Goal: Information Seeking & Learning: Learn about a topic

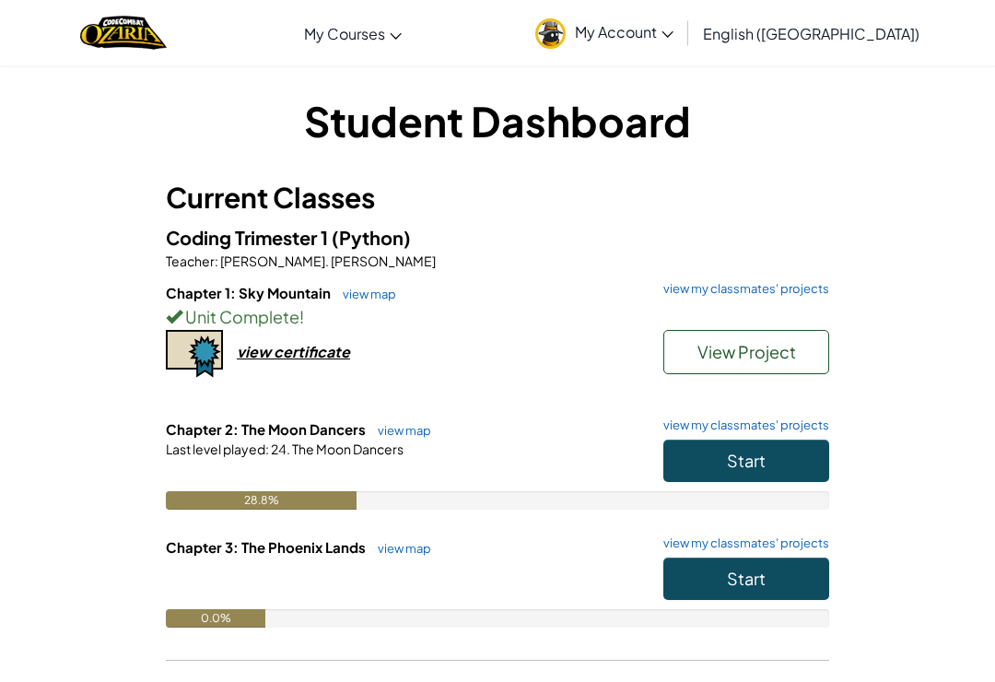
click at [746, 471] on button "Start" at bounding box center [746, 460] width 166 height 42
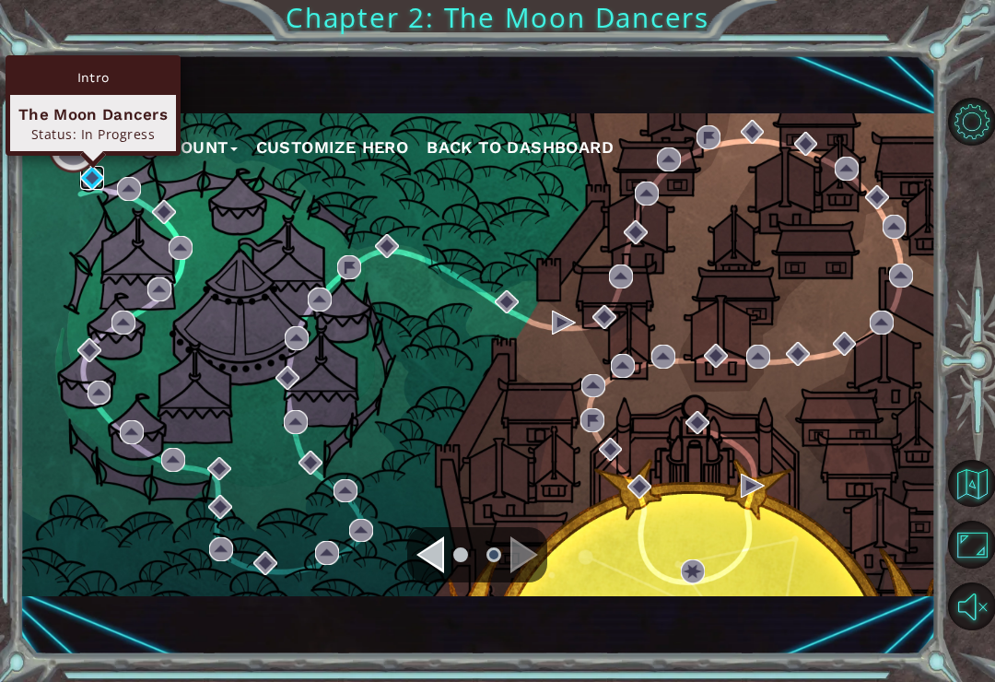
click at [91, 173] on img at bounding box center [92, 178] width 24 height 24
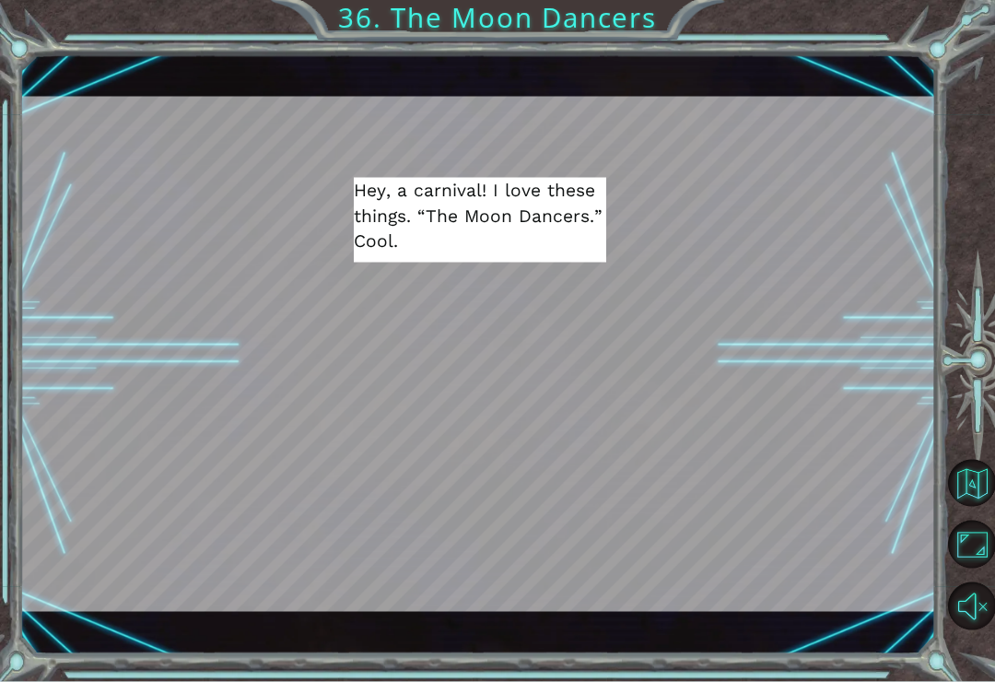
scroll to position [1, 0]
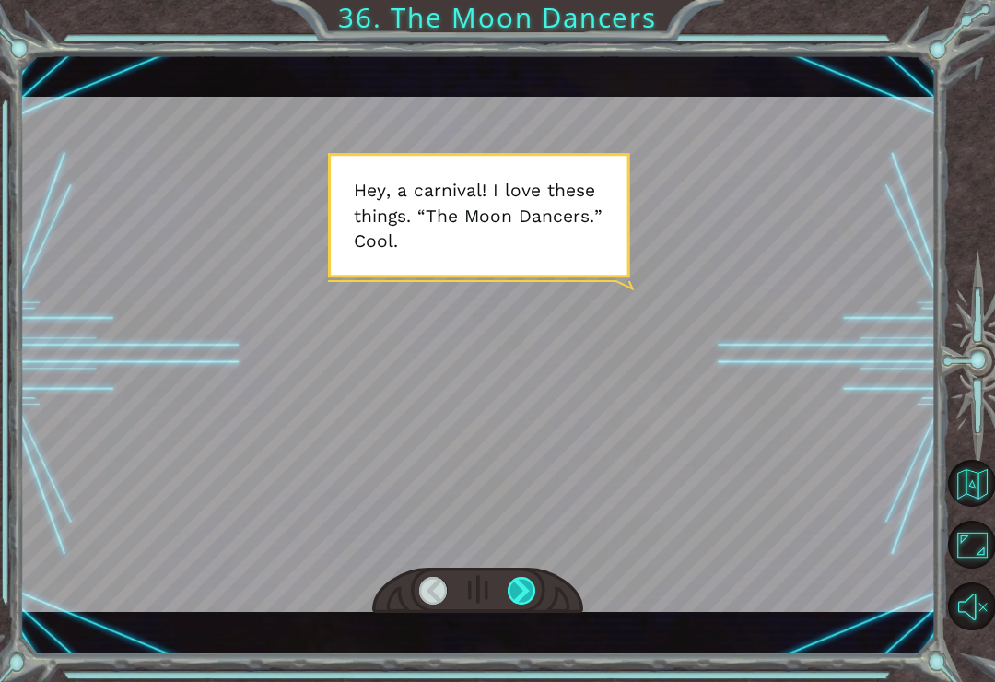
click at [521, 604] on div at bounding box center [522, 591] width 29 height 28
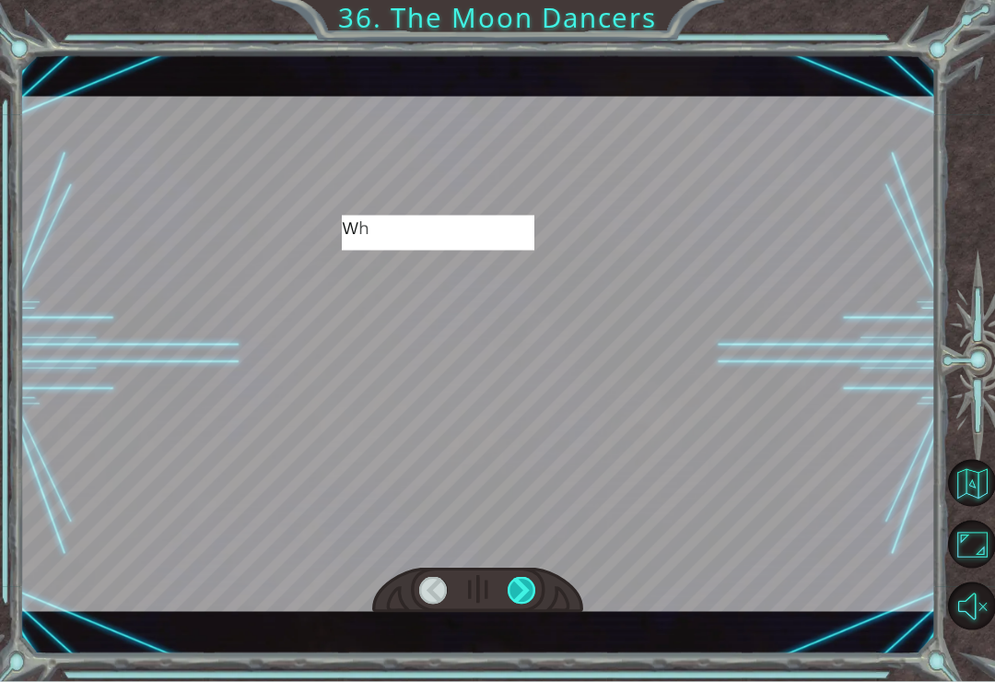
scroll to position [8, 0]
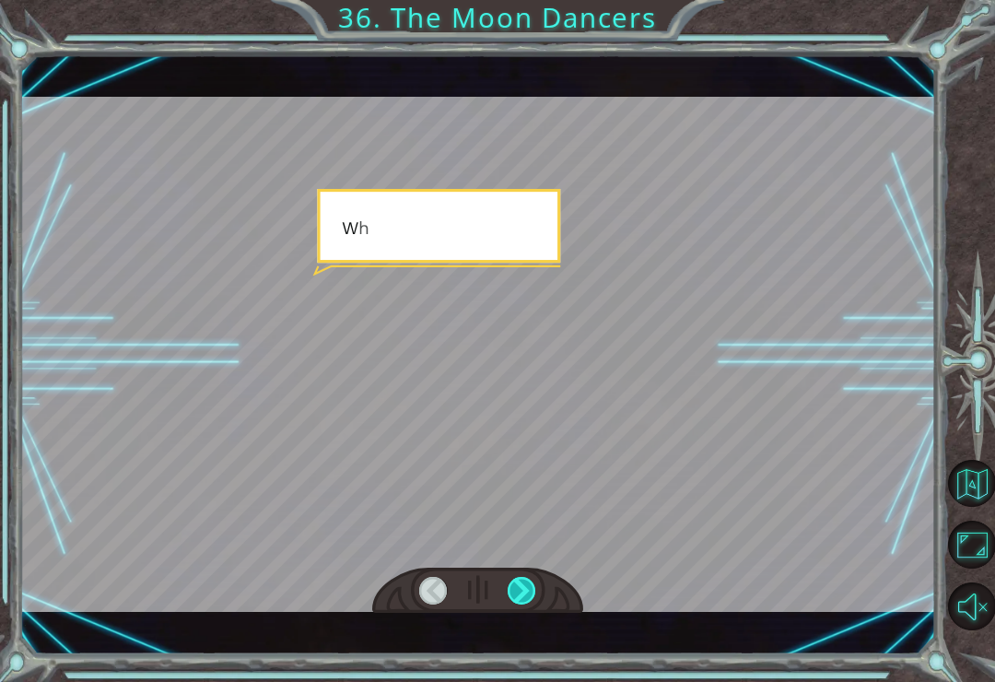
click at [522, 585] on div at bounding box center [522, 591] width 29 height 28
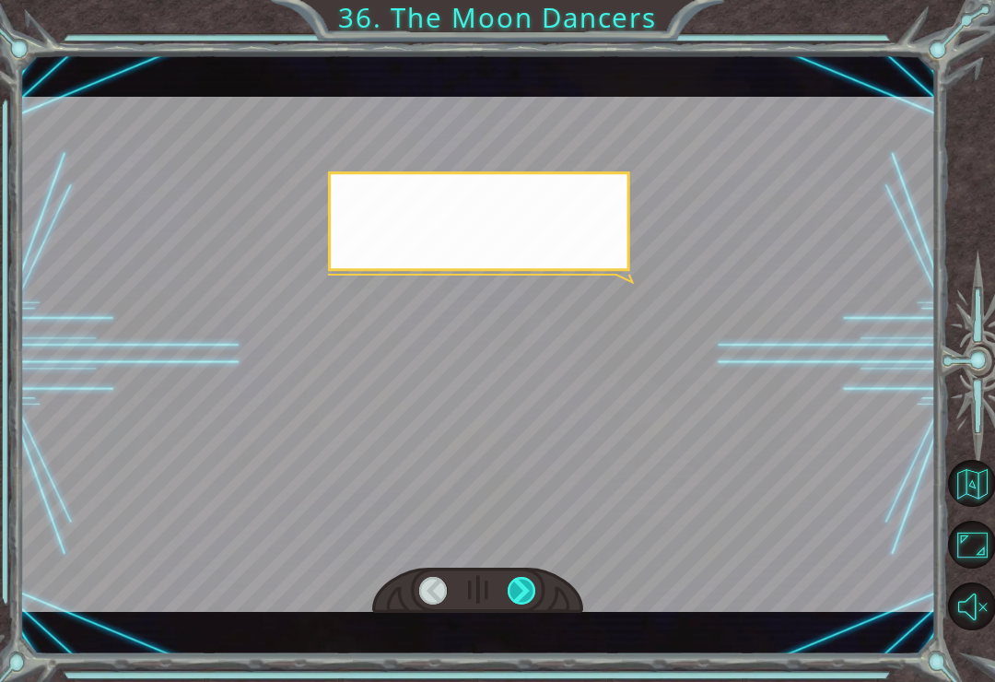
click at [526, 594] on div at bounding box center [522, 591] width 29 height 28
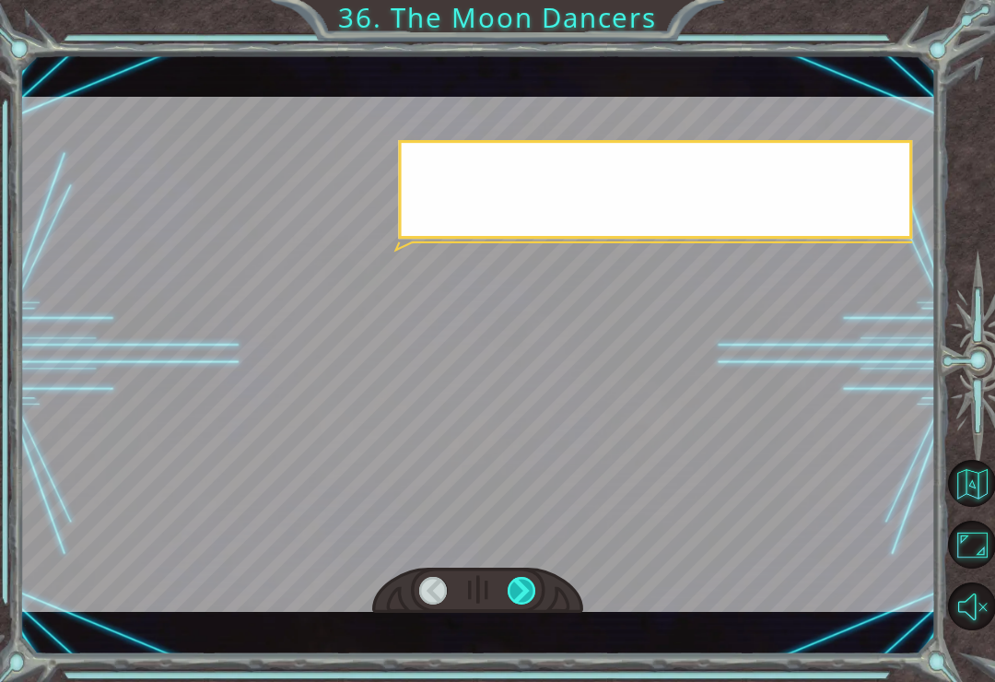
click at [514, 590] on div at bounding box center [522, 591] width 29 height 28
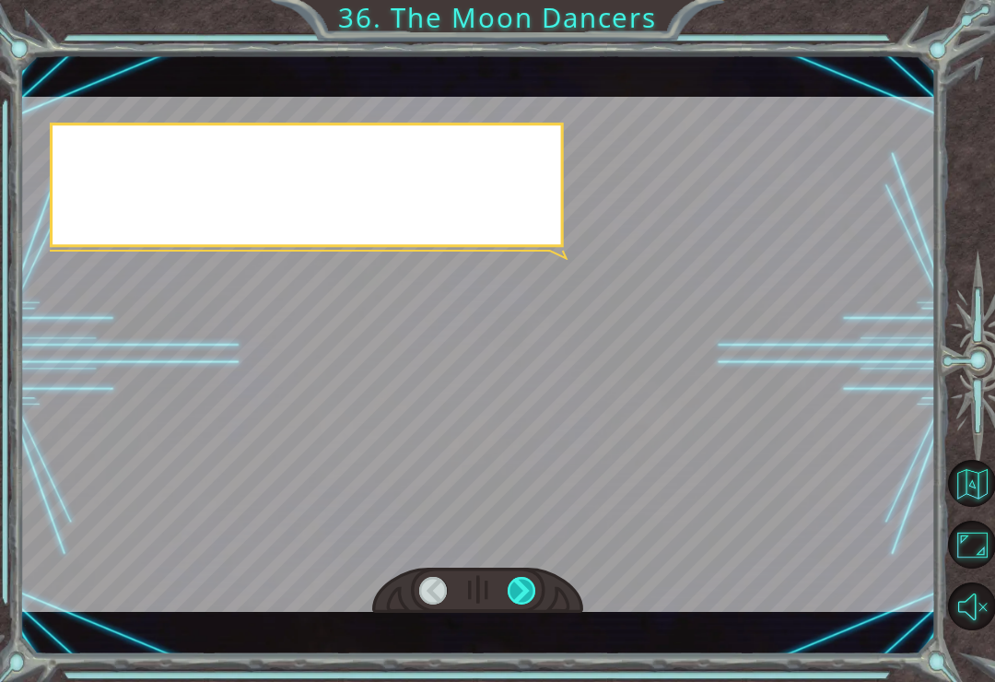
click at [524, 594] on div at bounding box center [522, 591] width 29 height 28
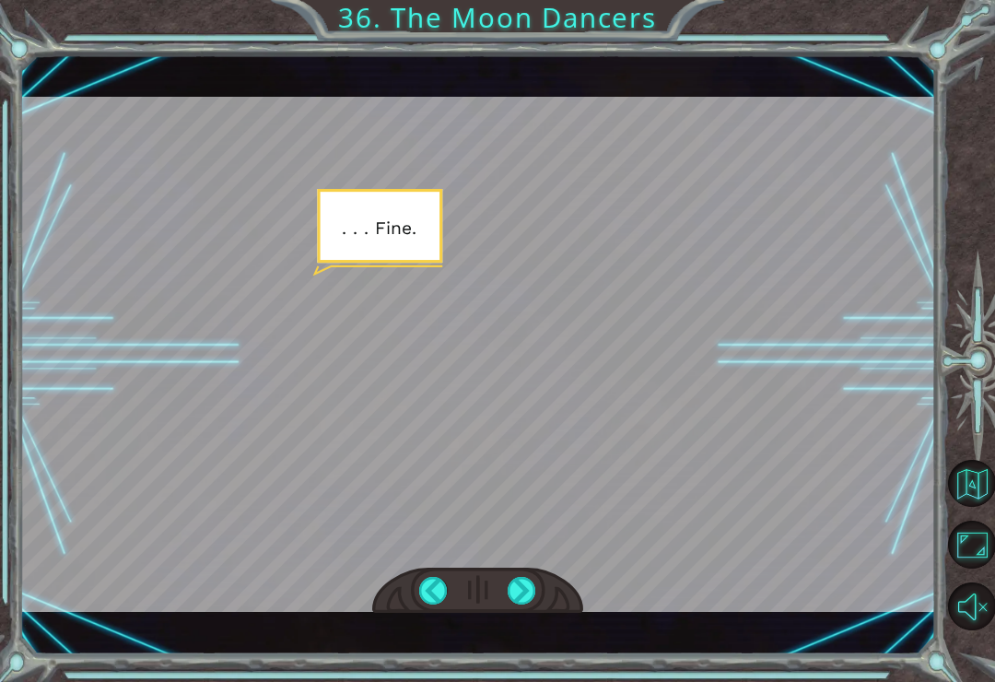
click at [537, 574] on div at bounding box center [477, 590] width 211 height 46
click at [516, 588] on div at bounding box center [522, 591] width 29 height 28
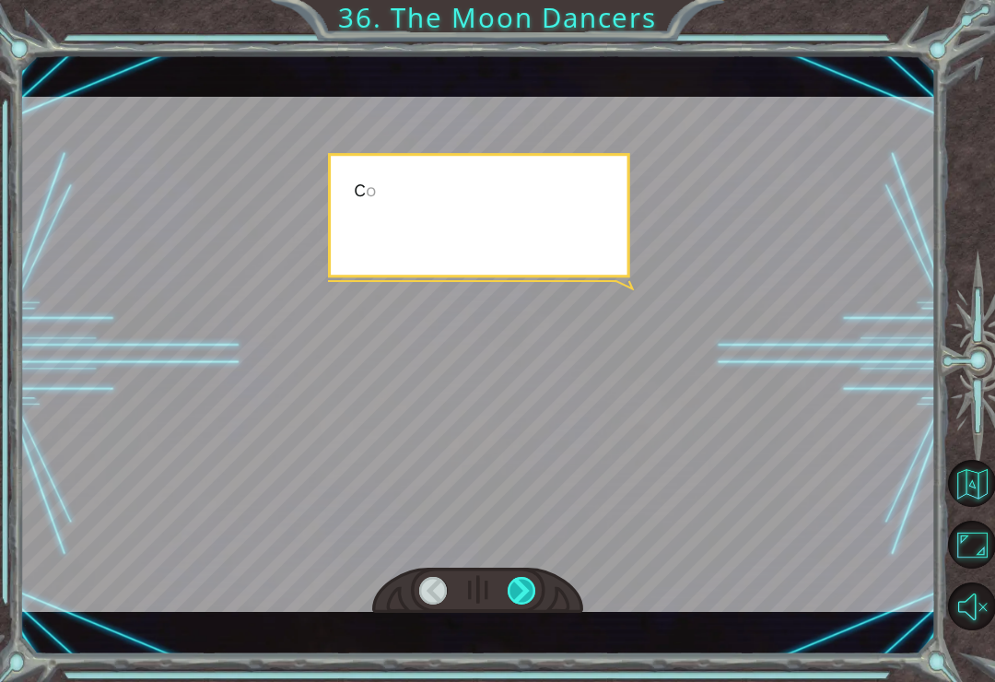
click at [521, 594] on div at bounding box center [522, 591] width 29 height 28
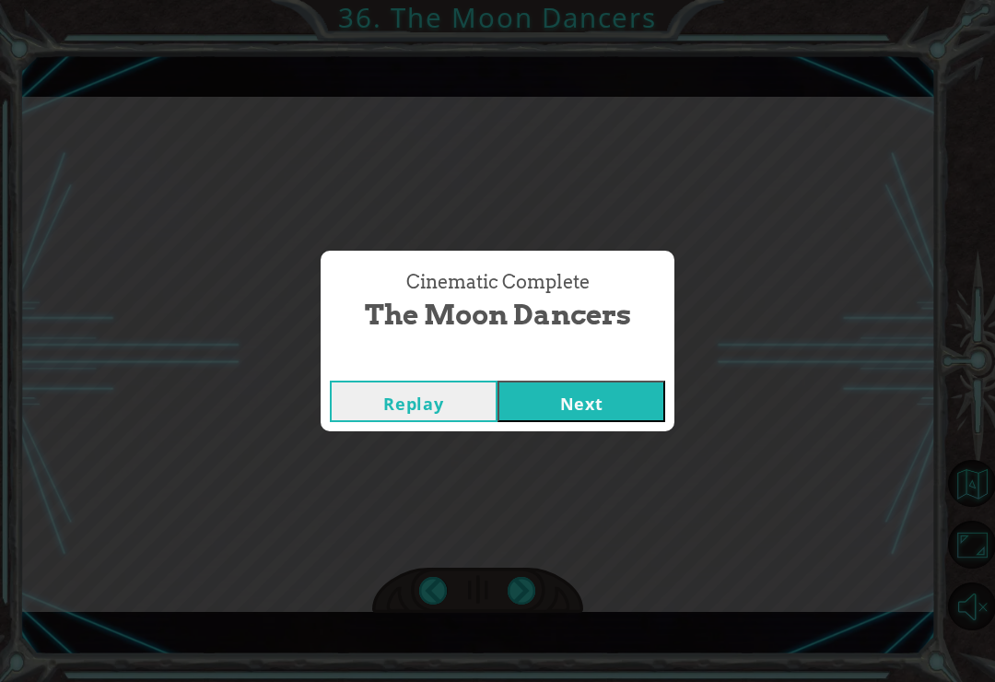
click at [639, 411] on button "Next" at bounding box center [581, 400] width 168 height 41
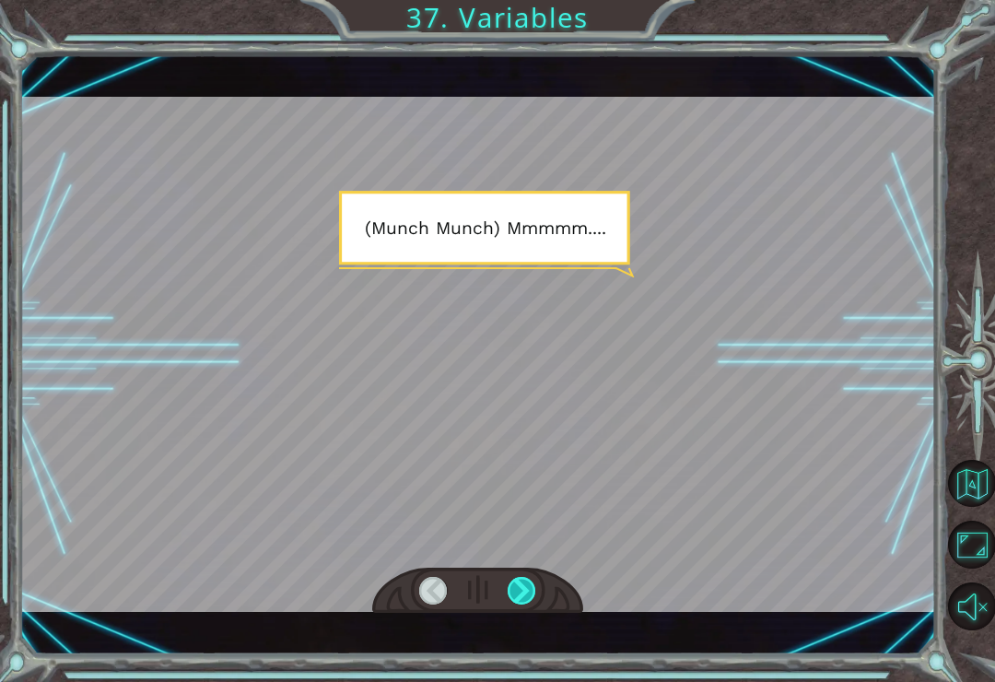
click at [527, 594] on div at bounding box center [522, 591] width 29 height 28
click at [529, 594] on div at bounding box center [522, 591] width 29 height 28
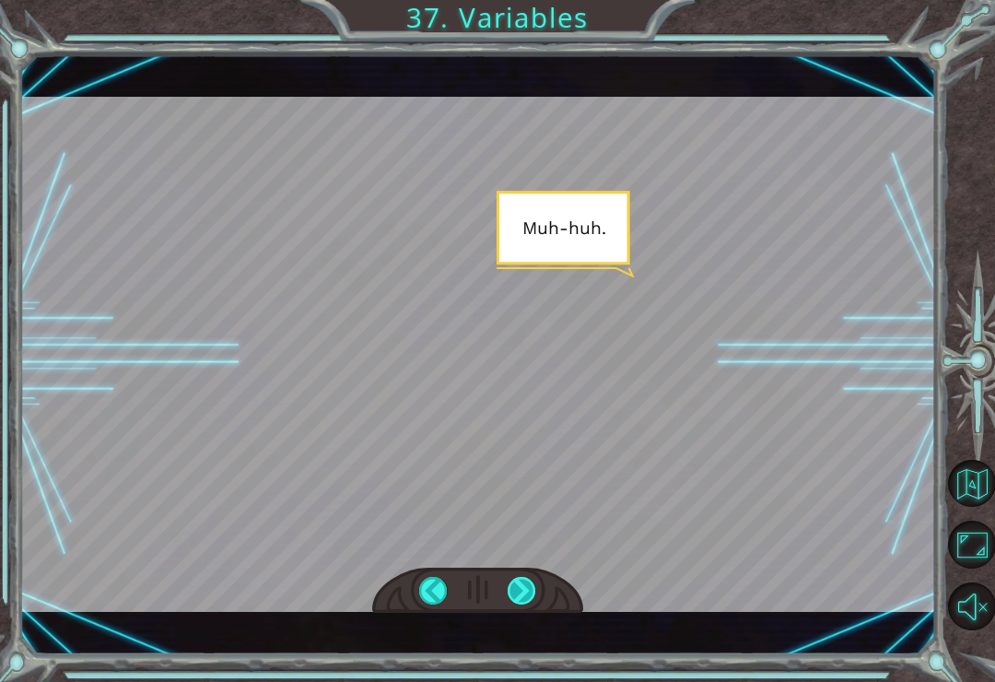
click at [533, 589] on div at bounding box center [522, 591] width 29 height 28
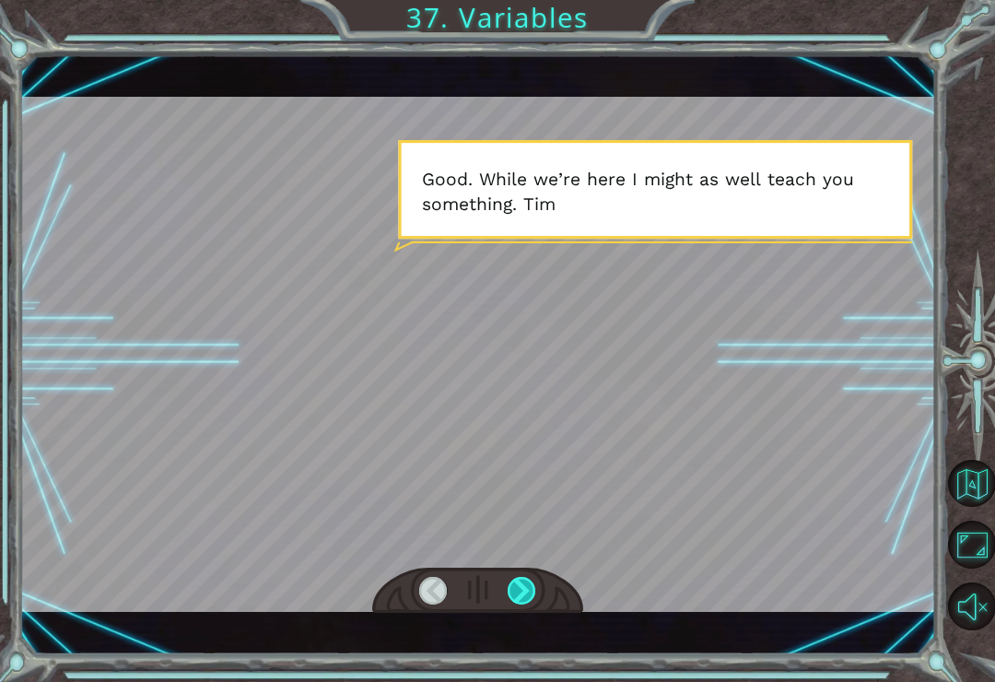
click at [532, 595] on div at bounding box center [522, 591] width 29 height 28
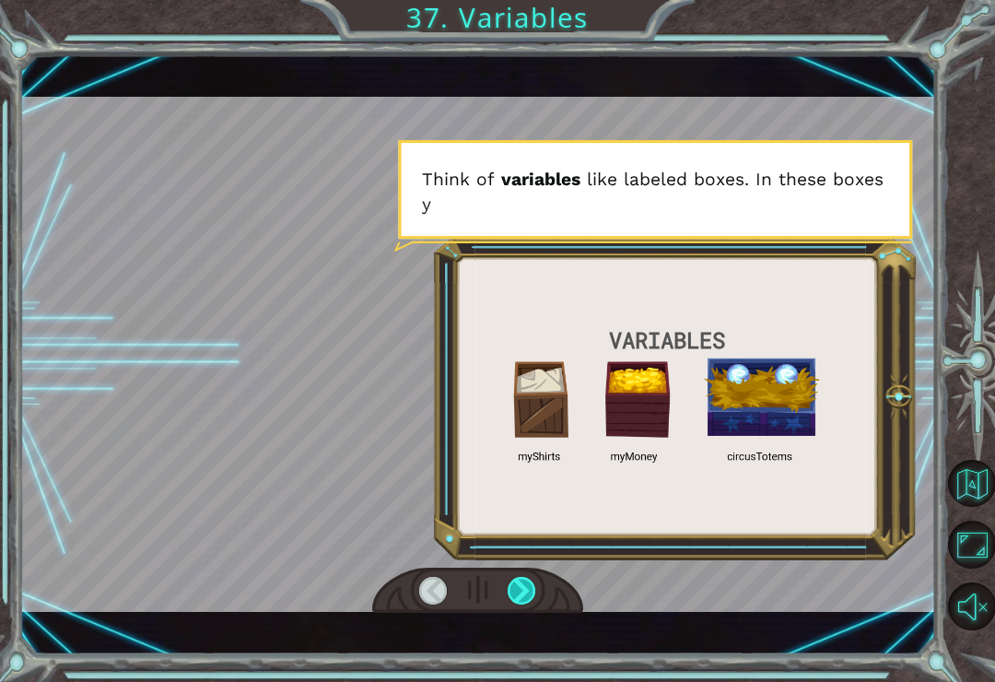
click at [535, 589] on div at bounding box center [522, 591] width 29 height 28
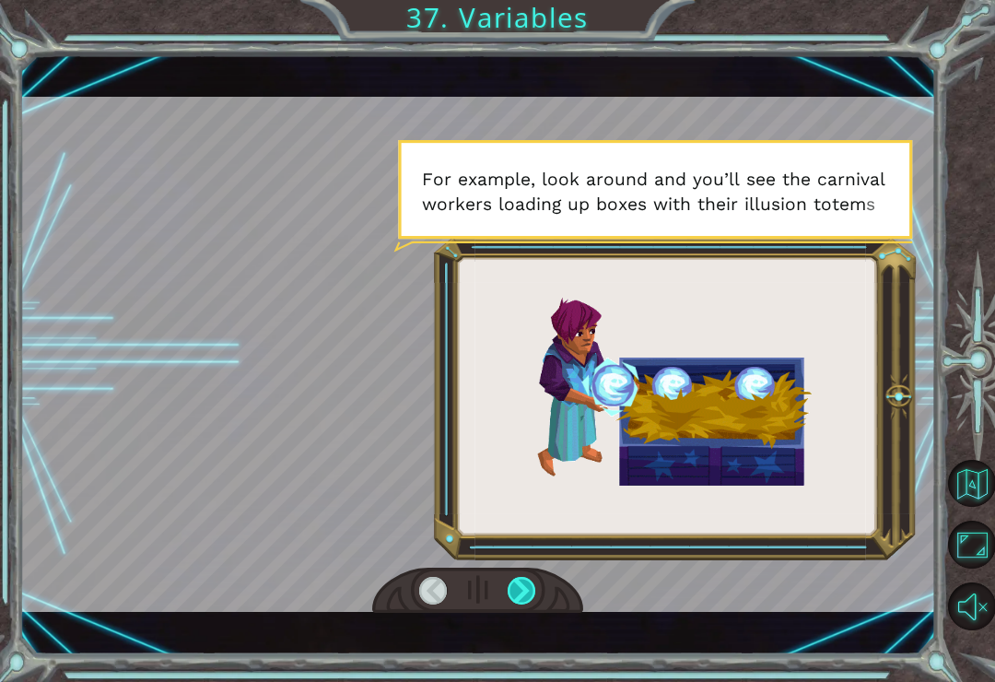
click at [517, 590] on div at bounding box center [522, 591] width 29 height 28
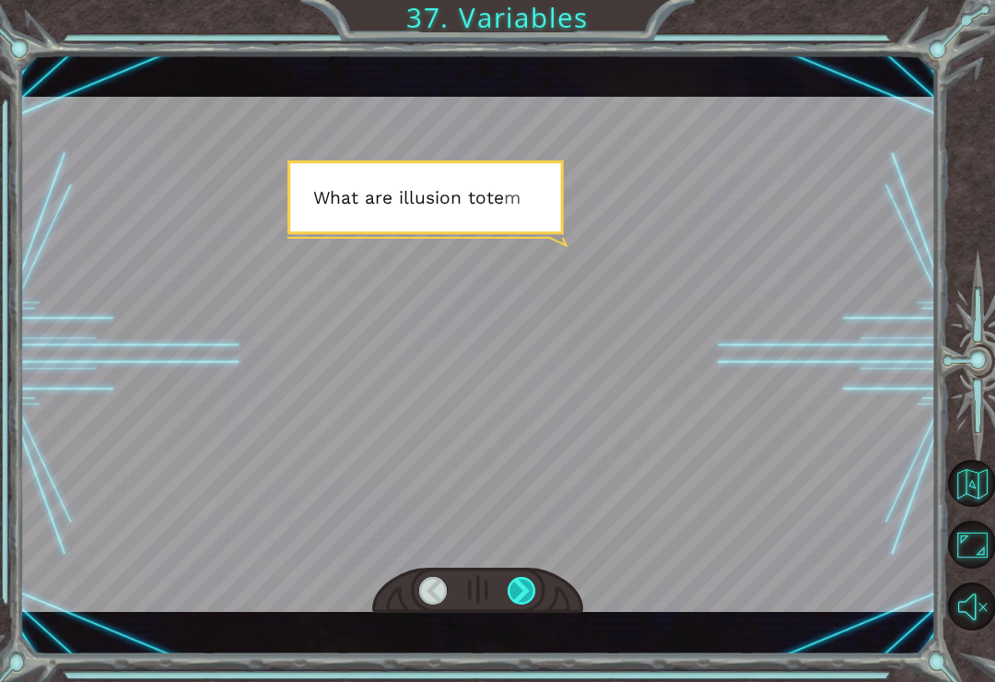
click at [517, 599] on div at bounding box center [522, 591] width 29 height 28
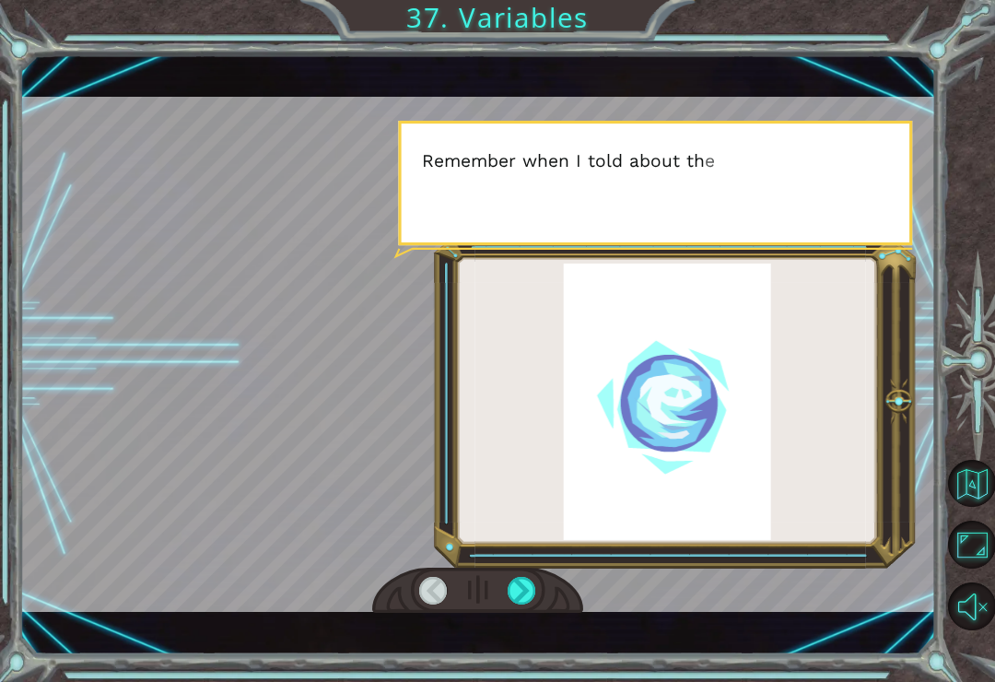
click at [956, 194] on div at bounding box center [972, 363] width 45 height 545
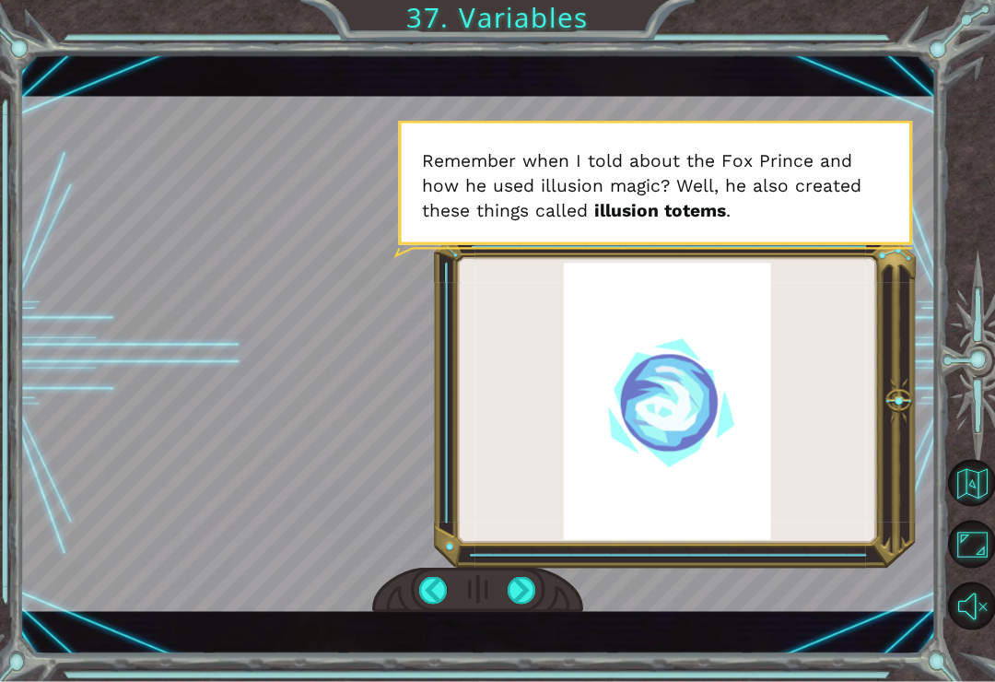
scroll to position [25, 0]
click at [510, 602] on div at bounding box center [522, 591] width 29 height 28
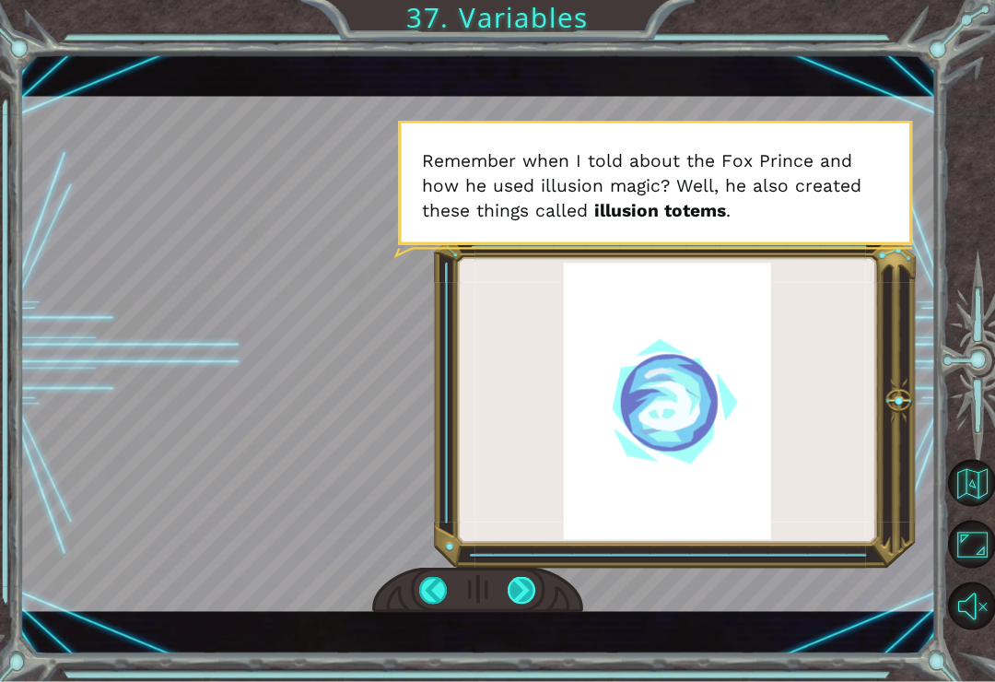
scroll to position [26, 0]
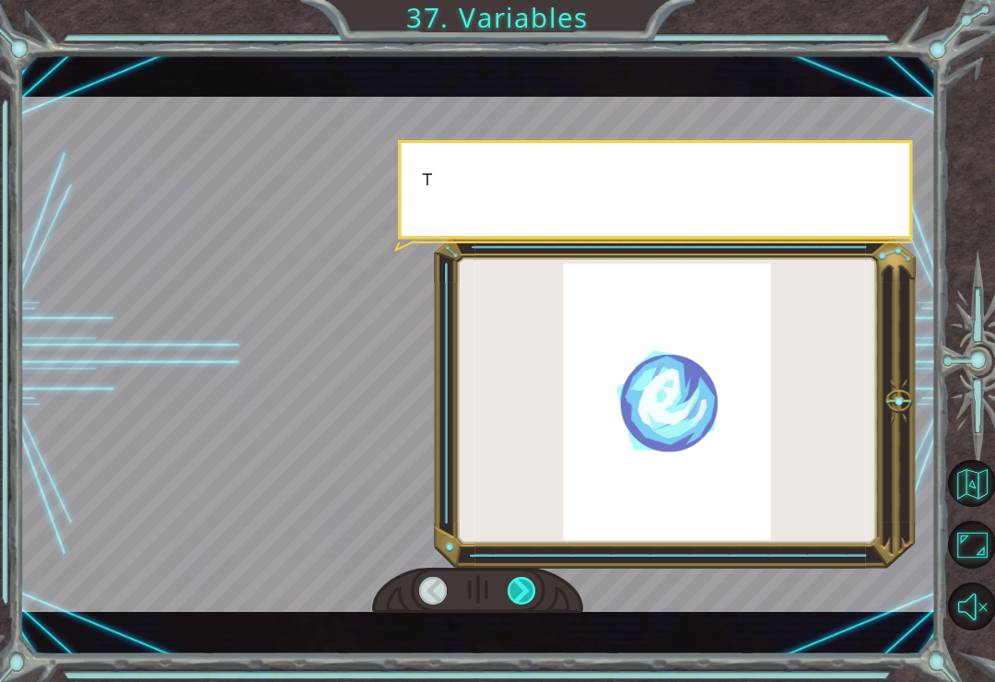
click at [526, 581] on div at bounding box center [522, 591] width 29 height 28
click at [520, 588] on div at bounding box center [522, 591] width 29 height 28
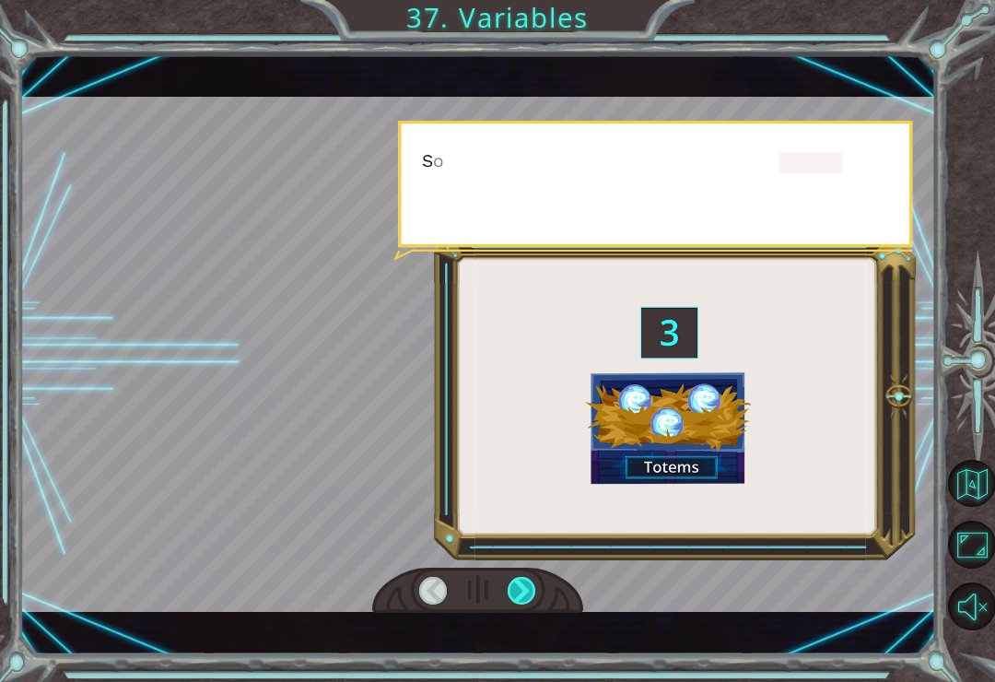
click at [520, 589] on div at bounding box center [522, 591] width 29 height 28
click at [519, 590] on div at bounding box center [522, 591] width 29 height 28
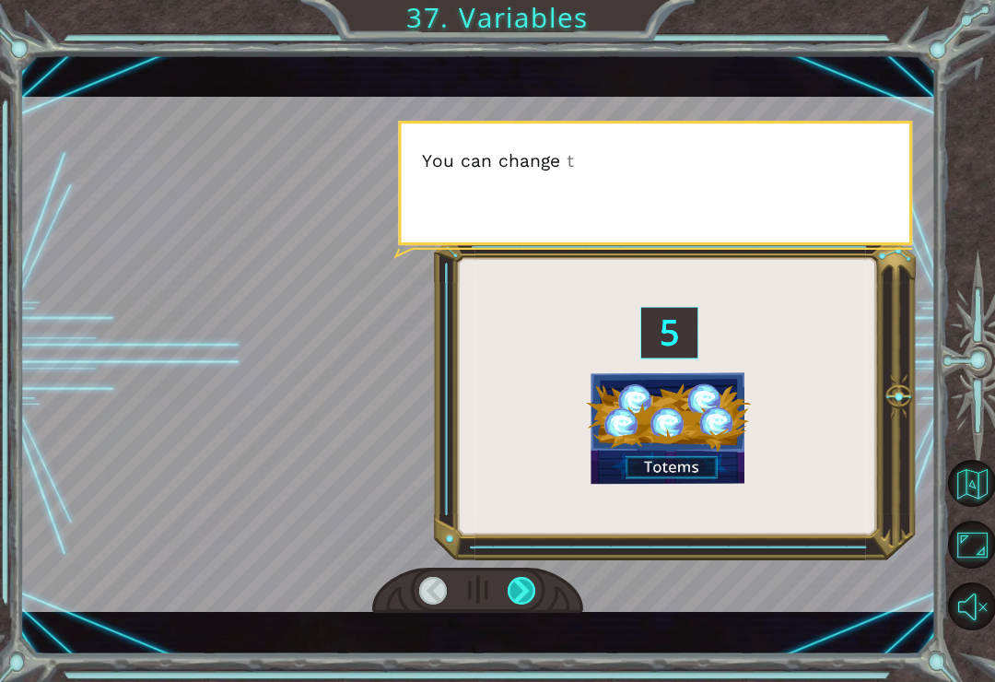
click at [521, 590] on div at bounding box center [522, 591] width 29 height 28
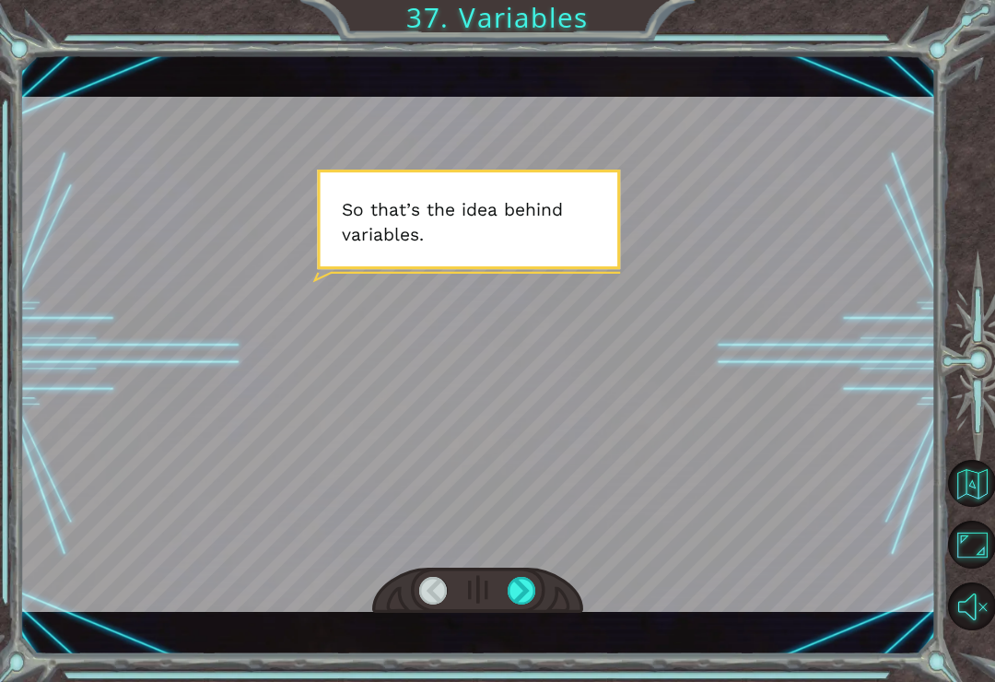
click at [935, 170] on div at bounding box center [478, 354] width 916 height 515
click at [536, 589] on div at bounding box center [522, 591] width 29 height 28
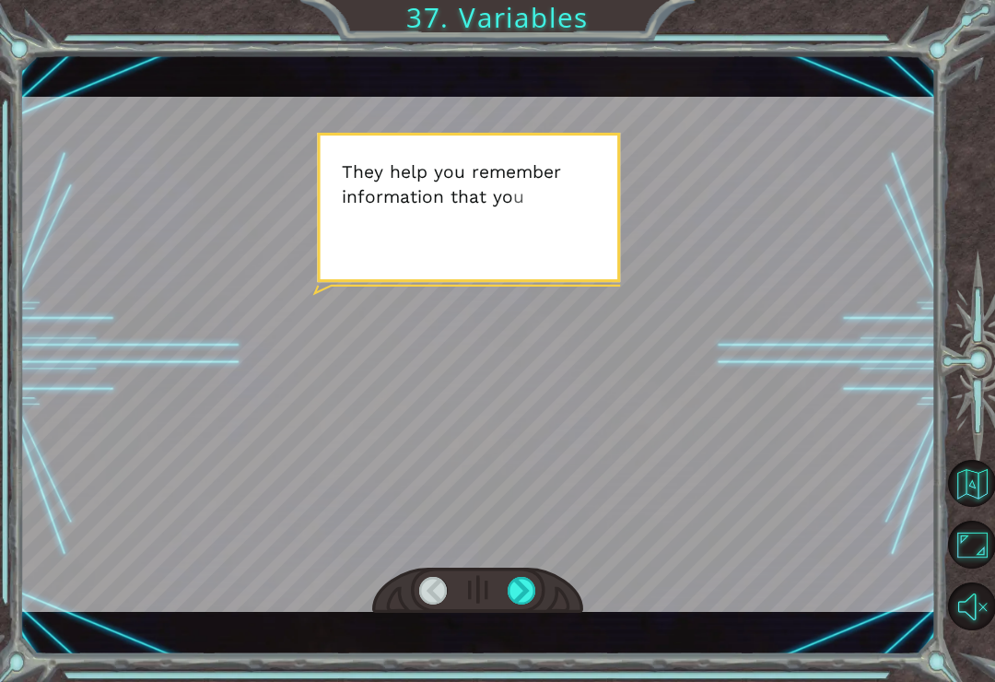
click at [742, 133] on div at bounding box center [478, 354] width 916 height 515
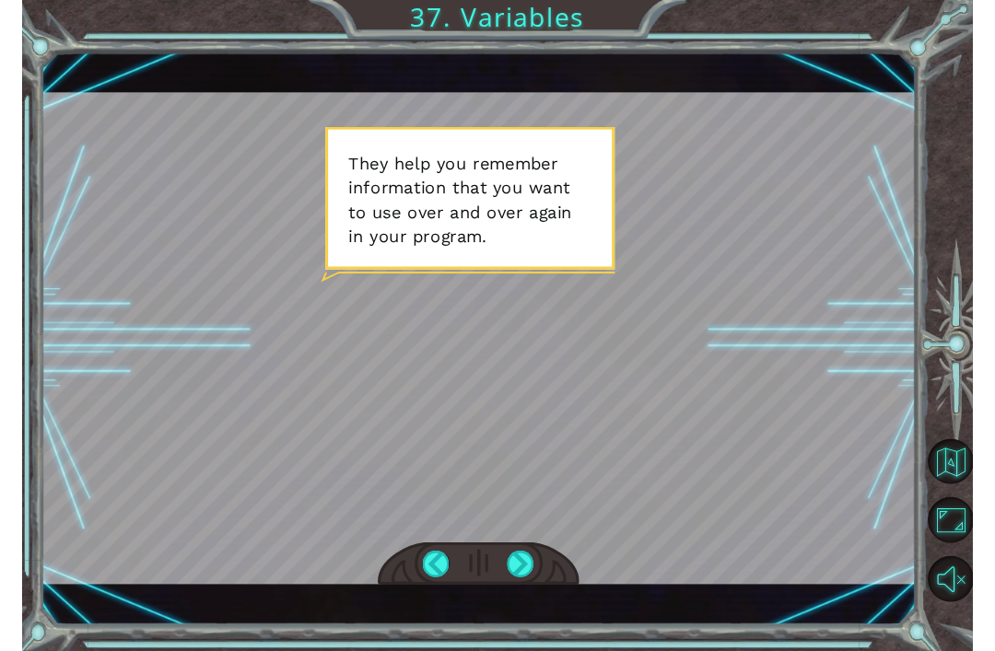
scroll to position [29, 0]
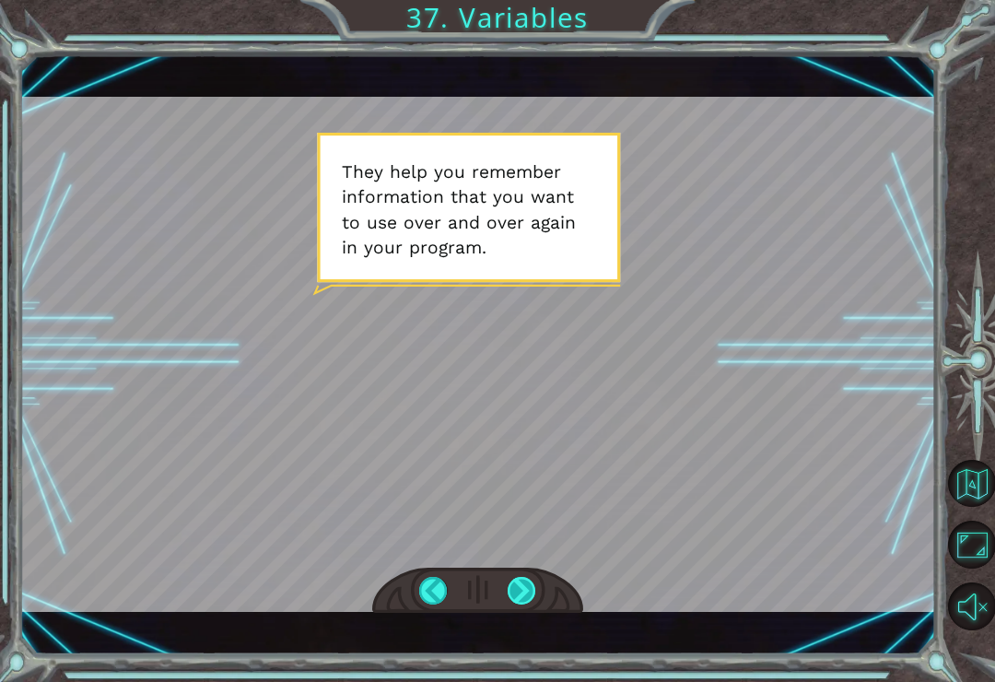
click at [521, 594] on div at bounding box center [522, 591] width 29 height 28
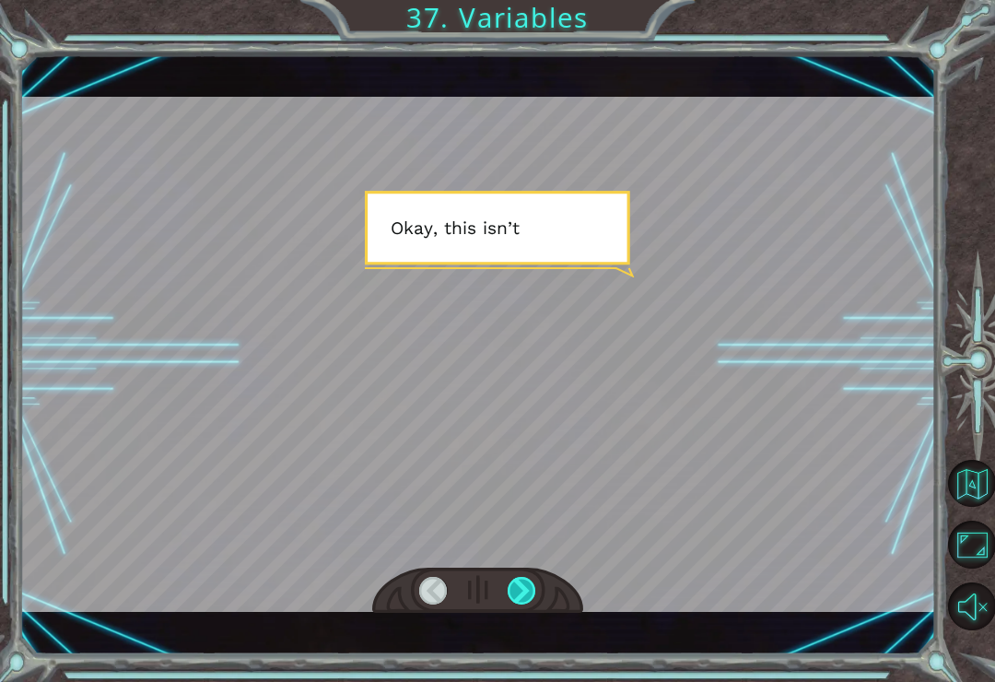
click at [528, 590] on div at bounding box center [522, 591] width 29 height 28
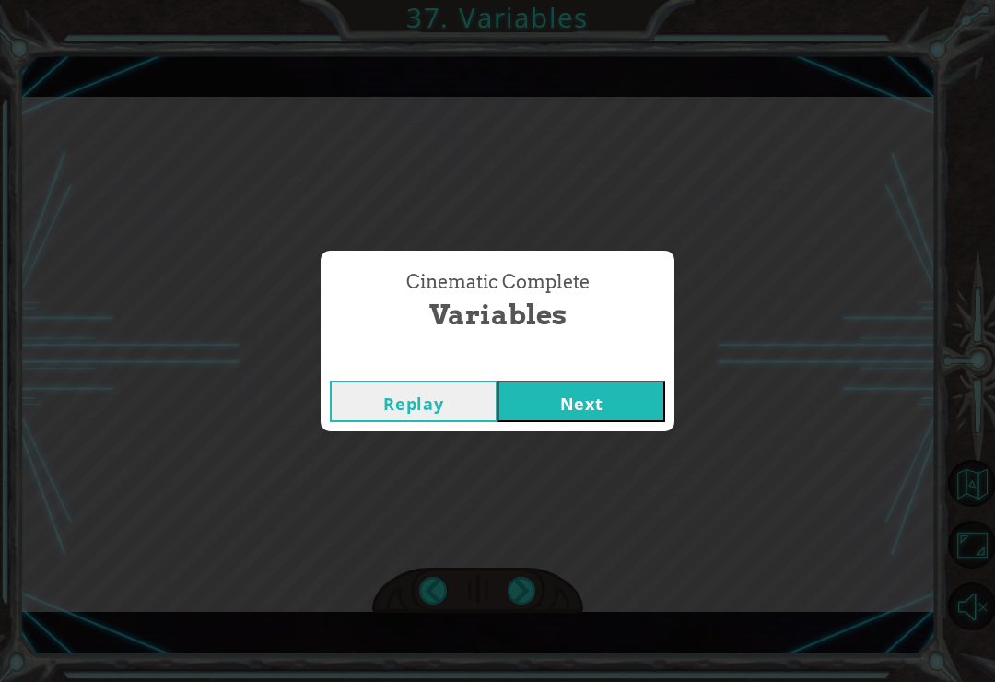
click at [647, 435] on div "Cinematic Complete Variables Replay Next" at bounding box center [497, 341] width 995 height 682
click at [652, 419] on button "Next" at bounding box center [581, 400] width 168 height 41
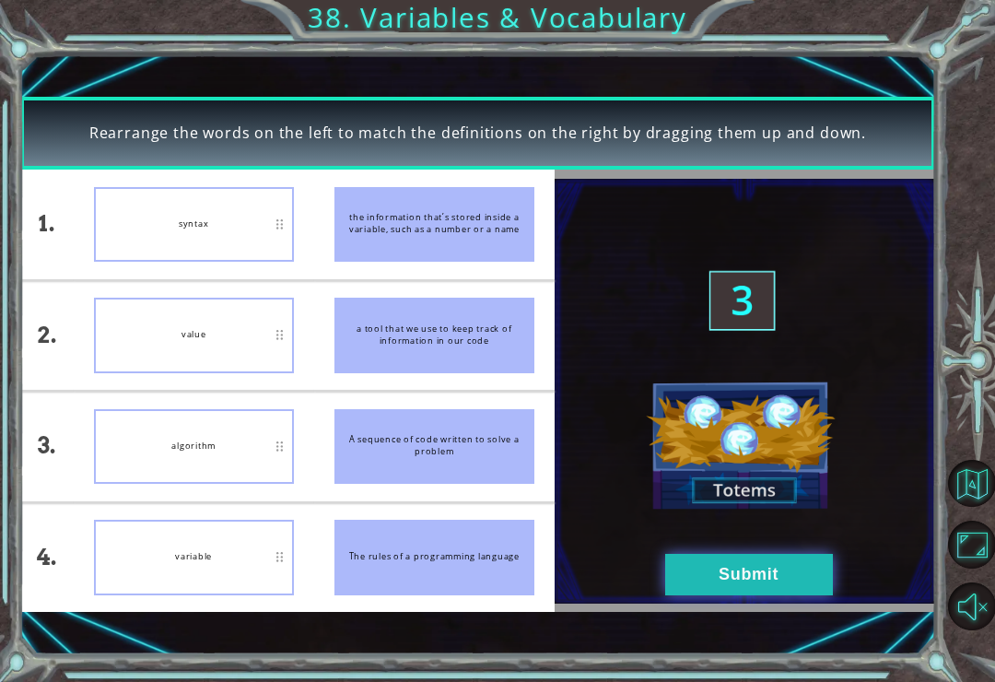
click at [787, 567] on button "Submit" at bounding box center [749, 574] width 168 height 41
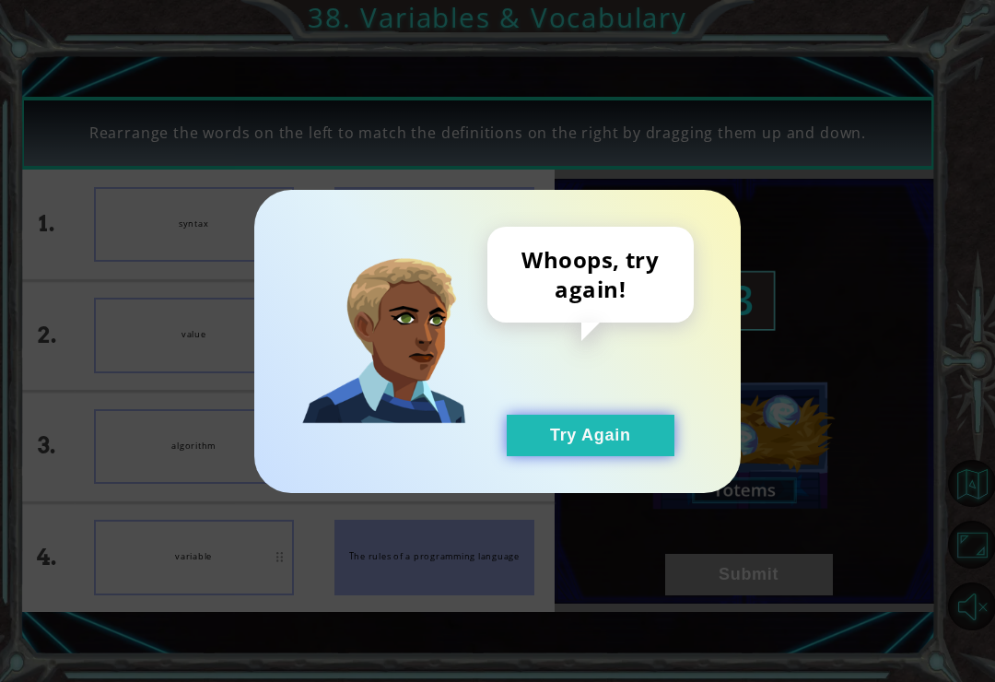
click at [641, 449] on button "Try Again" at bounding box center [591, 435] width 168 height 41
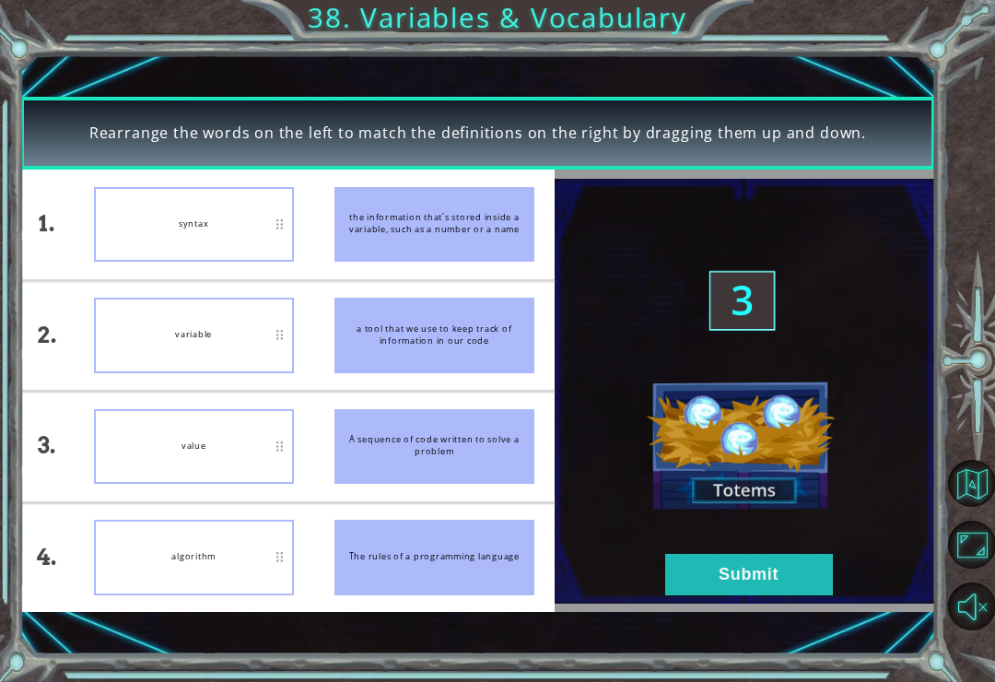
click at [754, 600] on img at bounding box center [745, 391] width 380 height 425
click at [733, 590] on button "Submit" at bounding box center [749, 574] width 168 height 41
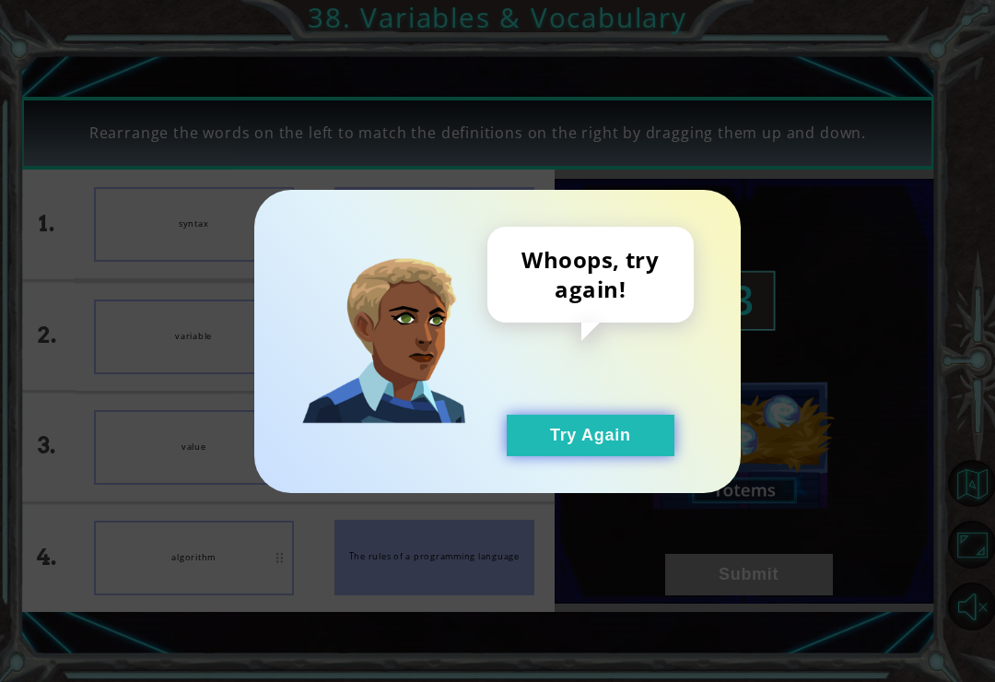
click at [591, 427] on button "Try Again" at bounding box center [591, 435] width 168 height 41
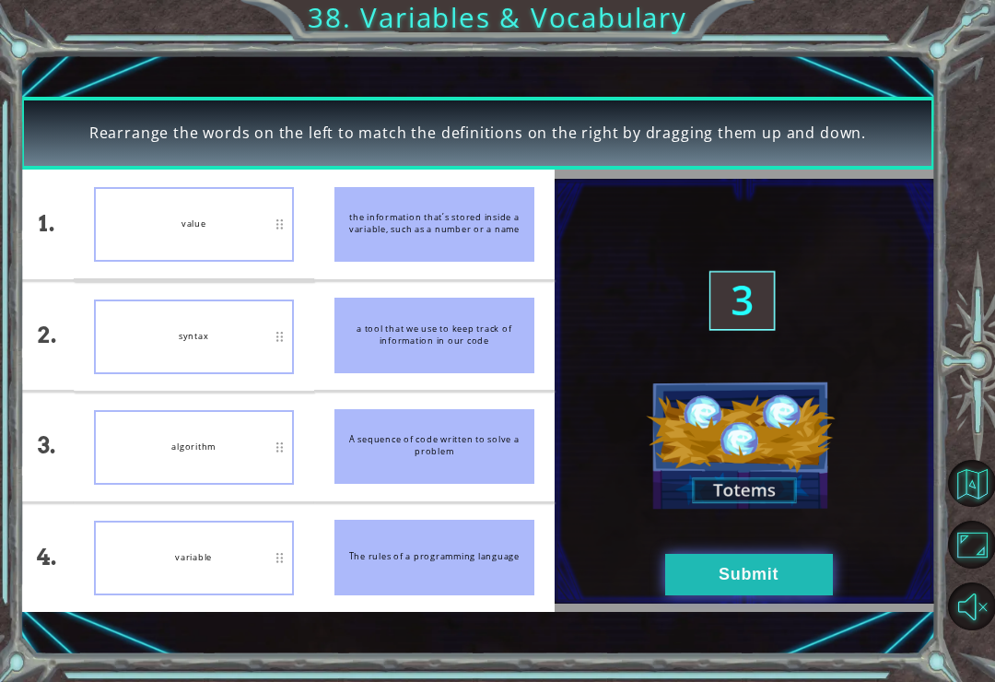
click at [753, 584] on button "Submit" at bounding box center [749, 574] width 168 height 41
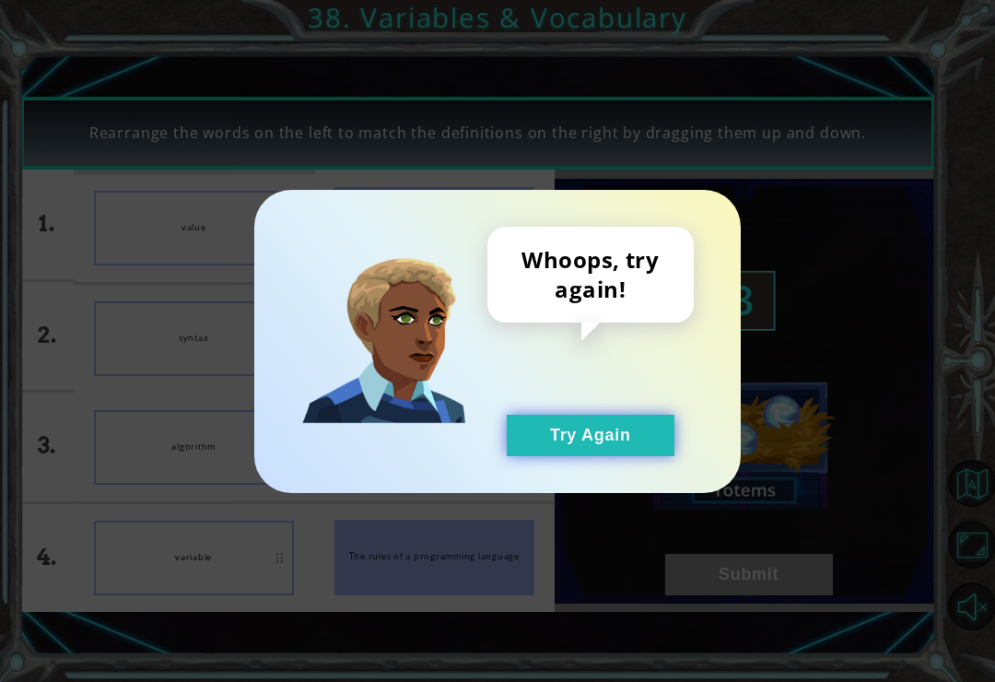
click at [586, 427] on button "Try Again" at bounding box center [591, 435] width 168 height 41
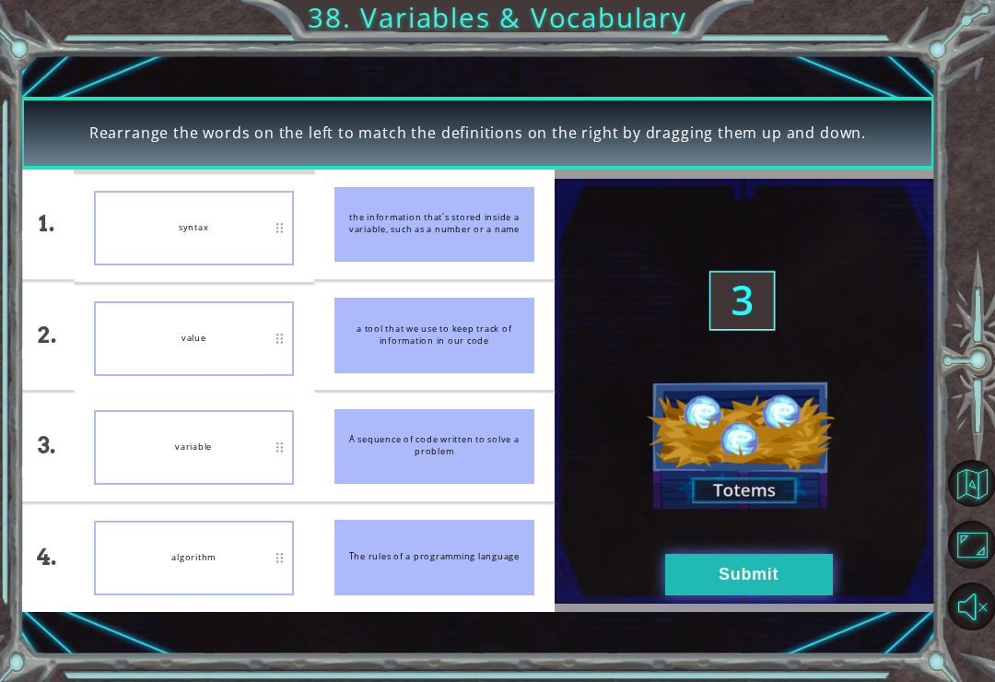
click at [717, 567] on button "Submit" at bounding box center [749, 574] width 168 height 41
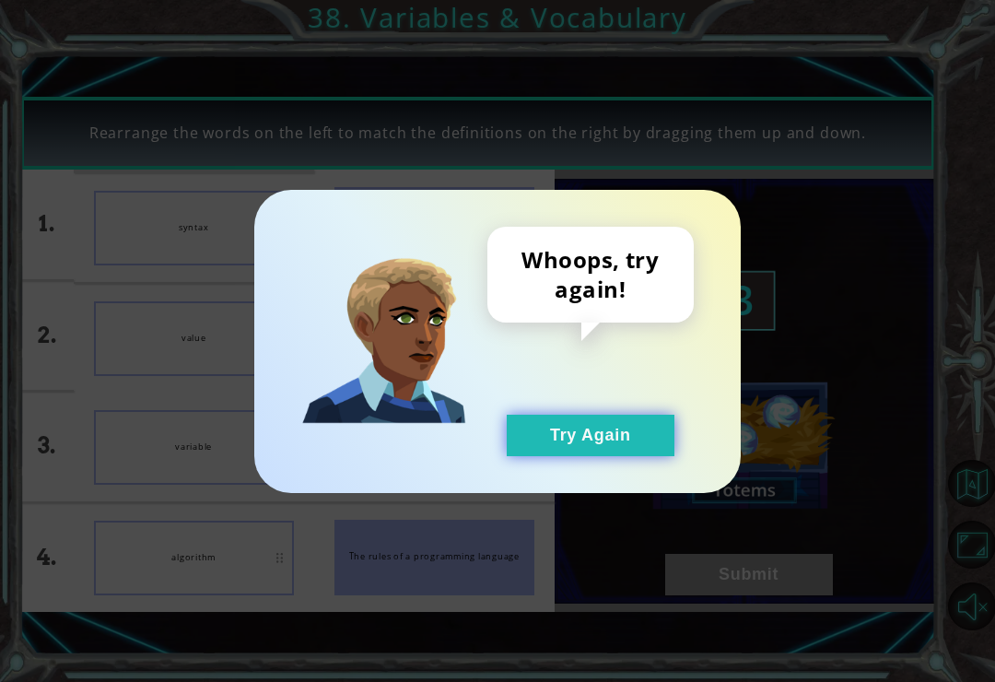
click at [580, 432] on button "Try Again" at bounding box center [591, 435] width 168 height 41
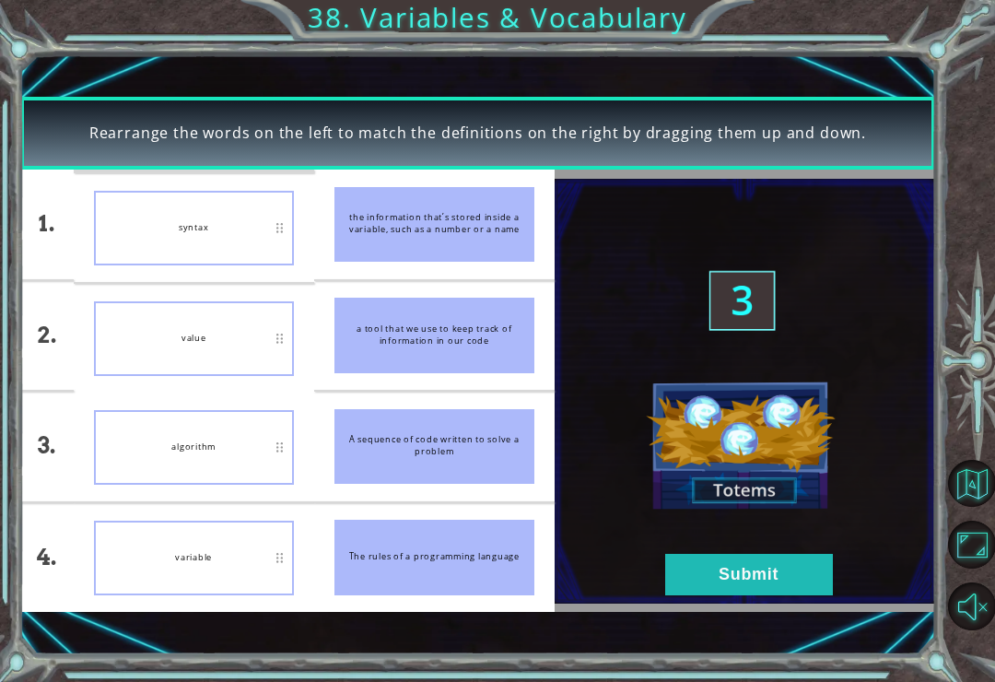
click at [948, 343] on div "Rearrange the words on the left to match the definitions on the right by draggi…" at bounding box center [497, 341] width 995 height 682
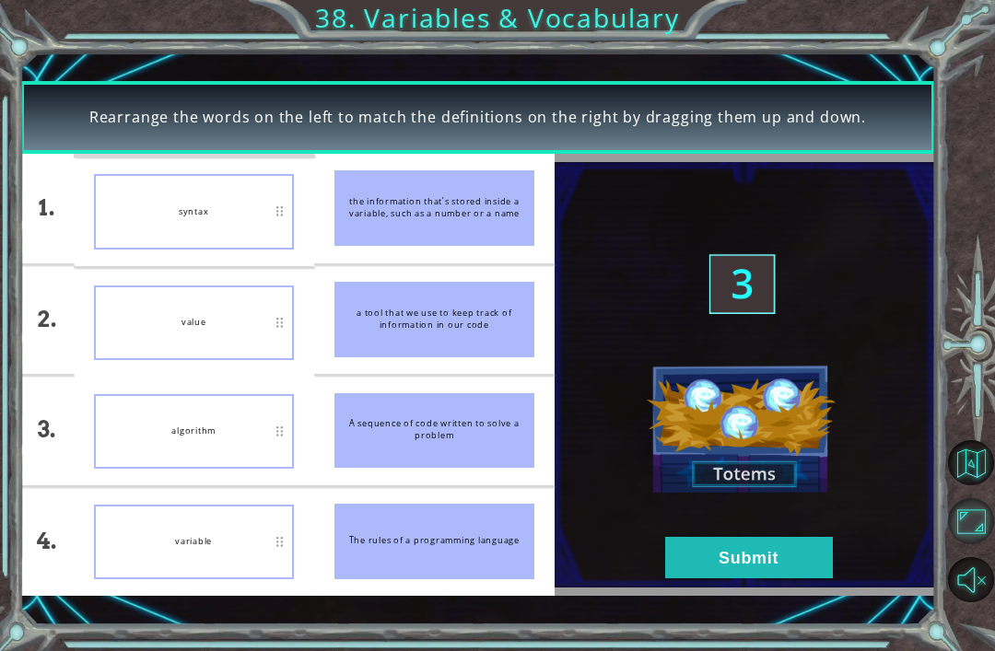
click at [986, 544] on button "Maximize Browser" at bounding box center [970, 520] width 45 height 45
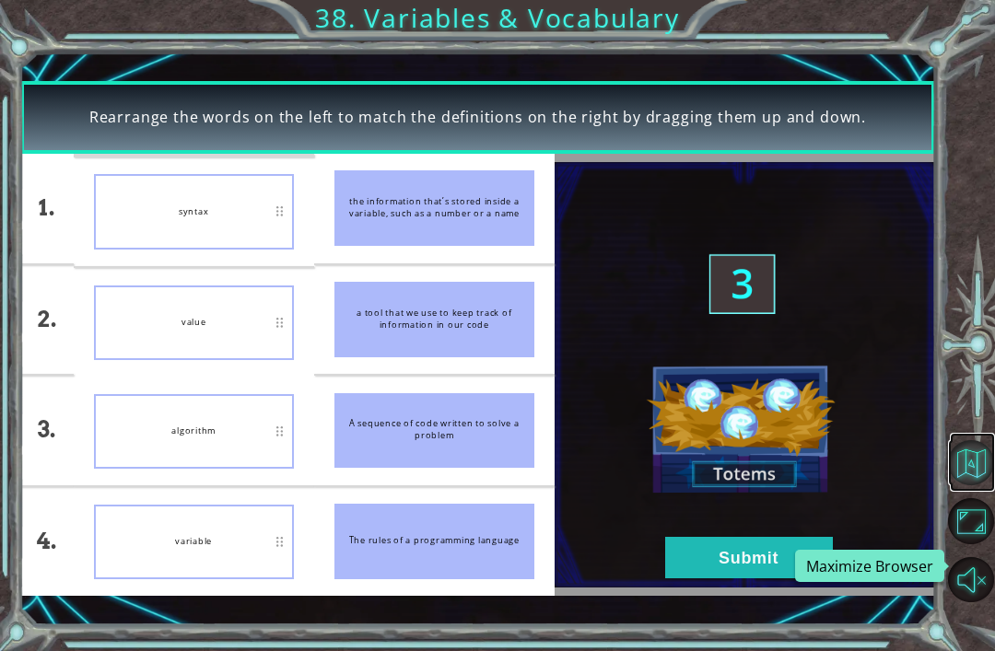
click at [975, 484] on button "Back to Map" at bounding box center [970, 462] width 45 height 45
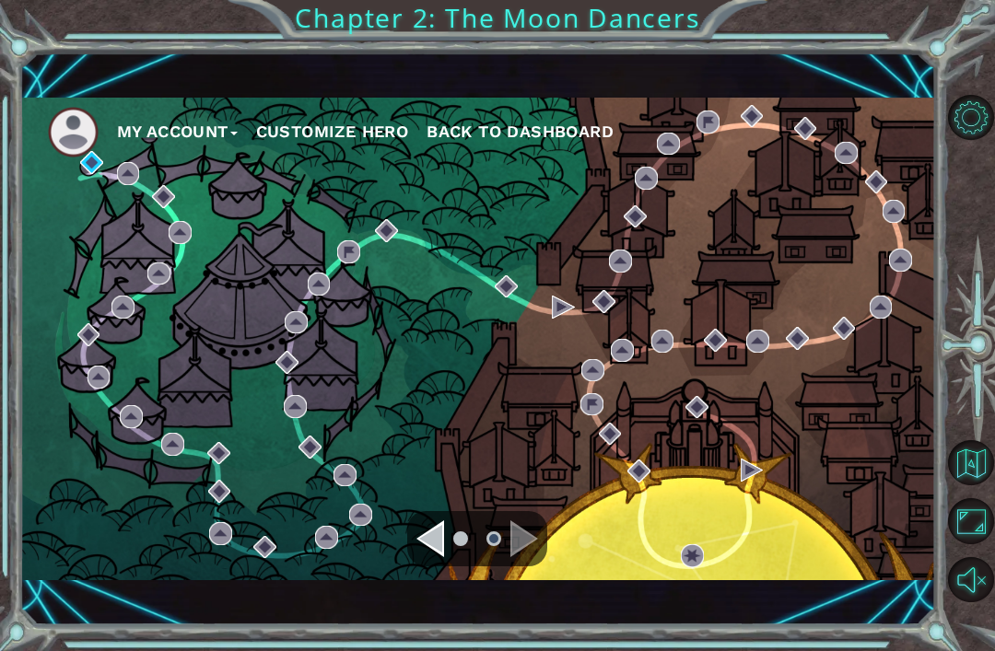
scroll to position [59, 0]
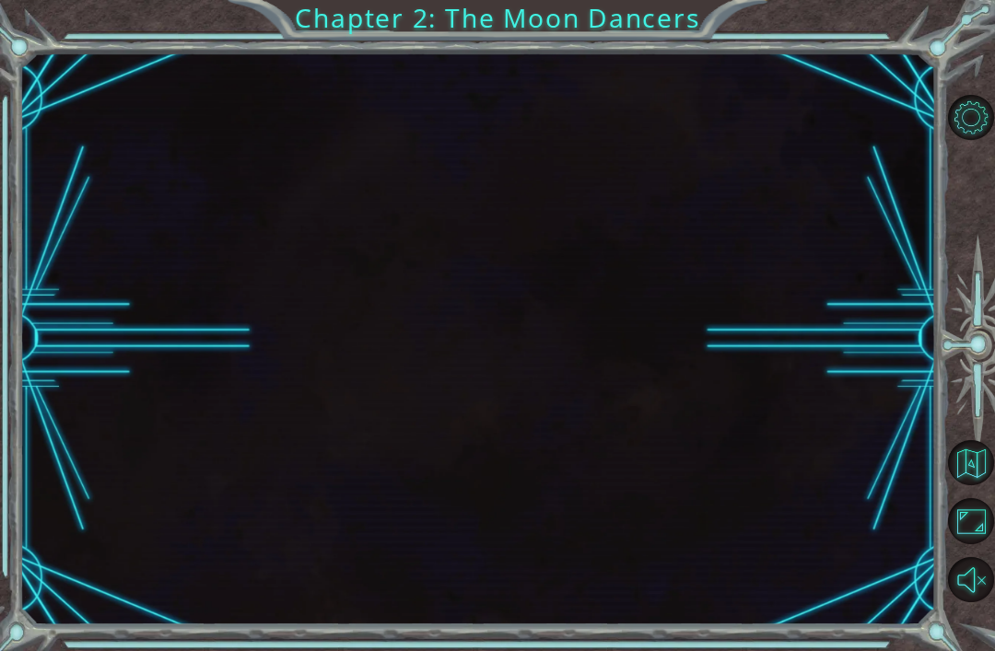
scroll to position [16, 0]
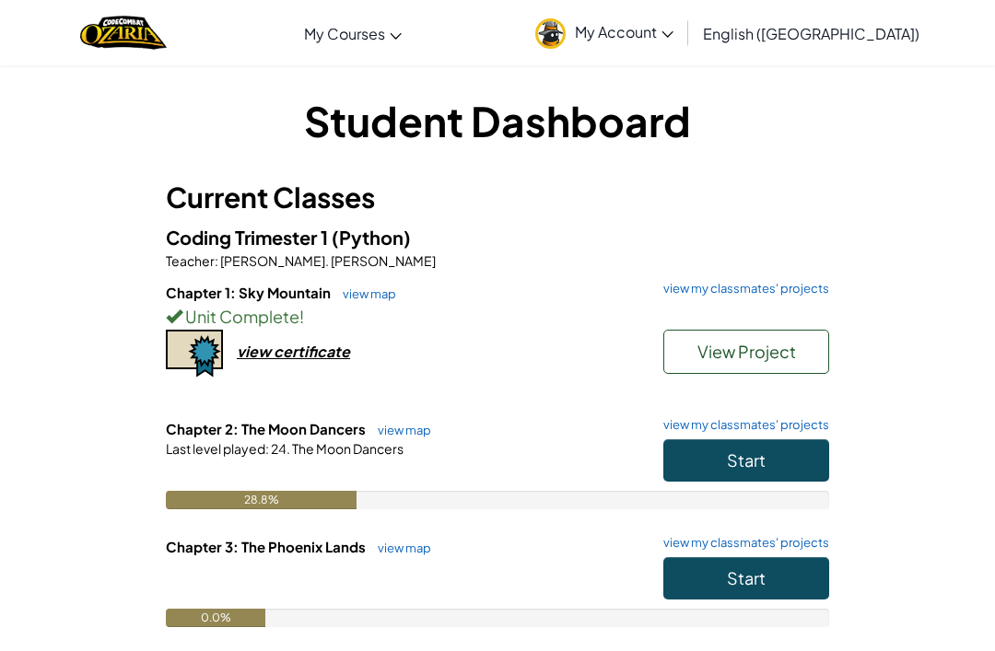
click at [818, 364] on button "View Project" at bounding box center [746, 352] width 166 height 44
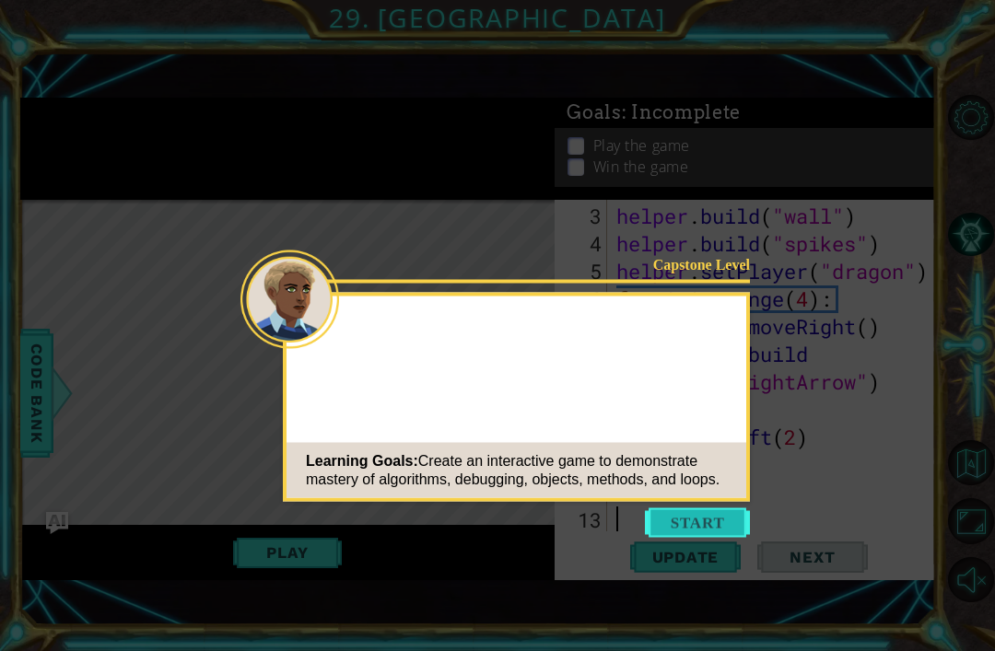
click at [720, 526] on button "Start" at bounding box center [697, 523] width 105 height 29
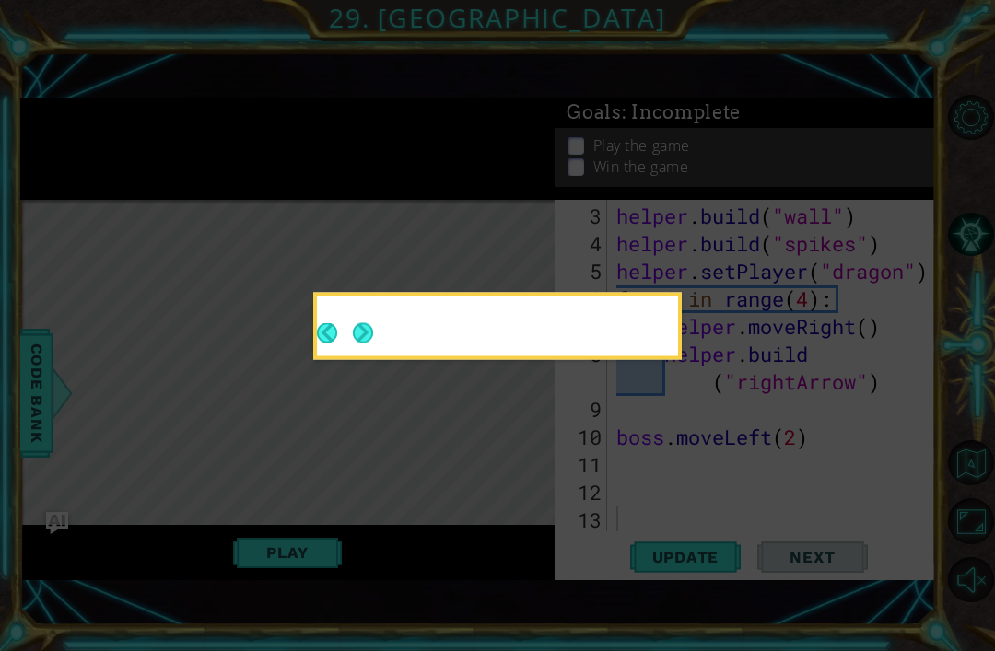
scroll to position [55, 0]
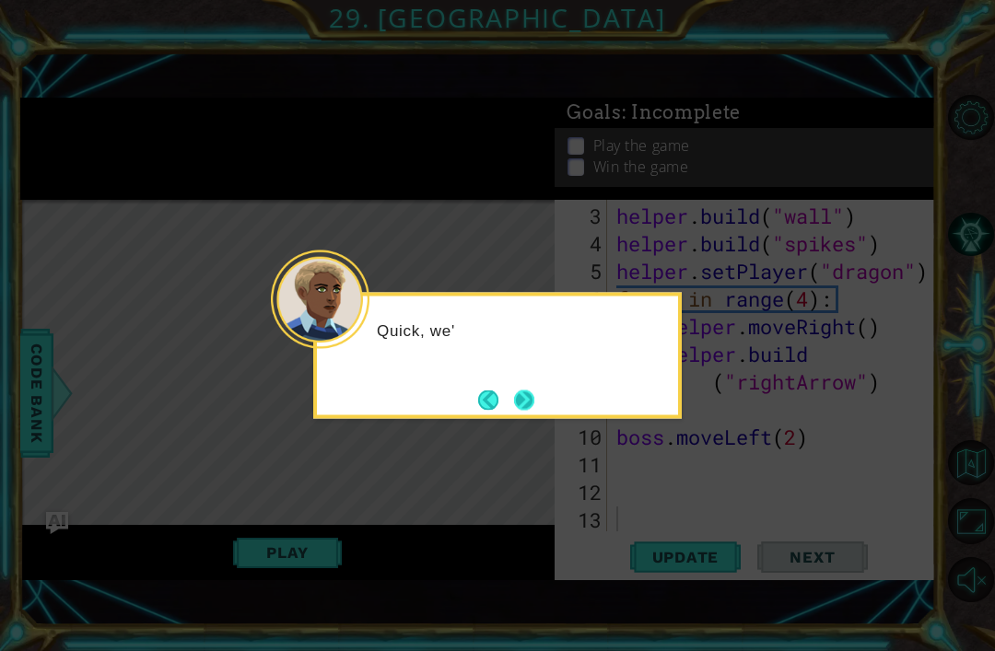
click at [540, 390] on div "Quick, we'" at bounding box center [497, 356] width 368 height 126
click at [532, 397] on button "Next" at bounding box center [524, 400] width 20 height 20
click at [531, 393] on icon at bounding box center [497, 325] width 995 height 651
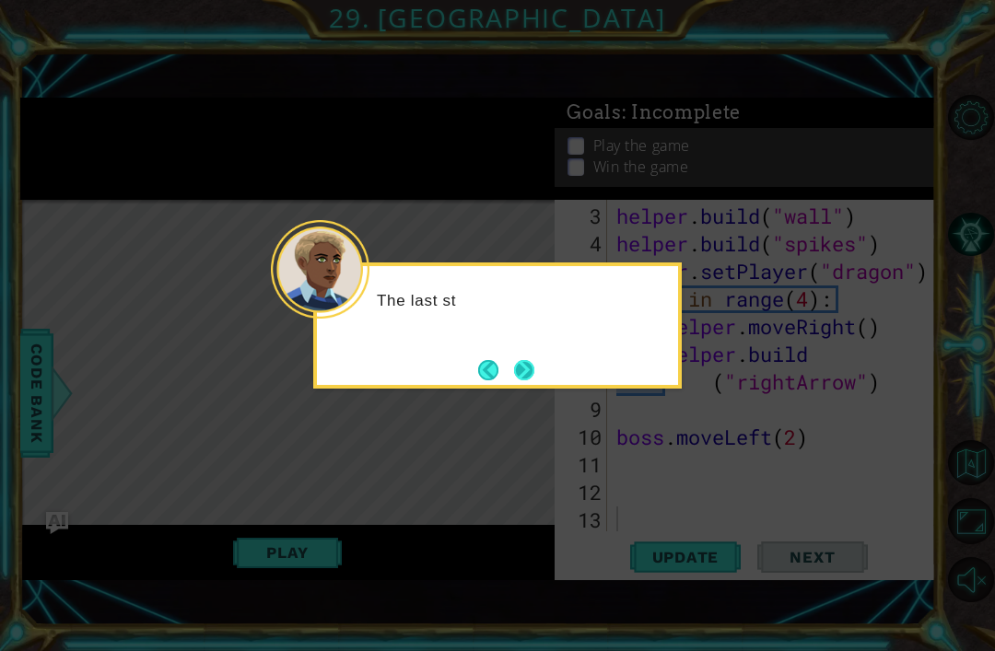
click at [534, 361] on button "Next" at bounding box center [524, 370] width 20 height 20
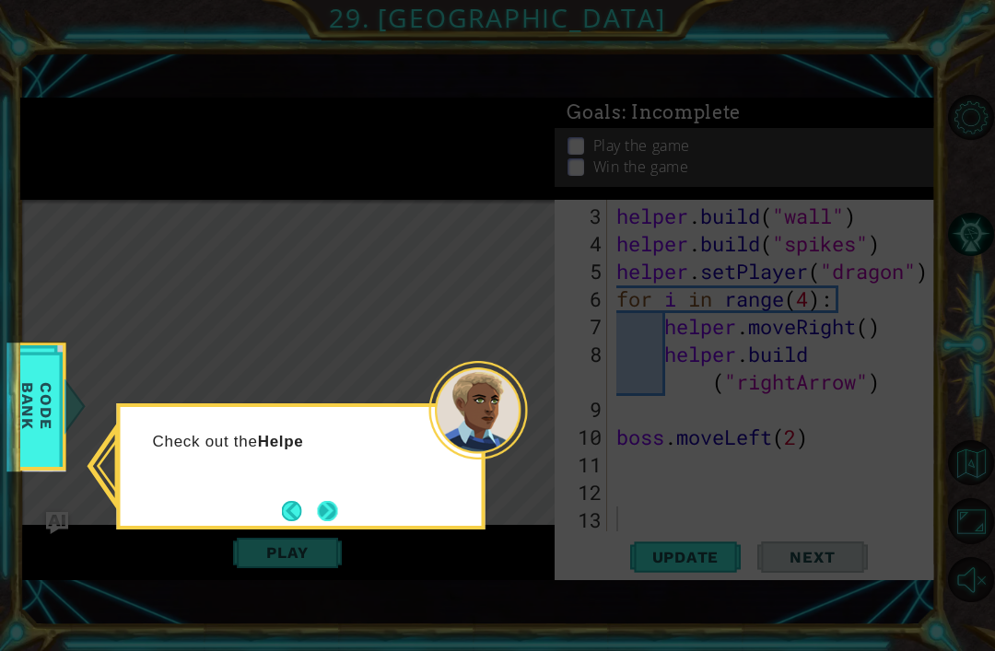
click at [330, 501] on button "Next" at bounding box center [327, 511] width 20 height 20
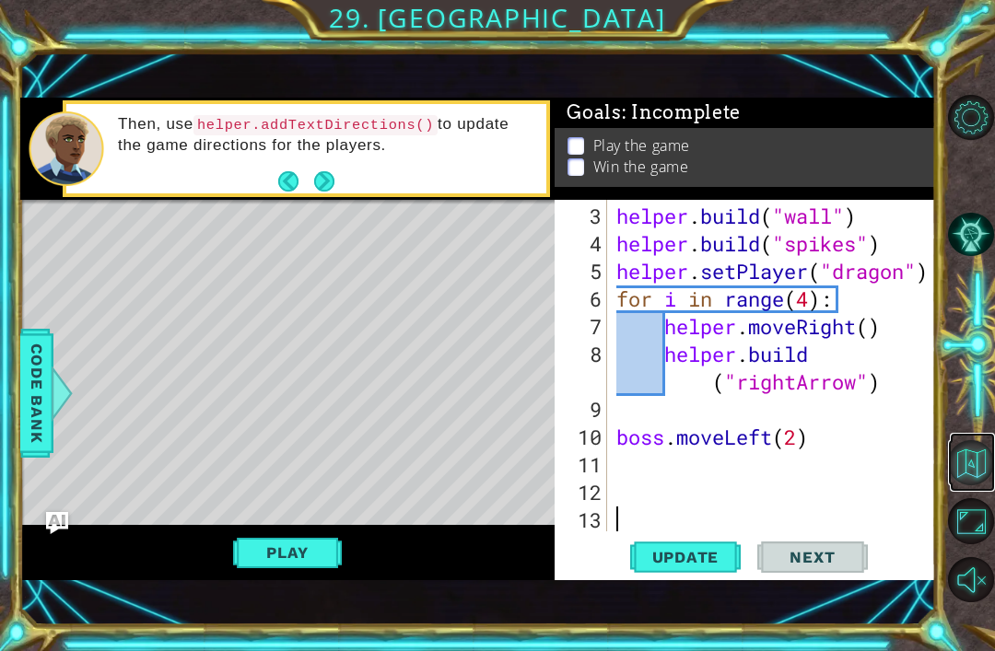
click at [954, 485] on button "Back to Map" at bounding box center [970, 462] width 45 height 45
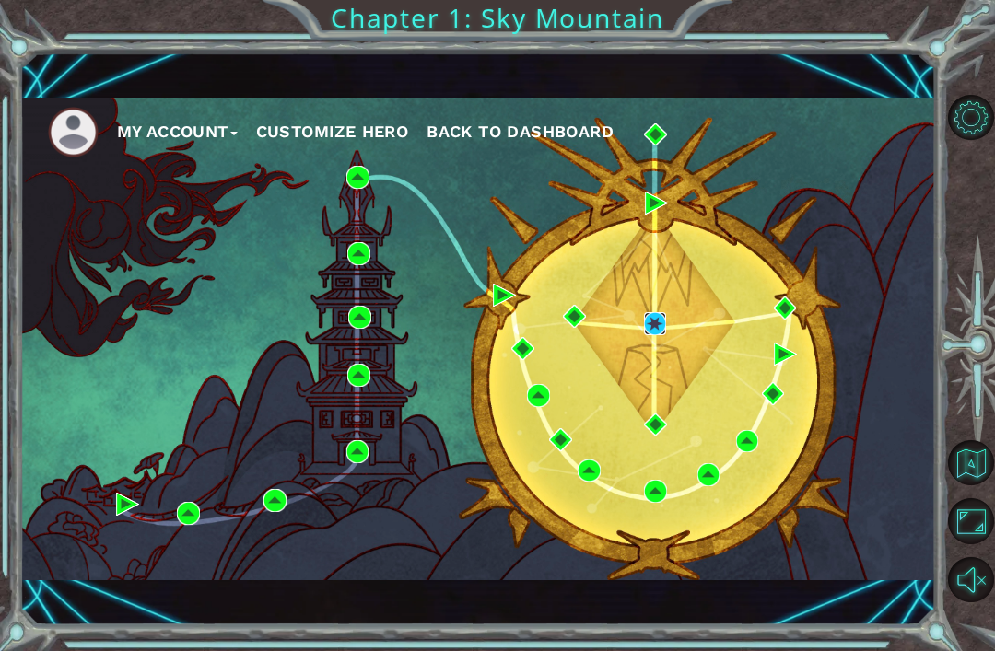
click at [656, 317] on img at bounding box center [655, 323] width 23 height 23
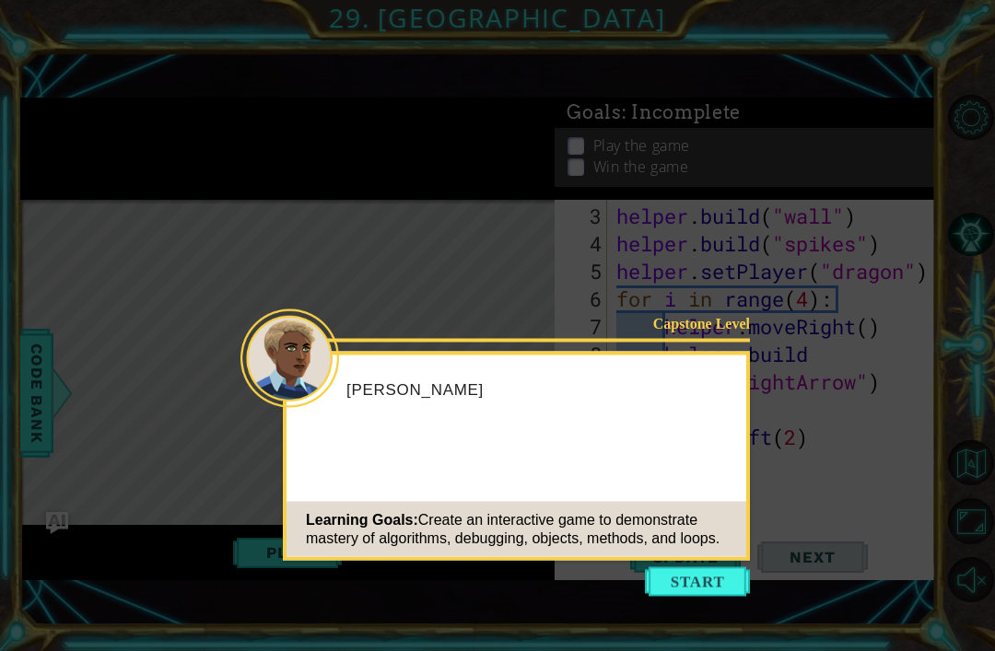
scroll to position [55, 0]
click at [693, 567] on button "Start" at bounding box center [697, 581] width 105 height 29
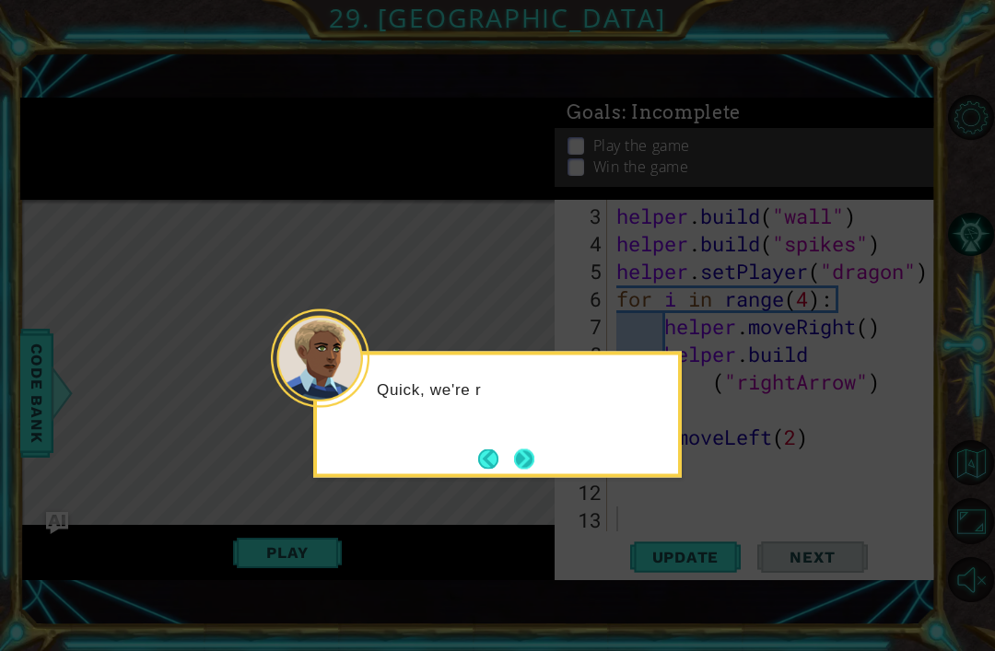
click at [529, 444] on button "Next" at bounding box center [524, 459] width 30 height 30
click at [529, 449] on button "Next" at bounding box center [523, 459] width 21 height 21
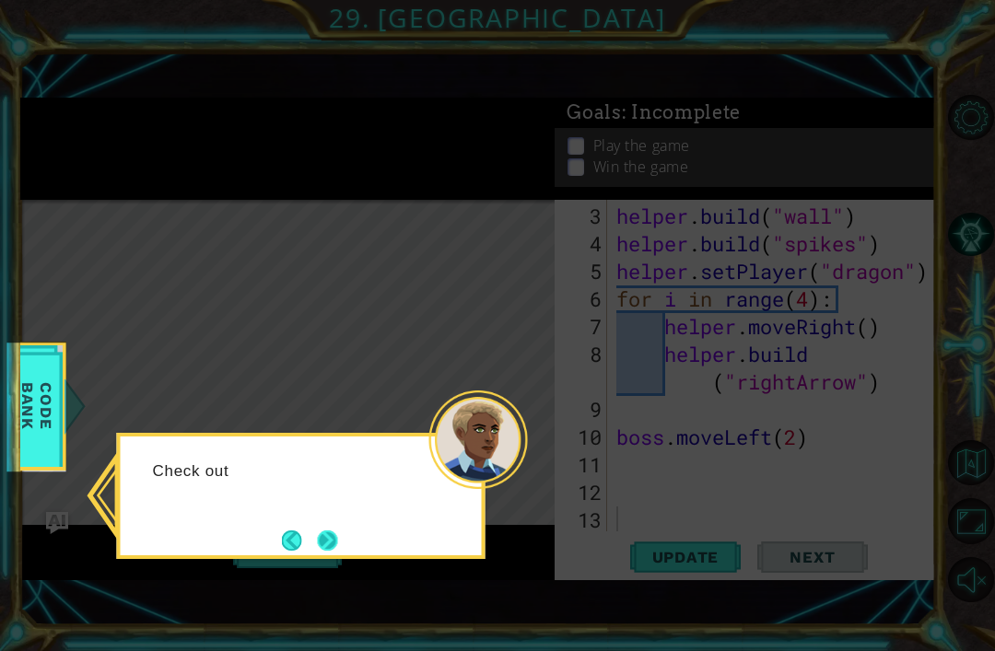
click at [334, 523] on button "Next" at bounding box center [327, 540] width 34 height 34
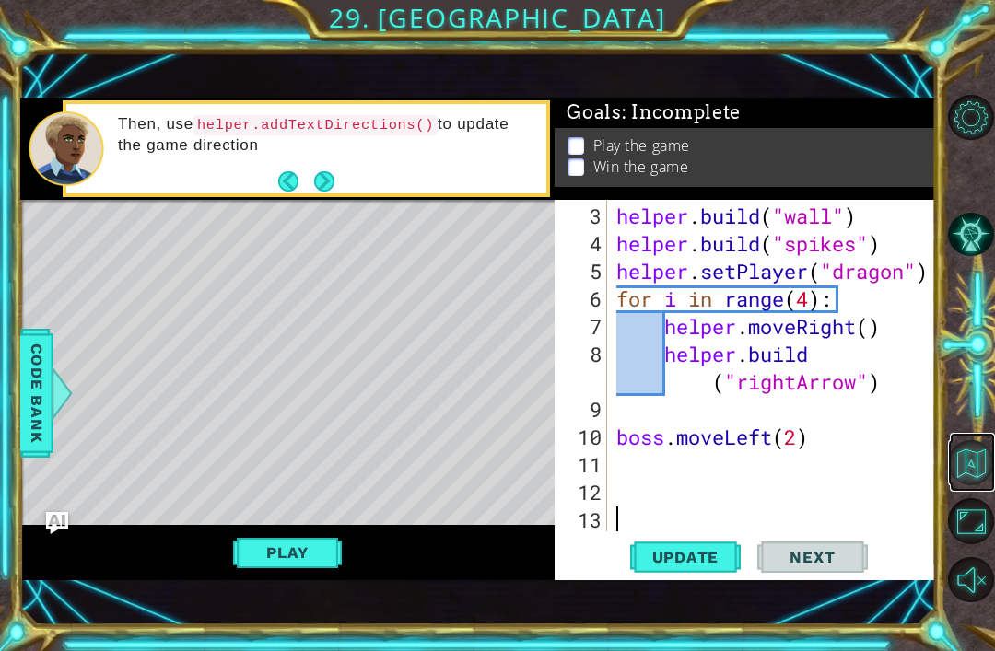
click at [972, 485] on button "Back to Map" at bounding box center [970, 462] width 45 height 45
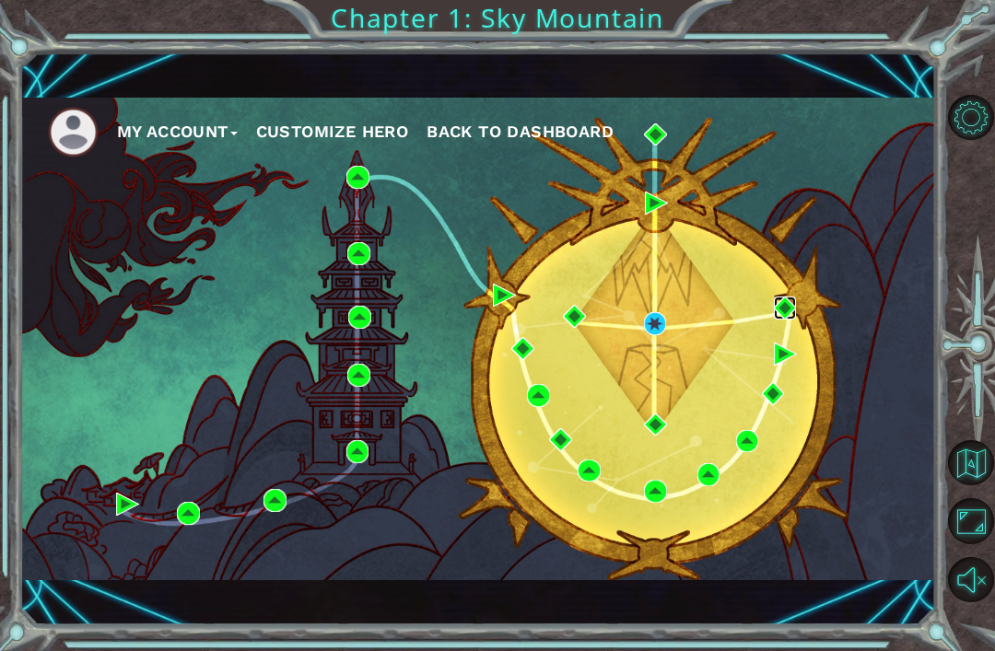
click at [788, 309] on img at bounding box center [785, 308] width 23 height 23
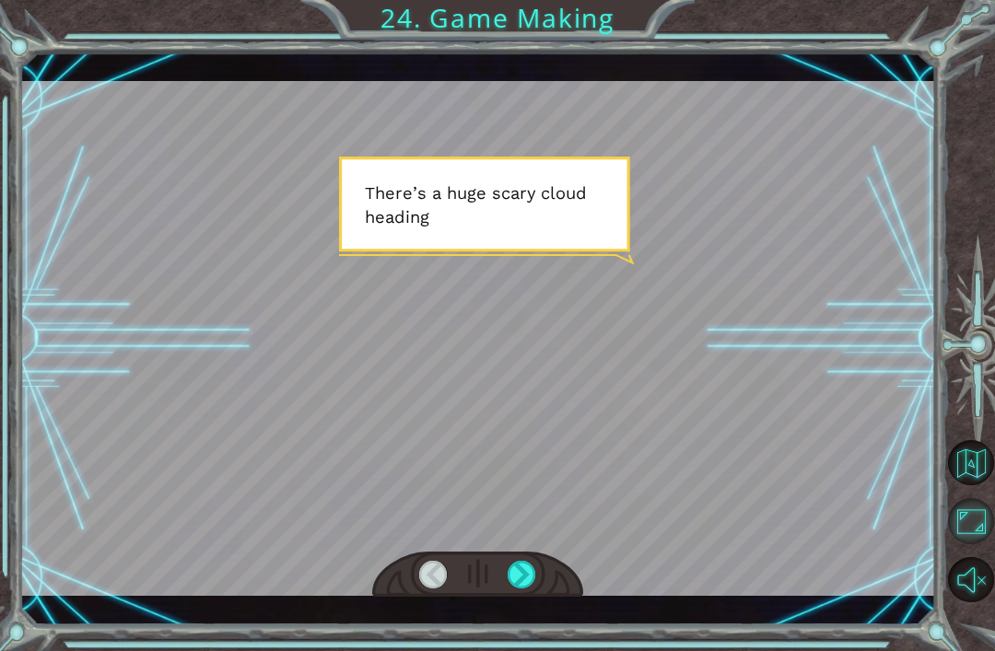
click at [981, 544] on button "Maximize Browser" at bounding box center [970, 520] width 45 height 45
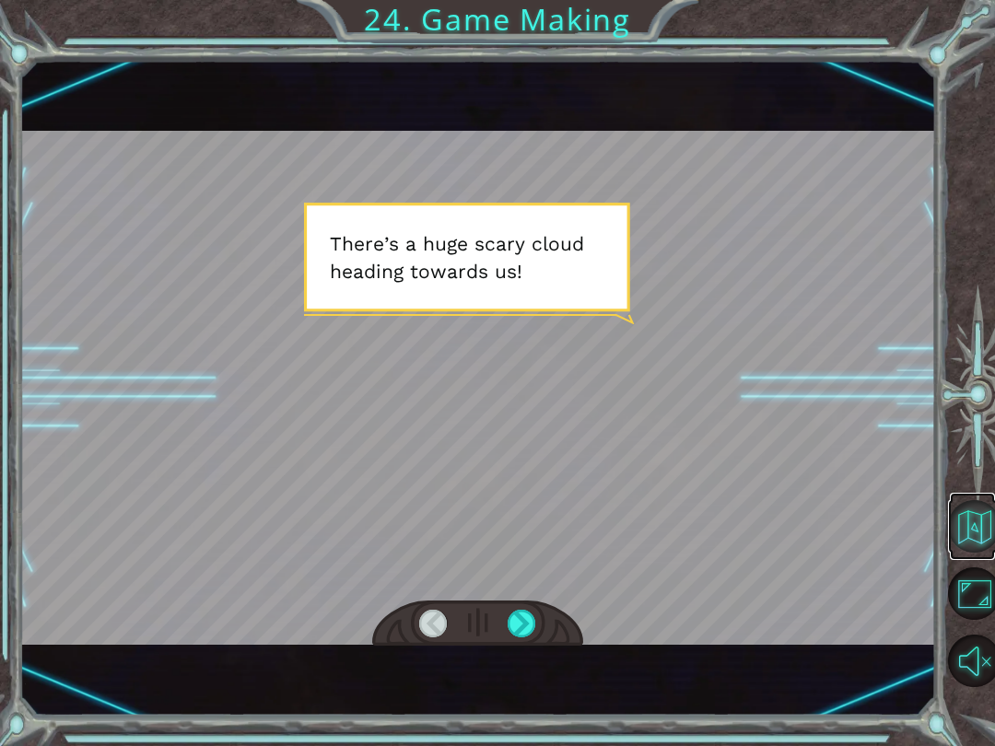
click at [964, 511] on button "Back to Map" at bounding box center [974, 526] width 53 height 53
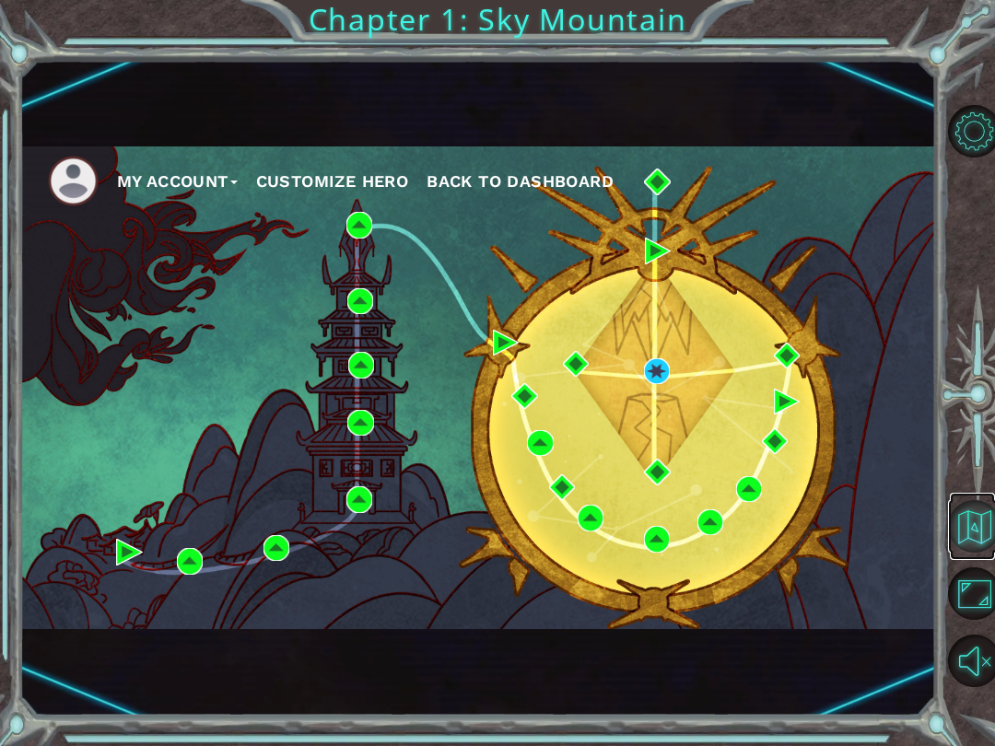
click at [975, 547] on button "Back to Map" at bounding box center [974, 526] width 53 height 53
click at [988, 513] on button "Back to Map" at bounding box center [974, 526] width 53 height 53
click at [970, 524] on button "Back to Map" at bounding box center [974, 526] width 53 height 53
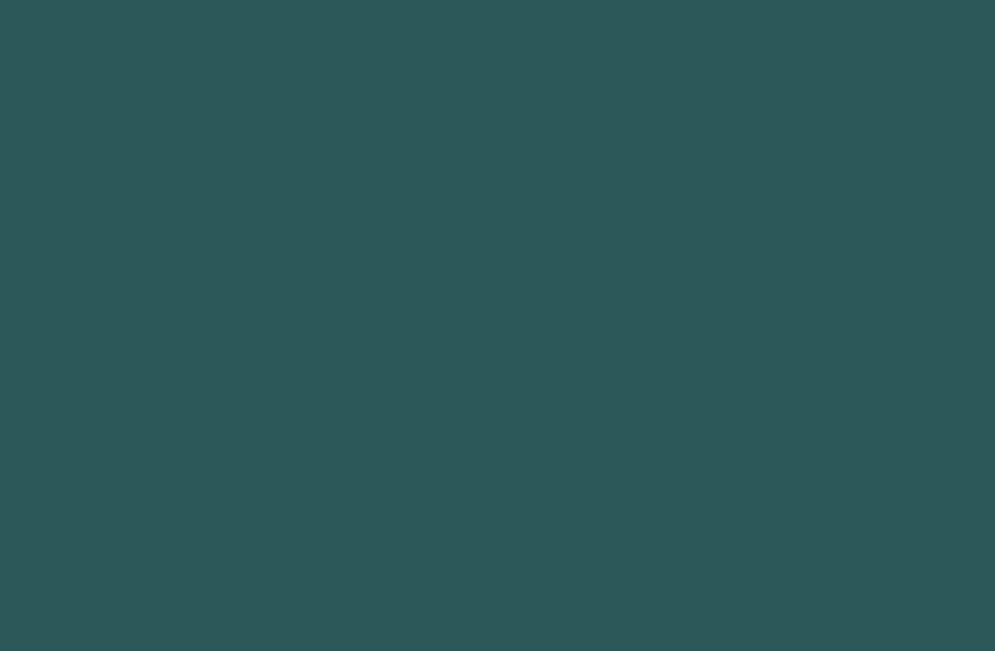
scroll to position [29, 0]
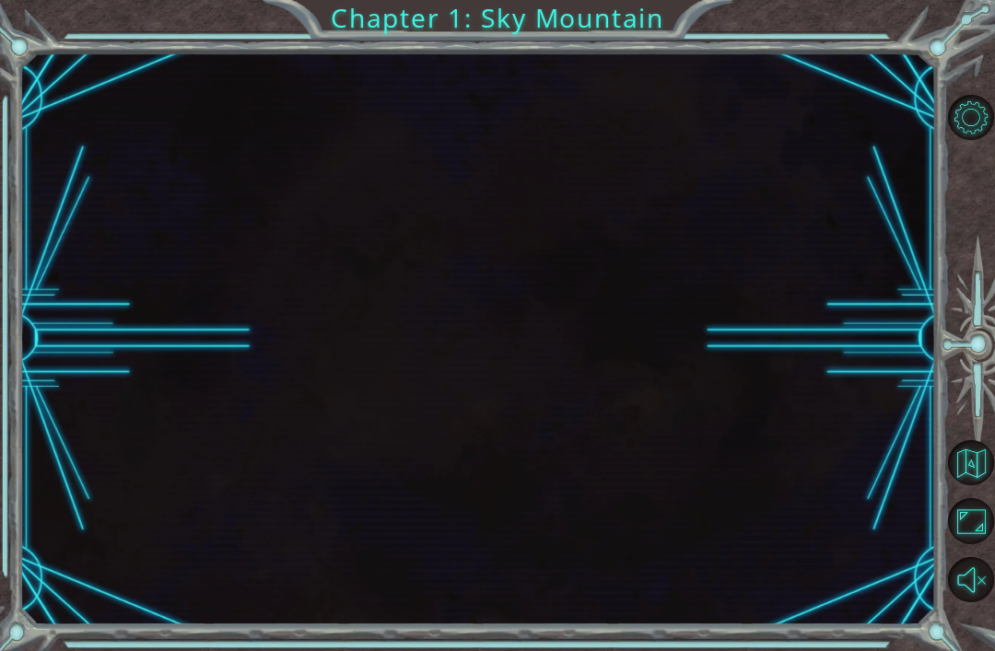
scroll to position [59, 0]
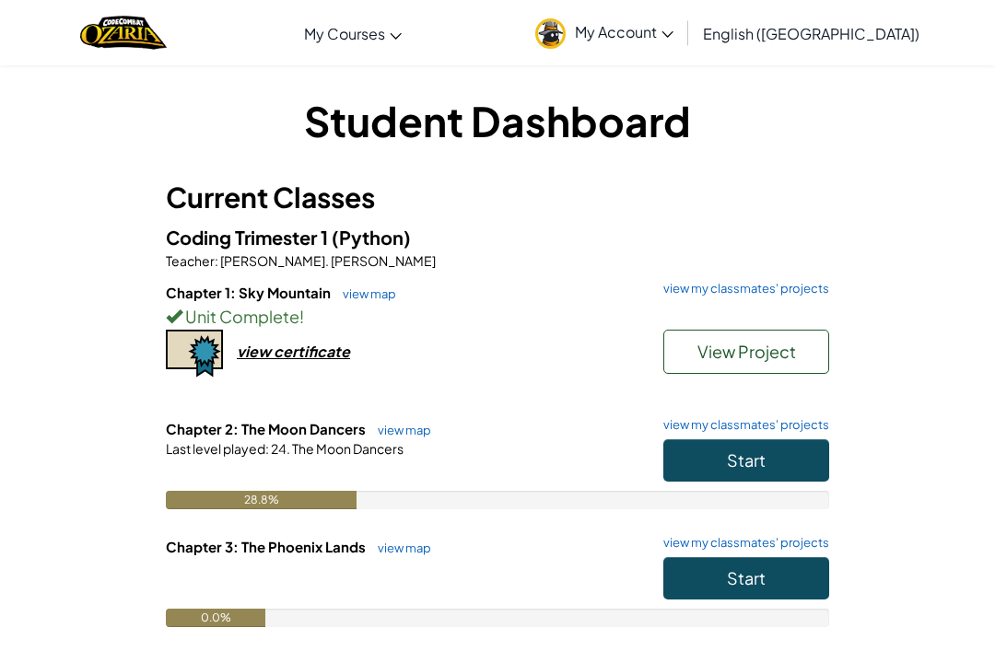
click at [776, 467] on button "Start" at bounding box center [746, 460] width 166 height 42
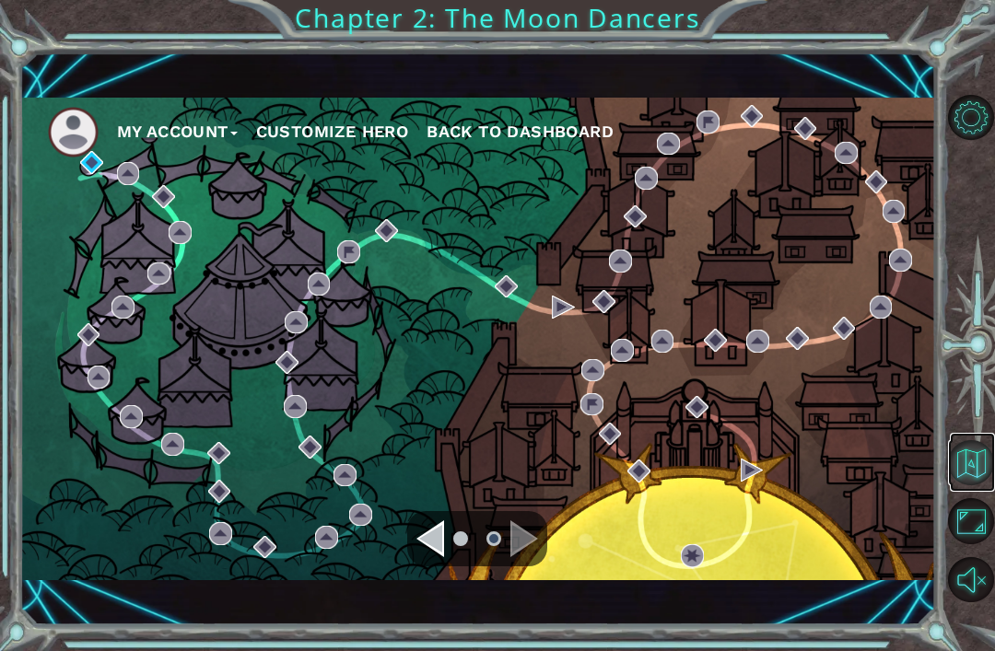
click at [967, 485] on button "Back to Map" at bounding box center [970, 462] width 45 height 45
click at [436, 548] on div "Navigate to the previous page" at bounding box center [430, 538] width 28 height 37
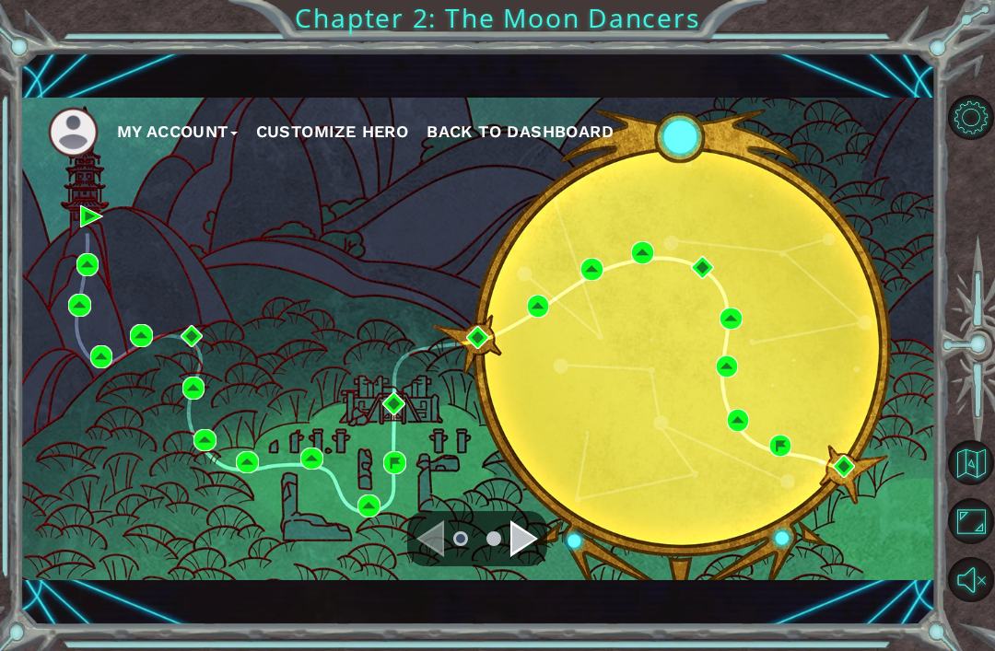
click at [589, 332] on div "My Account Customize Hero Back to Dashboard" at bounding box center [478, 339] width 916 height 483
click at [595, 325] on div "My Account Customize Hero Back to Dashboard" at bounding box center [478, 339] width 916 height 483
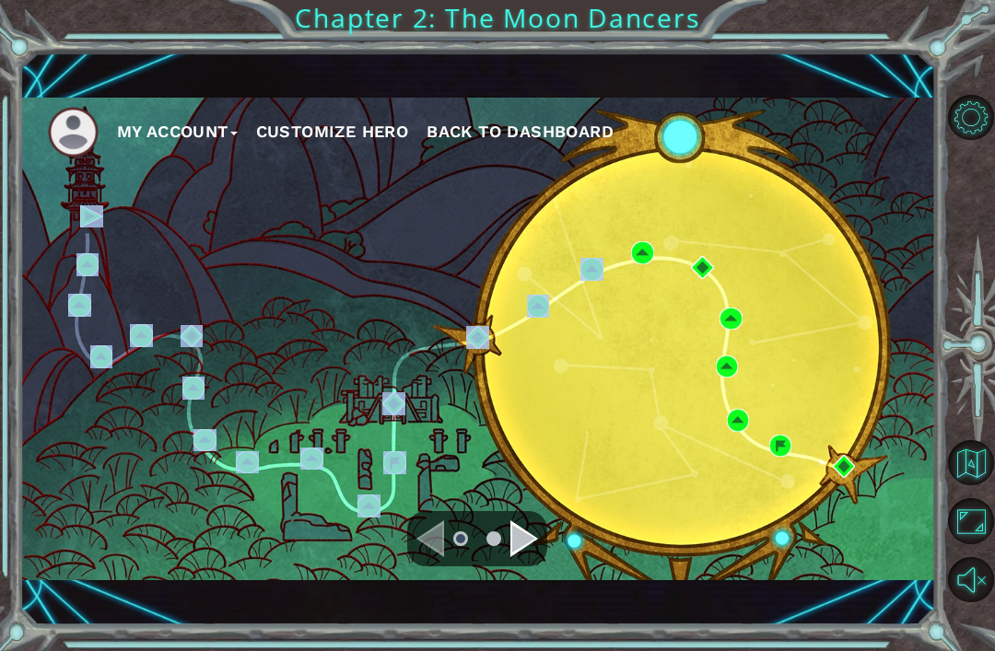
click at [595, 325] on div "My Account Customize Hero Back to Dashboard" at bounding box center [478, 339] width 916 height 483
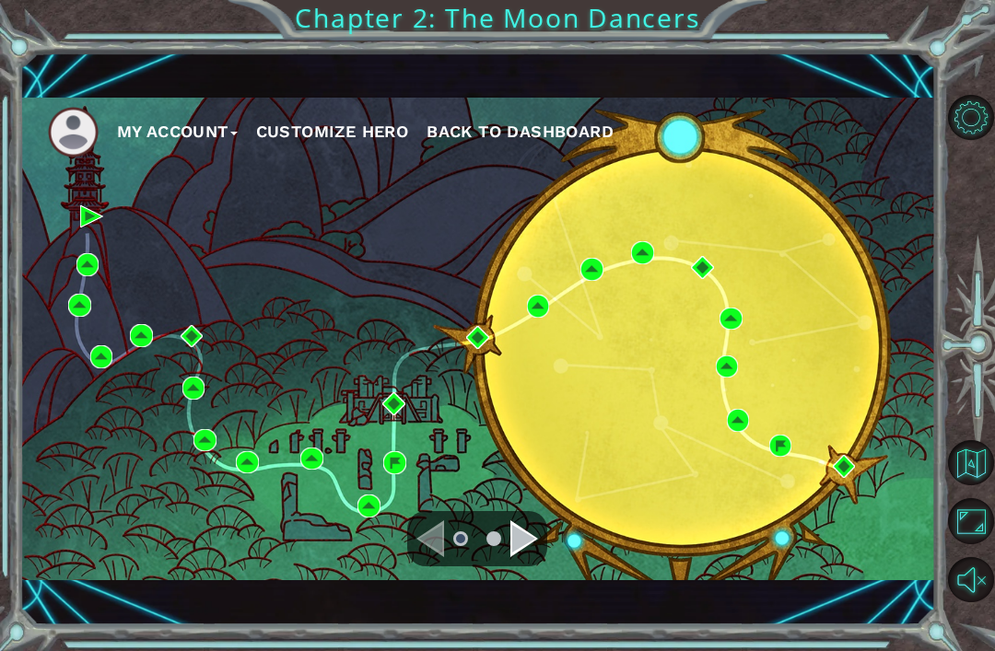
click at [595, 325] on div "My Account Customize Hero Back to Dashboard" at bounding box center [478, 339] width 916 height 483
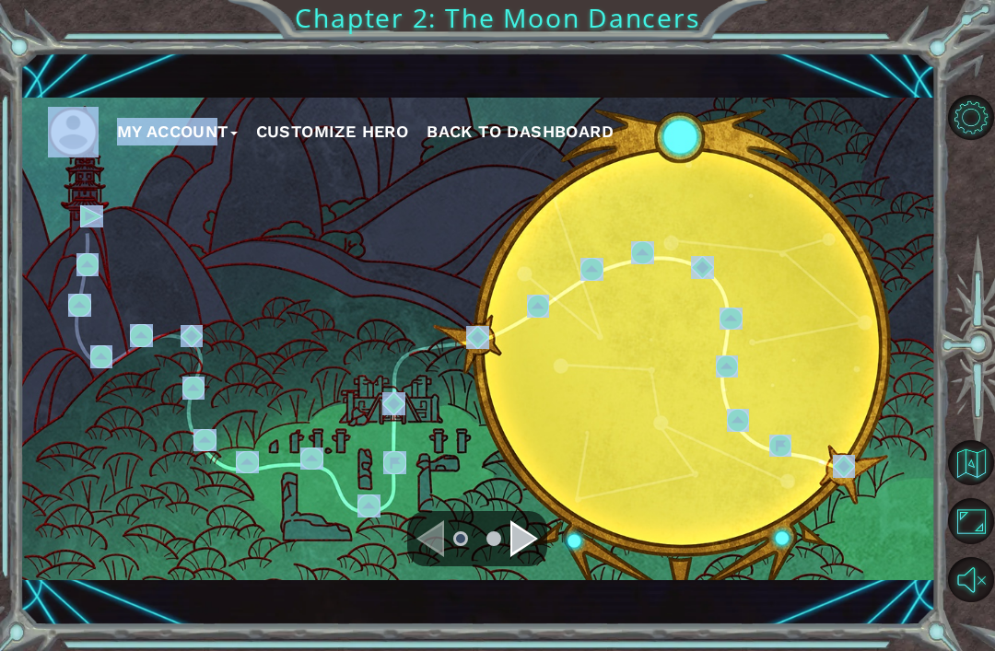
click at [651, 336] on div "My Account Customize Hero Back to Dashboard" at bounding box center [478, 339] width 916 height 483
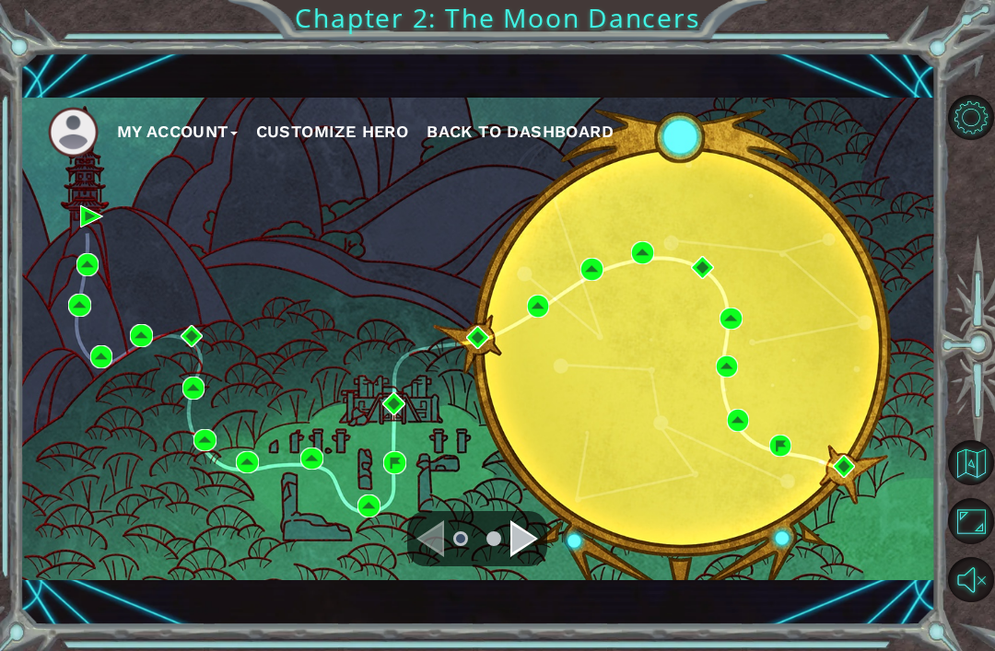
click at [588, 327] on div "My Account Customize Hero Back to Dashboard" at bounding box center [478, 339] width 916 height 483
click at [595, 325] on div "My Account Customize Hero Back to Dashboard" at bounding box center [478, 339] width 916 height 483
click at [600, 315] on div "My Account Customize Hero Back to Dashboard" at bounding box center [478, 339] width 916 height 483
click at [608, 322] on div "My Account Customize Hero Back to Dashboard" at bounding box center [478, 339] width 916 height 483
click at [836, 532] on div "My Account Customize Hero Back to Dashboard" at bounding box center [478, 339] width 916 height 483
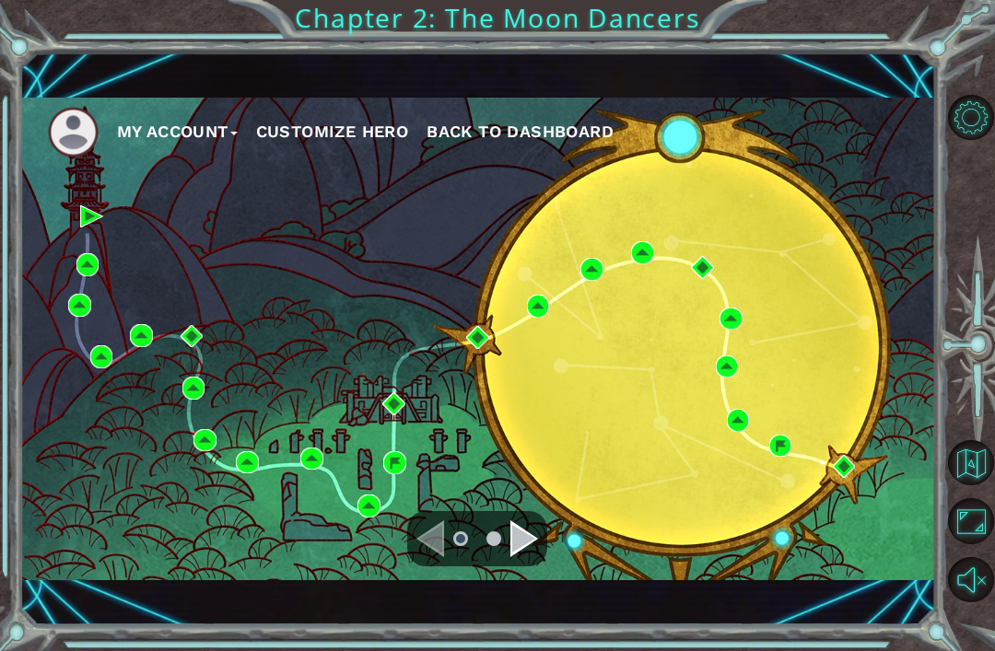
click at [473, 419] on div "My Account Customize Hero Back to Dashboard" at bounding box center [478, 339] width 916 height 483
click at [462, 406] on div "My Account Customize Hero Back to Dashboard" at bounding box center [478, 339] width 916 height 483
click at [462, 407] on div "My Account Customize Hero Back to Dashboard" at bounding box center [478, 339] width 916 height 483
click at [517, 382] on div "My Account Customize Hero Back to Dashboard" at bounding box center [478, 339] width 916 height 483
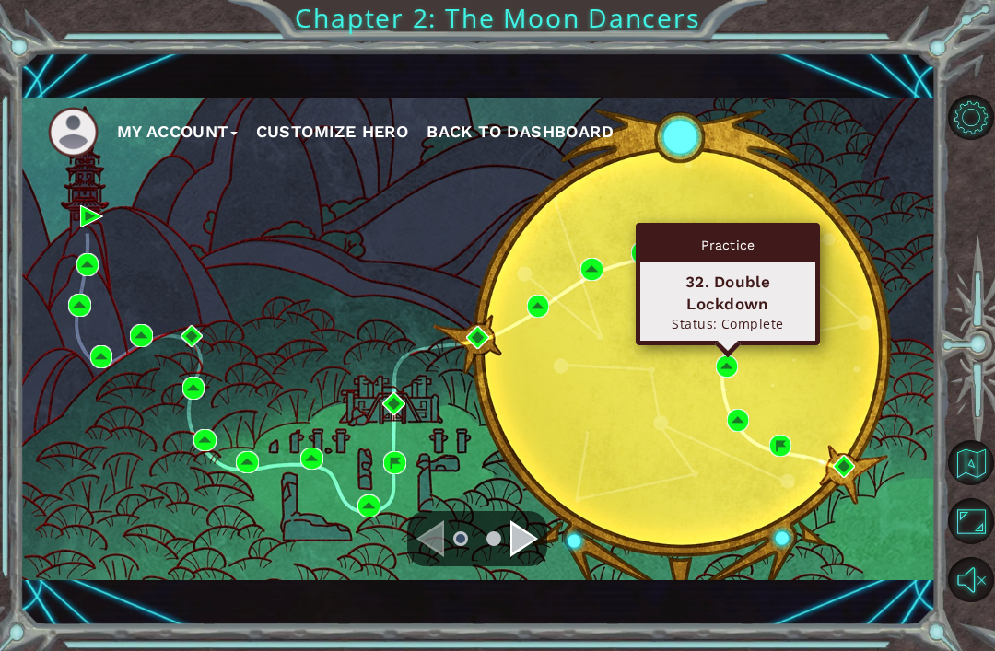
click at [686, 326] on div "Status: Complete" at bounding box center [728, 324] width 158 height 18
click at [707, 310] on div "32. Double Lockdown" at bounding box center [728, 293] width 158 height 44
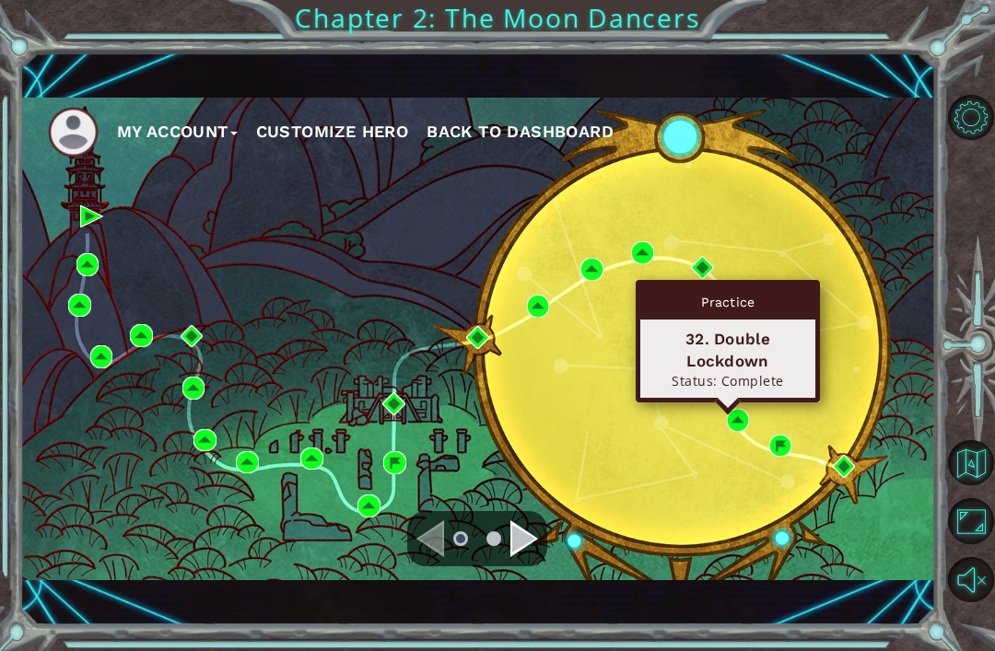
click at [734, 333] on div "32. Double Lockdown Status: Complete" at bounding box center [727, 359] width 175 height 78
click at [734, 328] on div "32. Double Lockdown" at bounding box center [728, 350] width 158 height 44
click at [739, 361] on img at bounding box center [727, 367] width 23 height 23
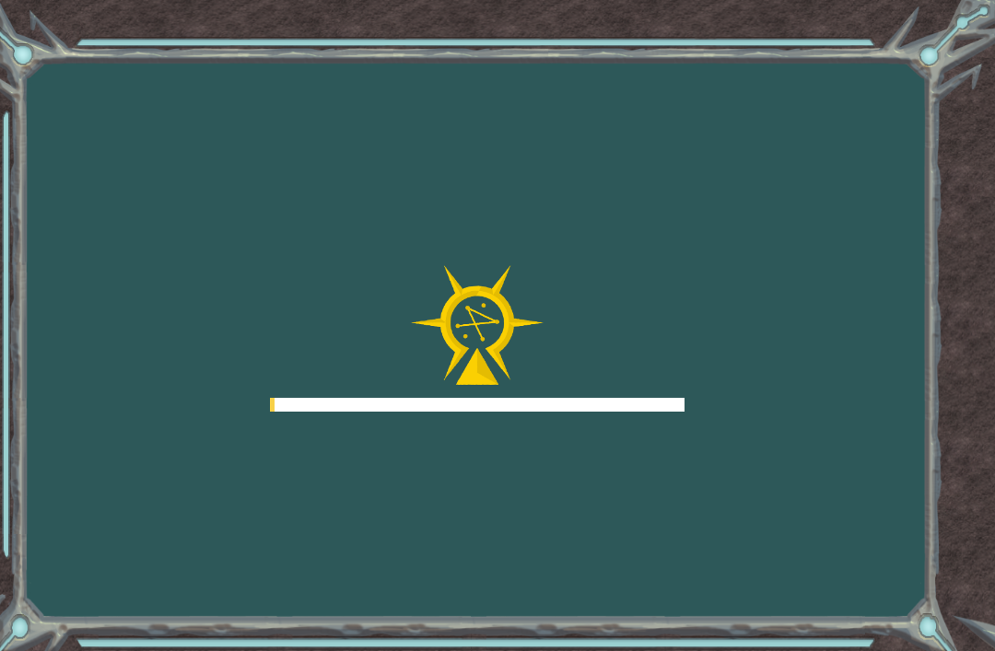
click at [740, 403] on div "Goals Error loading from server. Try refreshing the page. You'll need to join a…" at bounding box center [497, 325] width 995 height 651
click at [742, 410] on div "Goals Error loading from server. Try refreshing the page. You'll need to join a…" at bounding box center [497, 325] width 995 height 651
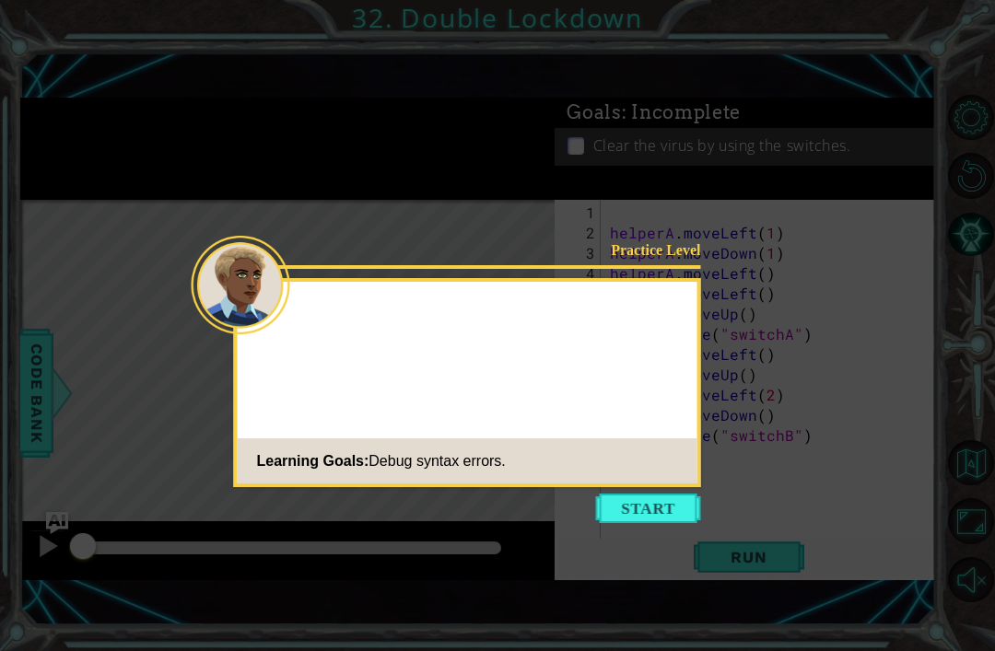
scroll to position [57, 0]
click at [681, 494] on button "Start" at bounding box center [648, 508] width 105 height 29
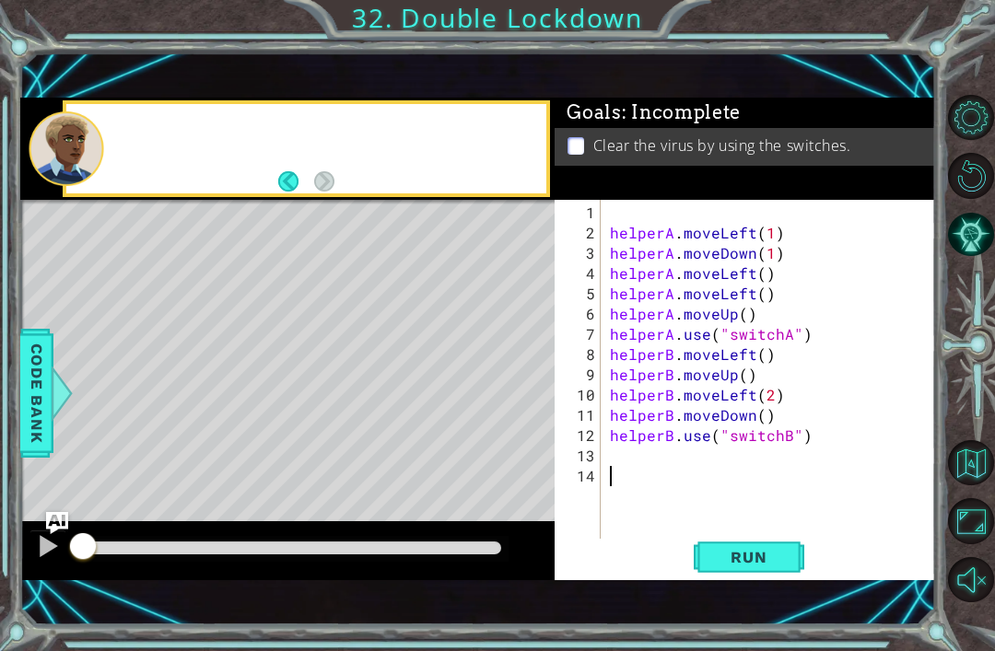
click at [957, 86] on div "1 ההההההההההההההההההההההההההההההההההההההההההההההההההההההההההההההההההההההההההההה…" at bounding box center [497, 325] width 995 height 651
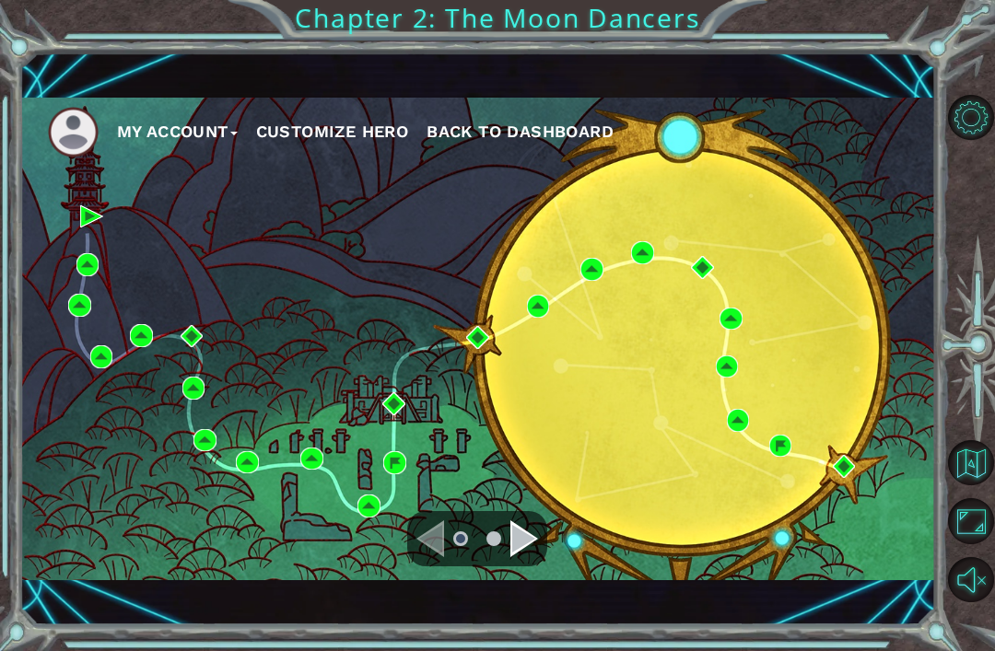
click at [649, 311] on div "My Account Customize Hero Back to Dashboard" at bounding box center [478, 339] width 916 height 483
click at [686, 326] on div "My Account Customize Hero Back to Dashboard" at bounding box center [478, 339] width 916 height 483
click at [712, 264] on img at bounding box center [702, 267] width 23 height 23
click at [983, 544] on button "Maximize Browser" at bounding box center [970, 520] width 45 height 45
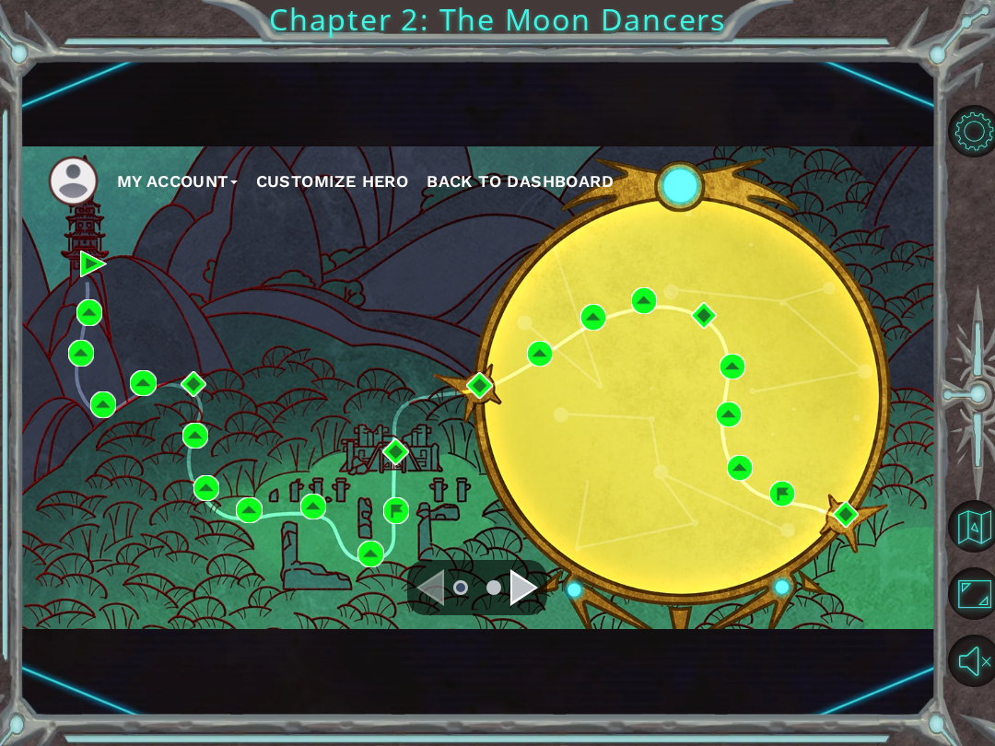
click at [521, 595] on div "Navigate to the next page" at bounding box center [524, 587] width 28 height 37
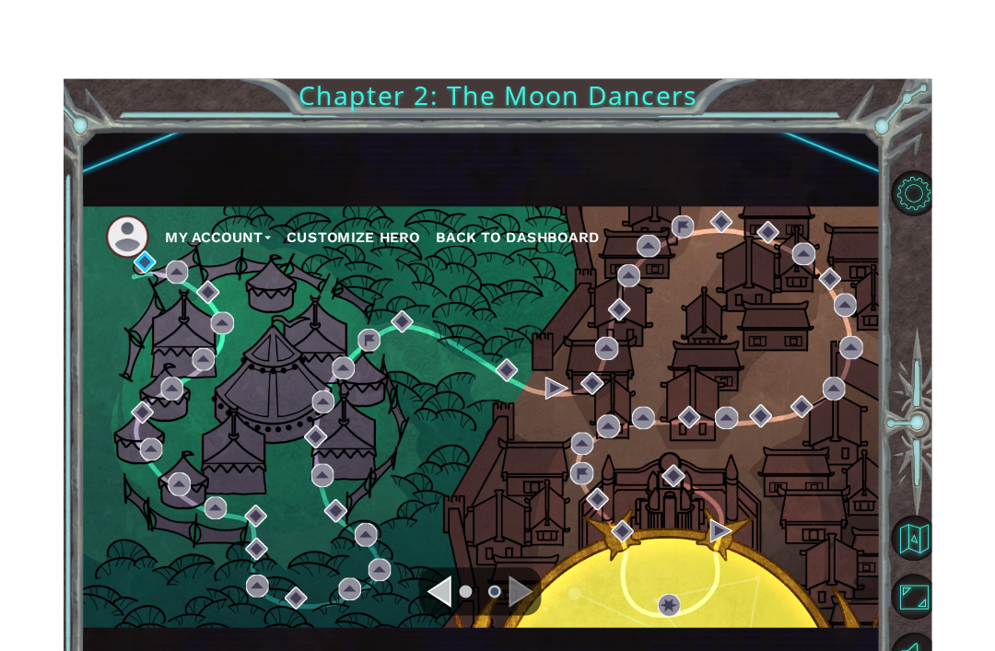
scroll to position [59, 0]
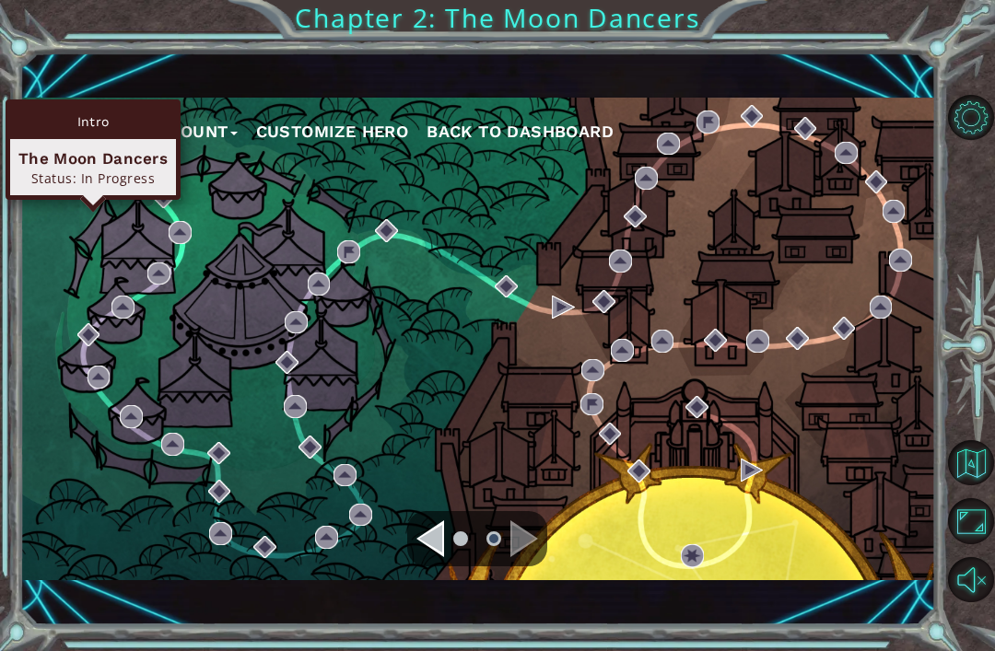
click at [98, 159] on img at bounding box center [91, 162] width 23 height 23
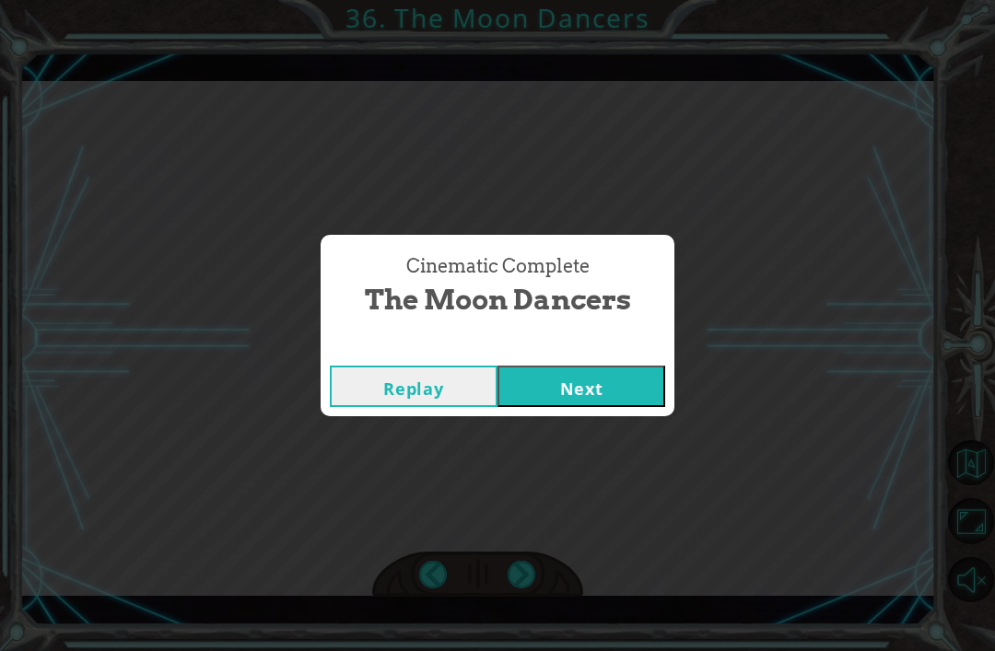
click at [649, 449] on div "Cinematic Complete The Moon Dancers Replay Next" at bounding box center [497, 325] width 995 height 651
click at [652, 439] on div "Cinematic Complete The Moon Dancers Replay Next" at bounding box center [497, 325] width 995 height 651
click at [637, 447] on div "Cinematic Complete The Moon Dancers Replay Next" at bounding box center [497, 325] width 995 height 651
click at [630, 454] on div "Cinematic Complete The Moon Dancers Replay Next" at bounding box center [497, 325] width 995 height 651
click at [616, 447] on div "Cinematic Complete The Moon Dancers Replay Next" at bounding box center [497, 325] width 995 height 651
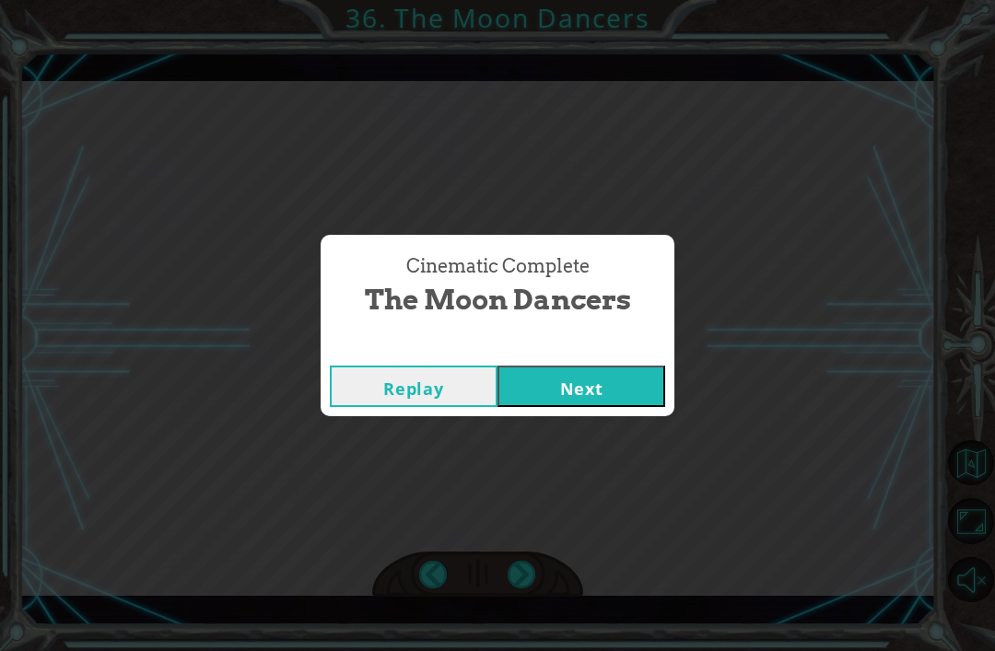
click at [586, 440] on div "Cinematic Complete The Moon Dancers Replay Next" at bounding box center [497, 325] width 995 height 651
click at [418, 451] on div "Cinematic Complete The Moon Dancers Replay Next" at bounding box center [497, 325] width 995 height 651
click at [445, 456] on div "Cinematic Complete The Moon Dancers Replay Next" at bounding box center [497, 325] width 995 height 651
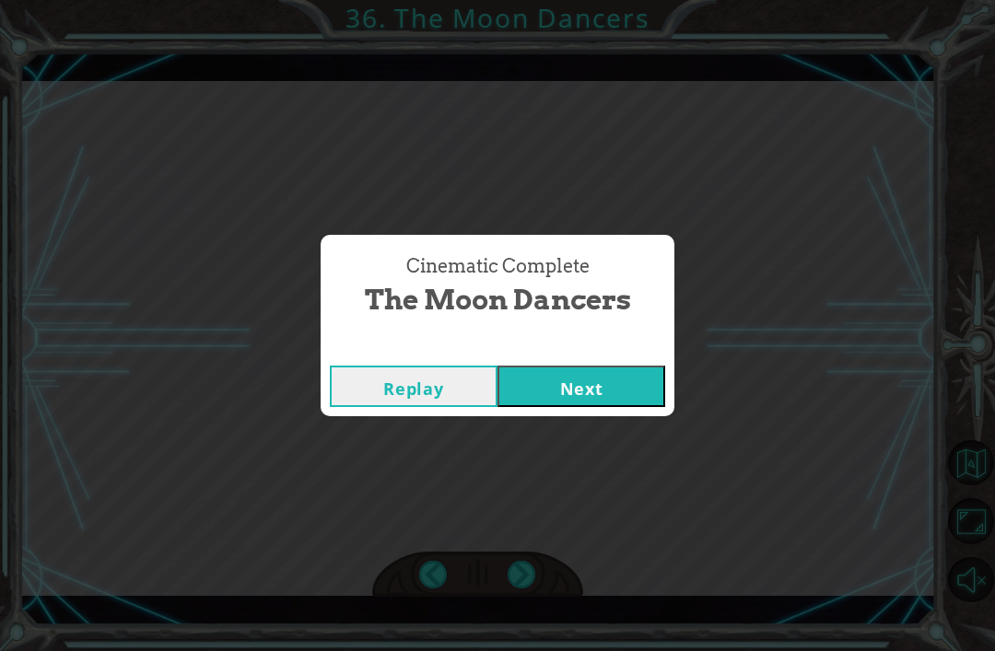
click at [611, 443] on div "Cinematic Complete The Moon Dancers Replay Next" at bounding box center [497, 325] width 995 height 651
click at [619, 440] on div "Cinematic Complete The Moon Dancers Replay Next" at bounding box center [497, 325] width 995 height 651
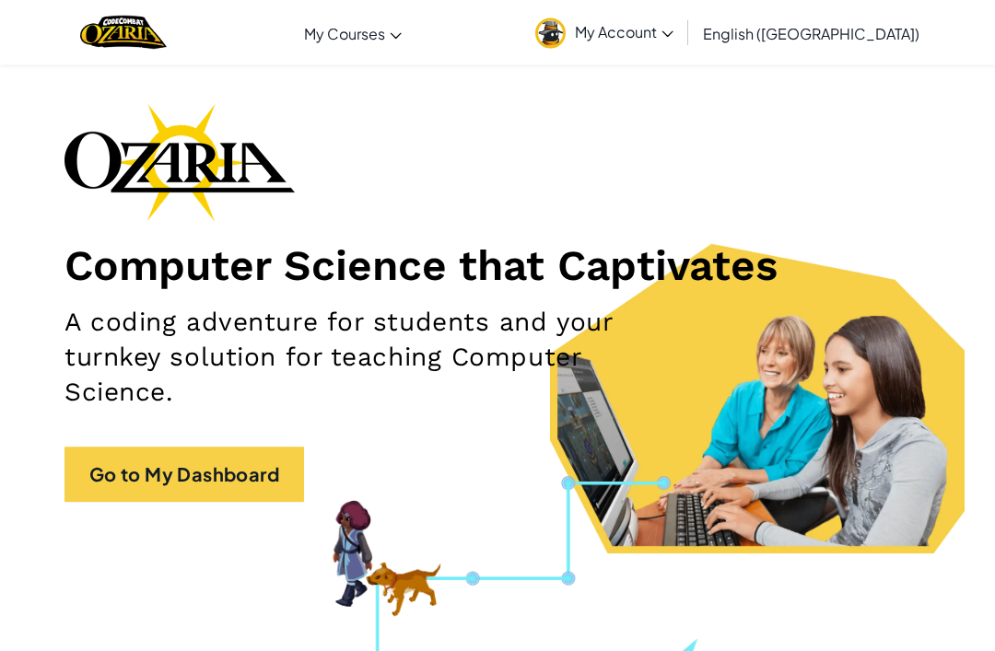
scroll to position [57, 0]
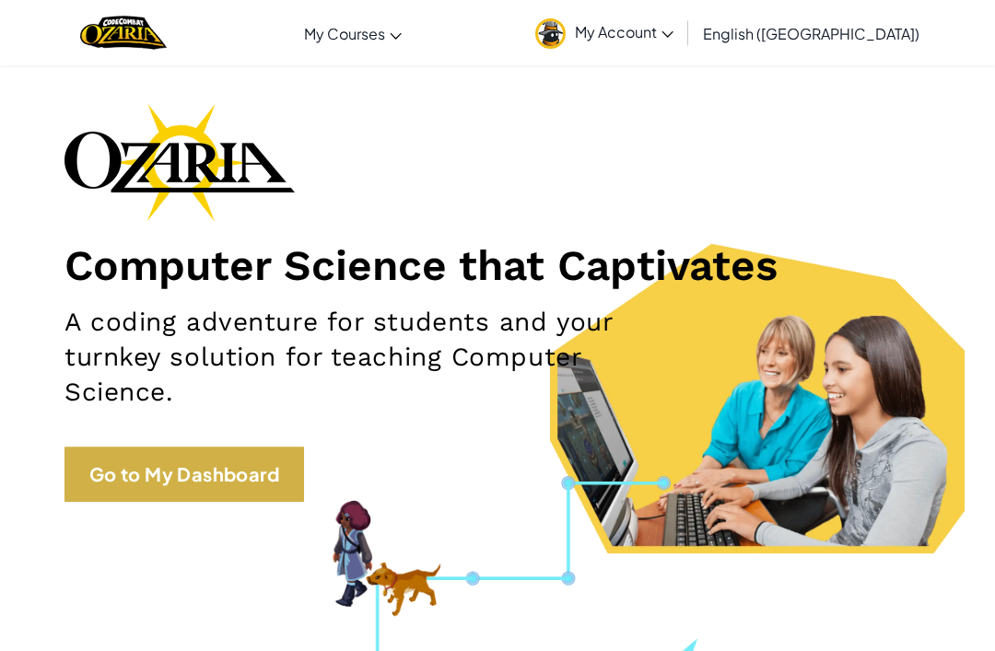
click at [281, 483] on link "Go to My Dashboard" at bounding box center [184, 474] width 240 height 55
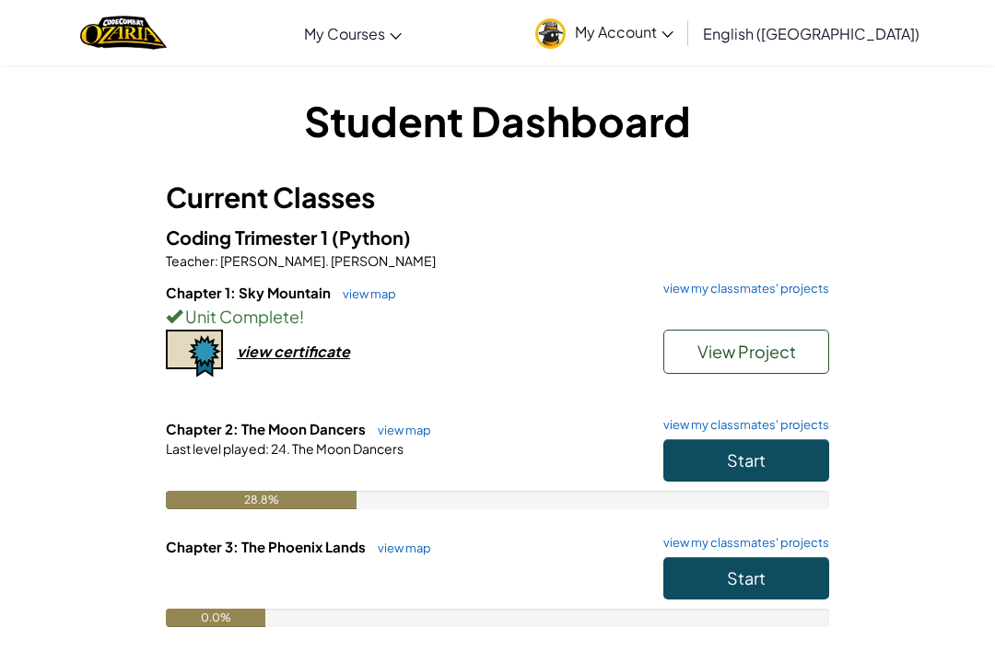
click at [777, 457] on button "Start" at bounding box center [746, 460] width 166 height 42
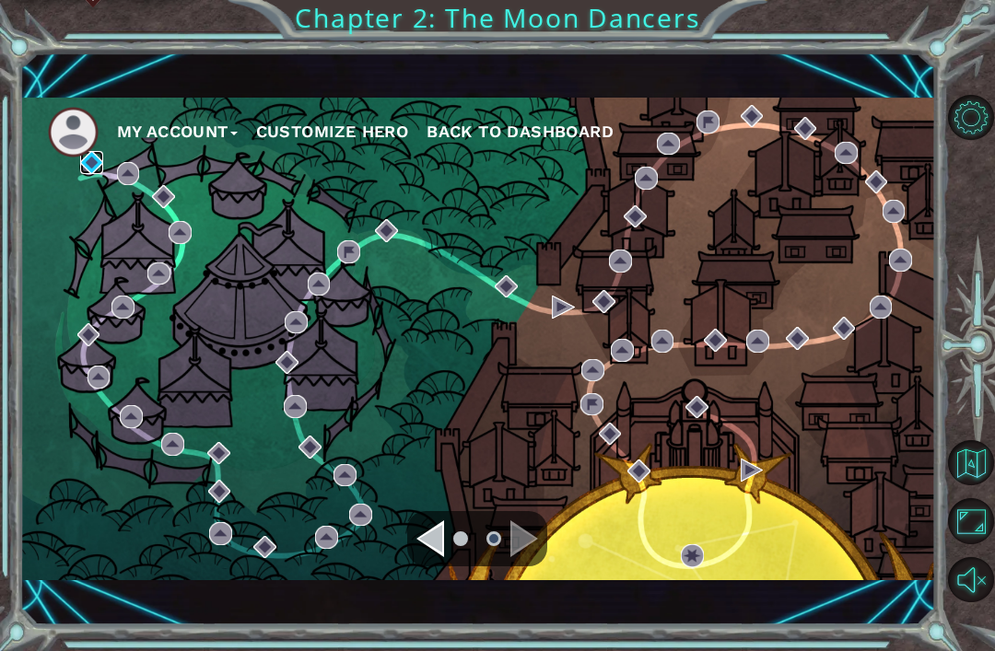
click at [89, 174] on img at bounding box center [91, 162] width 23 height 23
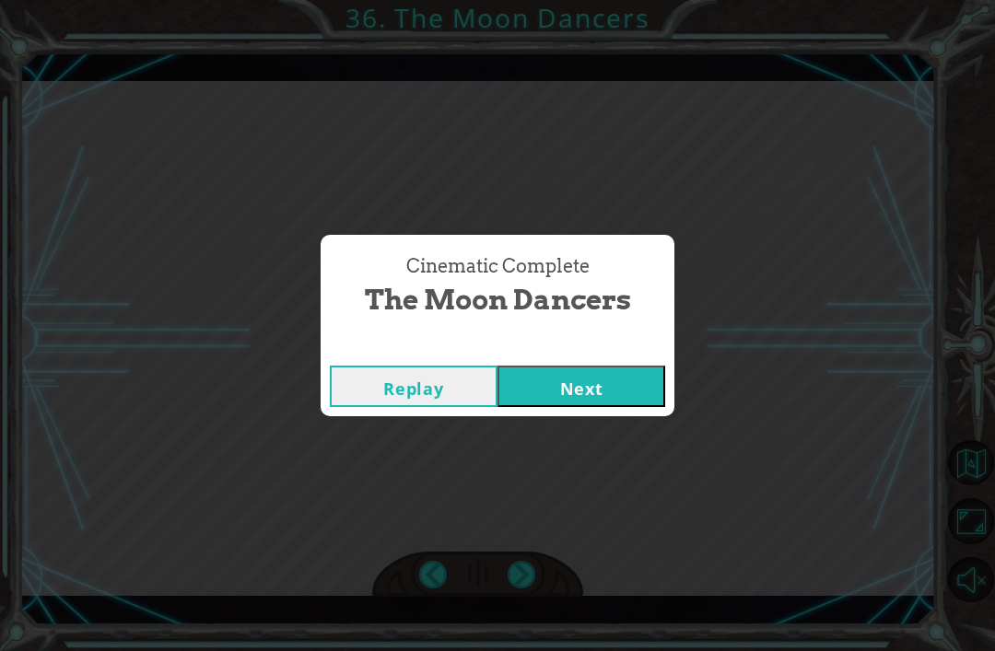
click at [599, 403] on button "Next" at bounding box center [581, 386] width 168 height 41
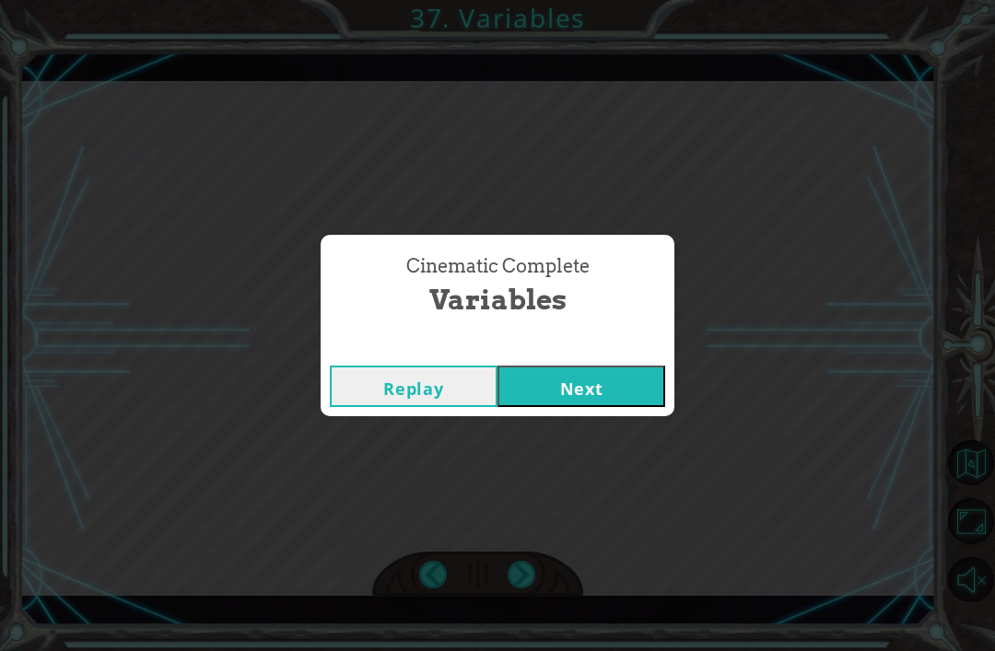
click at [603, 407] on button "Next" at bounding box center [581, 386] width 168 height 41
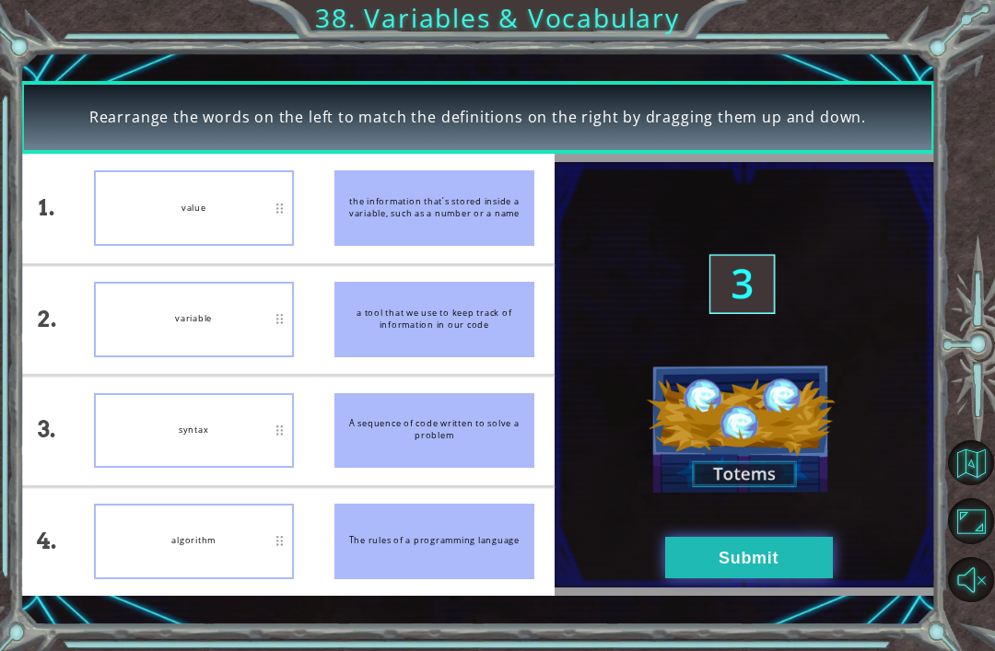
click at [816, 579] on button "Submit" at bounding box center [749, 557] width 168 height 41
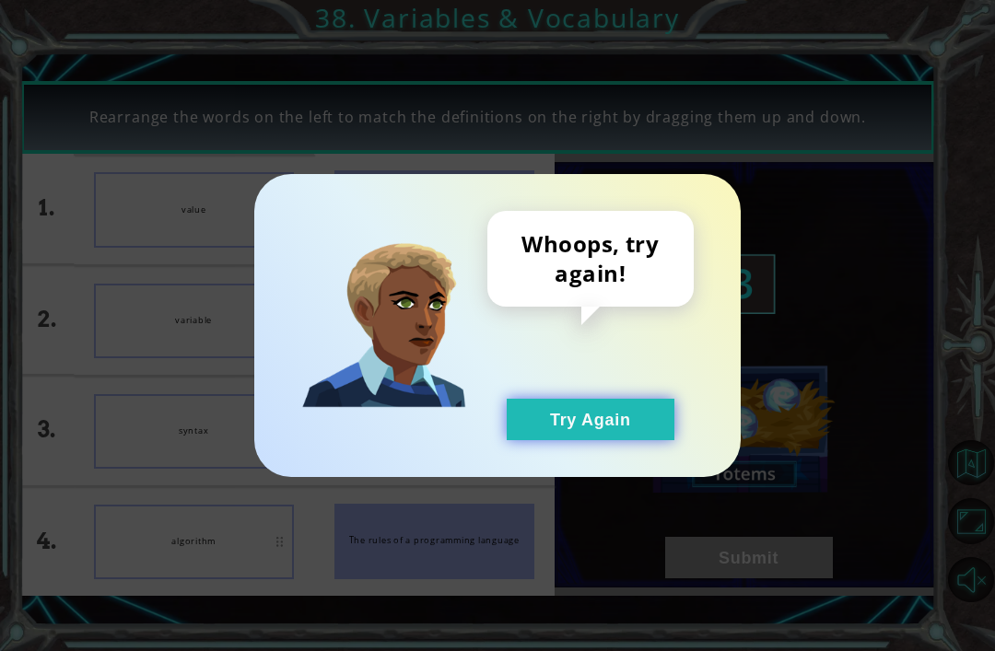
click at [619, 439] on button "Try Again" at bounding box center [591, 419] width 168 height 41
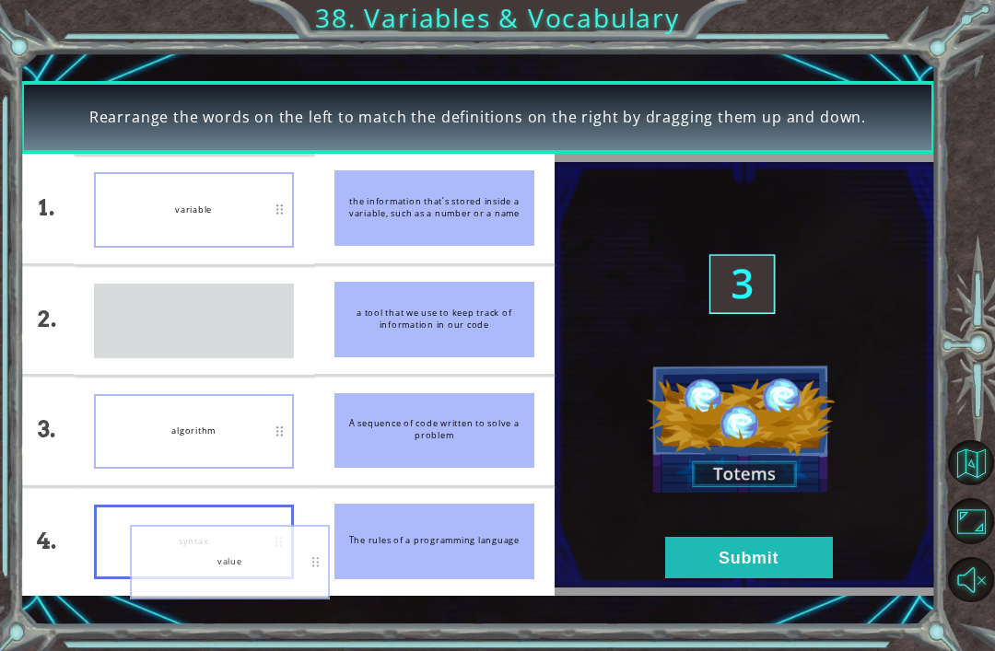
click at [402, 47] on div "Rearrange the words on the left to match the definitions on the right by draggi…" at bounding box center [497, 325] width 995 height 651
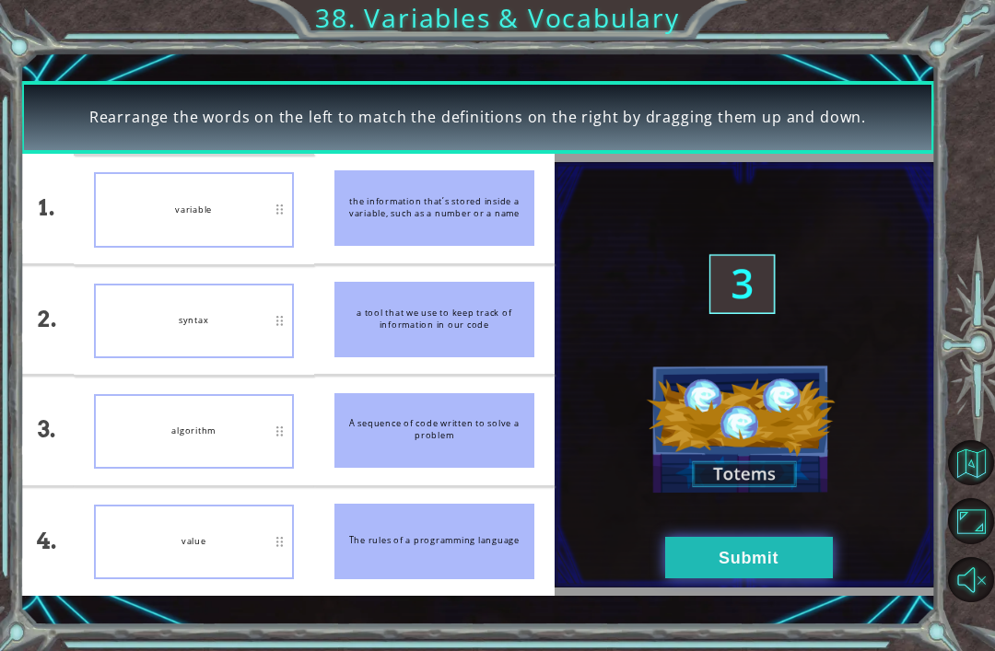
click at [792, 579] on button "Submit" at bounding box center [749, 557] width 168 height 41
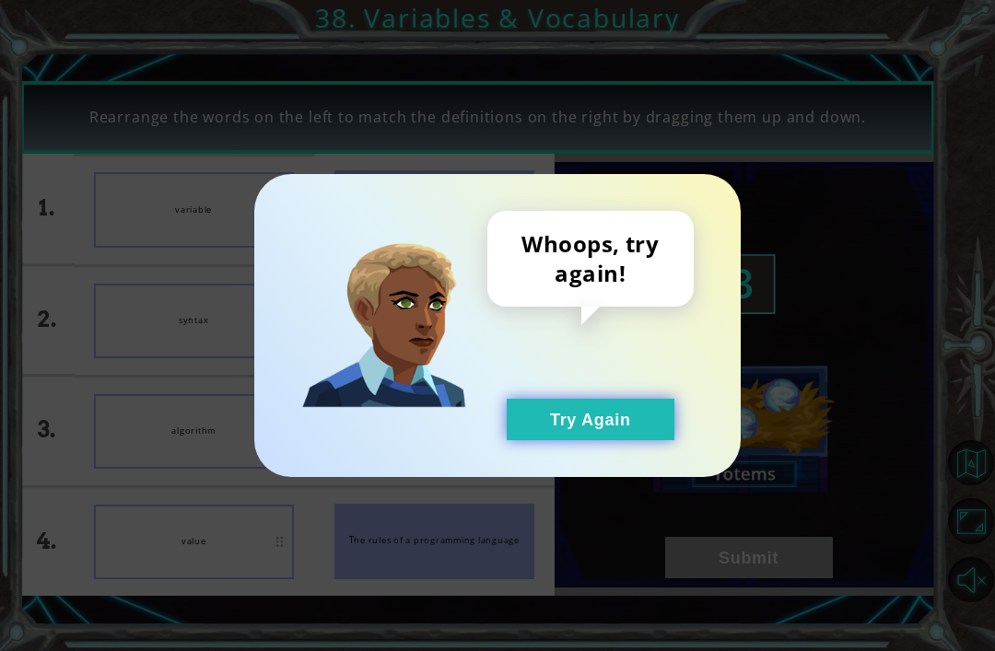
click at [593, 440] on button "Try Again" at bounding box center [591, 419] width 168 height 41
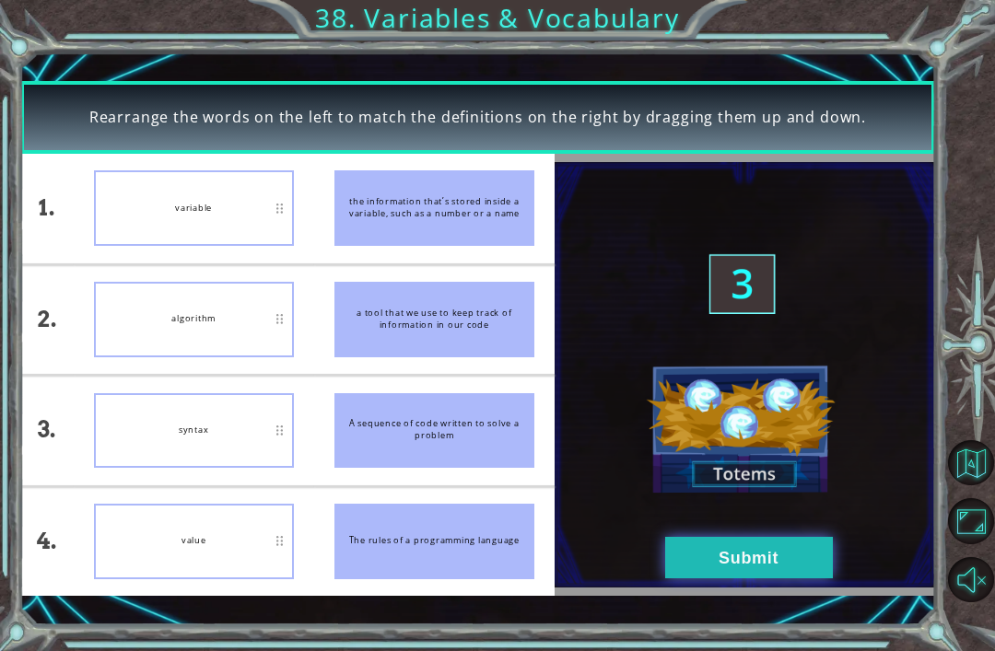
click at [769, 579] on button "Submit" at bounding box center [749, 557] width 168 height 41
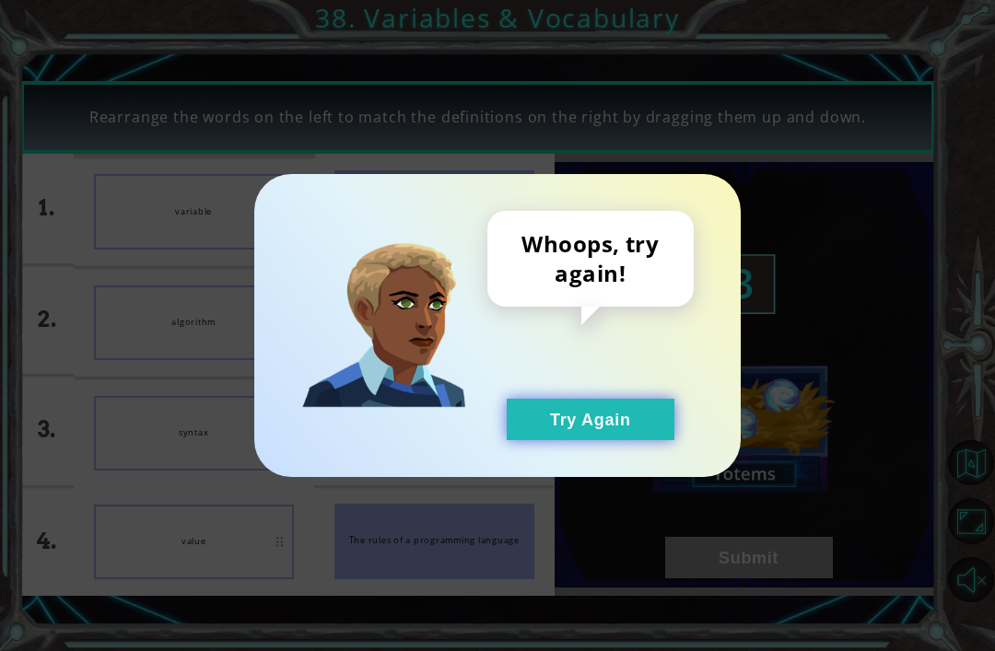
click at [631, 440] on button "Try Again" at bounding box center [591, 419] width 168 height 41
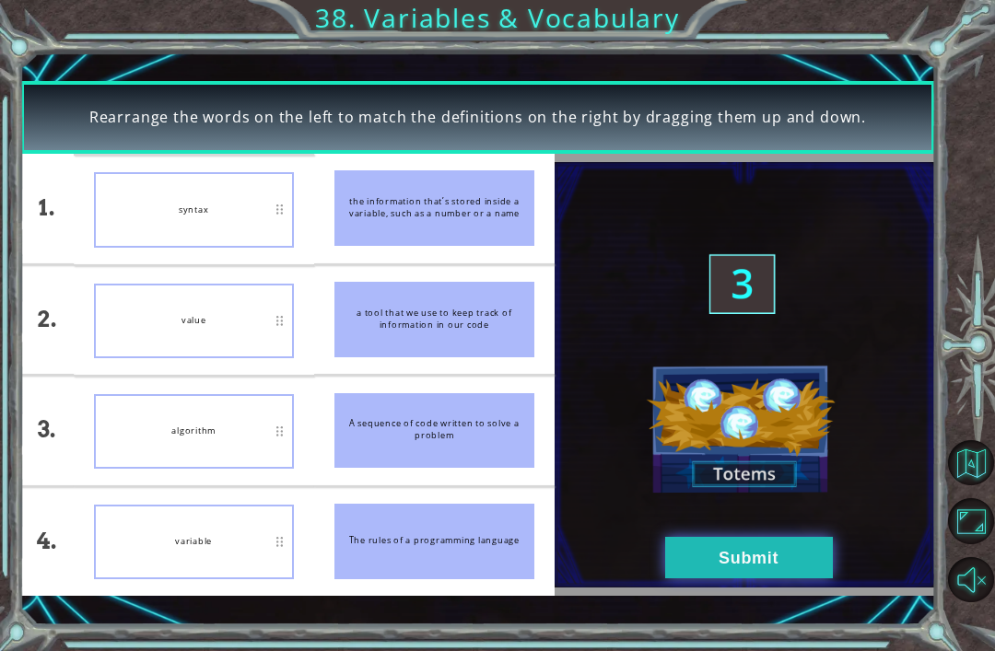
click at [828, 579] on button "Submit" at bounding box center [749, 557] width 168 height 41
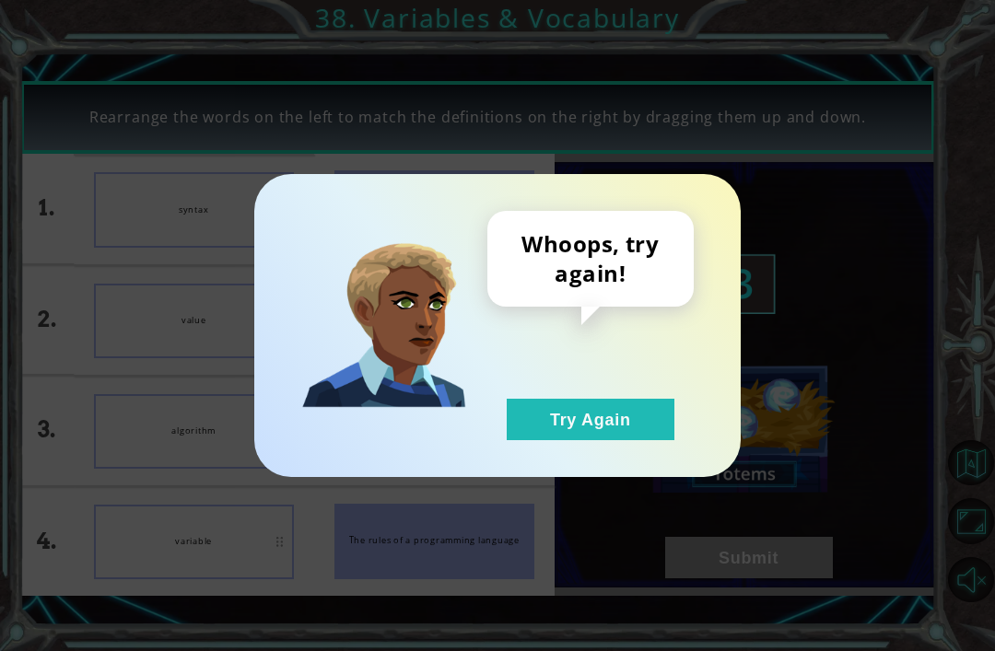
click at [821, 590] on div "Whoops, try again! Try Again" at bounding box center [497, 325] width 995 height 651
click at [630, 440] on button "Try Again" at bounding box center [591, 419] width 168 height 41
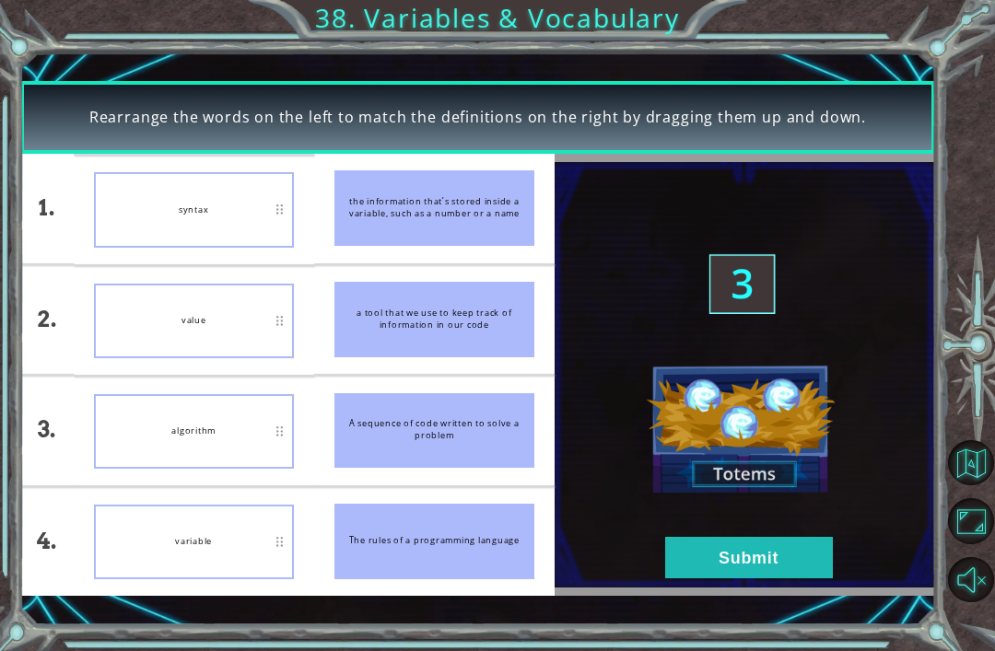
click at [8, 4] on div "Rearrange the words on the left to match the definitions on the right by draggi…" at bounding box center [497, 325] width 995 height 651
click at [709, 579] on button "Submit" at bounding box center [749, 557] width 168 height 41
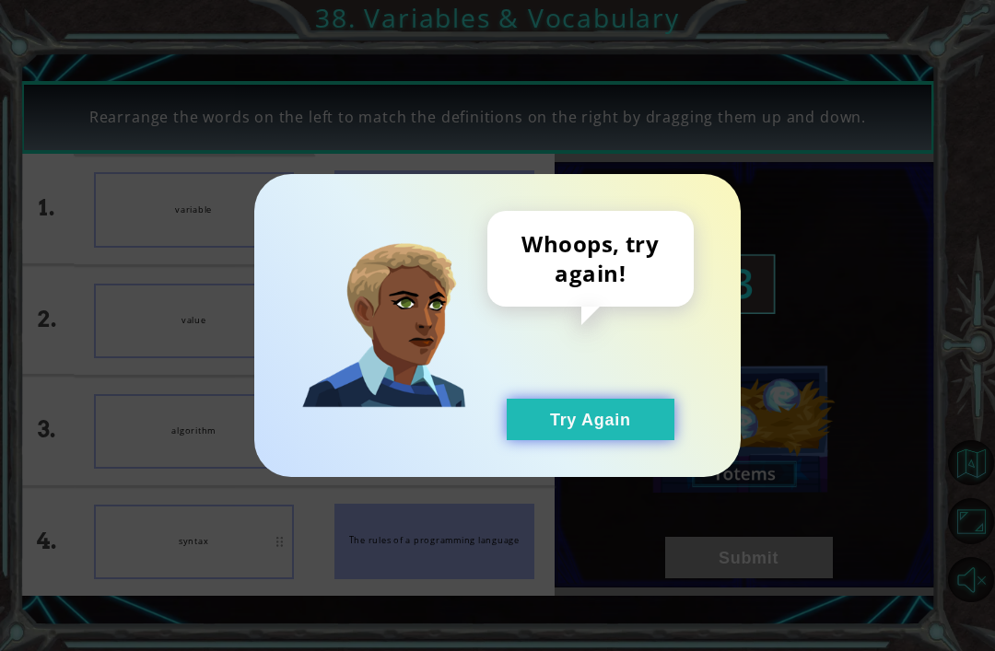
click at [604, 440] on button "Try Again" at bounding box center [591, 419] width 168 height 41
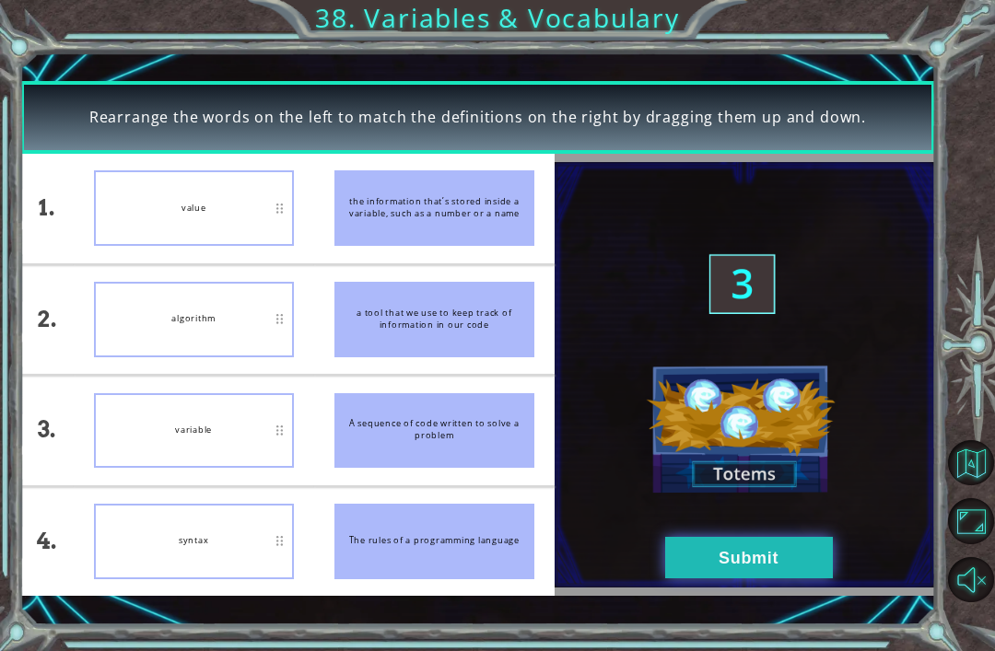
click at [684, 579] on button "Submit" at bounding box center [749, 557] width 168 height 41
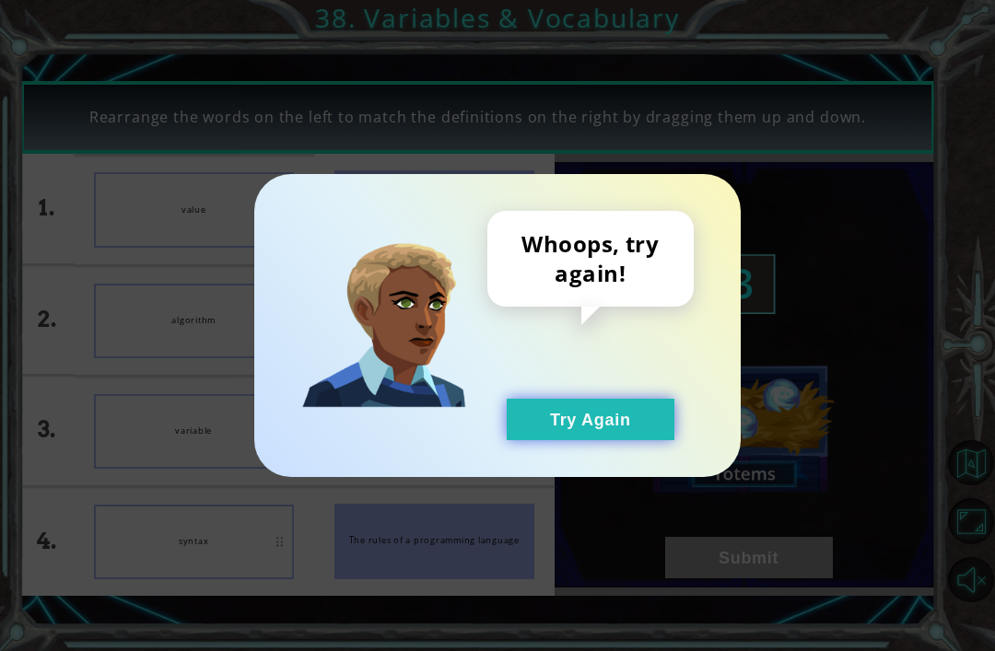
click at [581, 440] on button "Try Again" at bounding box center [591, 419] width 168 height 41
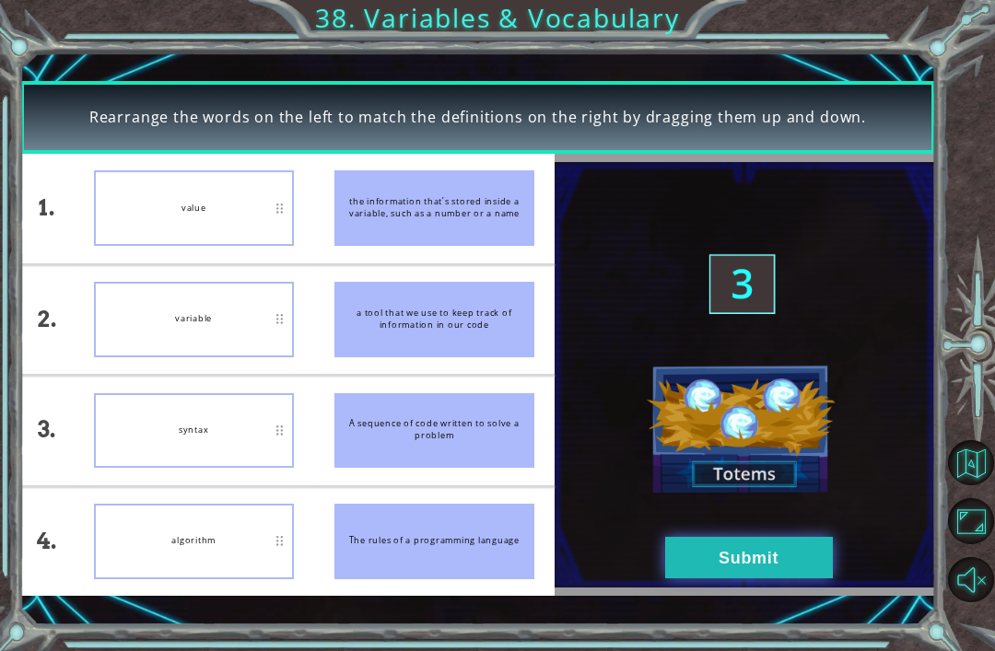
click at [813, 579] on button "Submit" at bounding box center [749, 557] width 168 height 41
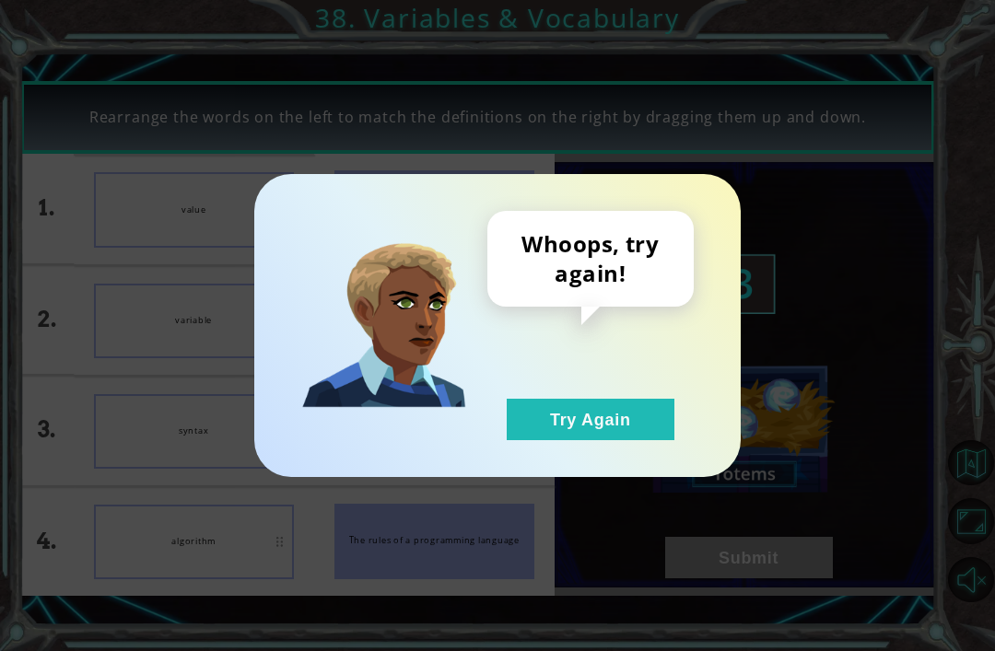
click at [624, 416] on div "Whoops, try again! Try Again" at bounding box center [590, 325] width 206 height 229
click at [619, 440] on button "Try Again" at bounding box center [591, 419] width 168 height 41
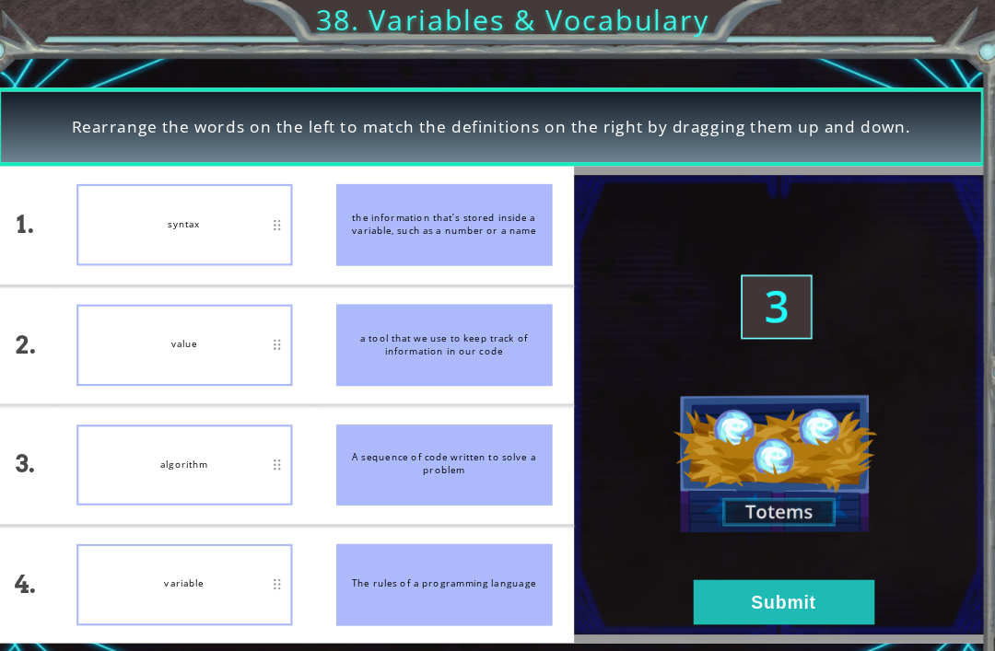
scroll to position [35, 0]
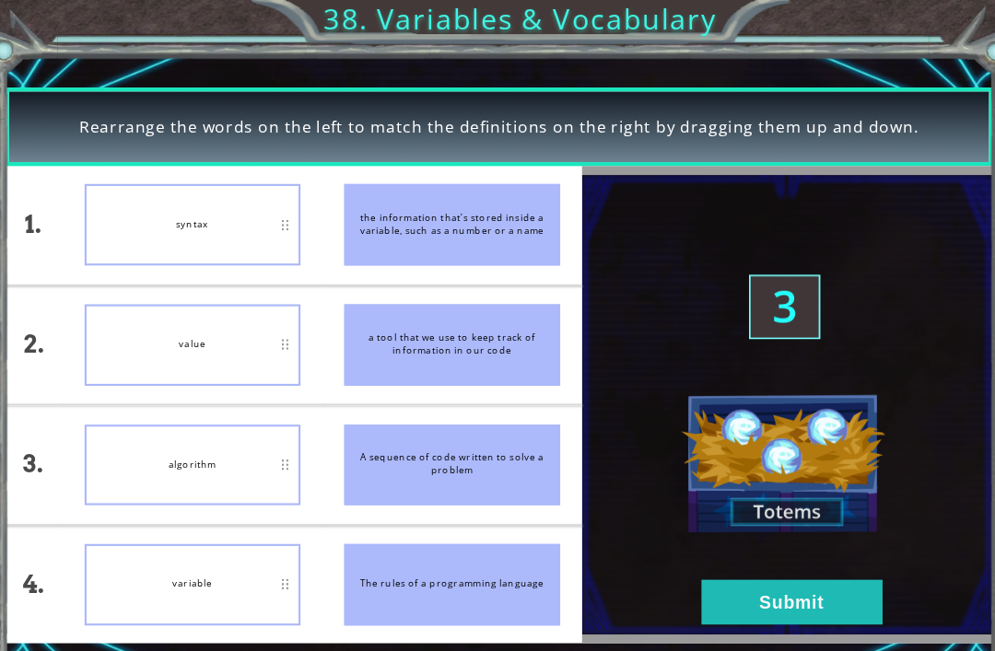
click at [855, 427] on img at bounding box center [745, 374] width 380 height 425
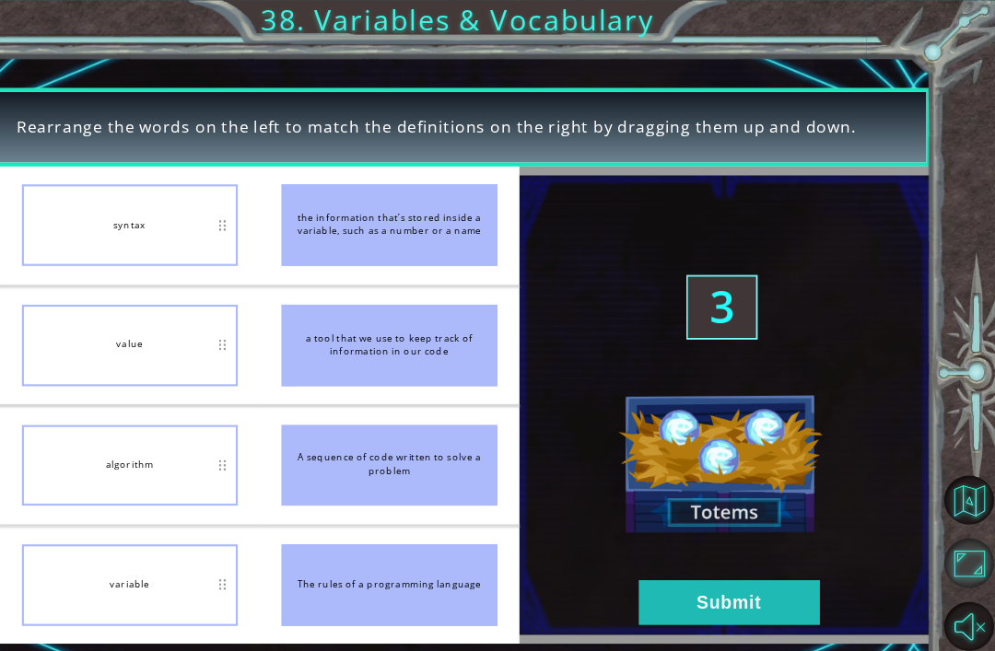
click at [948, 544] on button "Maximize Browser" at bounding box center [970, 520] width 45 height 45
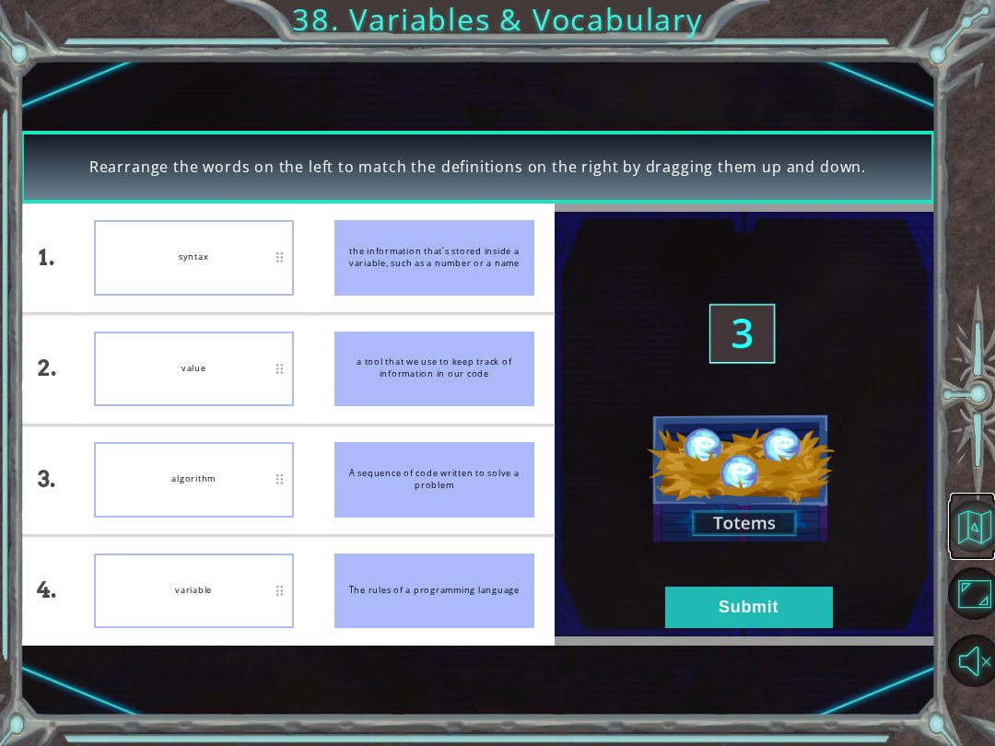
click at [992, 512] on button "Back to Map" at bounding box center [974, 526] width 53 height 53
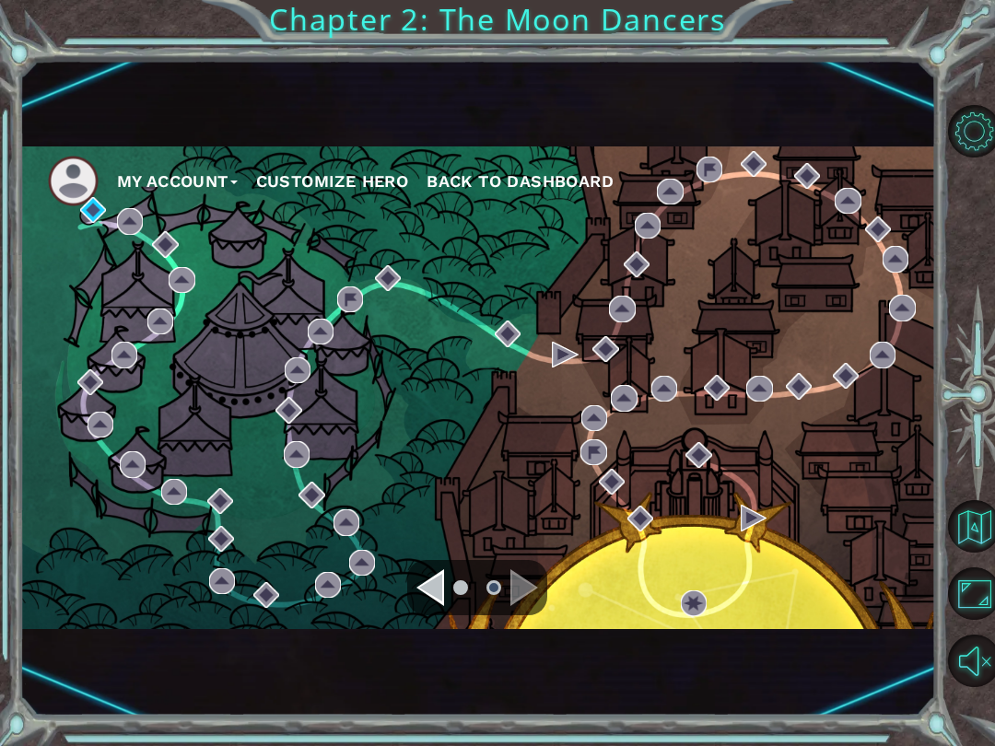
click at [100, 236] on div "My Account Customize Hero Back to Dashboard" at bounding box center [478, 387] width 916 height 483
click at [85, 216] on img at bounding box center [93, 210] width 26 height 26
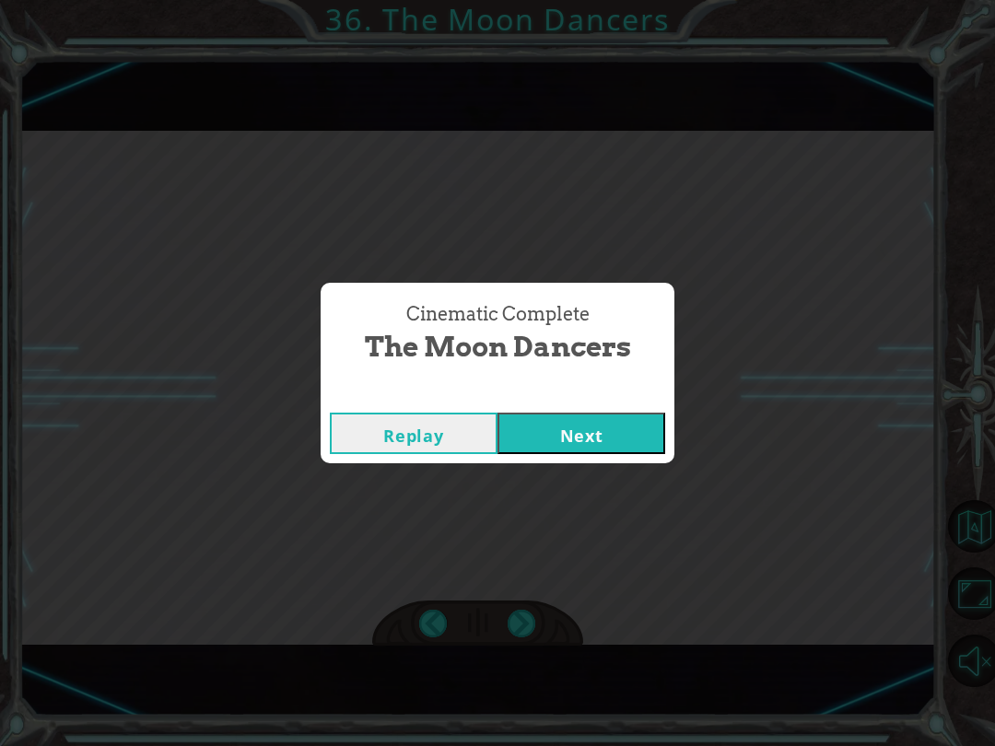
click at [639, 434] on button "Next" at bounding box center [581, 433] width 168 height 41
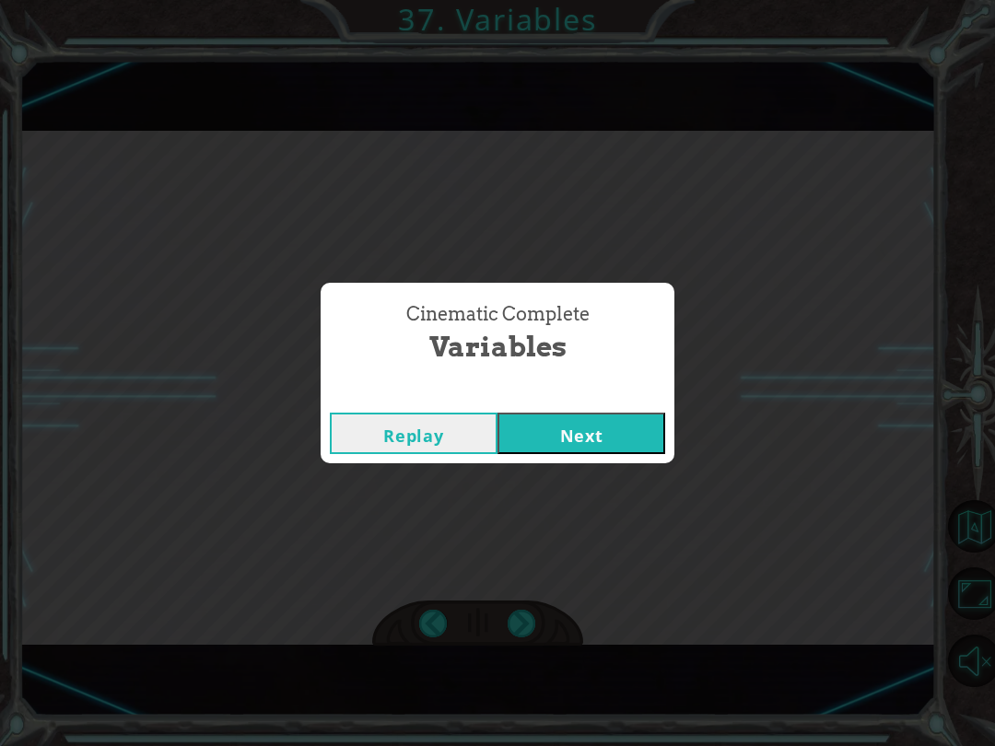
click at [604, 432] on button "Next" at bounding box center [581, 433] width 168 height 41
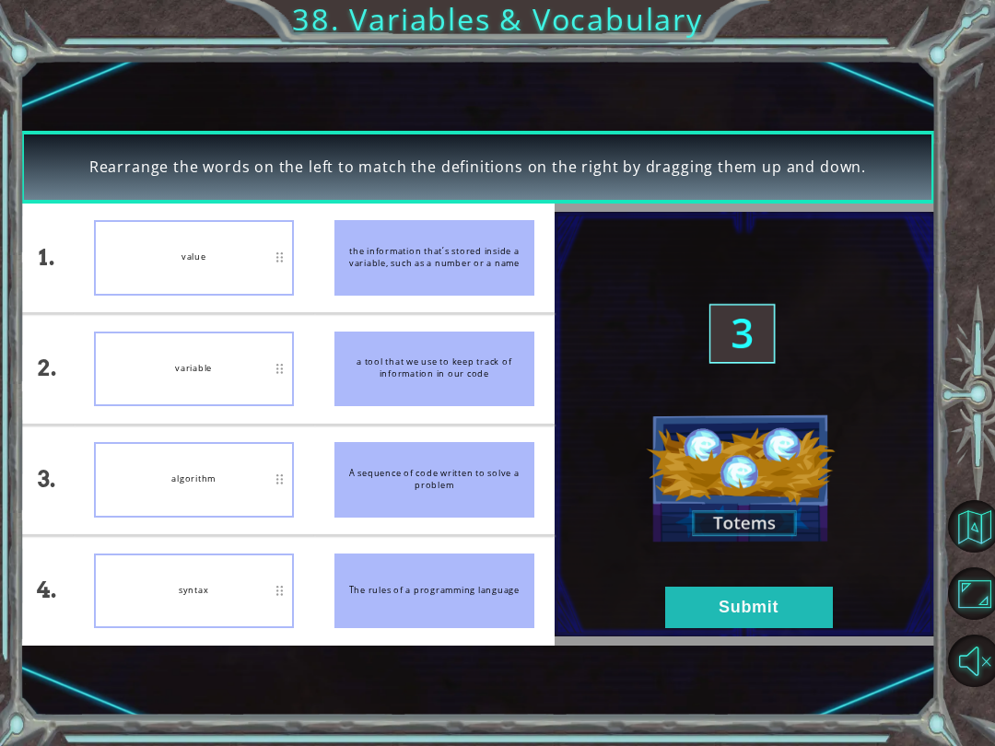
click at [731, 637] on img at bounding box center [745, 424] width 380 height 425
click at [735, 612] on button "Submit" at bounding box center [749, 607] width 168 height 41
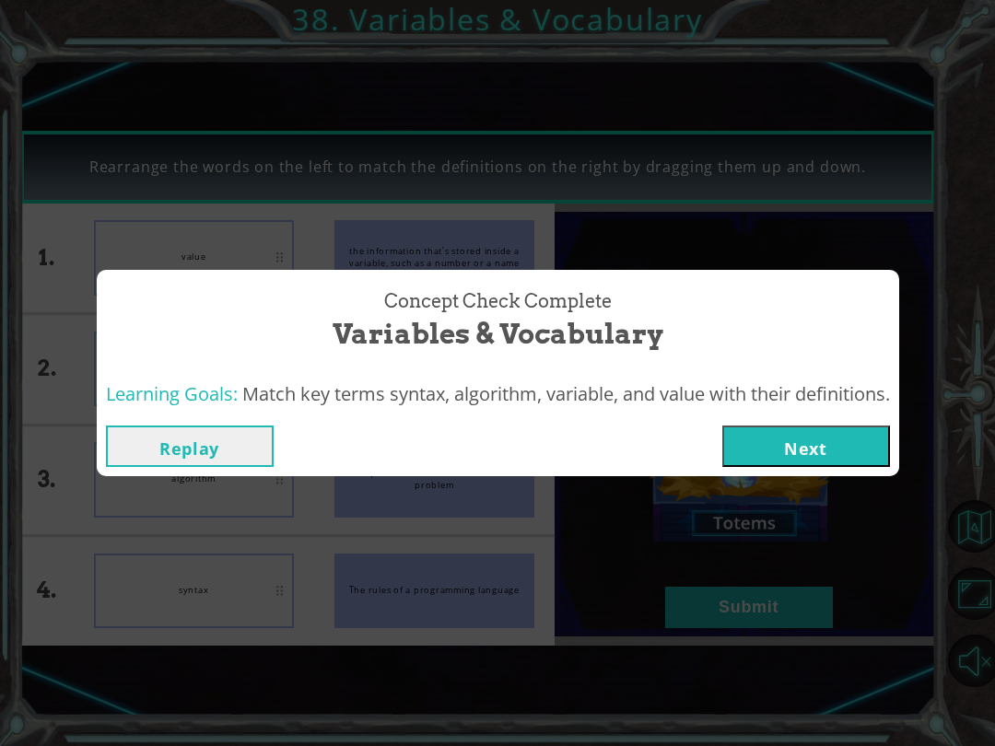
click at [734, 614] on div "Concept Check Complete Variables & Vocabulary Learning Goals: Match key terms s…" at bounding box center [497, 373] width 995 height 746
click at [836, 452] on button "Next" at bounding box center [806, 446] width 168 height 41
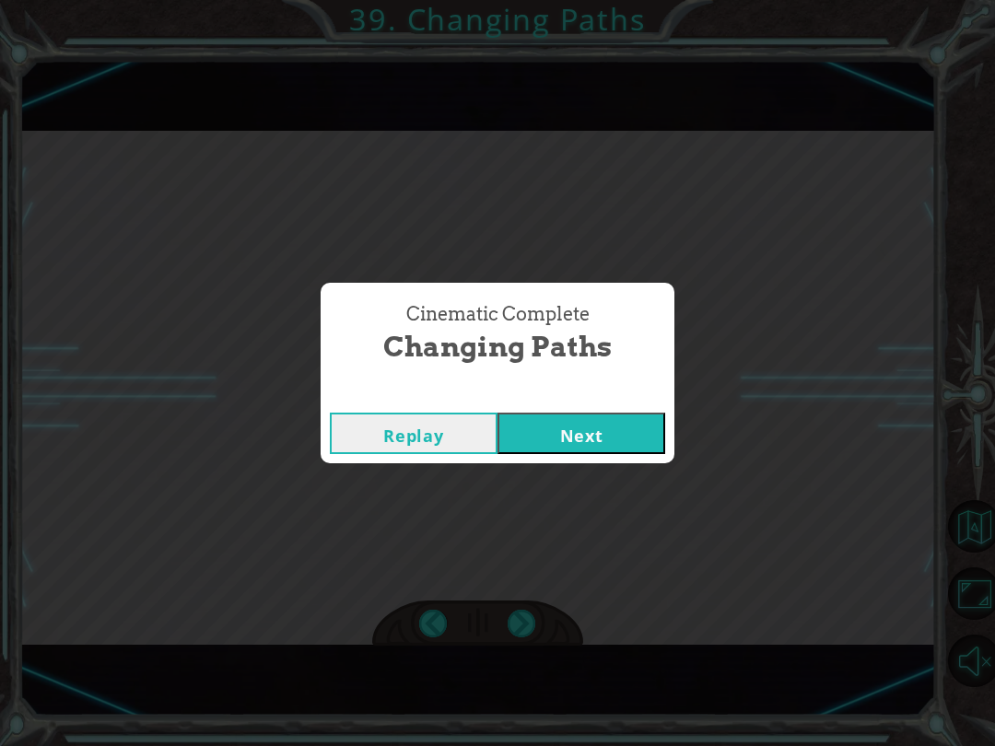
click at [628, 446] on button "Next" at bounding box center [581, 433] width 168 height 41
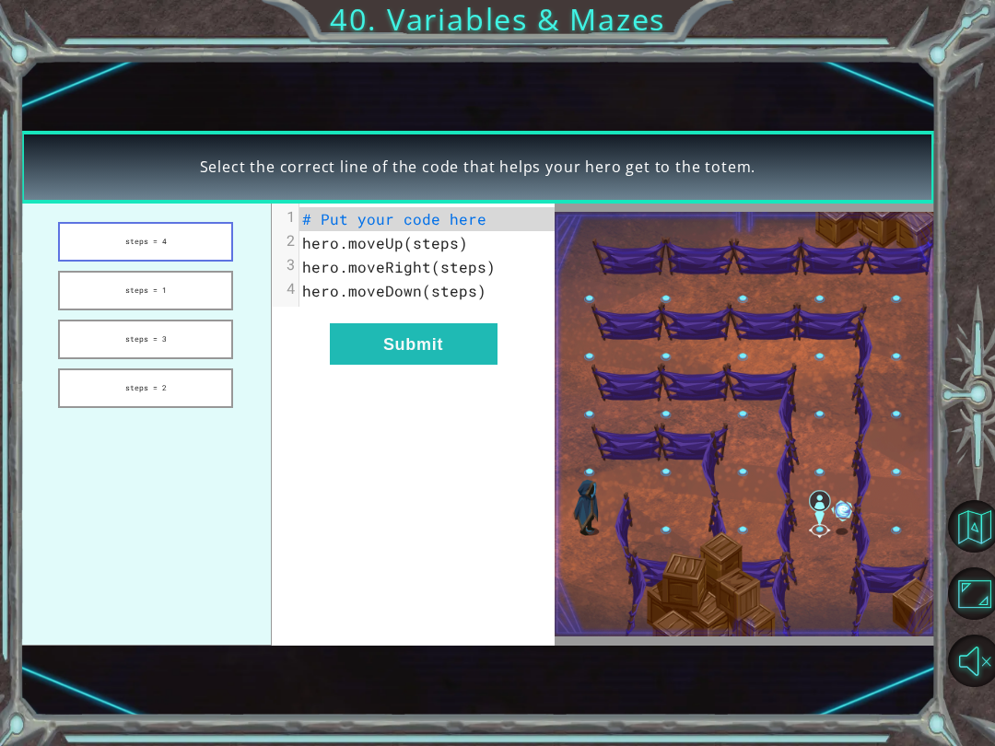
click at [91, 247] on button "steps = 4" at bounding box center [145, 242] width 175 height 40
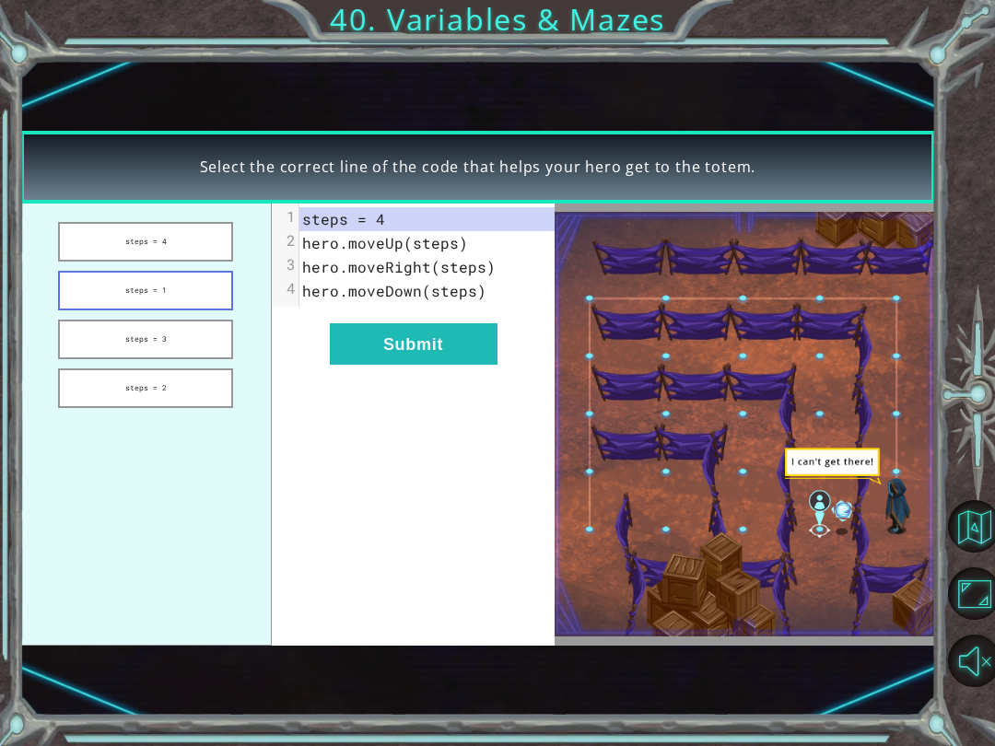
click at [90, 291] on button "steps = 1" at bounding box center [145, 291] width 175 height 40
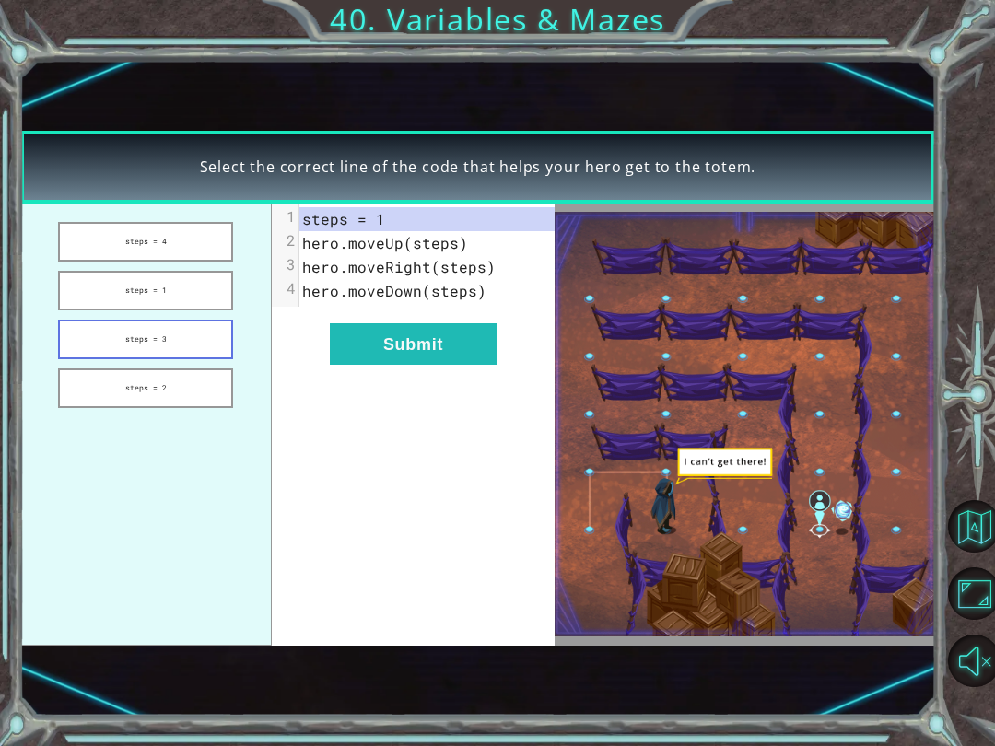
click at [92, 345] on button "steps = 3" at bounding box center [145, 340] width 175 height 40
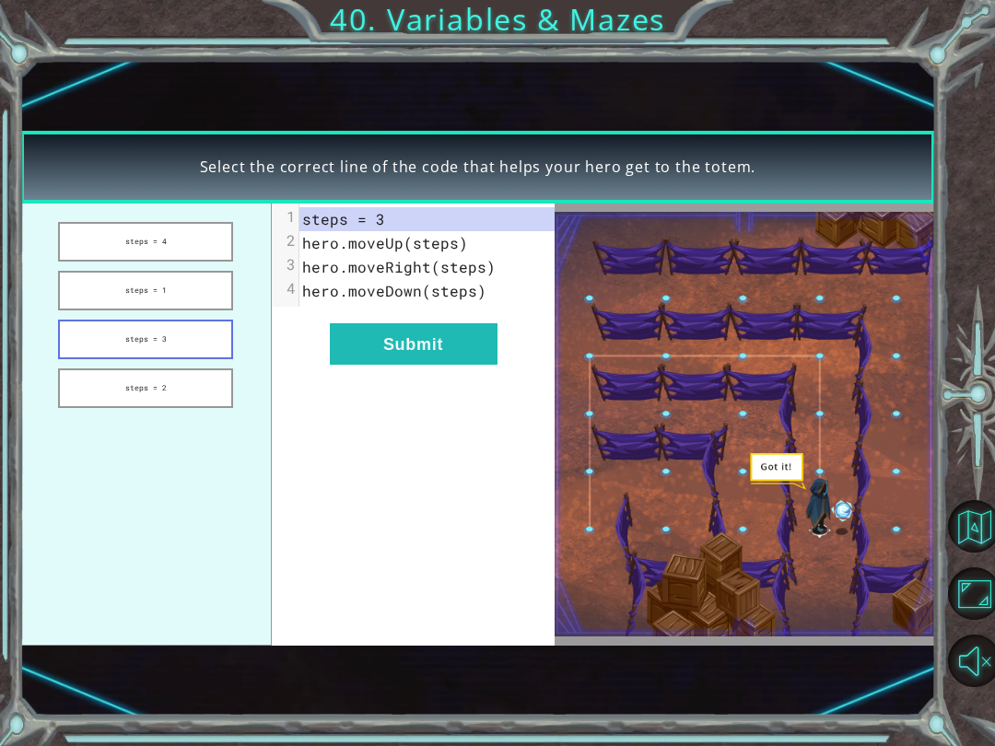
click at [344, 352] on button "Submit" at bounding box center [414, 343] width 168 height 41
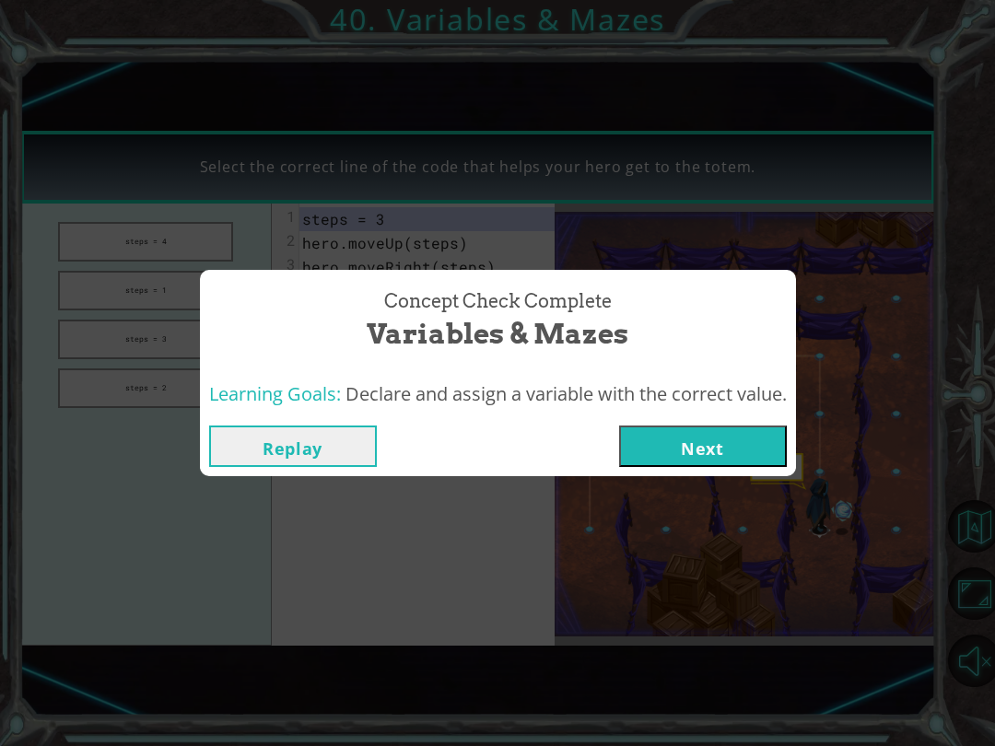
click at [761, 452] on button "Next" at bounding box center [703, 446] width 168 height 41
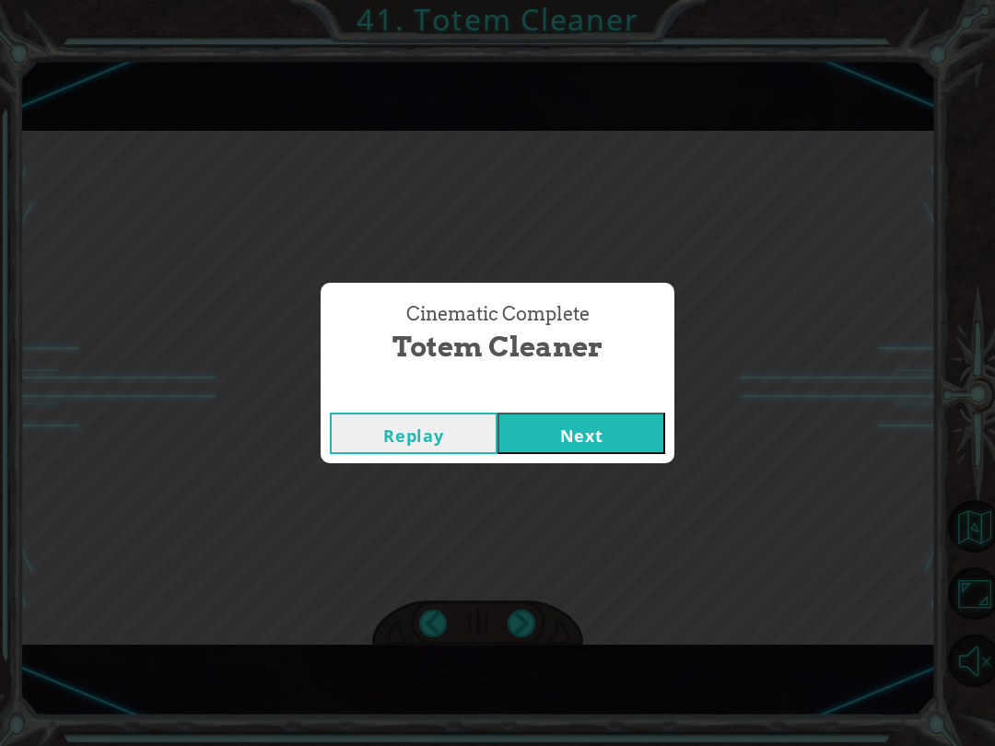
click at [628, 446] on button "Next" at bounding box center [581, 433] width 168 height 41
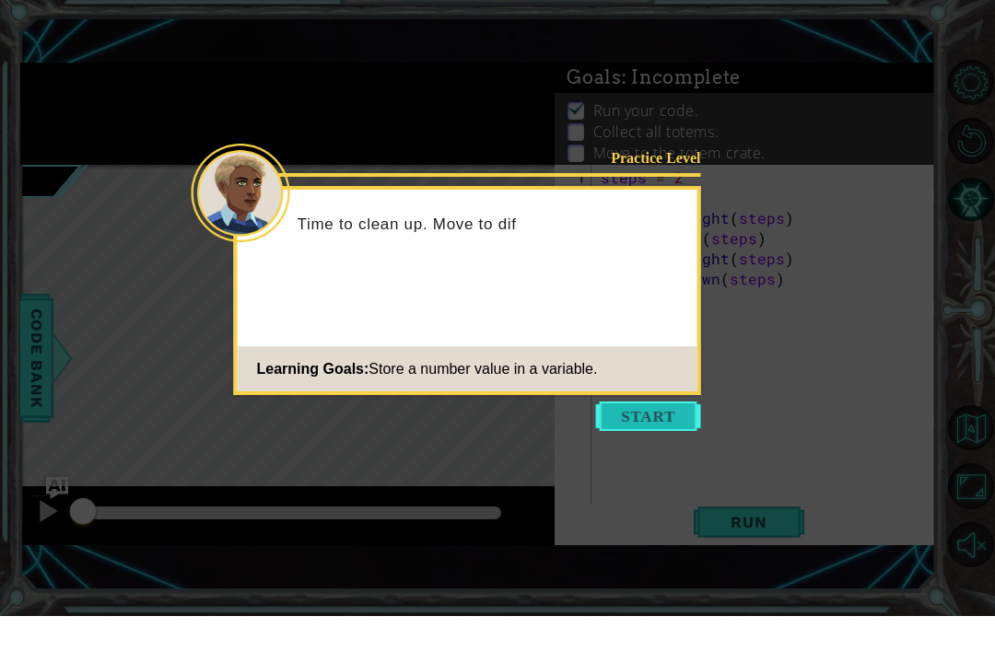
click at [696, 437] on button "Start" at bounding box center [648, 451] width 105 height 29
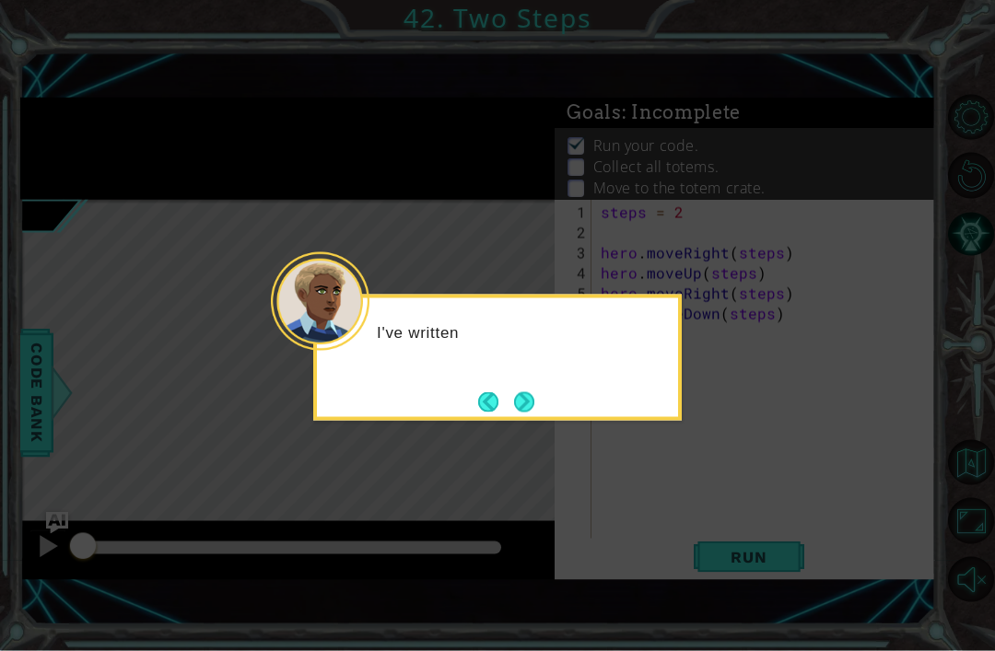
scroll to position [18, 0]
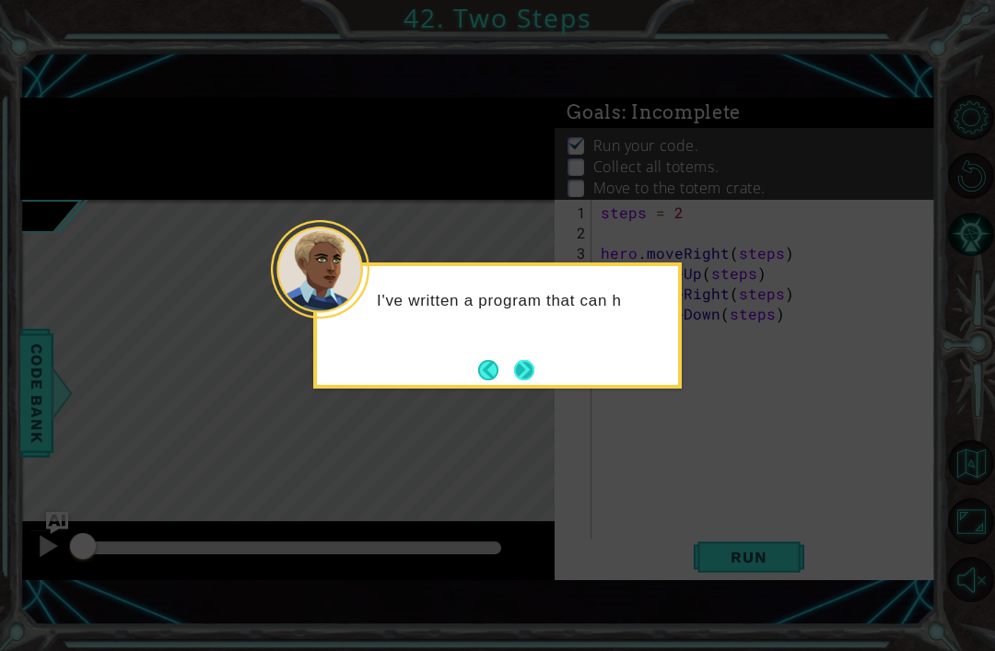
click at [519, 379] on button "Next" at bounding box center [524, 370] width 29 height 29
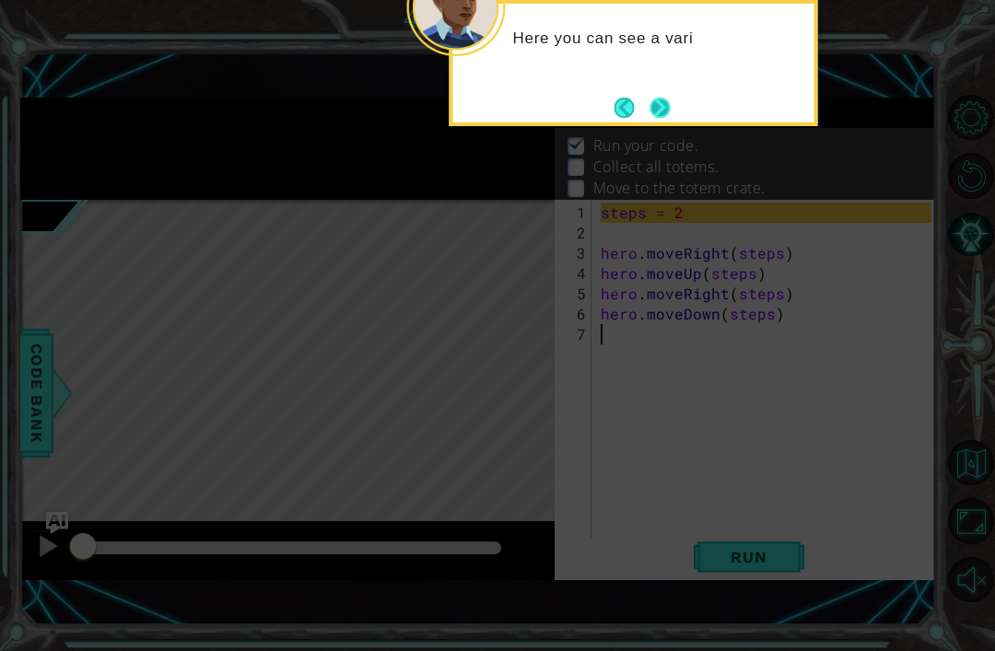
click at [663, 93] on button "Next" at bounding box center [660, 107] width 29 height 29
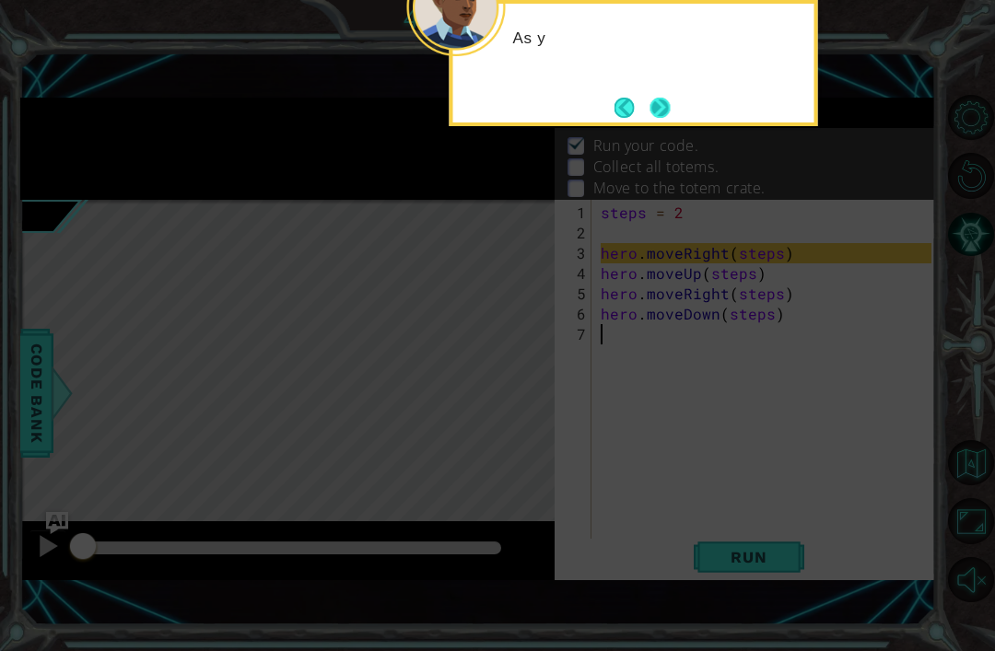
click at [662, 99] on button "Next" at bounding box center [659, 107] width 21 height 21
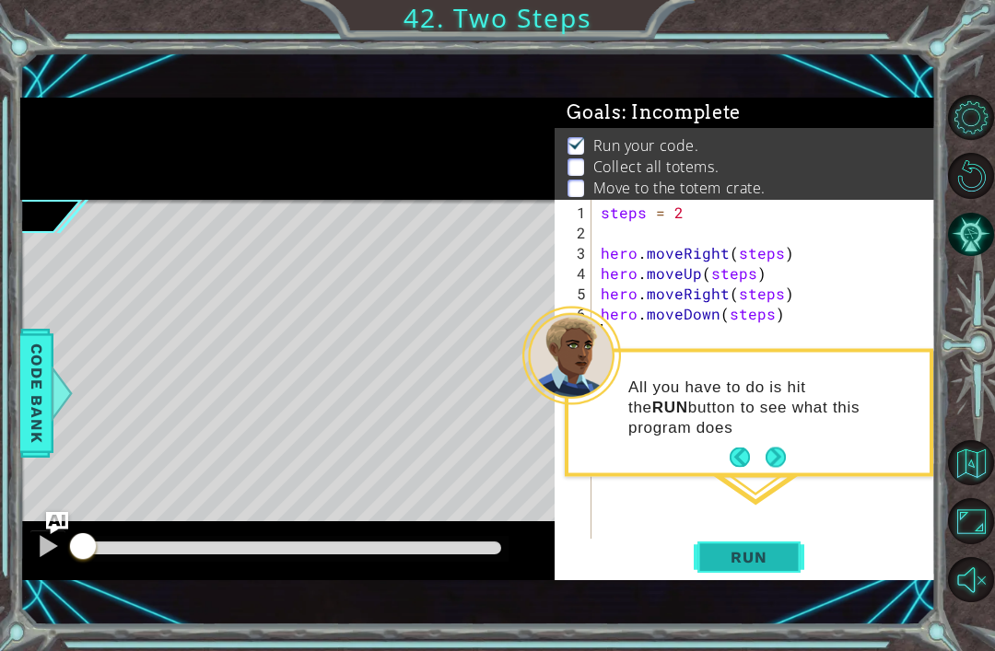
click at [785, 544] on button "Run" at bounding box center [749, 558] width 111 height 38
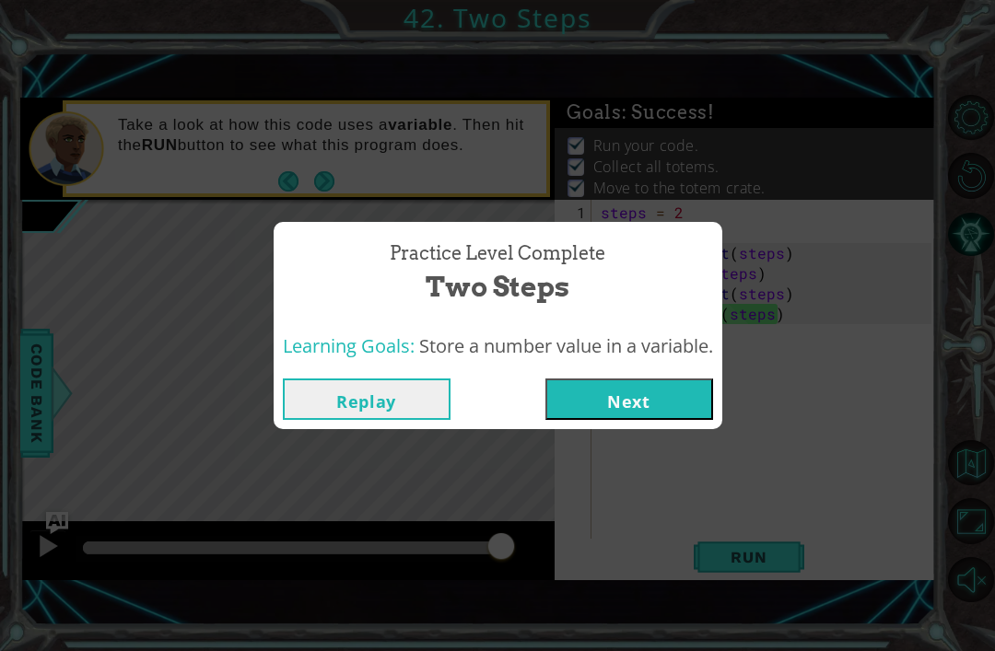
click at [712, 395] on button "Next" at bounding box center [629, 399] width 168 height 41
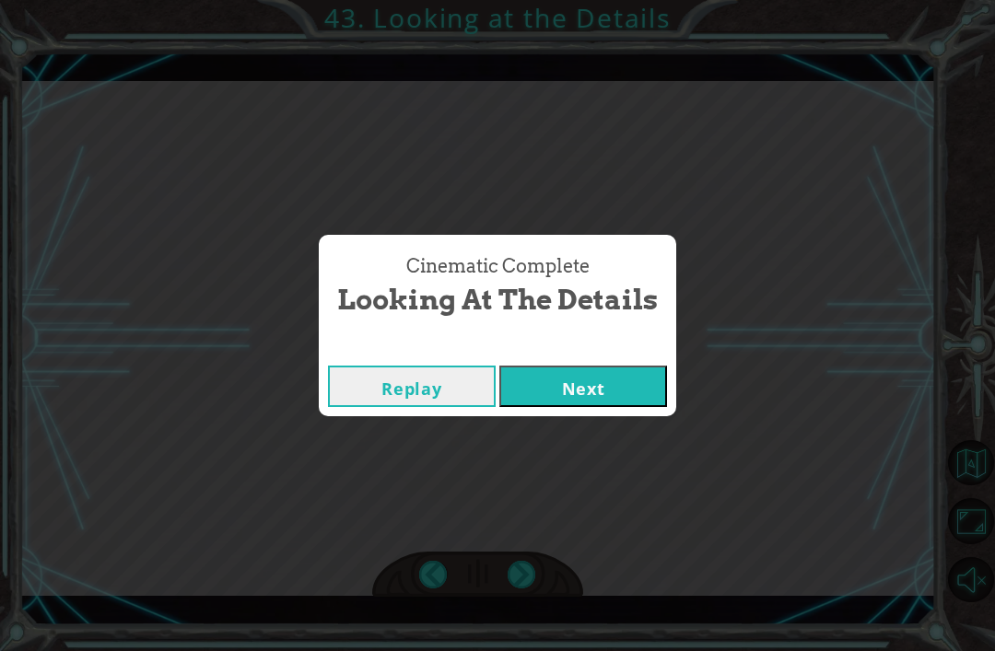
click at [629, 405] on button "Next" at bounding box center [583, 386] width 168 height 41
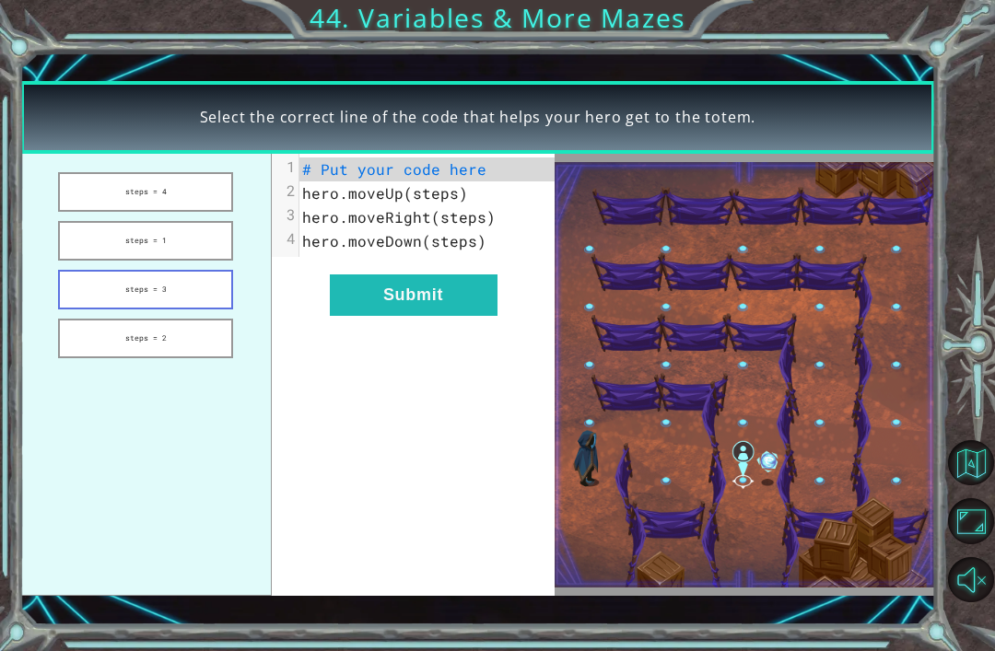
click at [84, 310] on button "steps = 3" at bounding box center [145, 290] width 175 height 40
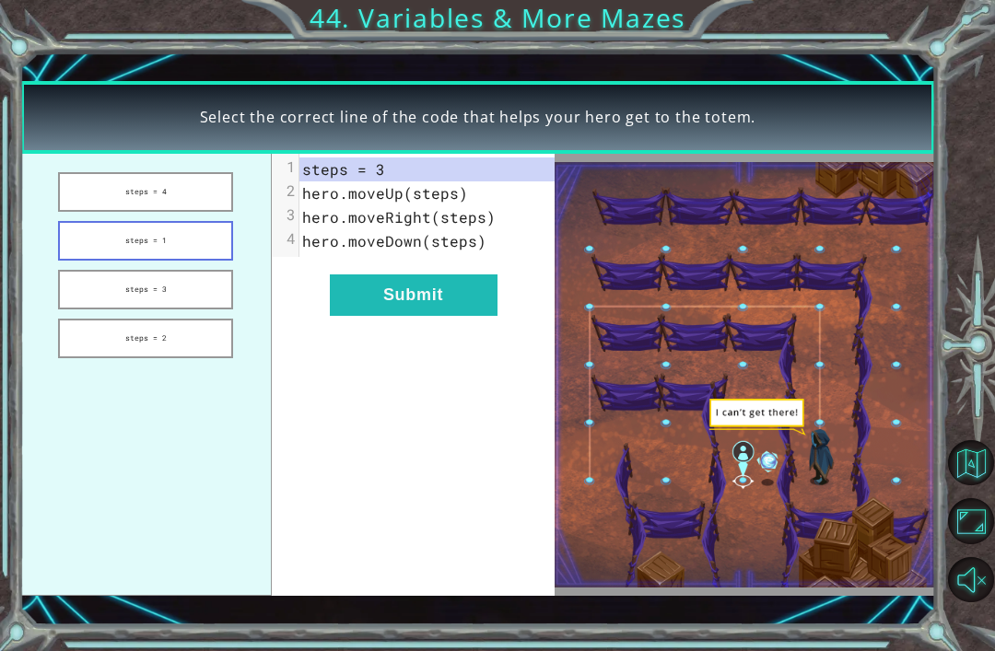
click at [94, 260] on button "steps = 1" at bounding box center [145, 241] width 175 height 40
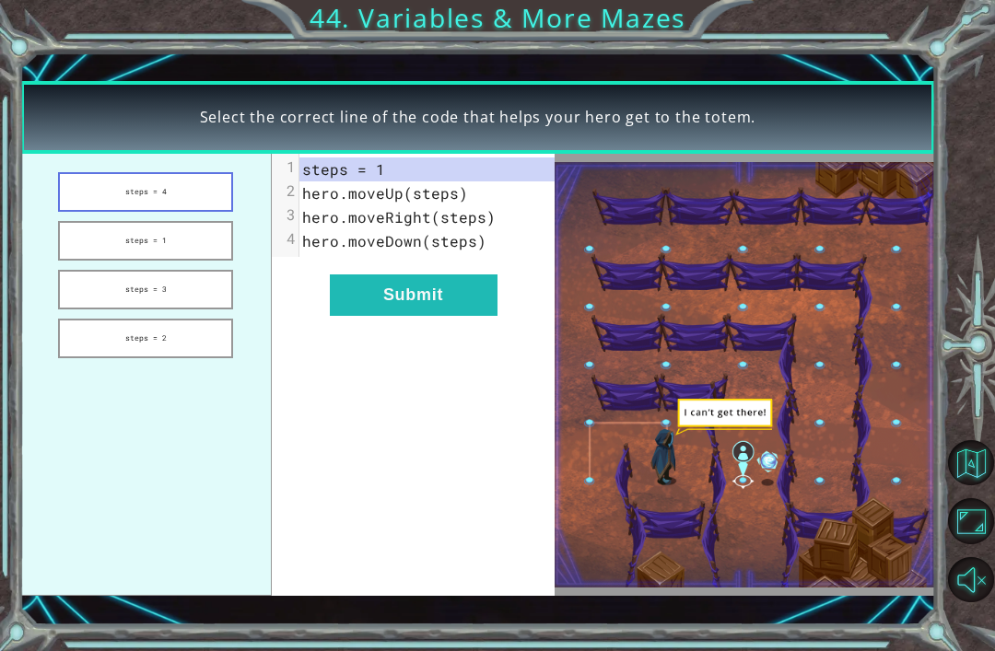
click at [102, 212] on button "steps = 4" at bounding box center [145, 192] width 175 height 40
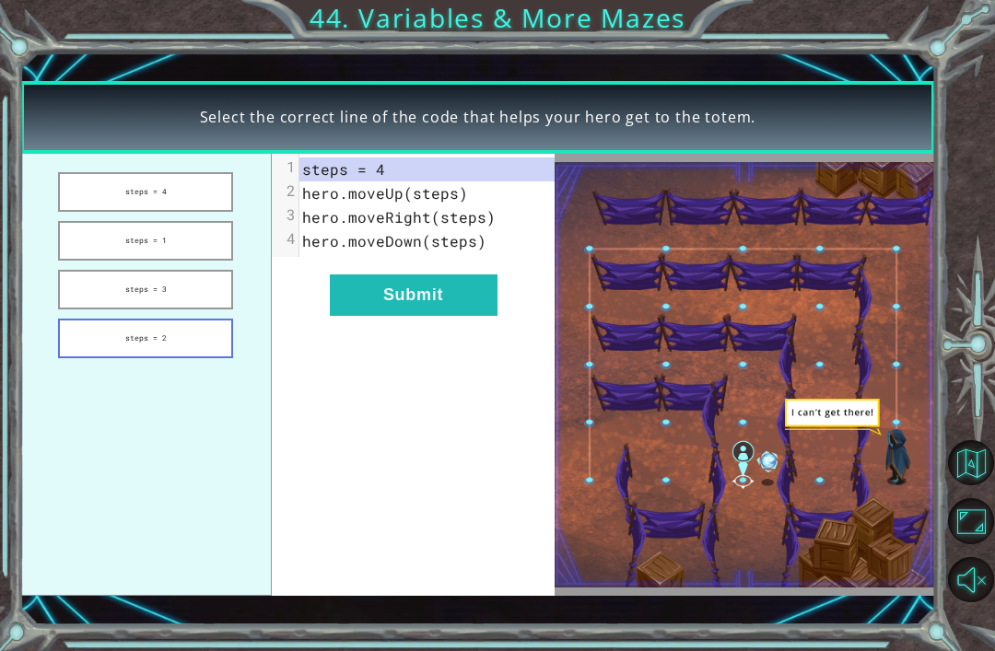
click at [117, 337] on button "steps = 2" at bounding box center [145, 339] width 175 height 40
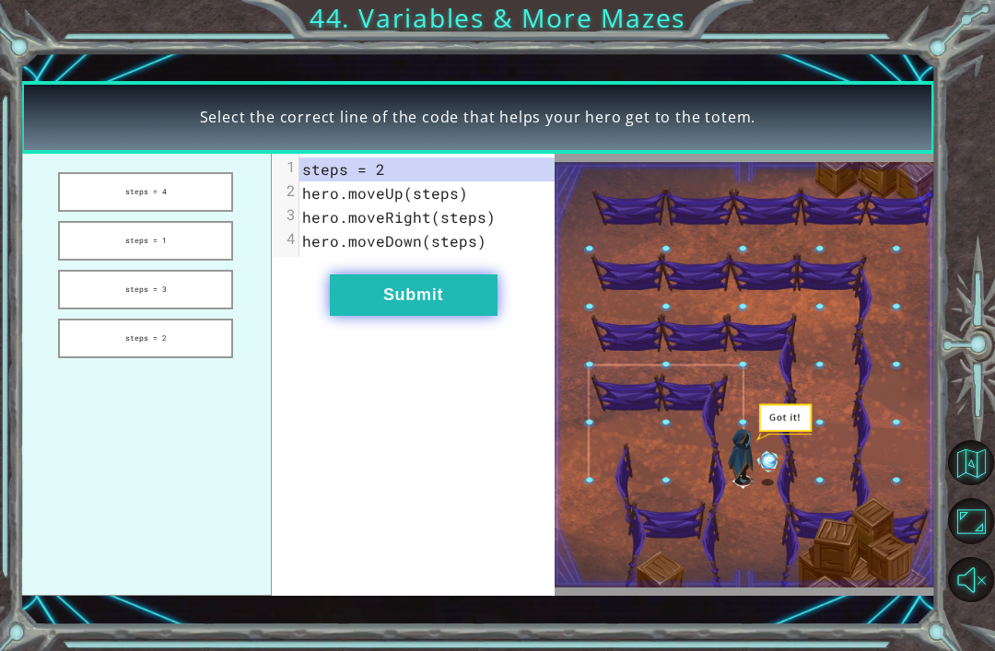
click at [474, 314] on button "Submit" at bounding box center [414, 295] width 168 height 41
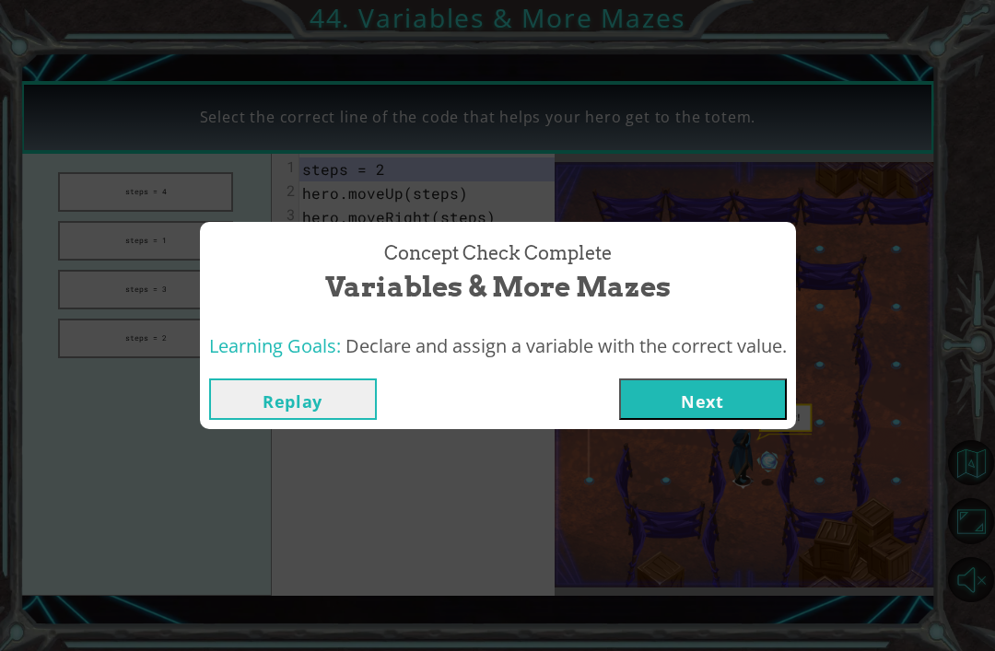
click at [767, 401] on button "Next" at bounding box center [703, 399] width 168 height 41
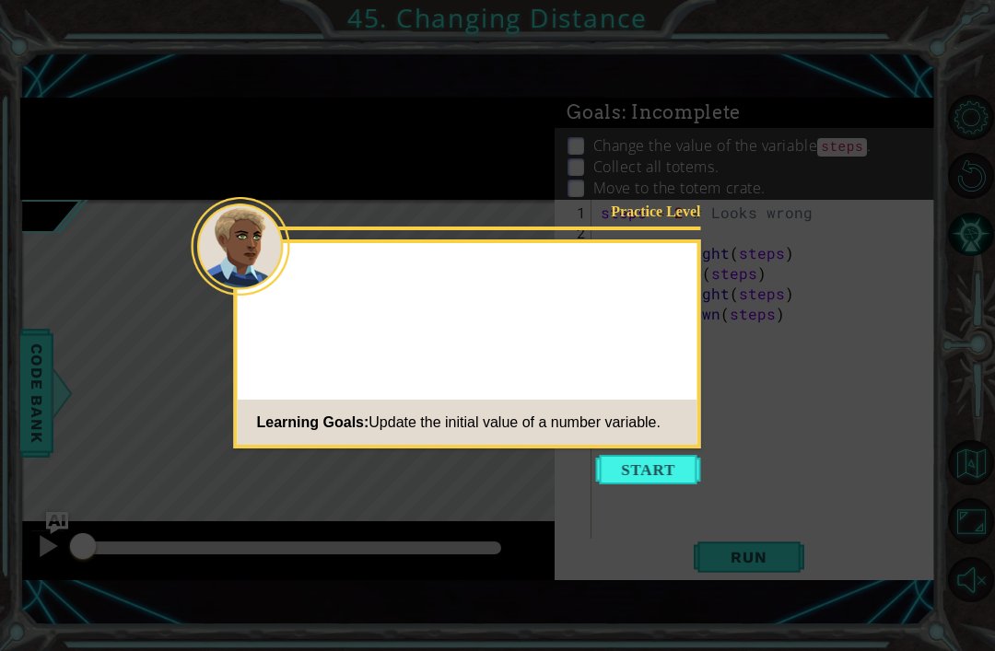
scroll to position [18, 0]
click at [762, 364] on icon at bounding box center [497, 325] width 995 height 651
click at [688, 459] on button "Start" at bounding box center [648, 469] width 105 height 29
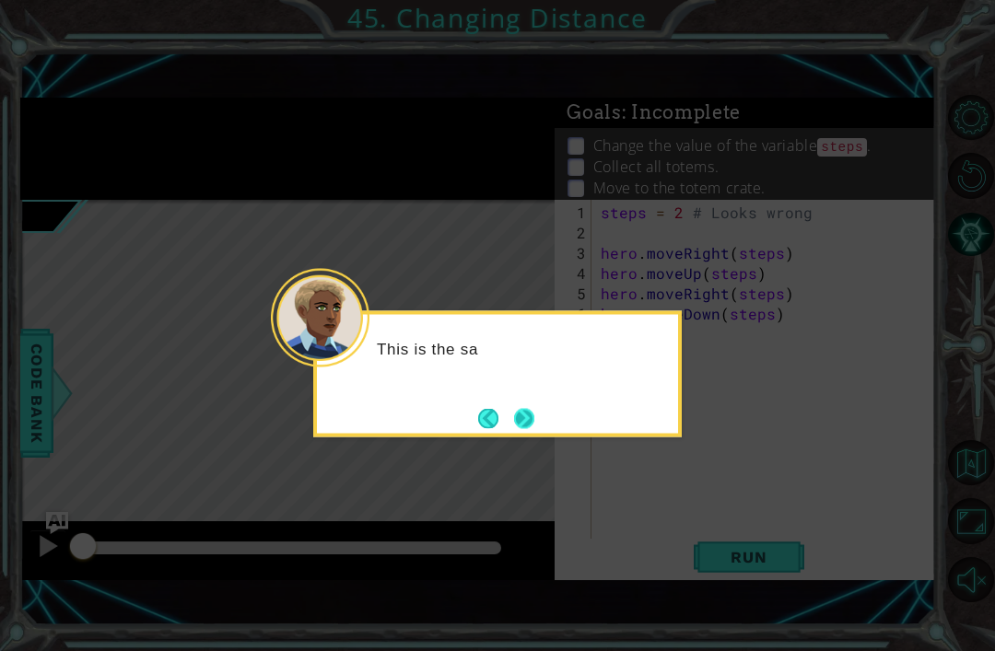
click at [534, 405] on button "Next" at bounding box center [524, 418] width 26 height 26
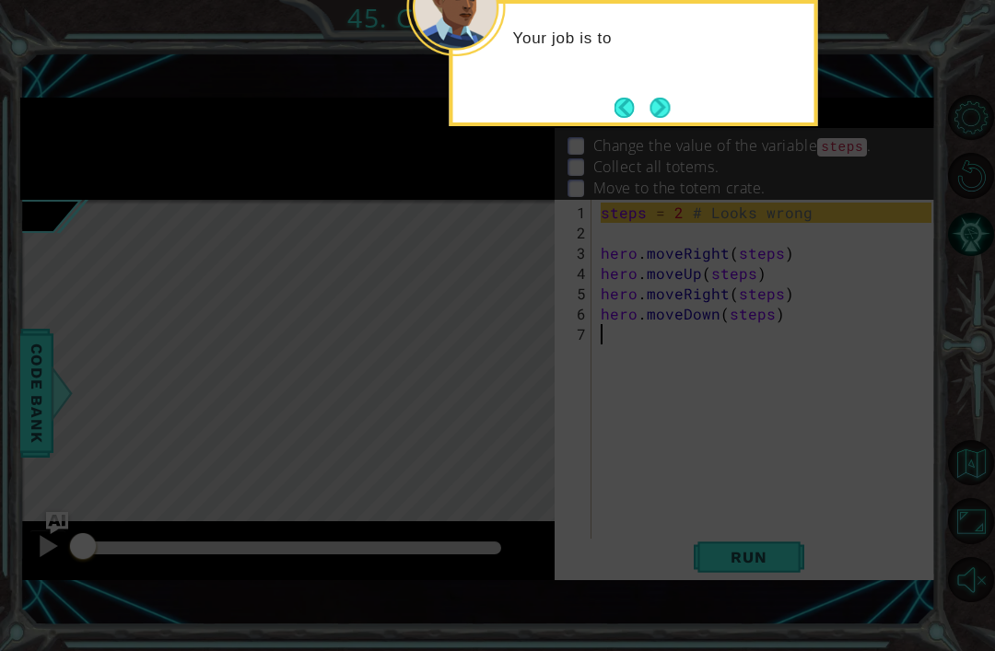
click at [621, 107] on div "Your job is to" at bounding box center [634, 63] width 368 height 126
click at [673, 94] on button "Next" at bounding box center [660, 107] width 27 height 27
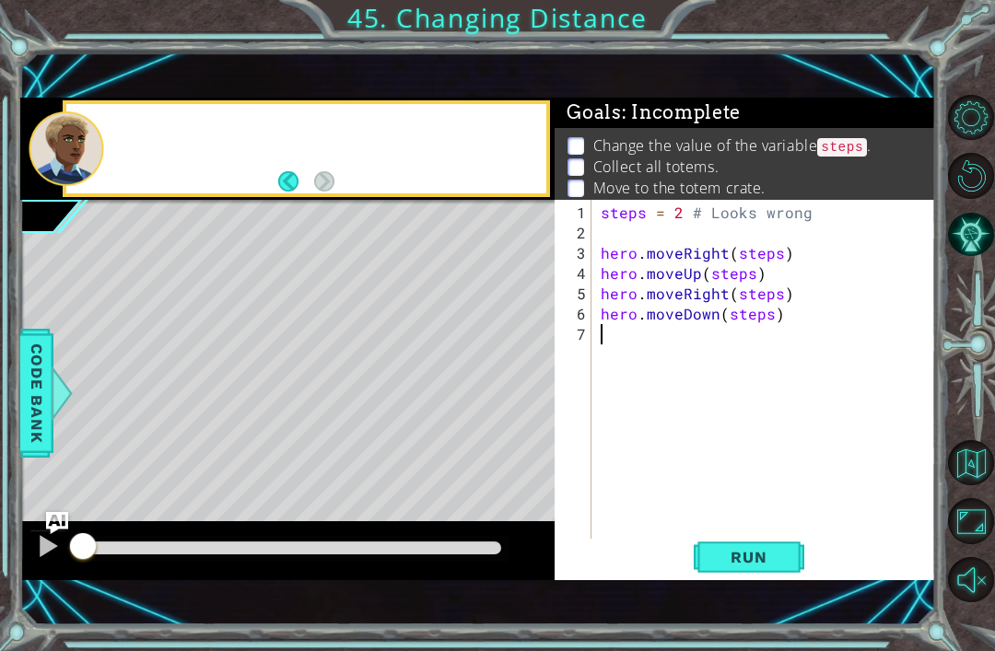
click at [649, 93] on div "1 ההההההההההההההההההההההההההההההההההההההההההההההההההההההההההההההההההההההההההההה…" at bounding box center [478, 339] width 916 height 573
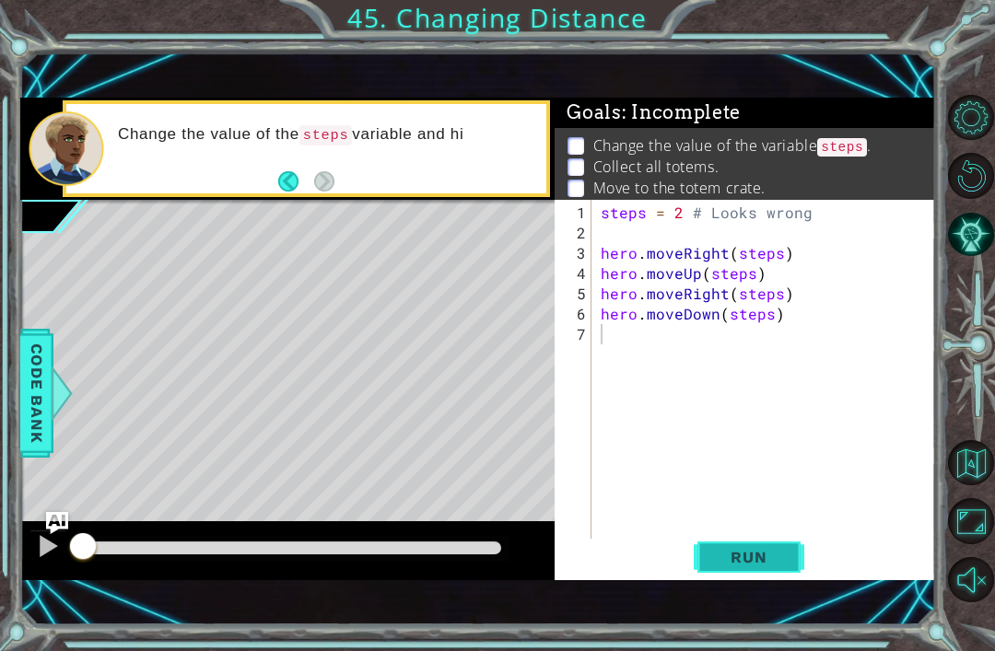
click at [777, 555] on span "Run" at bounding box center [748, 557] width 73 height 18
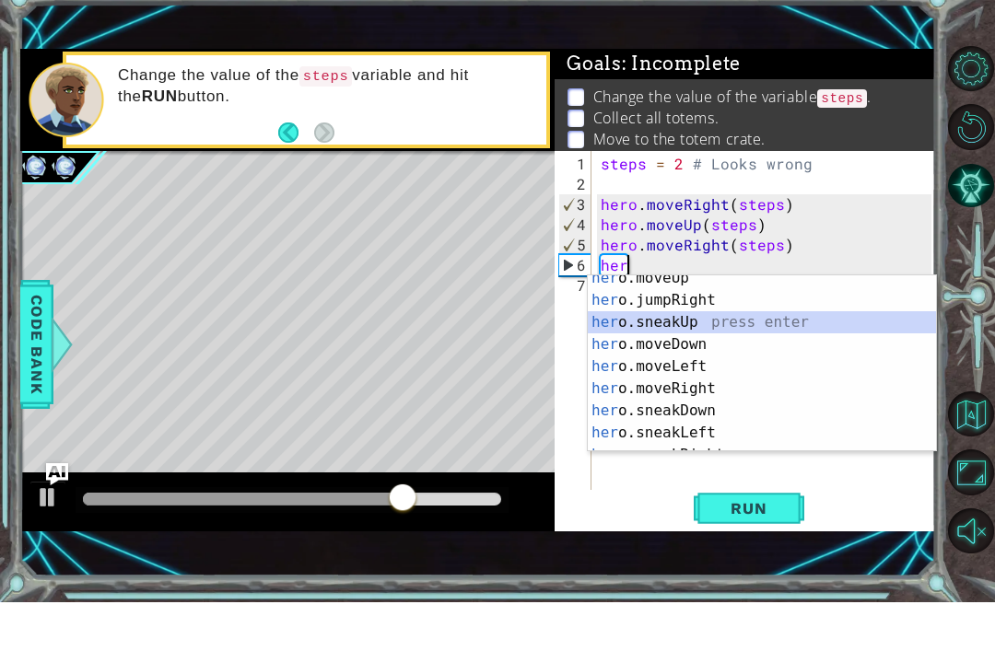
scroll to position [75, 0]
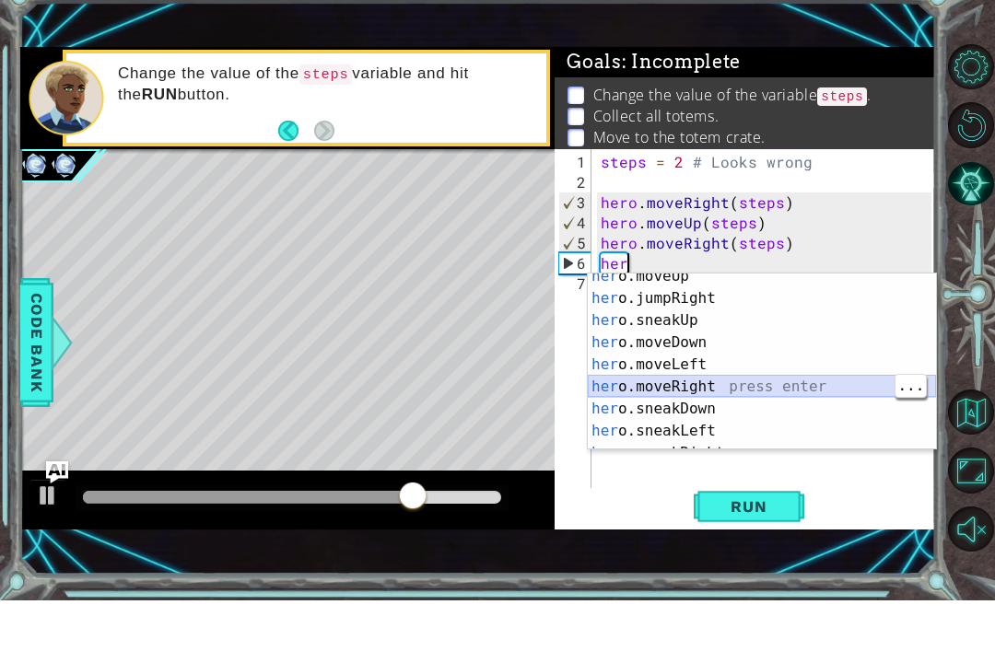
click at [742, 389] on div "her o.moveUp press enter her o.jumpRight press enter her o.sneakUp press enter …" at bounding box center [762, 426] width 348 height 221
type textarea "hero.moveRight(1)"
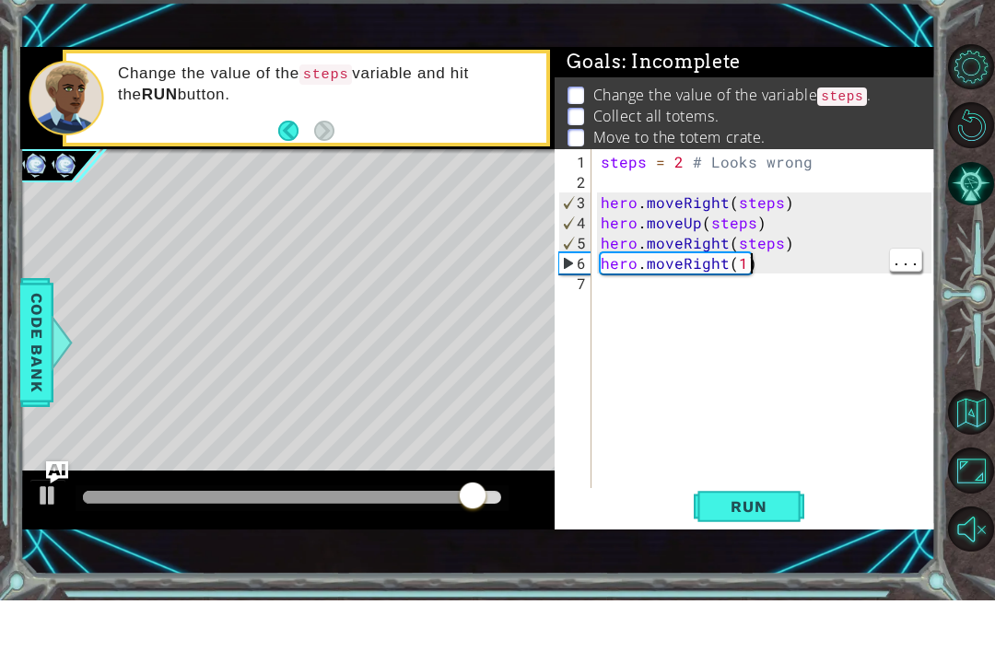
click at [769, 260] on div "steps = 2 # Looks wrong hero . moveRight ( steps ) hero . moveUp ( steps ) hero…" at bounding box center [769, 395] width 344 height 385
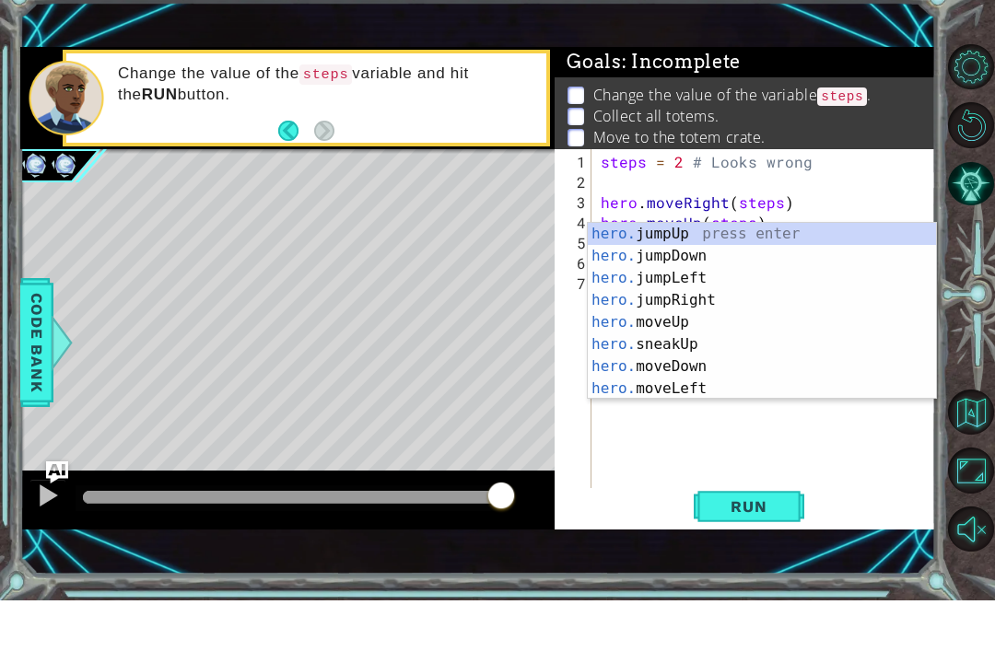
scroll to position [0, 0]
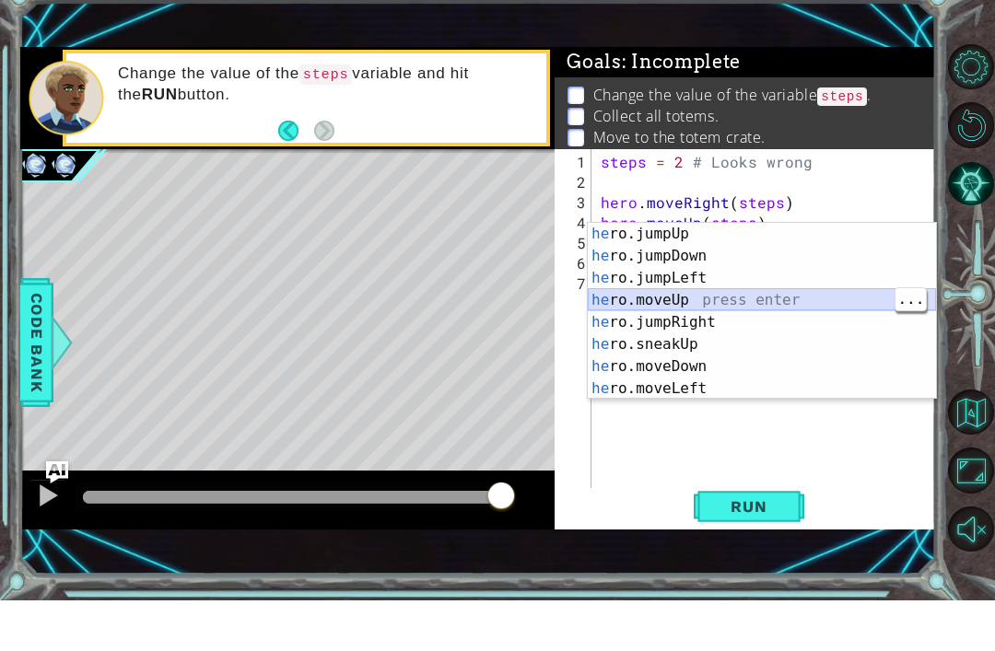
click at [768, 295] on div "he ro.jumpUp press enter he ro.jumpDown press enter he ro.jumpLeft press enter …" at bounding box center [762, 384] width 348 height 221
type textarea "hero.moveUp(1)"
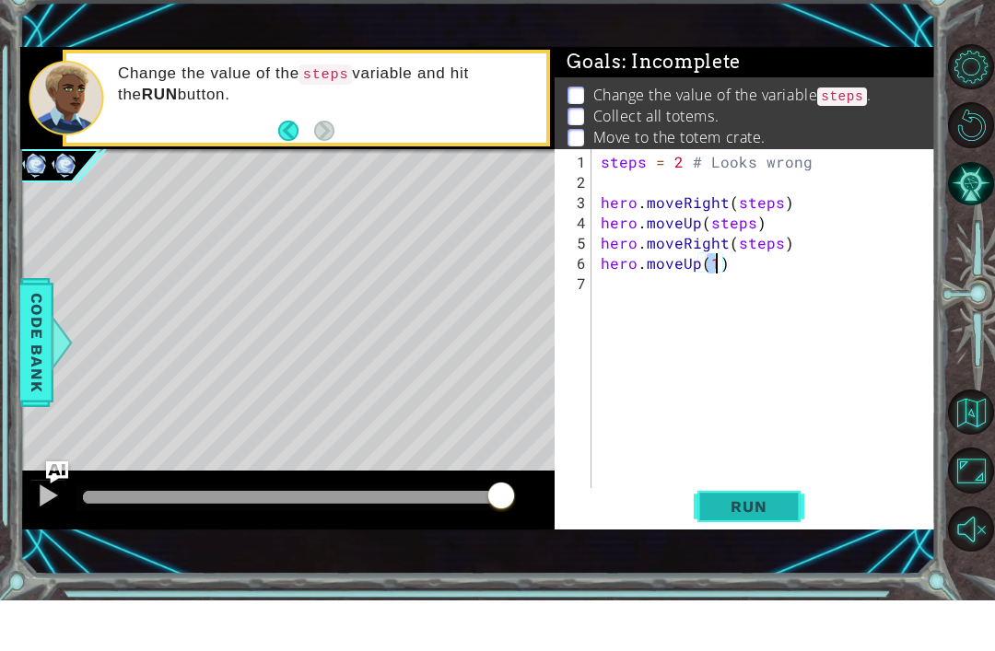
click at [789, 539] on button "Run" at bounding box center [749, 558] width 111 height 38
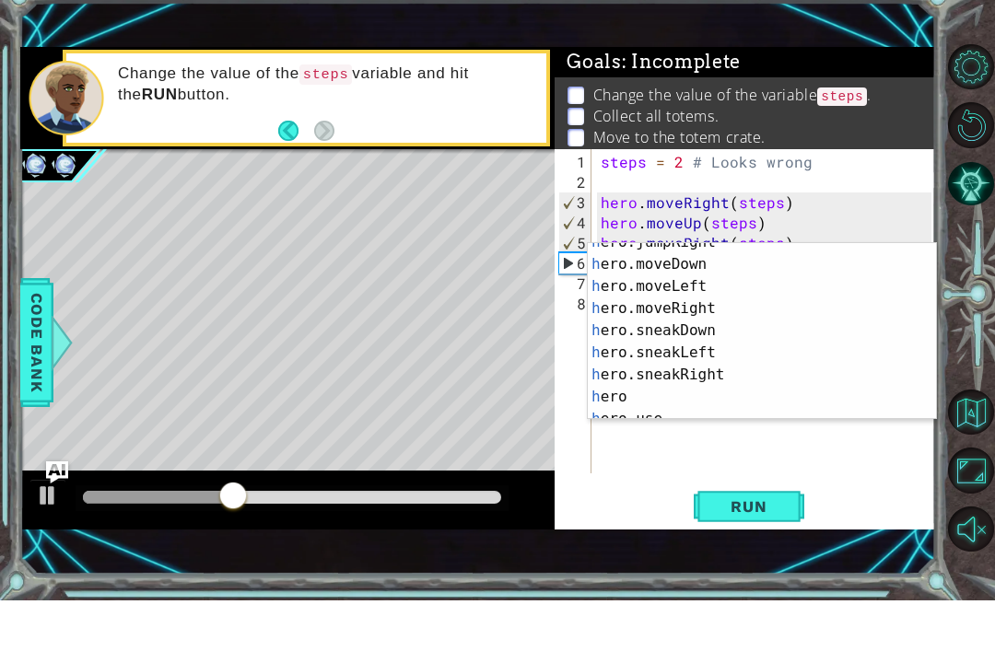
scroll to position [128, 0]
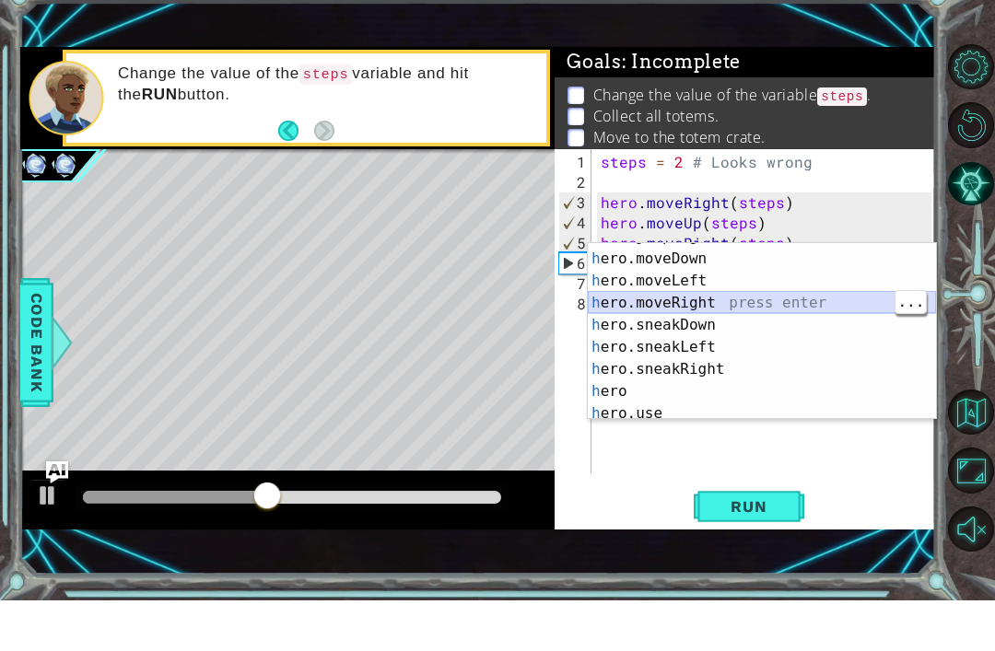
click at [750, 303] on div "h ero.jumpRight press enter h ero.moveDown press enter h ero.moveLeft press ent…" at bounding box center [762, 386] width 348 height 221
type textarea "hero.moveRight(1)"
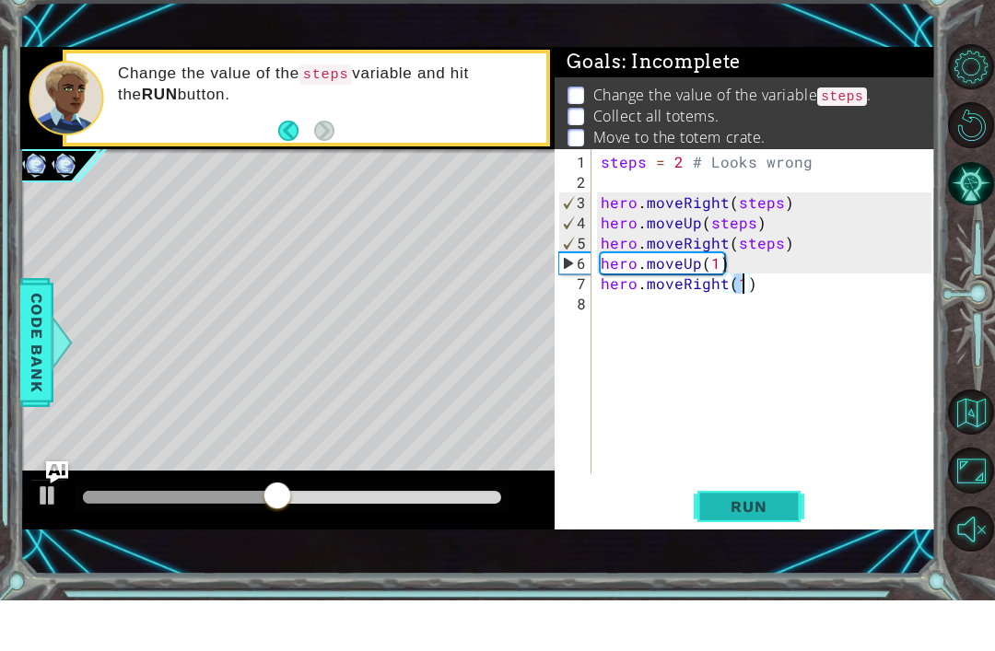
click at [801, 539] on button "Run" at bounding box center [749, 558] width 111 height 38
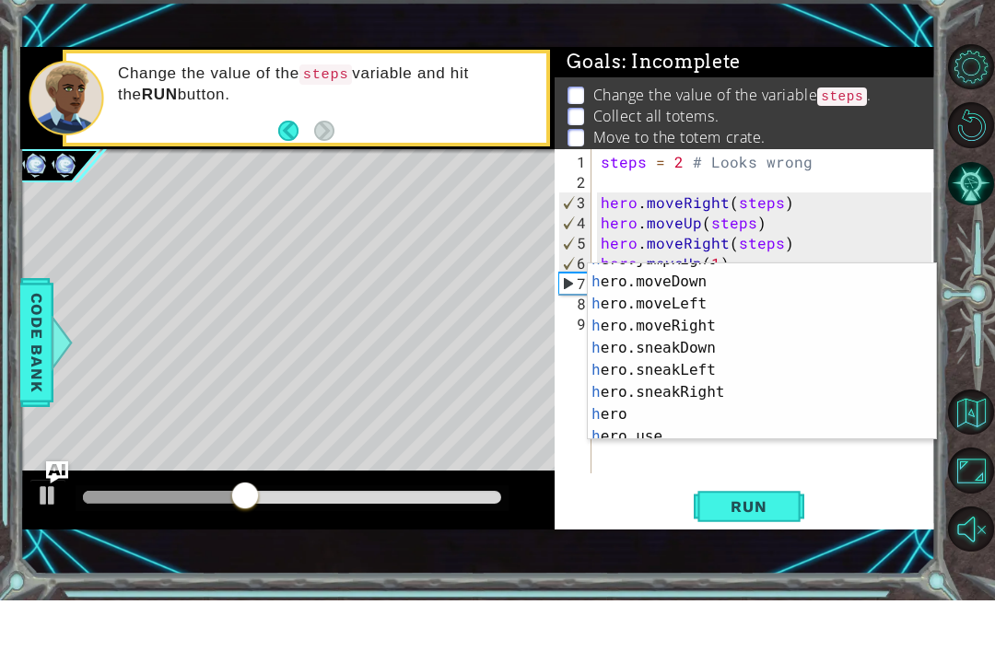
scroll to position [126, 0]
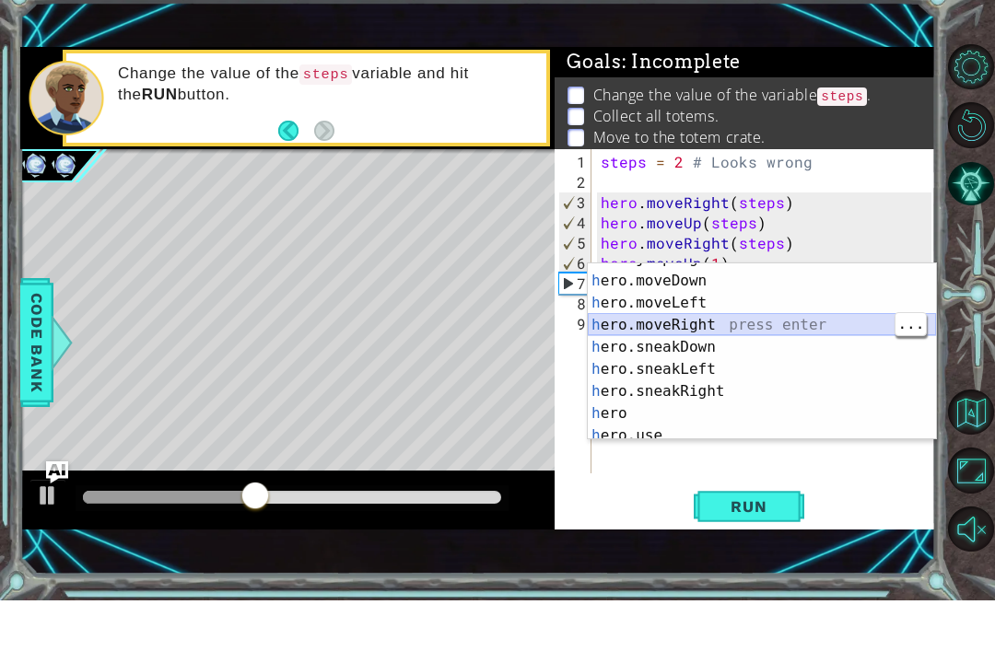
click at [762, 318] on div "h ero.jumpRight press enter h ero.moveDown press enter h ero.moveLeft press ent…" at bounding box center [762, 408] width 348 height 221
type textarea "hero.moveRight(1)"
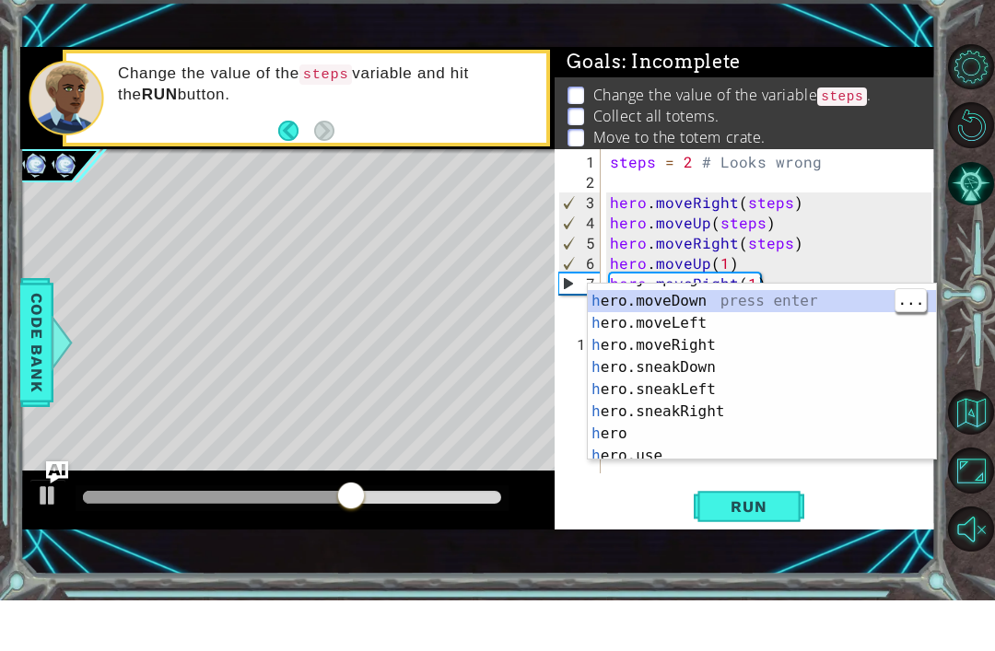
click at [748, 319] on div "h ero.jumpRight press enter h ero.moveDown press enter h ero.moveLeft press ent…" at bounding box center [762, 429] width 348 height 221
type textarea "hero.moveDown(1)"
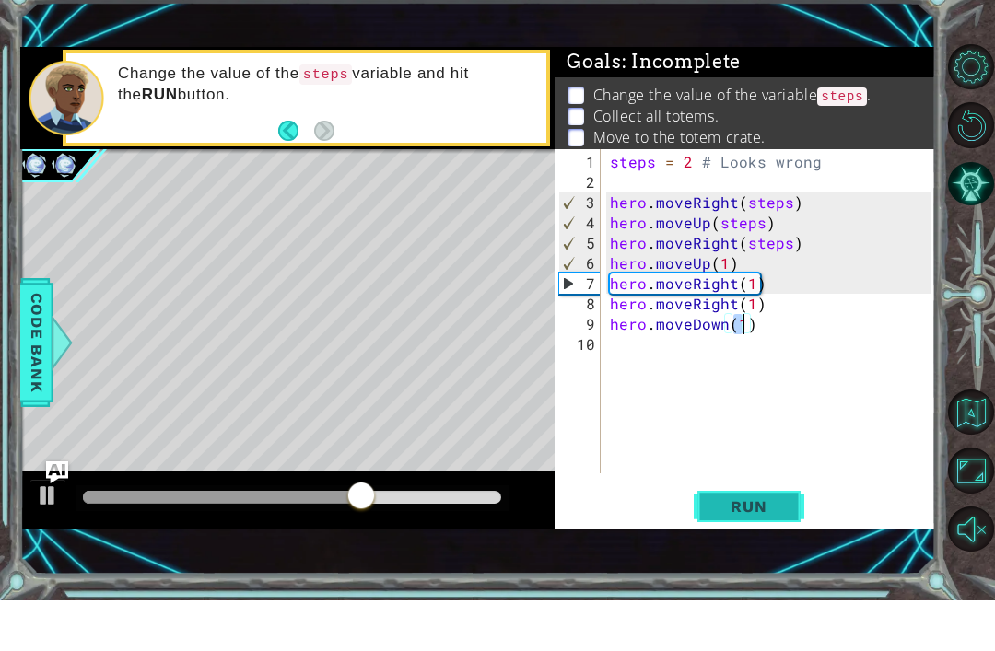
click at [794, 539] on button "Run" at bounding box center [749, 558] width 111 height 38
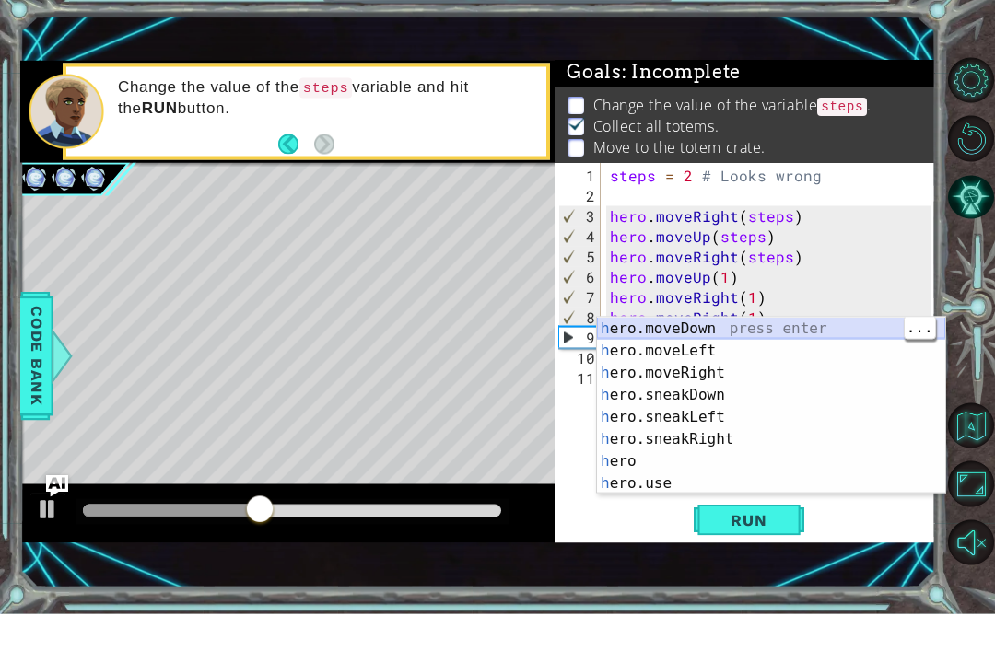
scroll to position [133, 0]
click at [755, 355] on div "h ero.moveDown press enter h ero.moveLeft press enter h ero.moveRight press ent…" at bounding box center [771, 465] width 348 height 221
type textarea "hero.moveDown(1)"
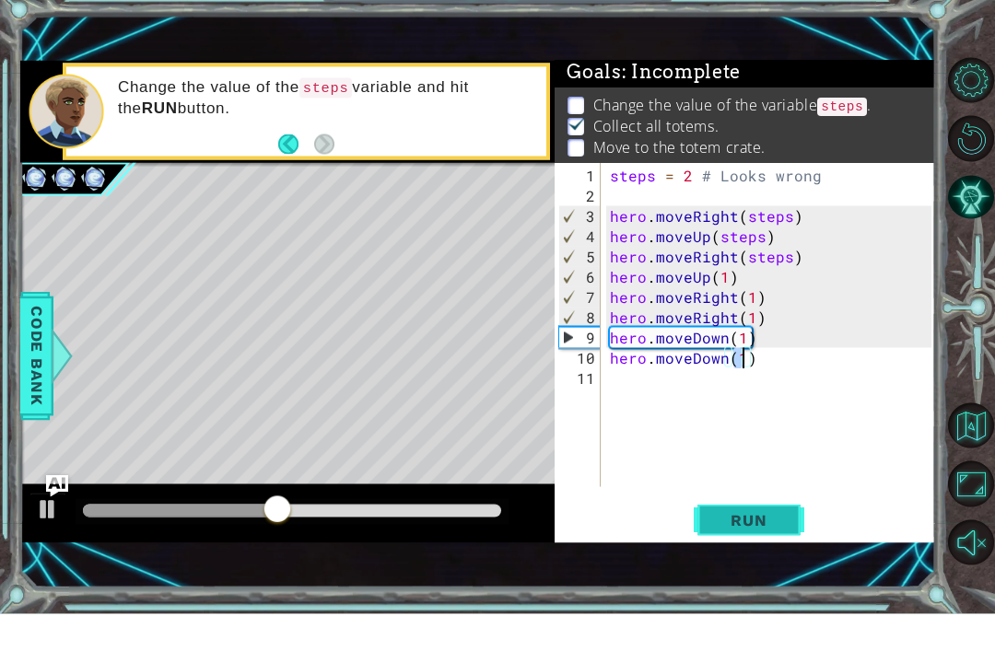
click at [733, 548] on span "Run" at bounding box center [748, 557] width 73 height 18
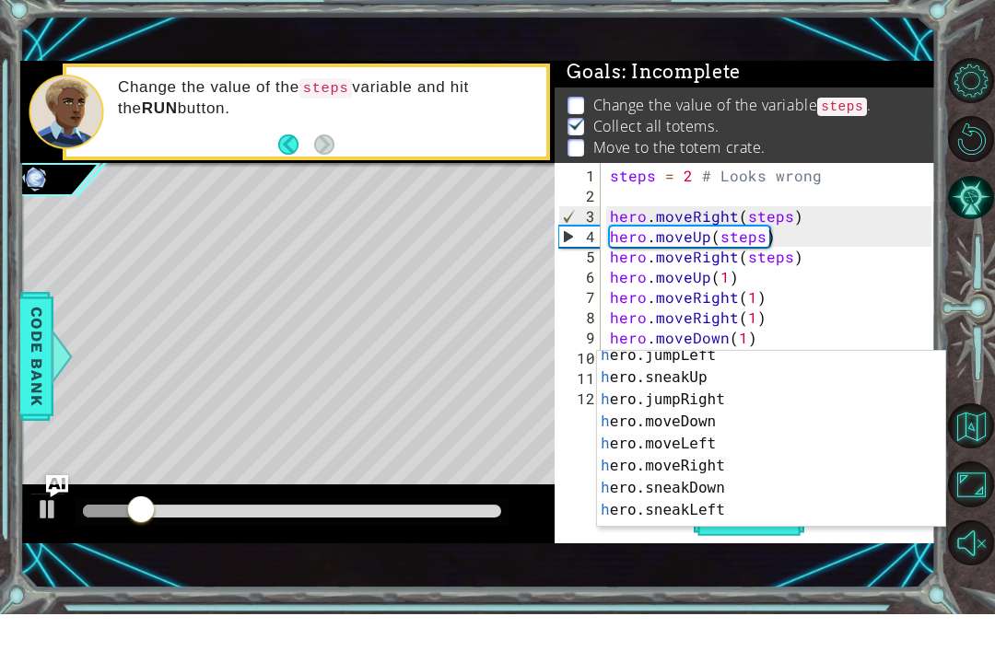
scroll to position [84, 0]
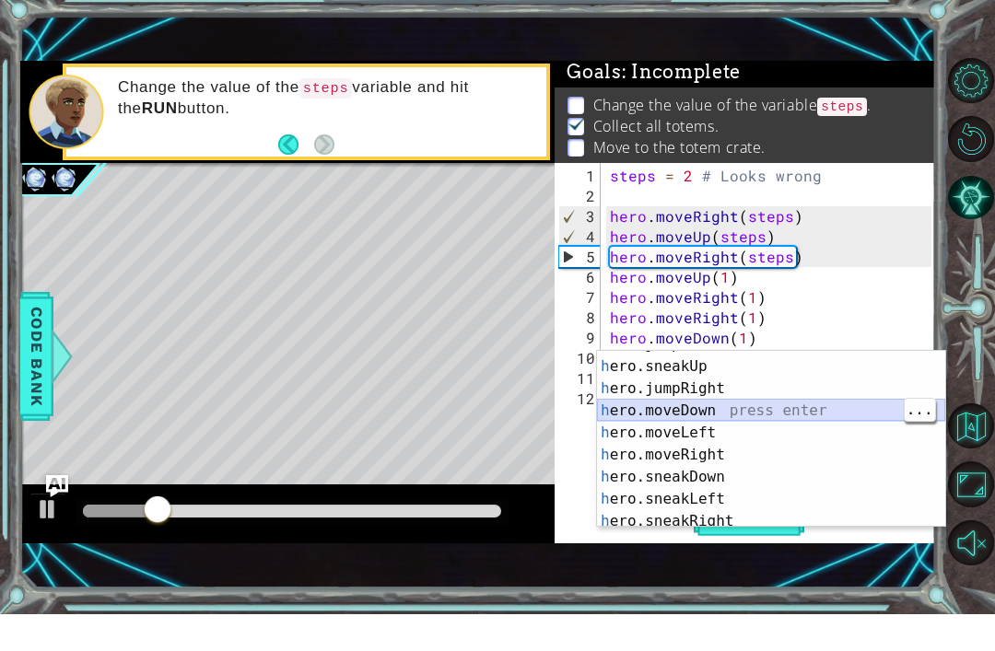
click at [755, 418] on div "h ero.jumpLeft press enter h ero.sneakUp press enter h ero.jumpRight press ente…" at bounding box center [771, 480] width 348 height 221
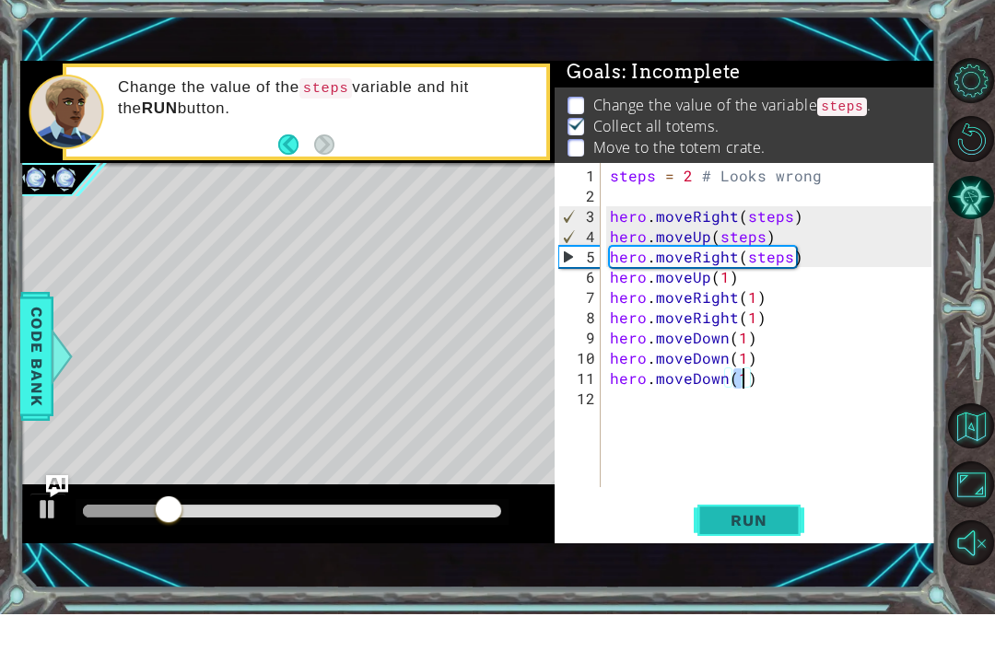
click at [800, 539] on button "Run" at bounding box center [749, 558] width 111 height 38
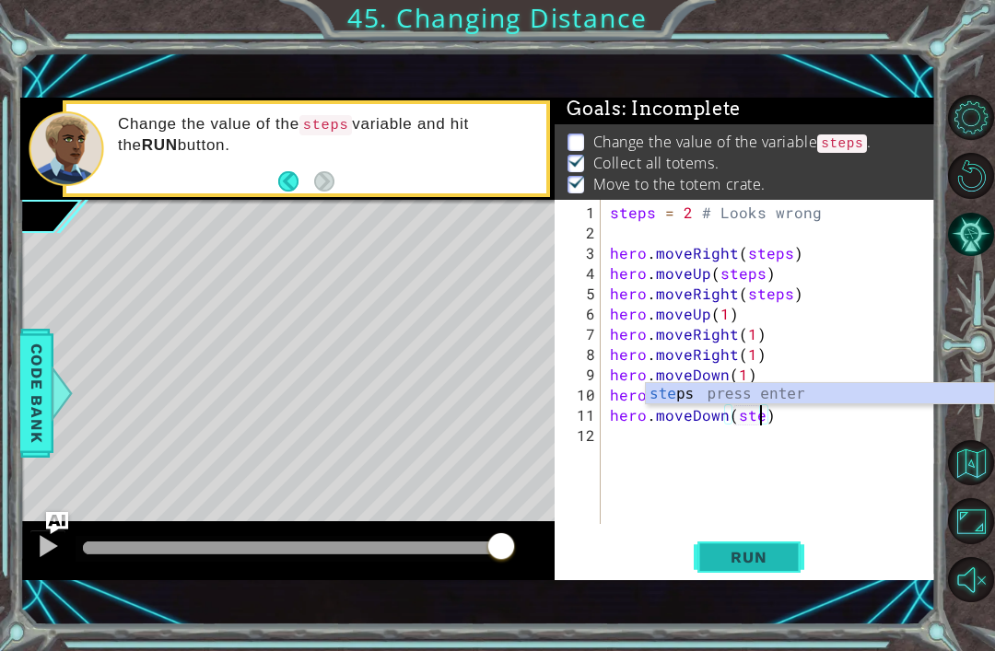
scroll to position [0, 9]
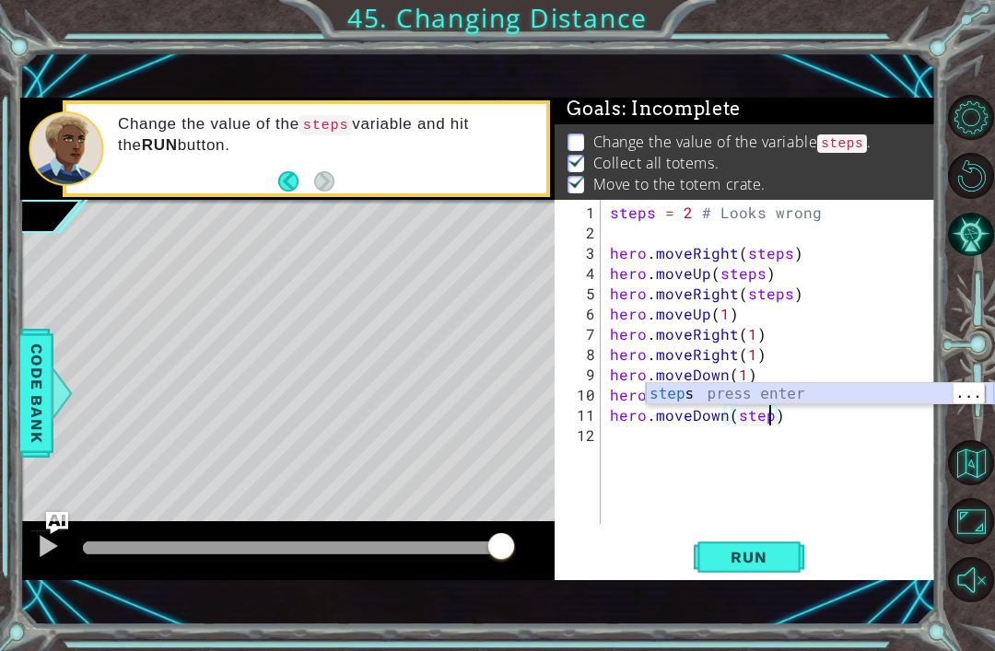
click at [695, 389] on div "step s press enter" at bounding box center [820, 416] width 348 height 66
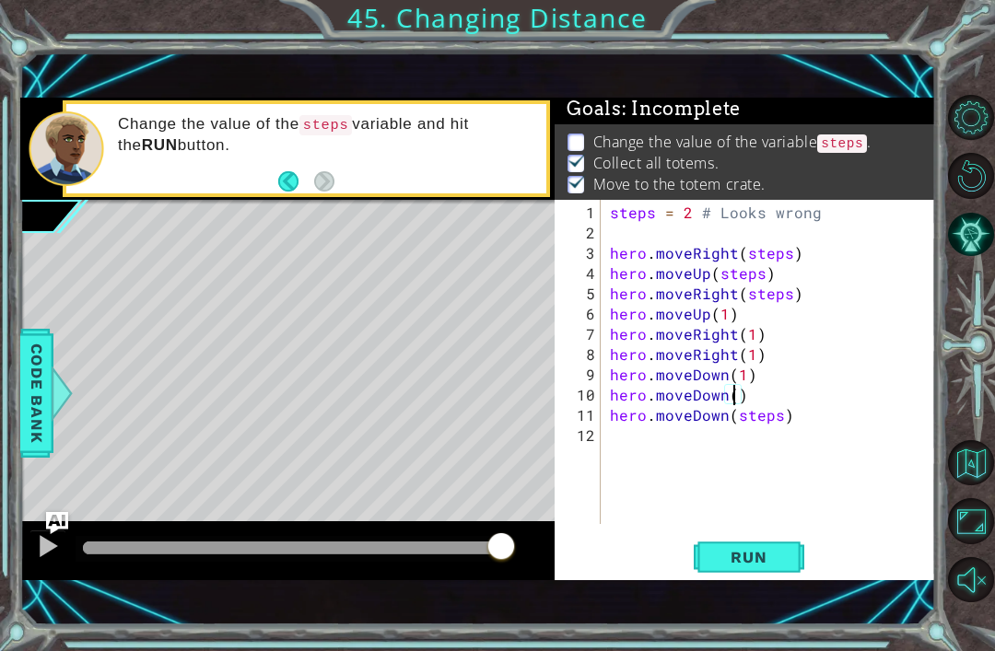
scroll to position [0, 8]
click at [744, 370] on div "steps = 2 # Looks wrong hero . moveRight ( steps ) hero . moveUp ( steps ) hero…" at bounding box center [773, 385] width 335 height 365
click at [742, 365] on div "steps = 2 # Looks wrong hero . moveRight ( steps ) hero . moveUp ( steps ) hero…" at bounding box center [773, 385] width 335 height 365
click at [748, 360] on div "steps = 2 # Looks wrong hero . moveRight ( steps ) hero . moveUp ( steps ) hero…" at bounding box center [773, 385] width 335 height 365
click at [742, 331] on div "steps = 2 # Looks wrong hero . moveRight ( steps ) hero . moveUp ( steps ) hero…" at bounding box center [773, 385] width 335 height 365
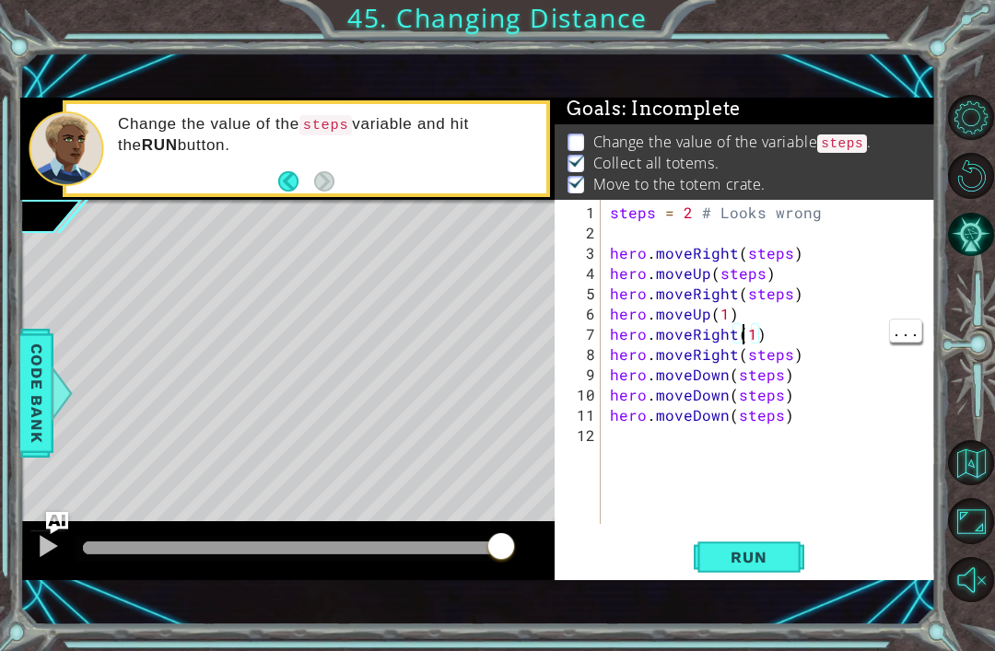
click at [742, 335] on div "steps = 2 # Looks wrong hero . moveRight ( steps ) hero . moveUp ( steps ) hero…" at bounding box center [773, 385] width 335 height 365
click at [724, 313] on div "steps = 2 # Looks wrong hero . moveRight ( steps ) hero . moveUp ( steps ) hero…" at bounding box center [773, 385] width 335 height 365
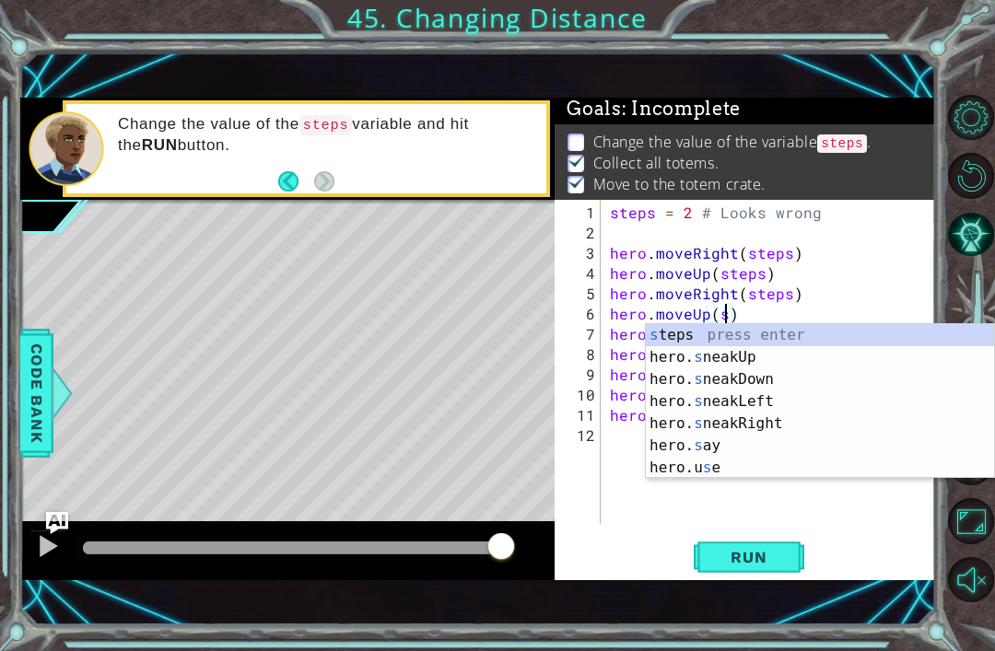
scroll to position [0, 7]
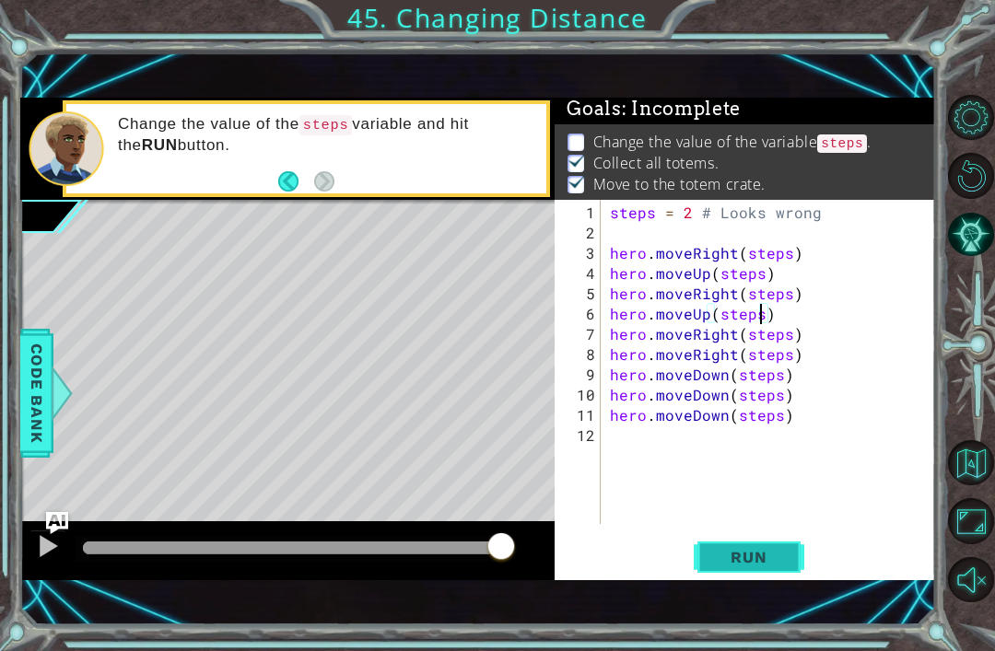
click at [790, 553] on button "Run" at bounding box center [749, 558] width 111 height 38
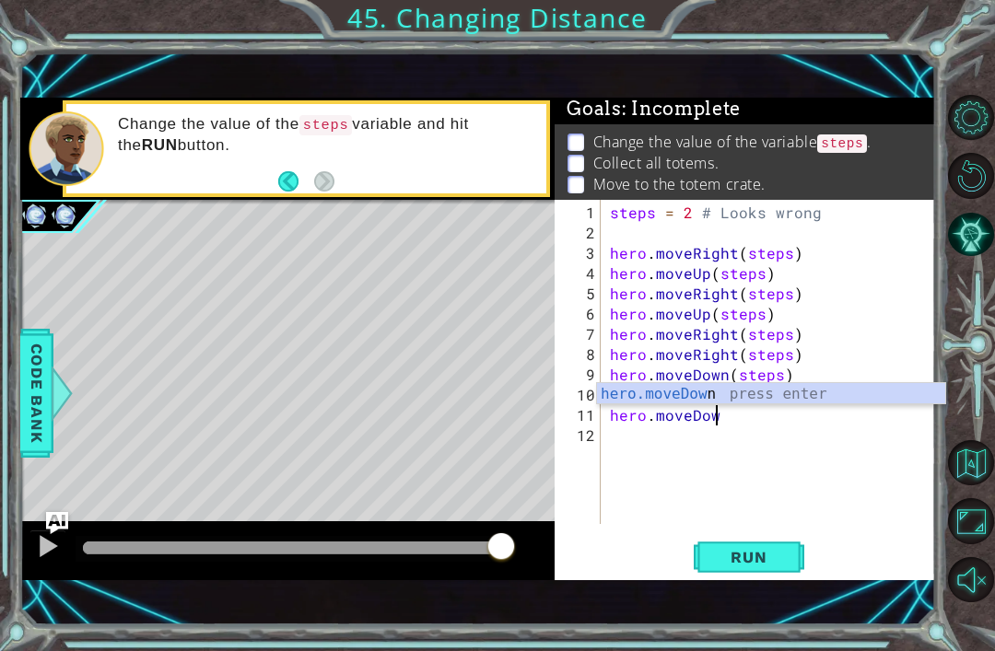
scroll to position [0, 6]
click at [715, 393] on div "hero.moveDo wn press enter" at bounding box center [771, 416] width 348 height 66
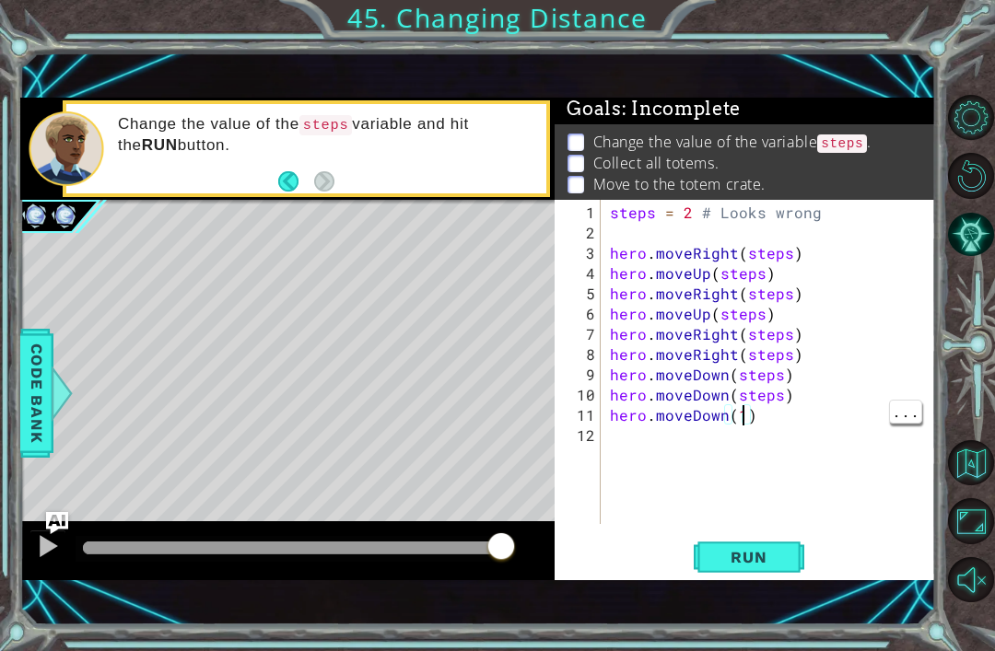
click at [739, 415] on div "steps = 2 # Looks wrong hero . moveRight ( steps ) hero . moveUp ( steps ) hero…" at bounding box center [773, 385] width 335 height 365
click at [776, 397] on div "steps = 2 # Looks wrong hero . moveRight ( steps ) hero . moveUp ( steps ) hero…" at bounding box center [773, 385] width 335 height 365
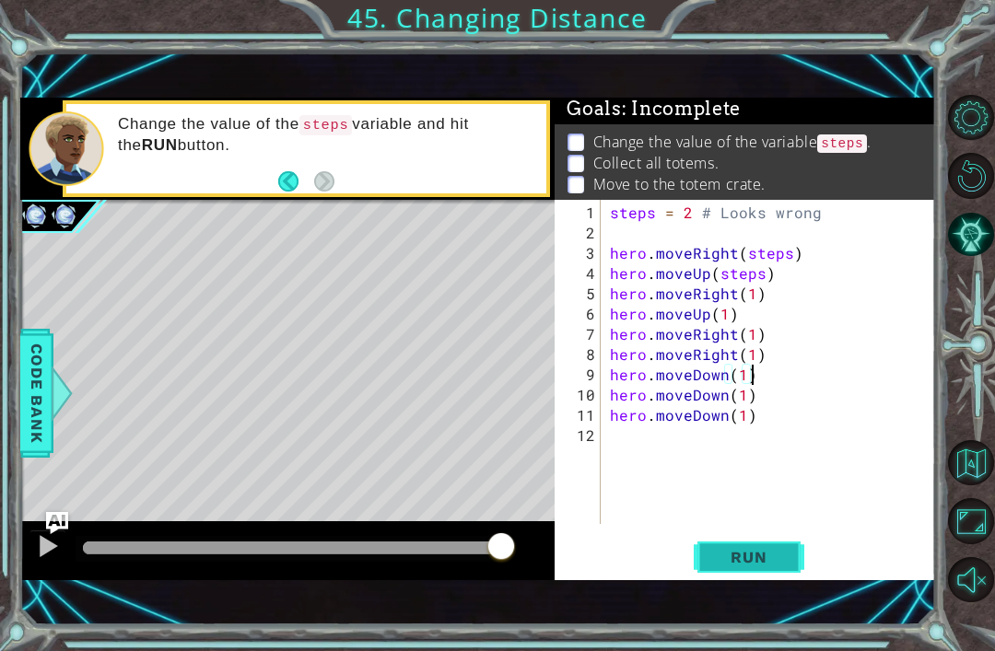
click at [784, 564] on span "Run" at bounding box center [748, 557] width 73 height 18
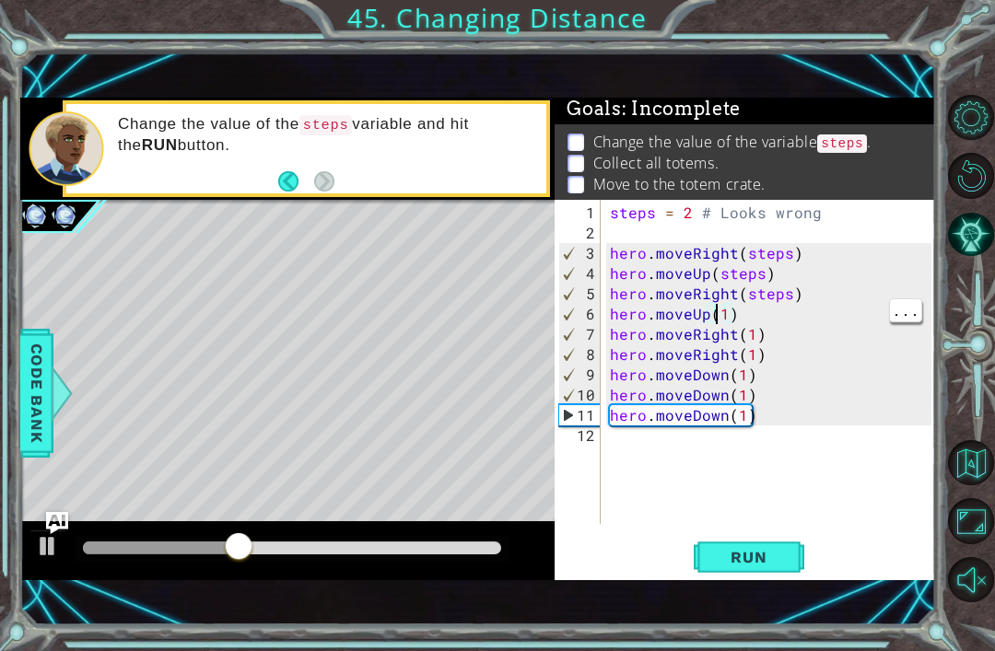
click at [723, 315] on div "steps = 2 # Looks wrong hero . moveRight ( steps ) hero . moveUp ( steps ) hero…" at bounding box center [773, 385] width 335 height 365
click at [783, 564] on span "Run" at bounding box center [748, 557] width 73 height 18
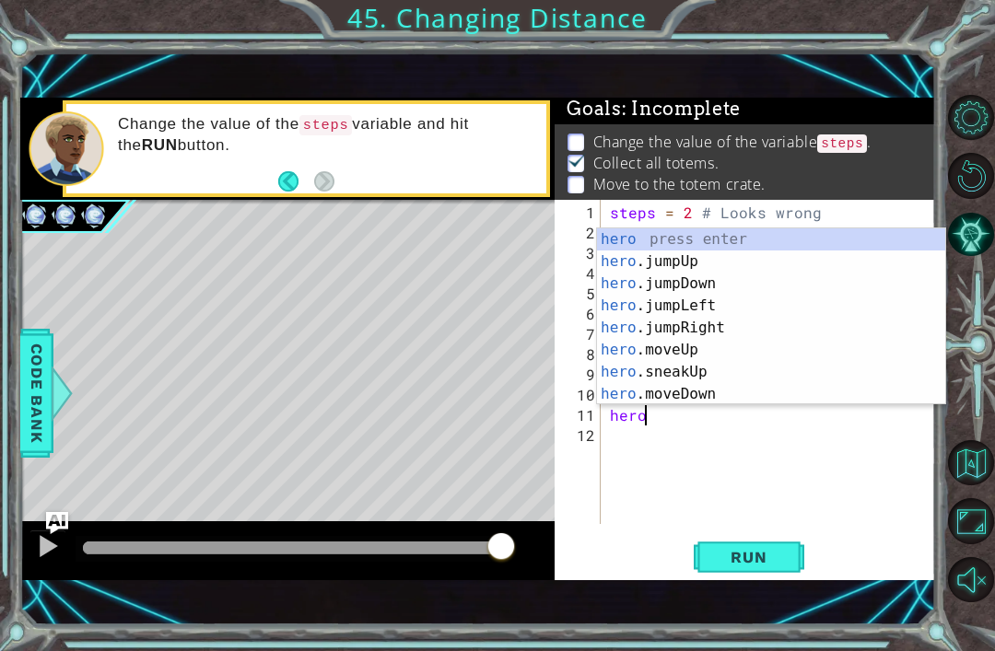
scroll to position [0, 0]
type textarea "h"
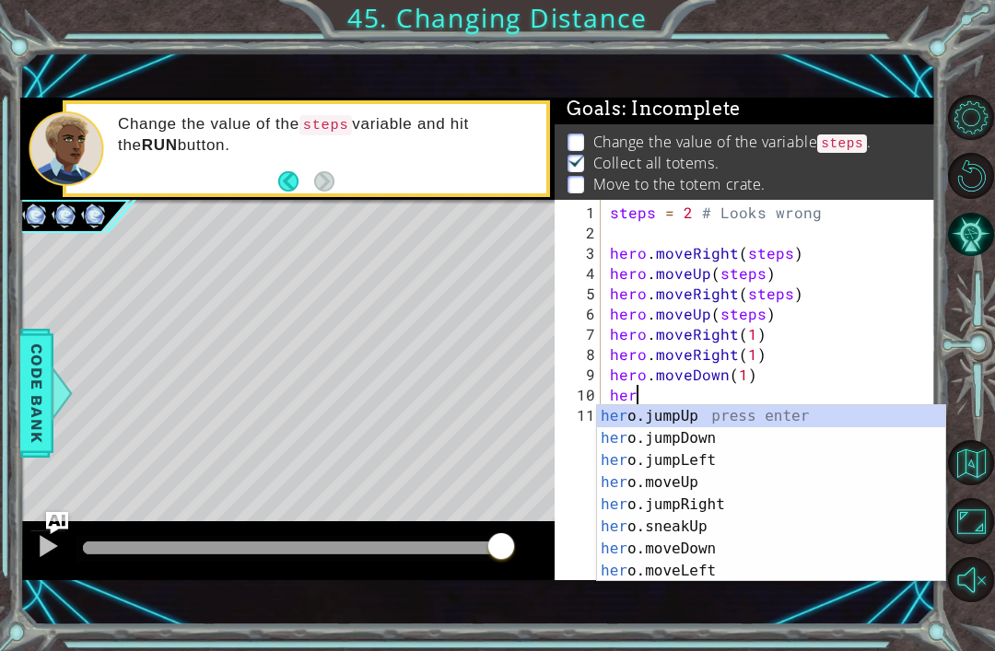
type textarea "h"
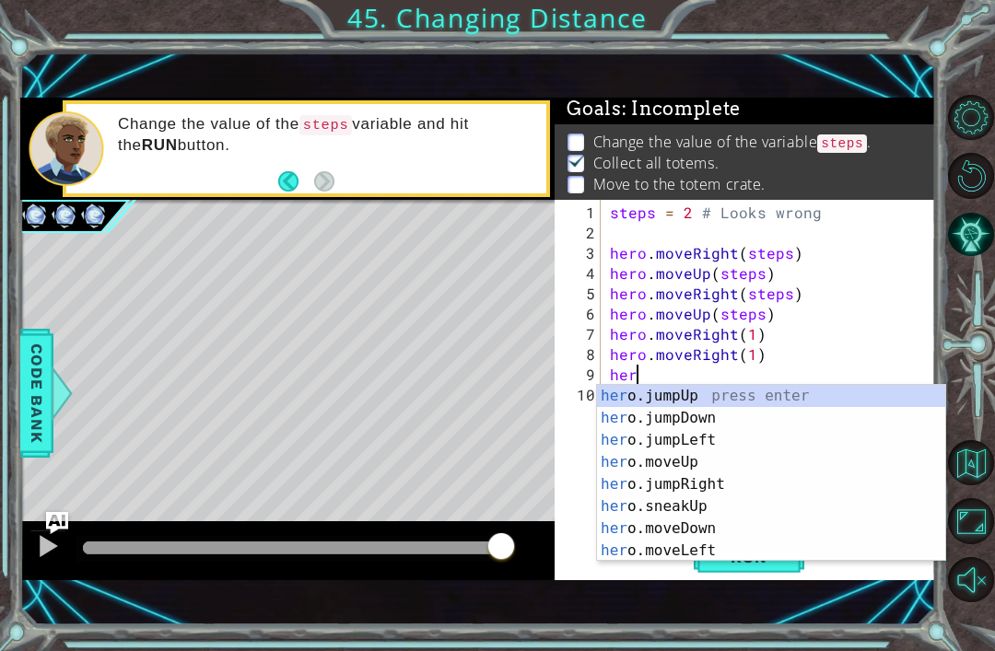
type textarea "h"
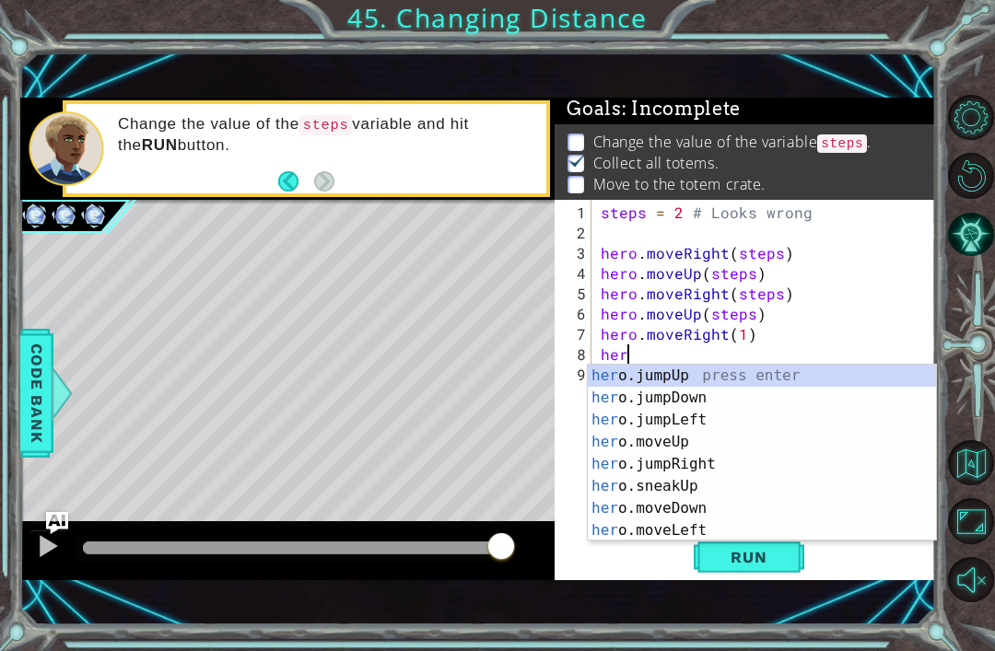
type textarea "h"
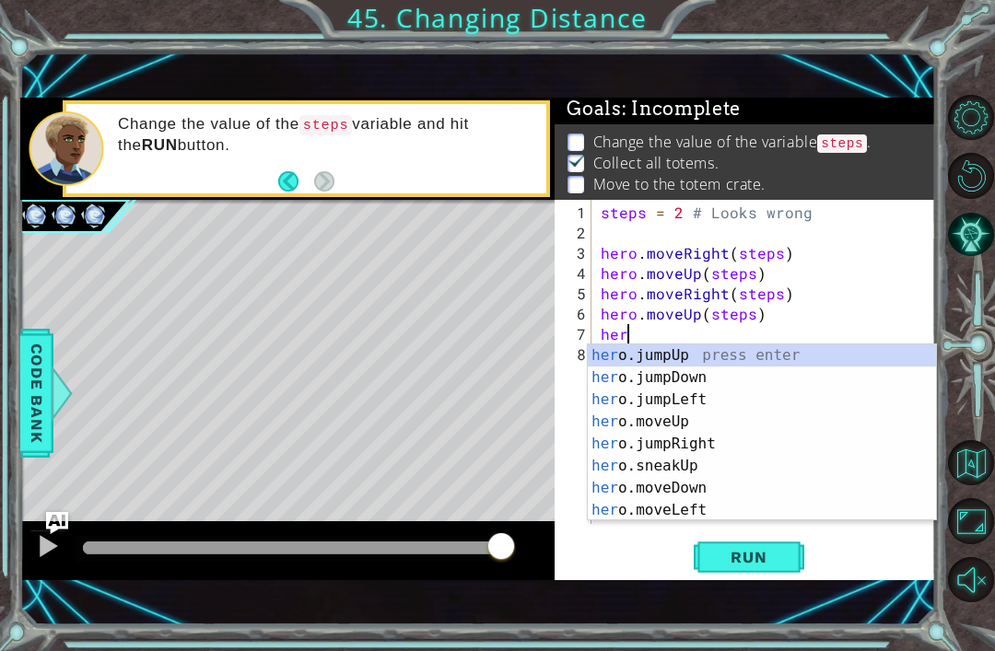
type textarea "h"
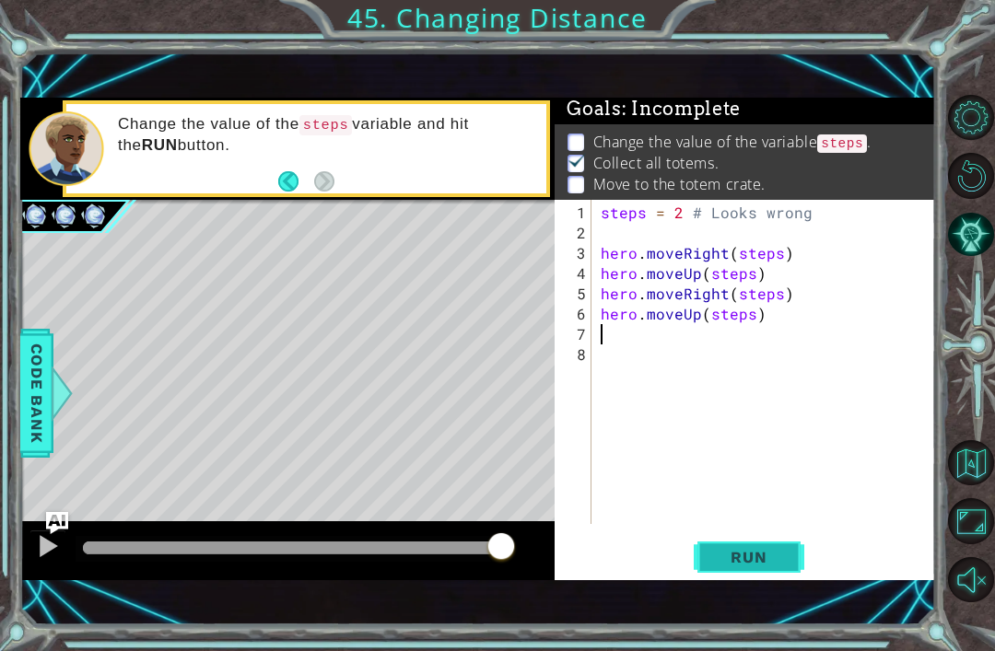
click at [795, 562] on button "Run" at bounding box center [749, 558] width 111 height 38
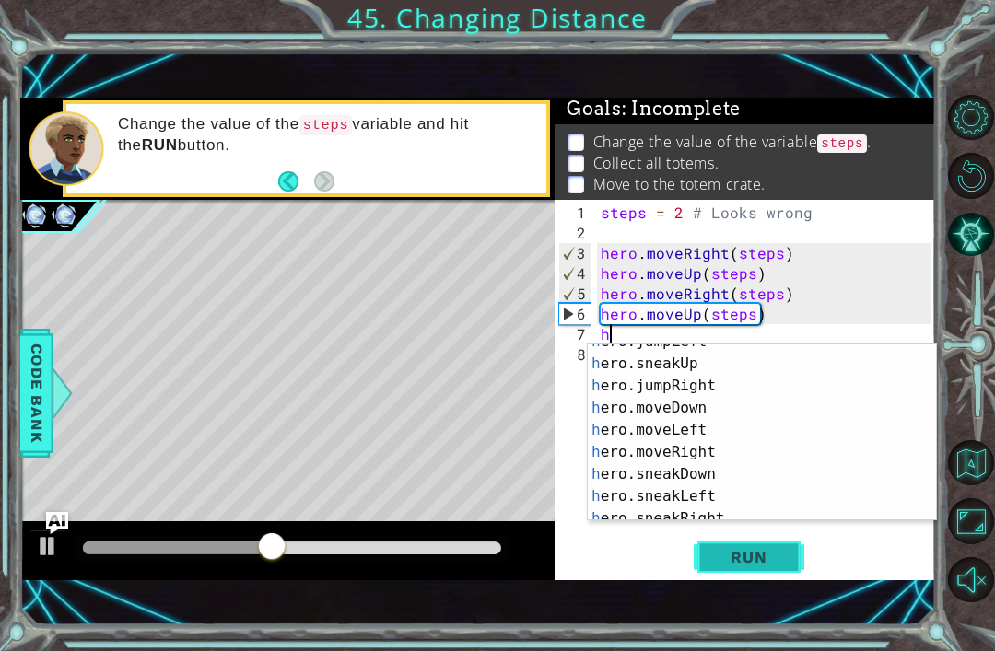
scroll to position [87, 0]
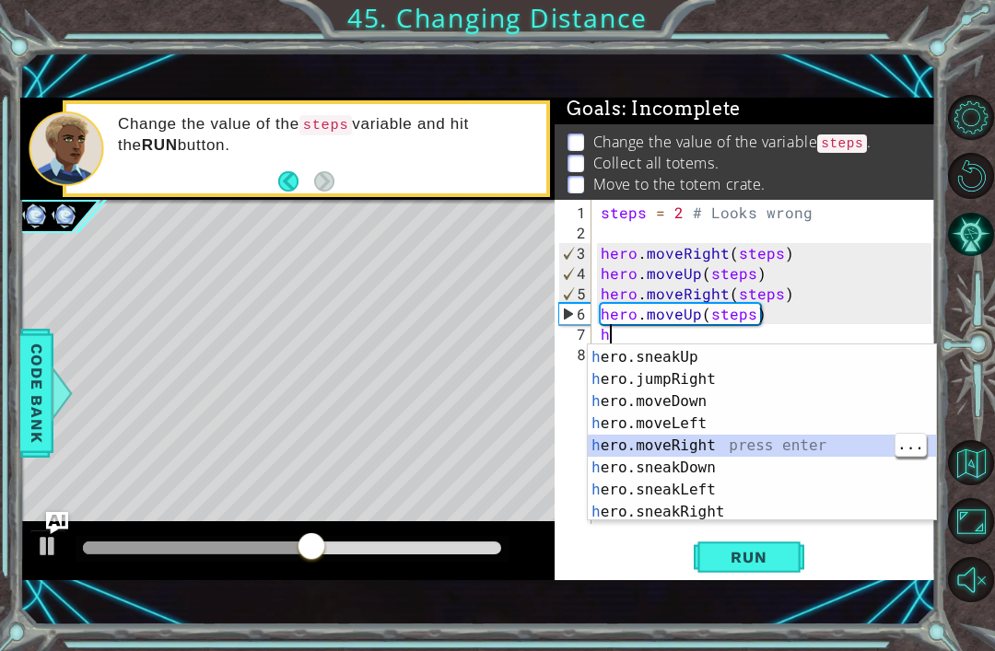
click at [754, 456] on div "h ero.jumpLeft press enter h ero.sneakUp press enter h ero.jumpRight press ente…" at bounding box center [762, 434] width 348 height 221
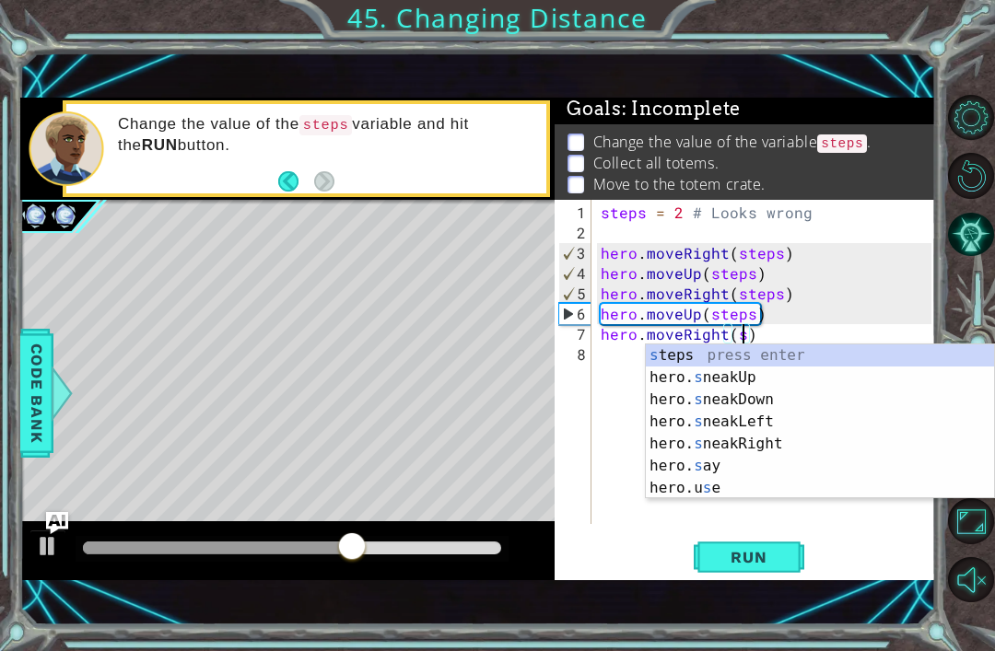
scroll to position [0, 9]
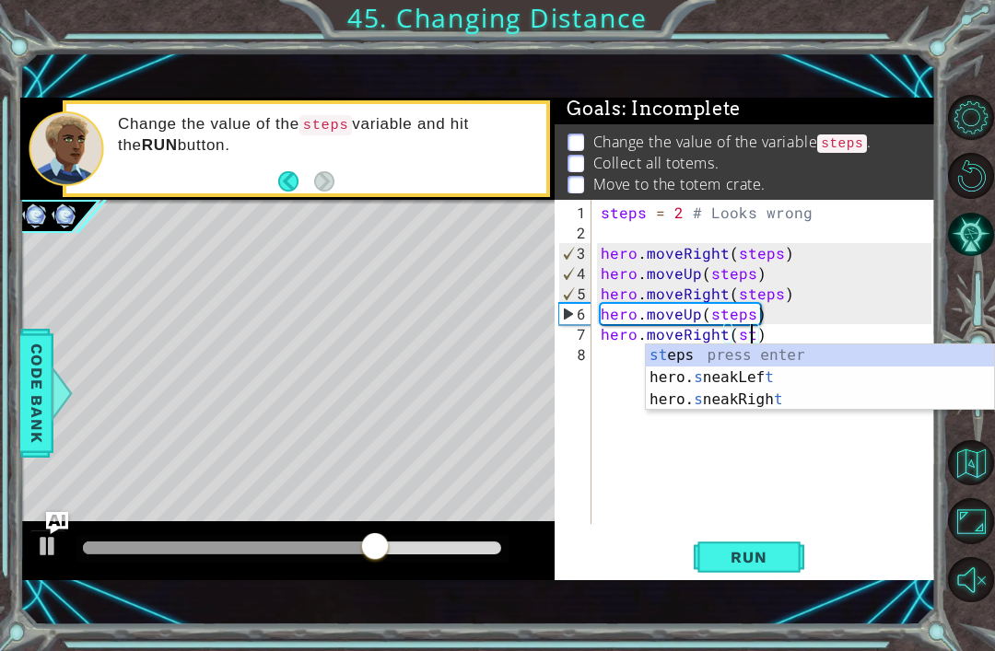
type textarea "hero.moveRight(steps)"
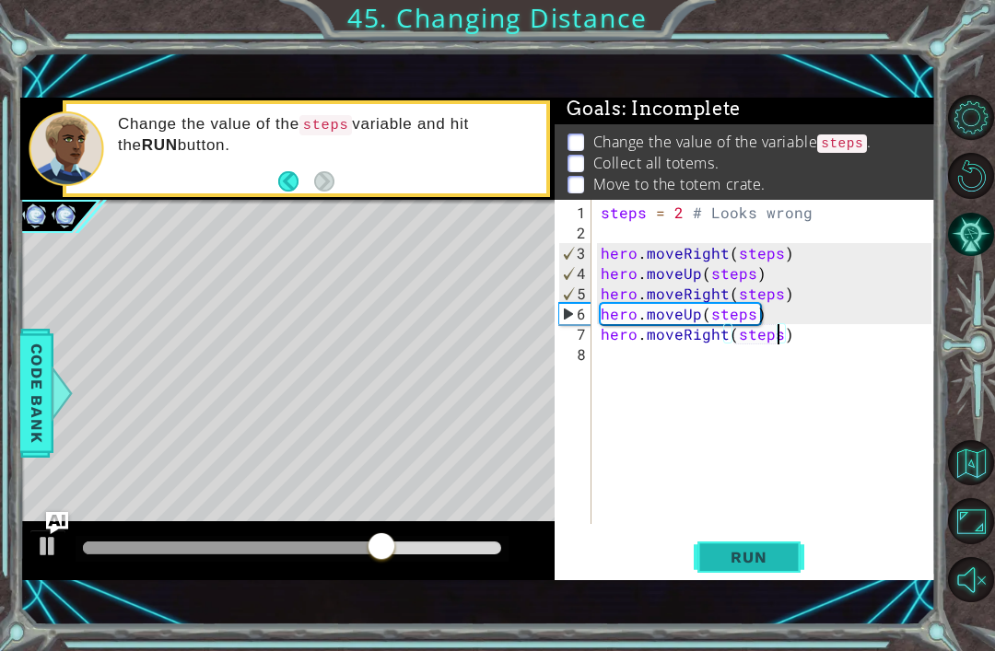
click at [783, 555] on span "Run" at bounding box center [748, 557] width 73 height 18
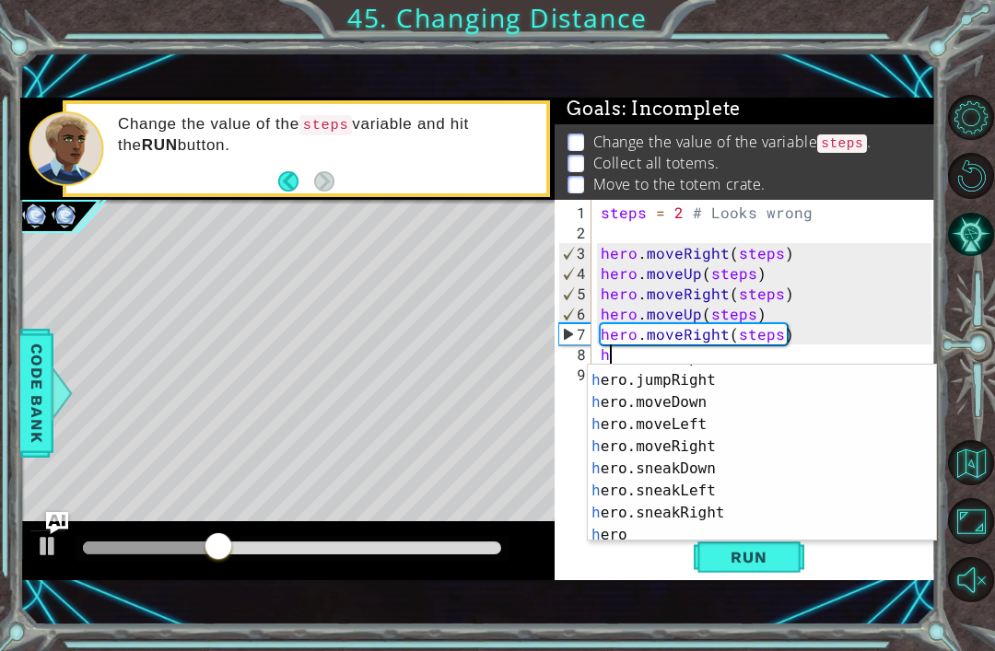
scroll to position [107, 0]
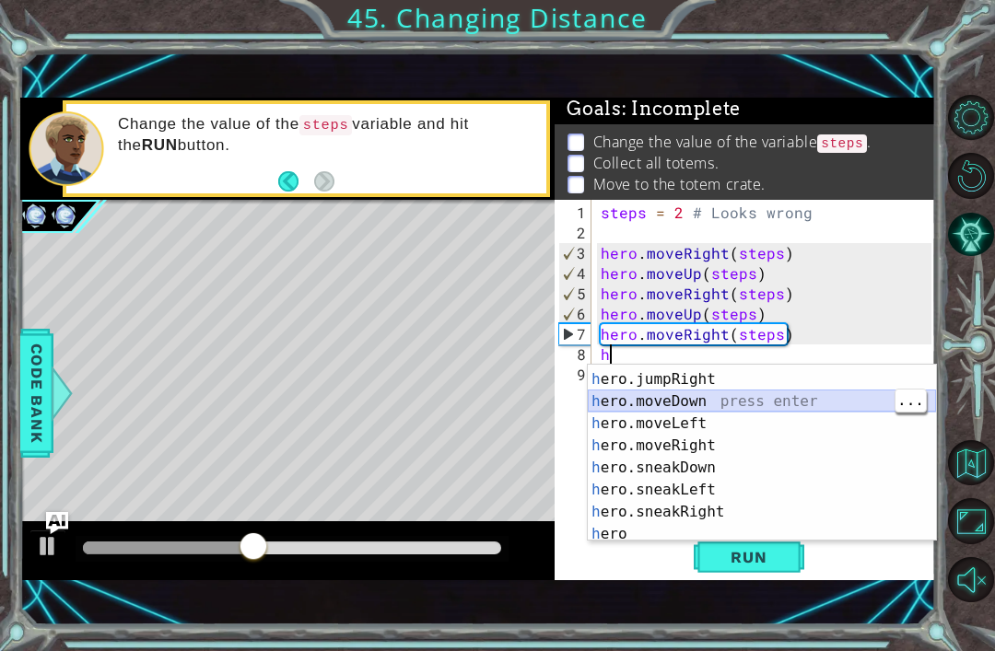
click at [789, 404] on div "h ero.sneakUp press enter h ero.jumpRight press enter h ero.moveDown press ente…" at bounding box center [762, 456] width 348 height 221
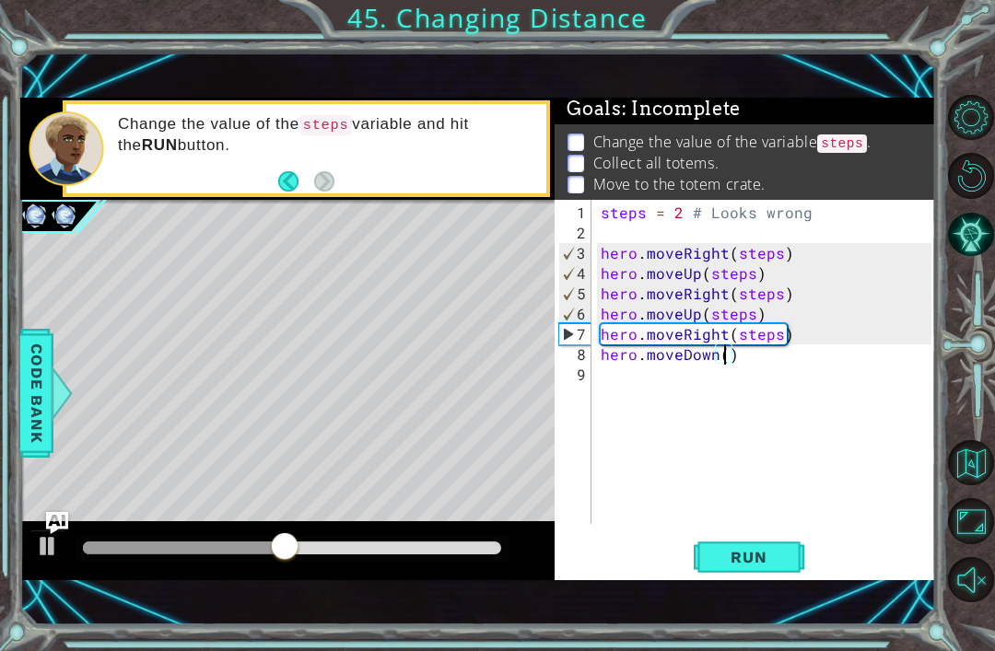
scroll to position [0, 8]
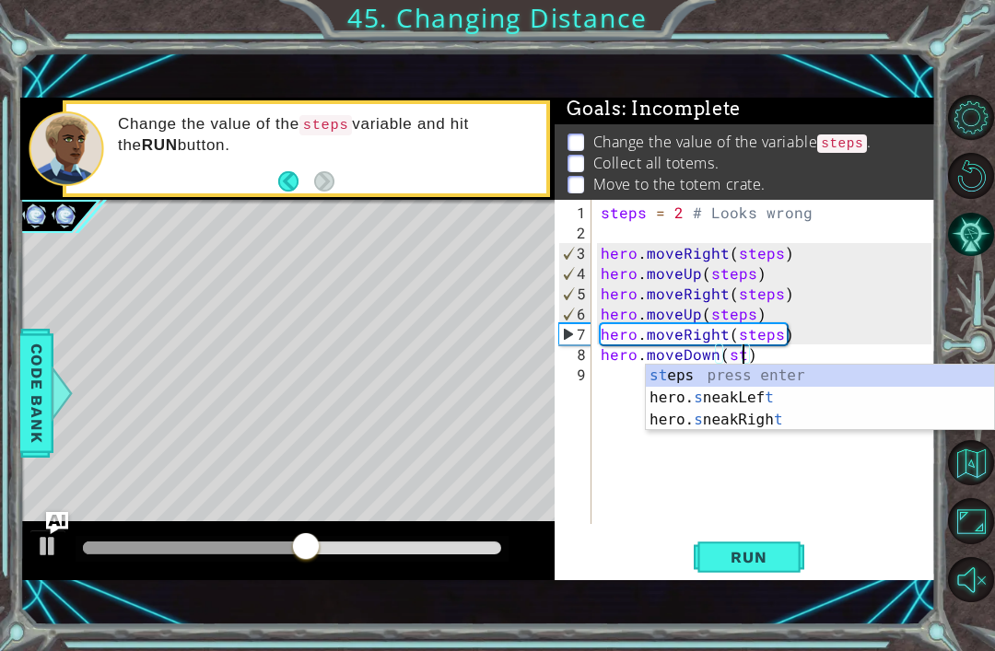
type textarea "hero.moveDown(steps)"
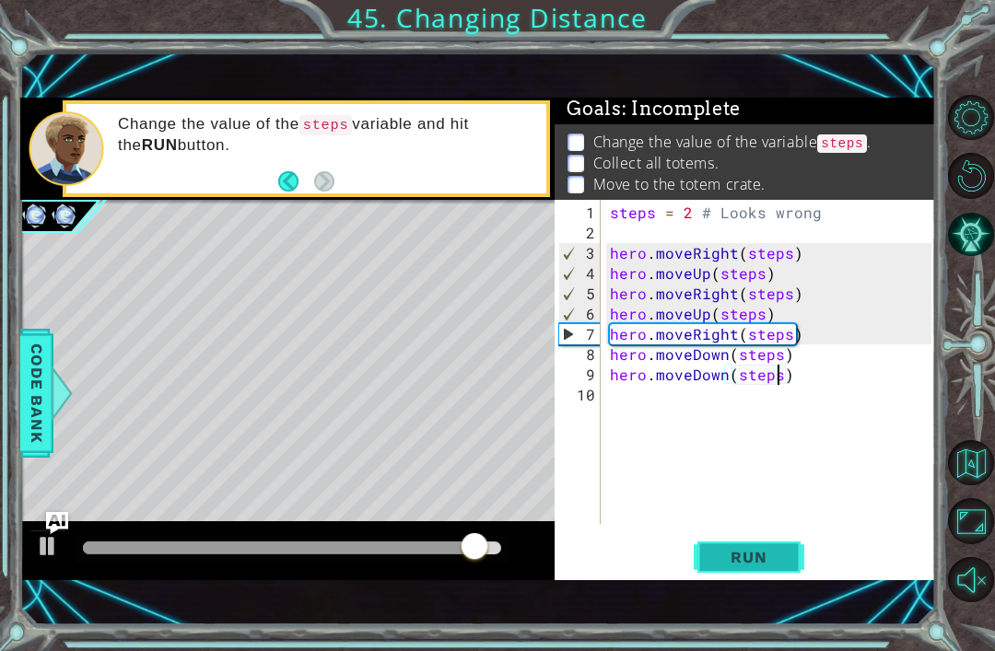
click at [793, 565] on button "Run" at bounding box center [749, 558] width 111 height 38
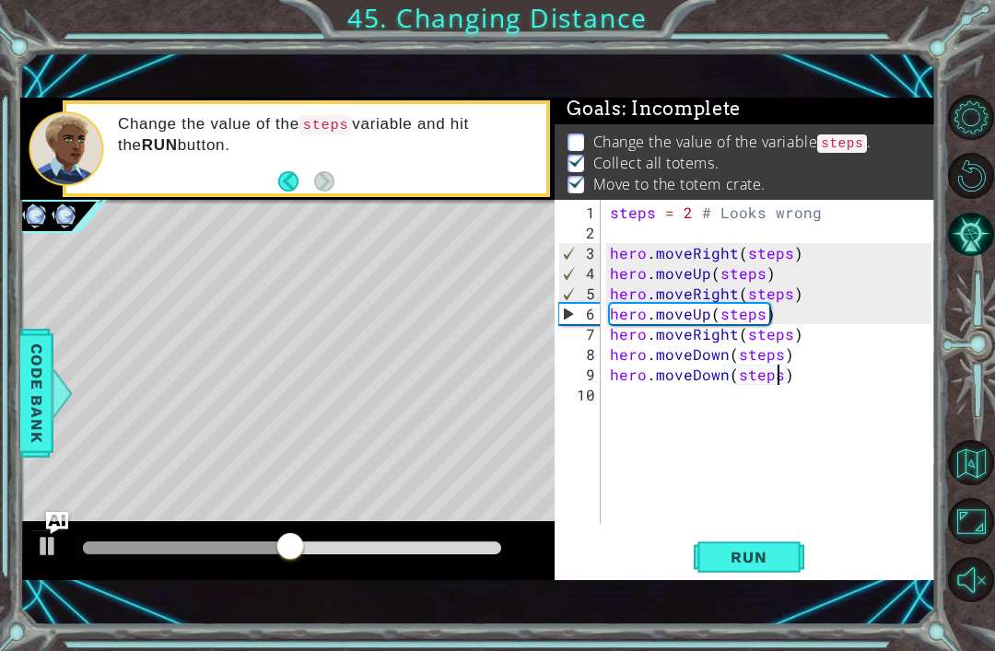
click at [867, 147] on code "steps" at bounding box center [842, 143] width 50 height 18
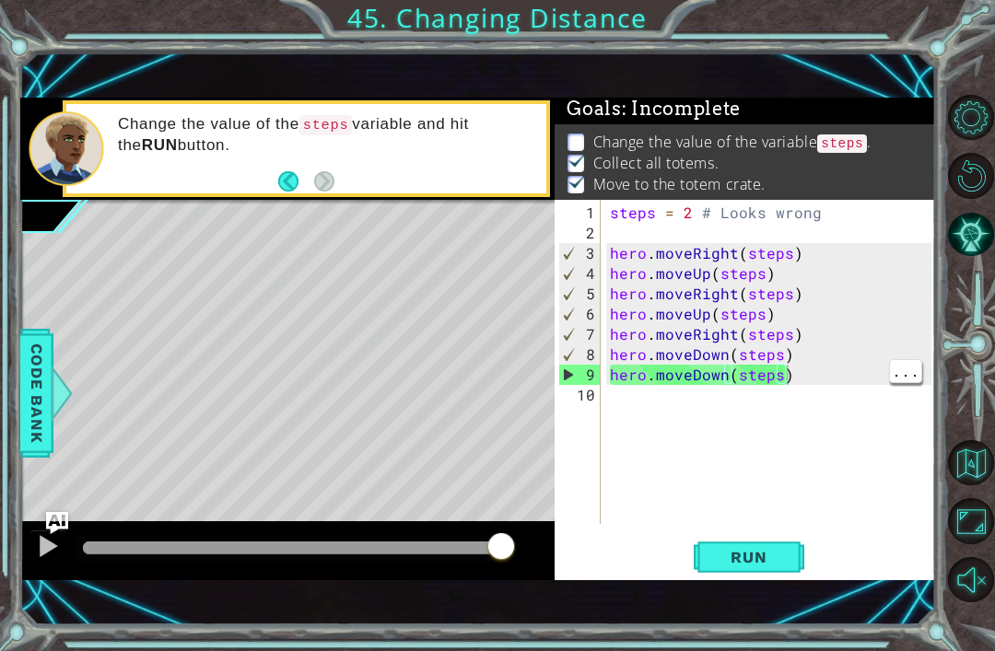
click at [784, 368] on div "steps = 2 # Looks wrong hero . moveRight ( steps ) hero . moveUp ( steps ) hero…" at bounding box center [773, 385] width 335 height 365
click at [789, 368] on div "steps = 2 # Looks wrong hero . moveRight ( steps ) hero . moveUp ( steps ) hero…" at bounding box center [773, 385] width 335 height 365
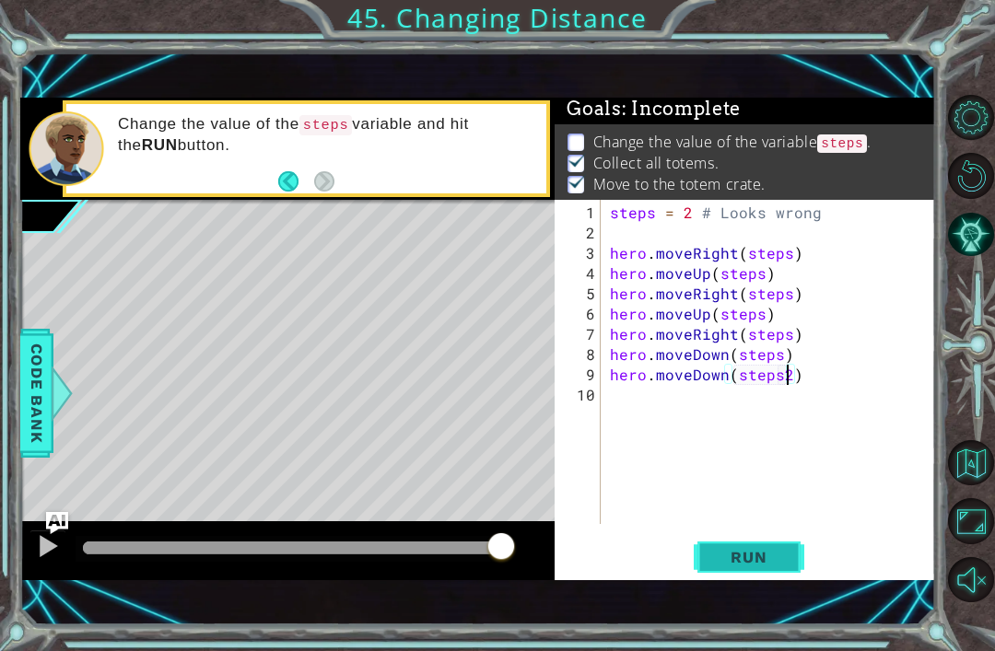
click at [781, 553] on span "Run" at bounding box center [748, 557] width 73 height 18
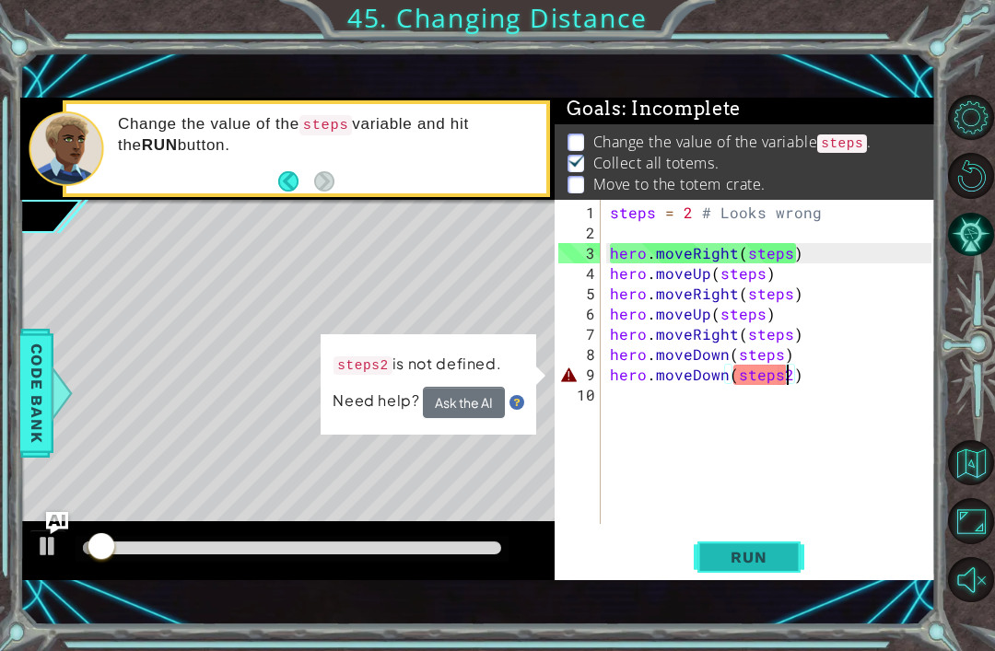
scroll to position [0, 10]
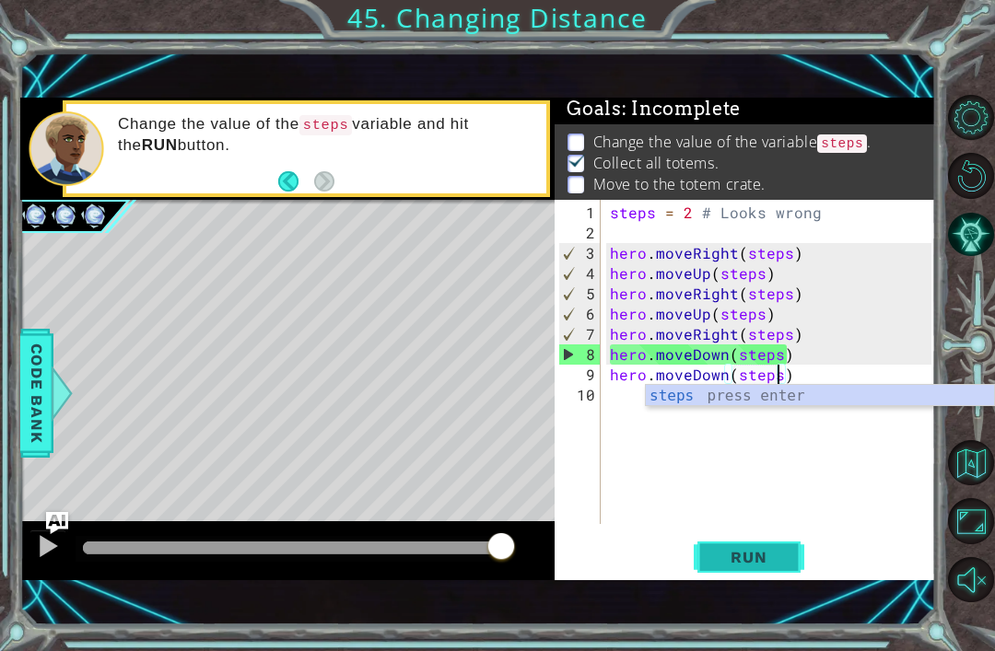
click at [784, 565] on span "Run" at bounding box center [748, 557] width 73 height 18
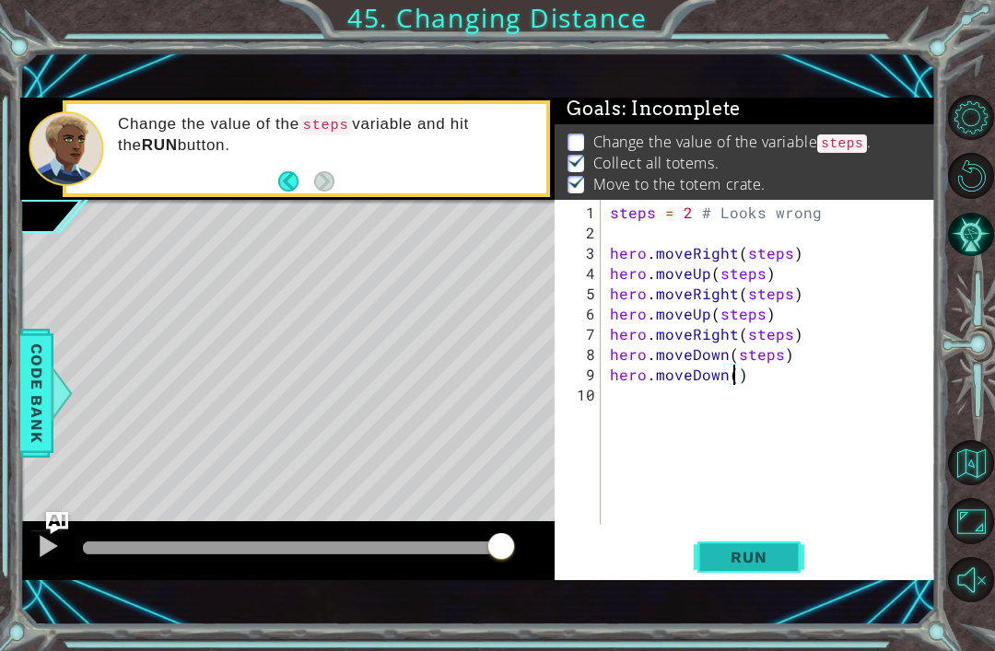
scroll to position [0, 8]
click at [775, 571] on button "Run" at bounding box center [749, 558] width 111 height 38
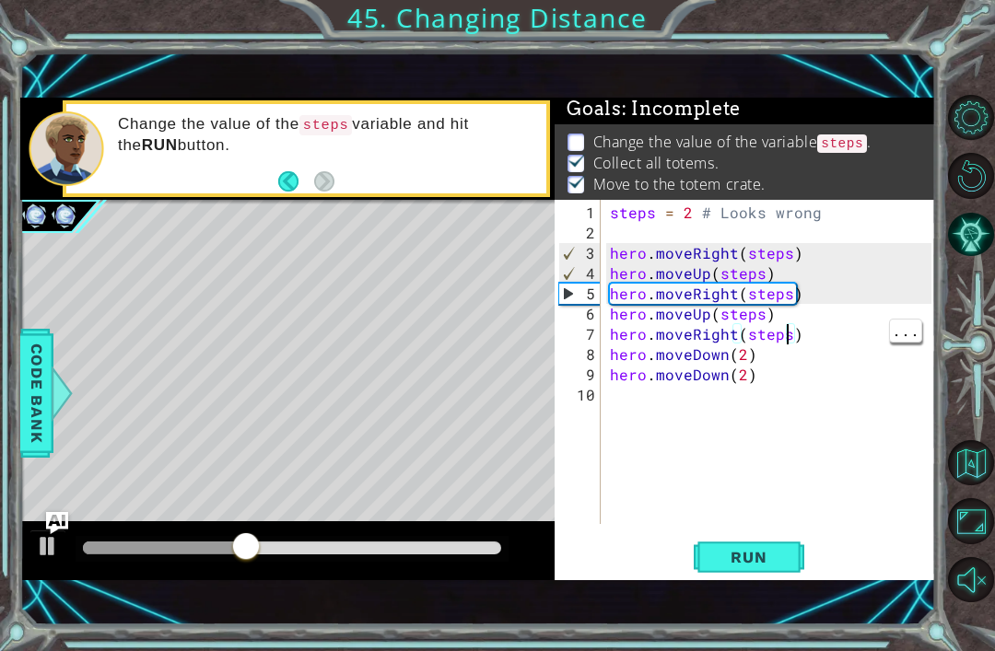
click at [790, 326] on div "steps = 2 # Looks wrong hero . moveRight ( steps ) hero . moveUp ( steps ) hero…" at bounding box center [773, 385] width 335 height 365
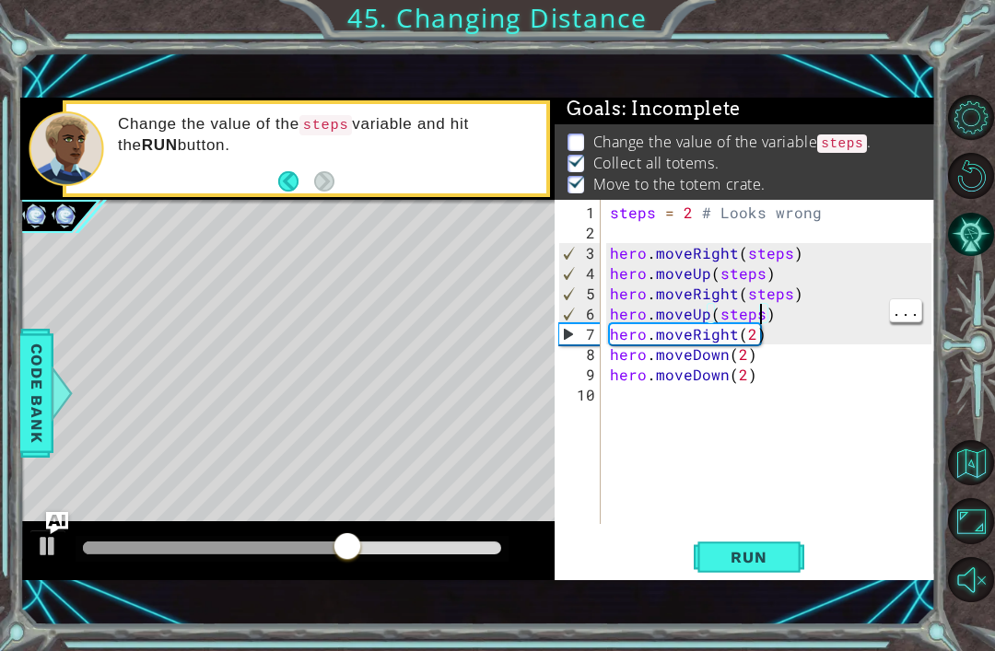
click at [757, 309] on div "steps = 2 # Looks wrong hero . moveRight ( steps ) hero . moveUp ( steps ) hero…" at bounding box center [773, 385] width 335 height 365
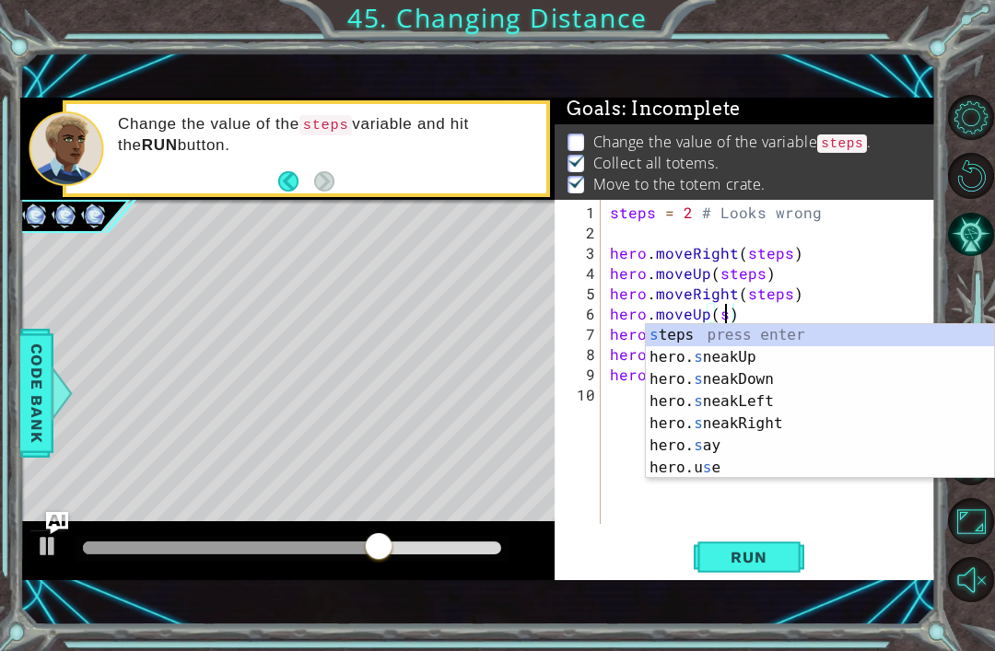
scroll to position [0, 6]
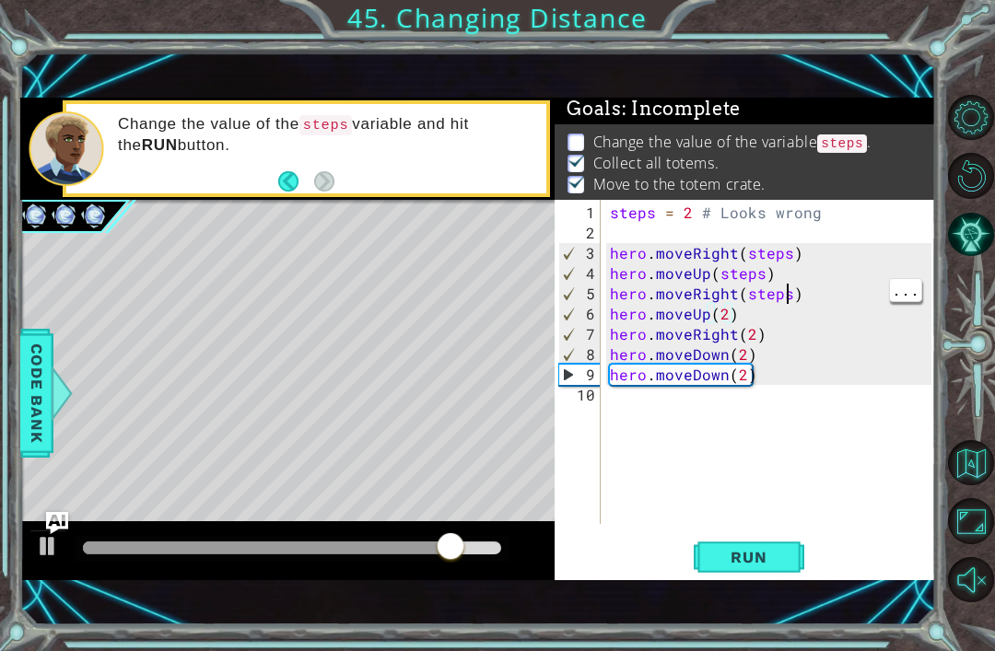
click at [785, 292] on div "steps = 2 # Looks wrong hero . moveRight ( steps ) hero . moveUp ( steps ) hero…" at bounding box center [773, 385] width 335 height 365
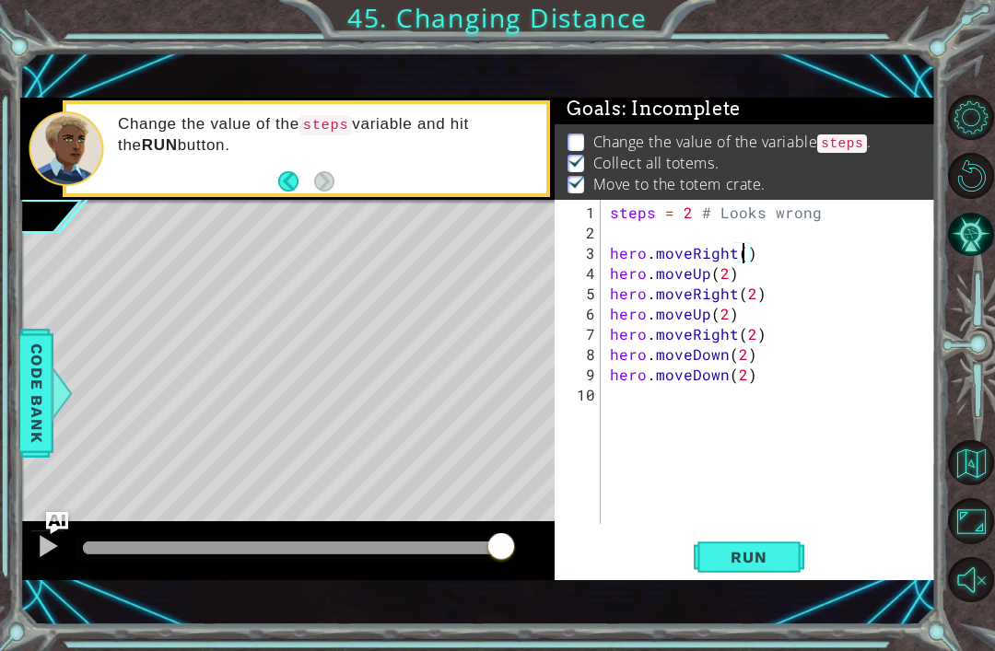
type textarea "hero.moveRight(2)"
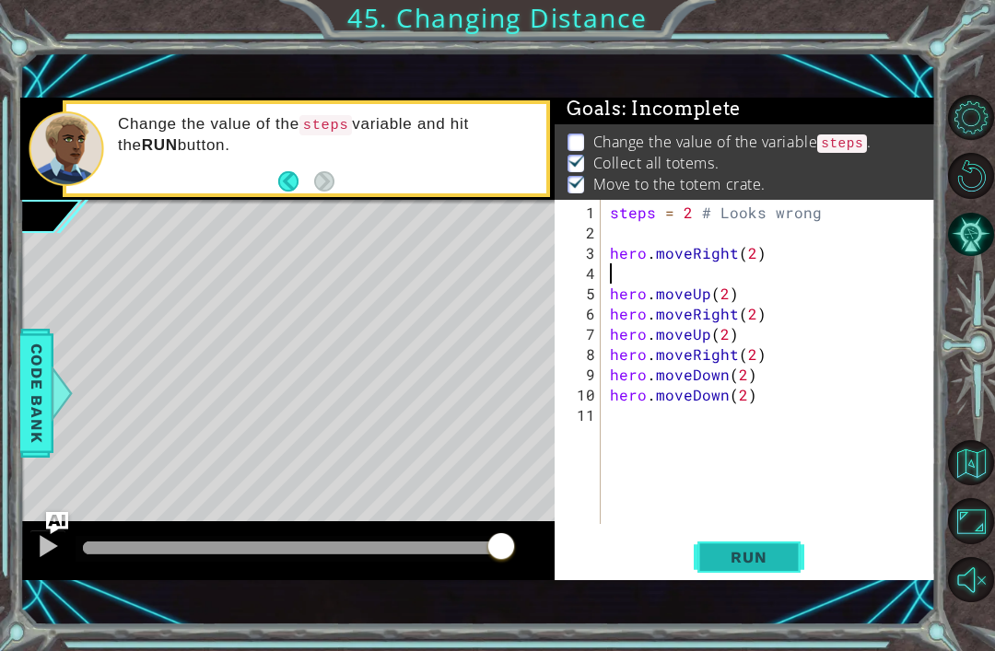
click at [766, 555] on span "Run" at bounding box center [748, 557] width 73 height 18
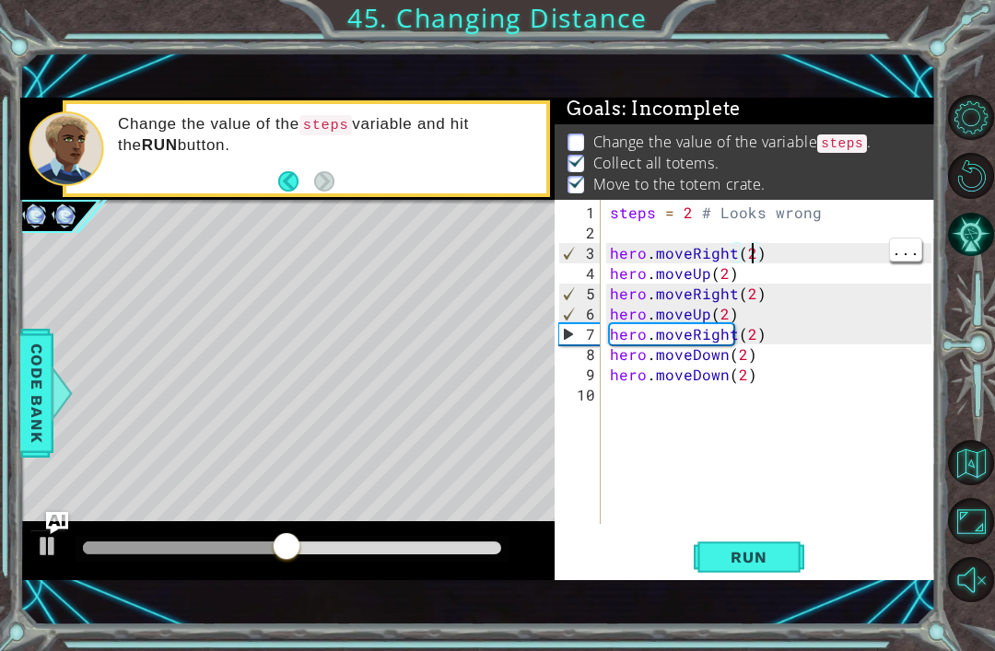
click at [748, 258] on div "steps = 2 # Looks wrong hero . moveRight ( 2 ) hero . moveUp ( 2 ) hero . moveR…" at bounding box center [773, 385] width 335 height 365
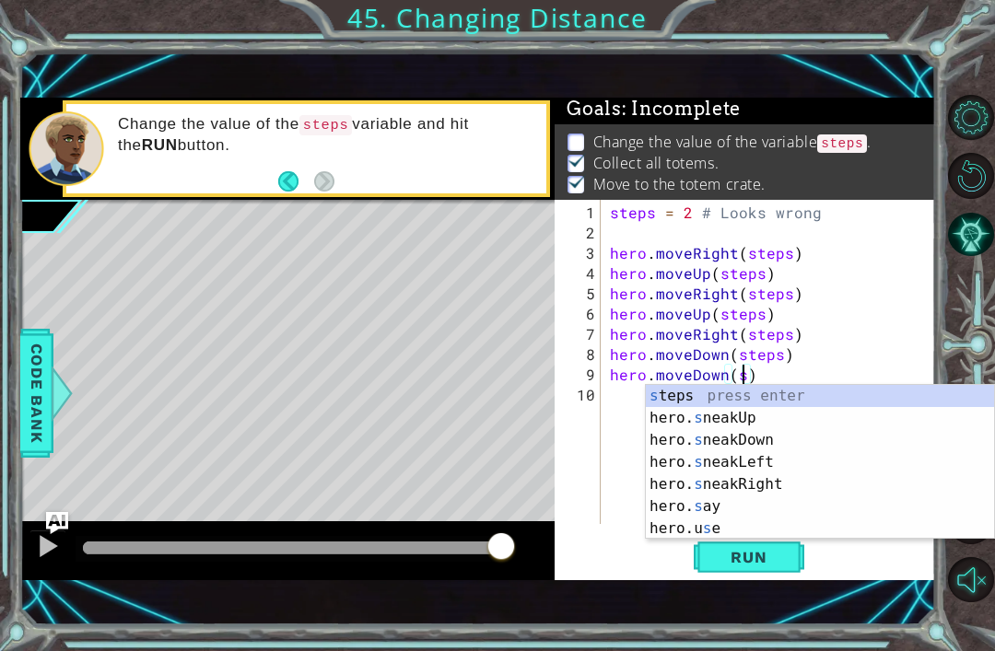
scroll to position [0, 8]
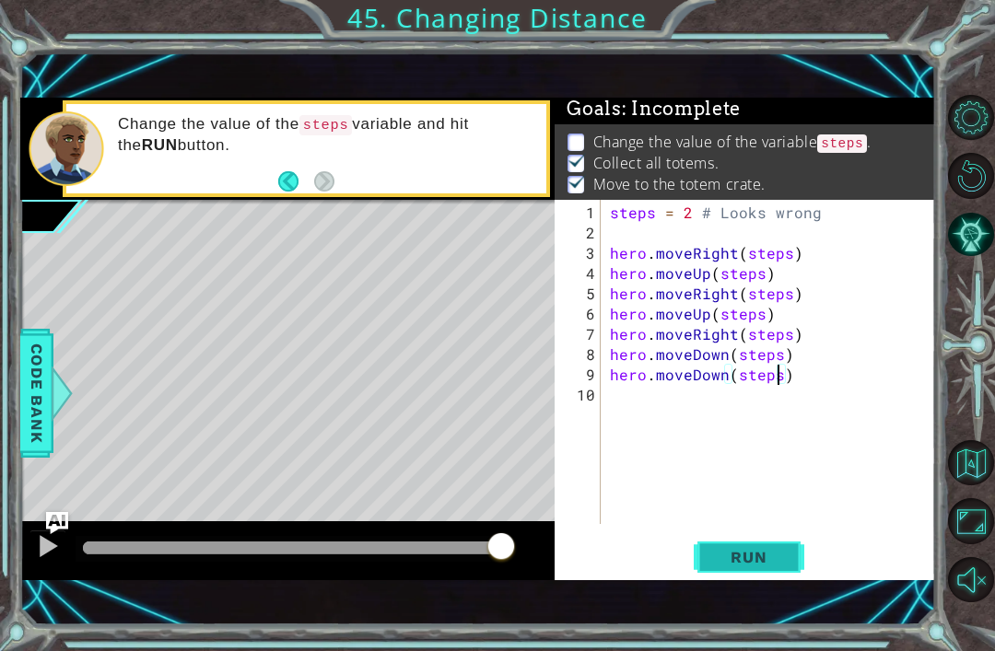
click at [752, 553] on span "Run" at bounding box center [748, 557] width 73 height 18
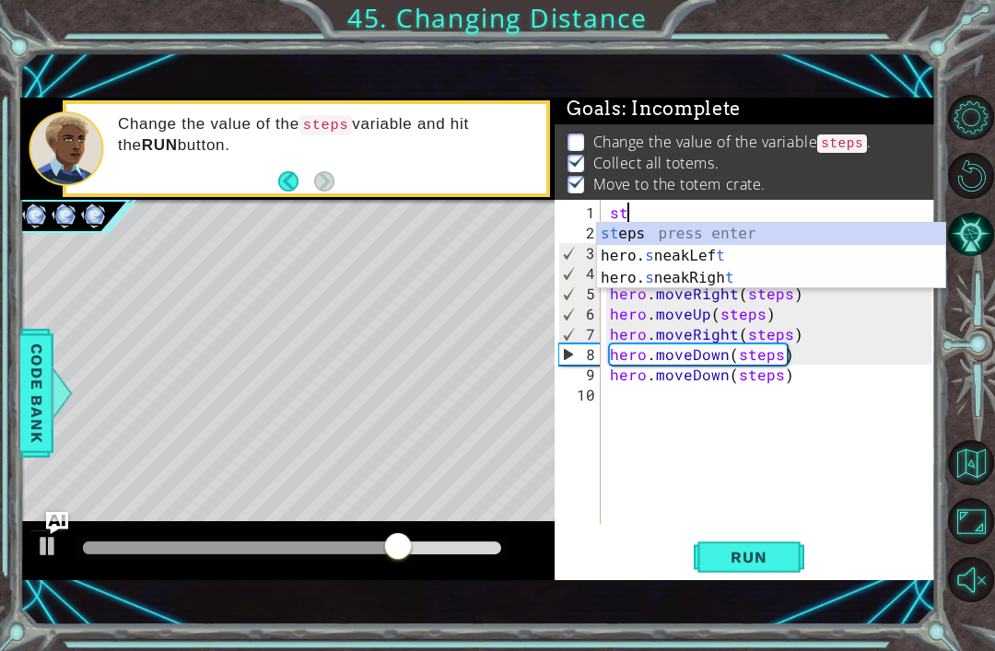
scroll to position [0, 0]
type textarea "s"
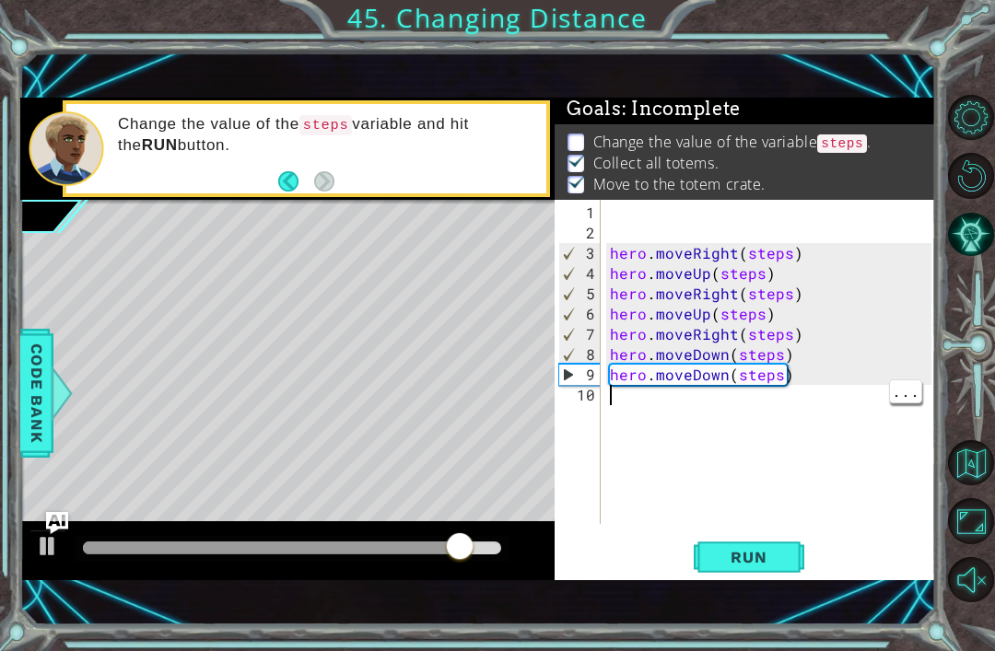
type textarea "hero.moveDown(steps)"
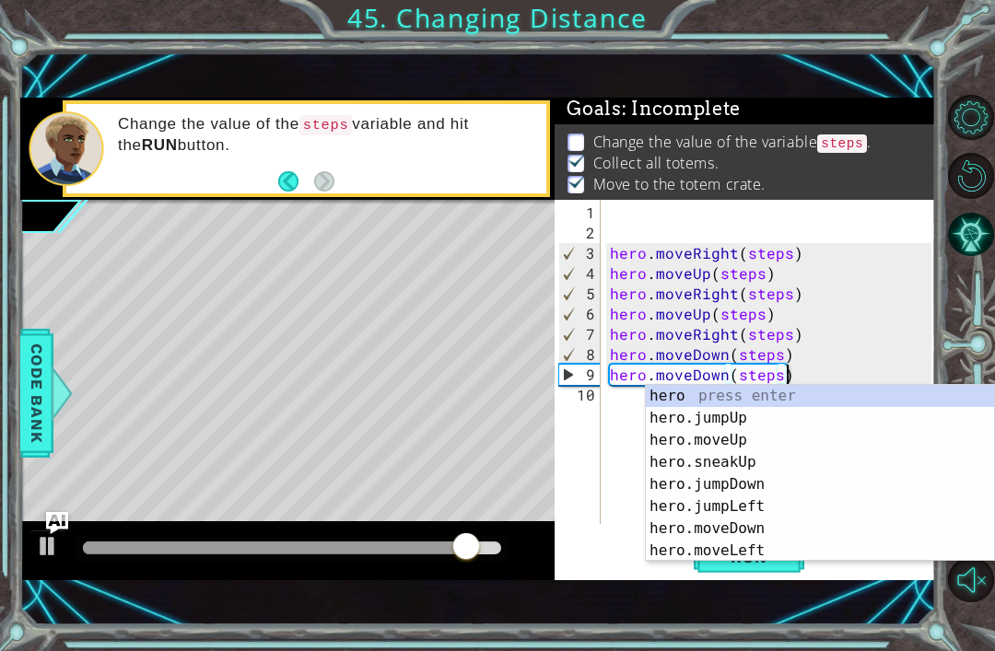
scroll to position [2, 0]
click at [601, 225] on div "1 2 3 4 5 6 7 8 9 10" at bounding box center [579, 362] width 42 height 324
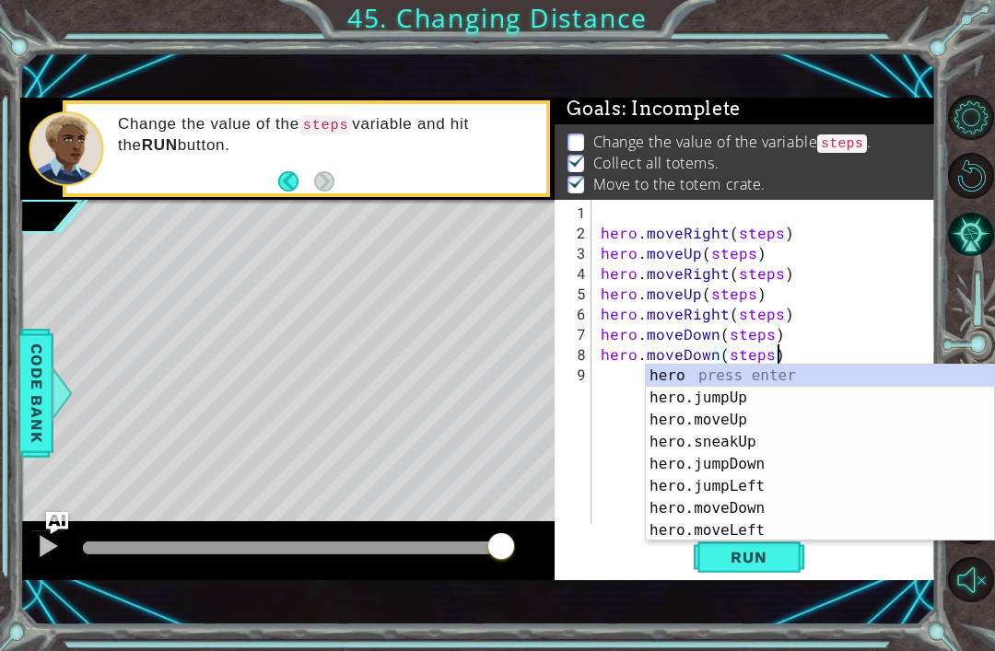
scroll to position [0, 0]
click at [784, 566] on span "Run" at bounding box center [748, 557] width 73 height 18
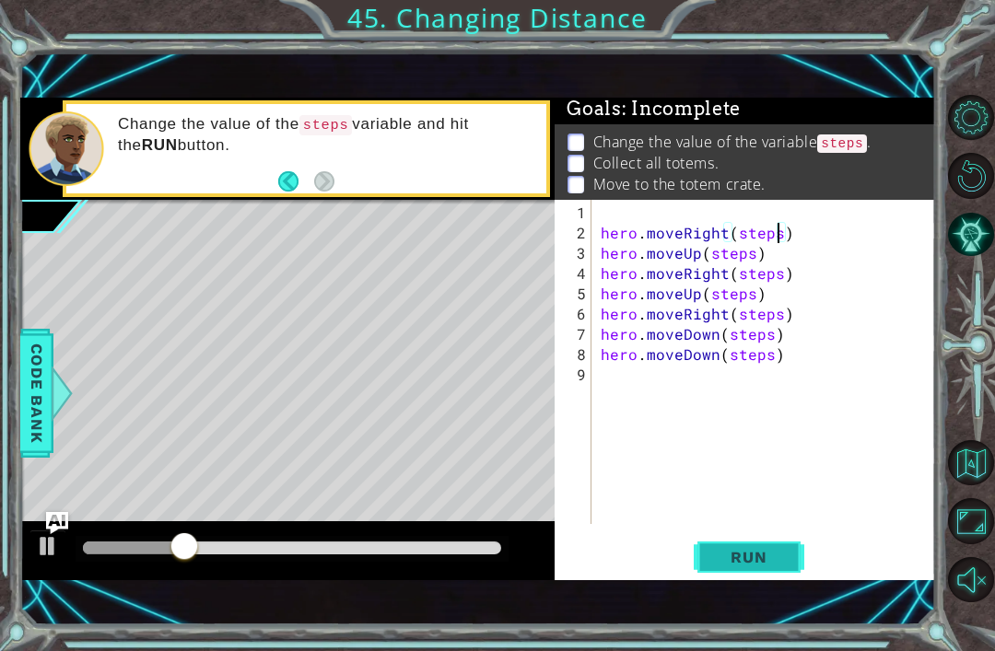
click at [778, 554] on span "Run" at bounding box center [748, 557] width 73 height 18
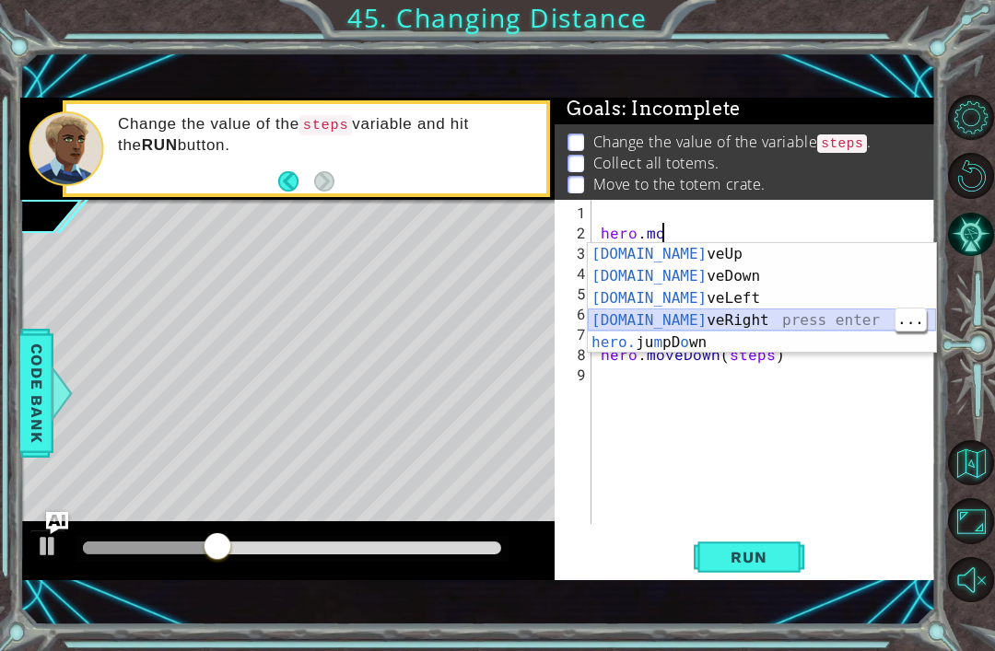
click at [785, 318] on div "hero.mo veUp press enter hero.mo veDown press enter hero.mo veLeft press enter …" at bounding box center [762, 320] width 348 height 155
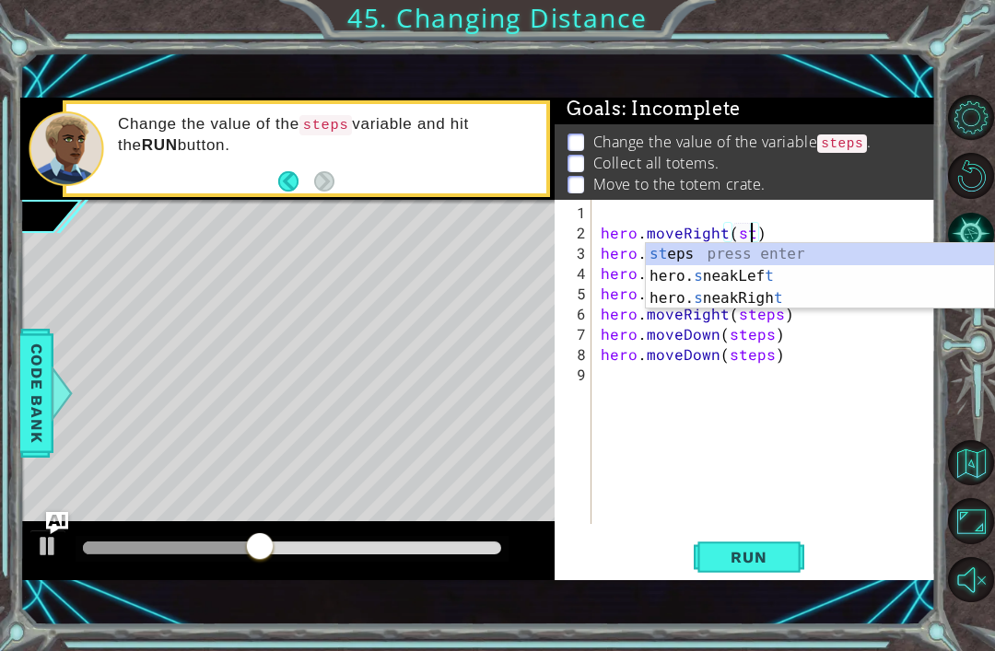
scroll to position [0, 9]
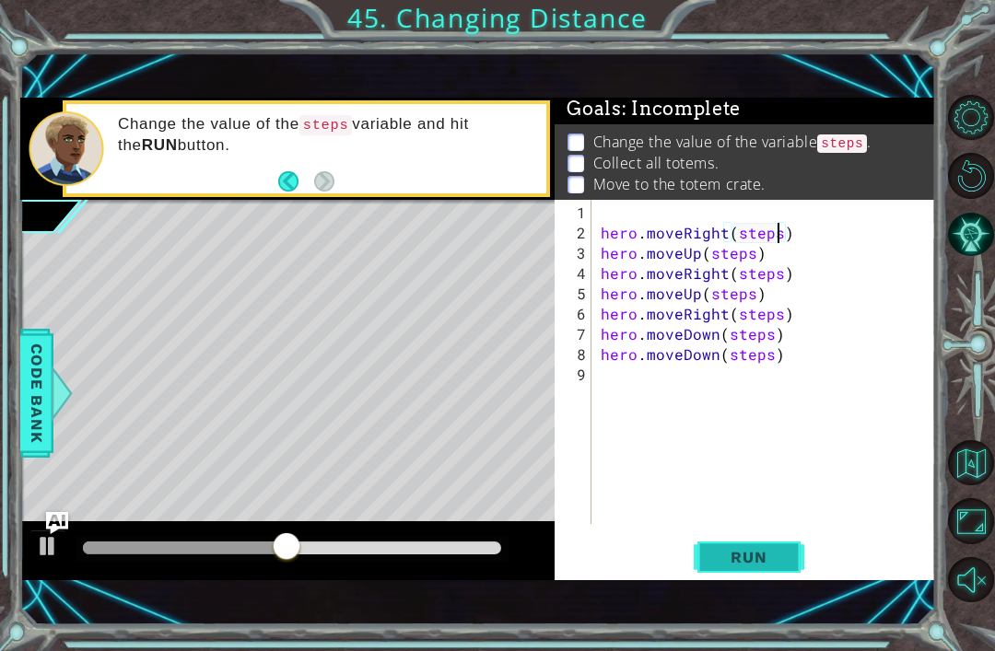
click at [802, 542] on button "Run" at bounding box center [749, 558] width 111 height 38
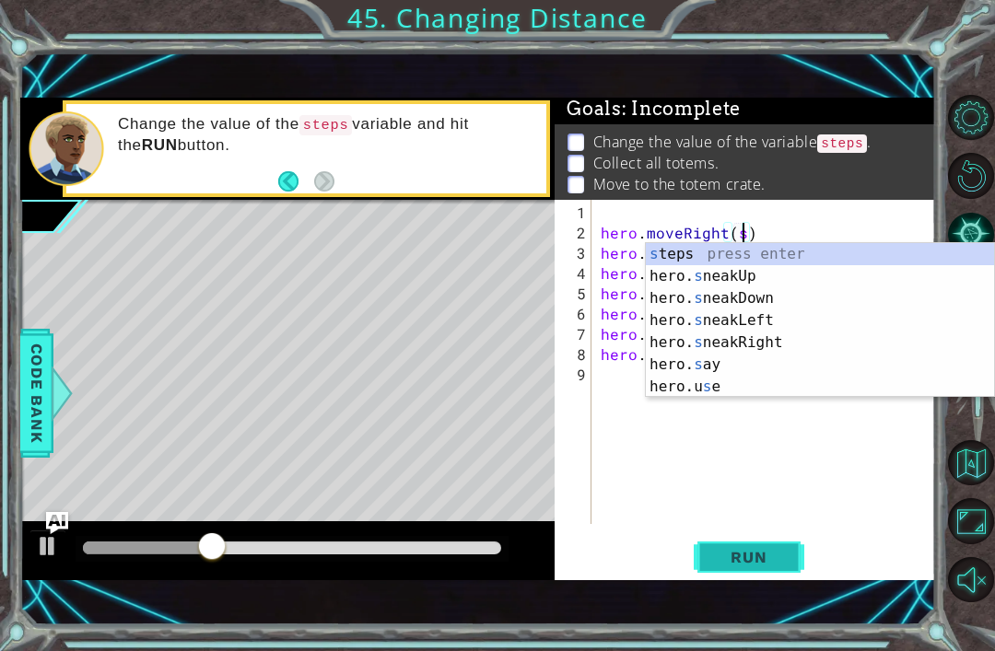
scroll to position [0, 8]
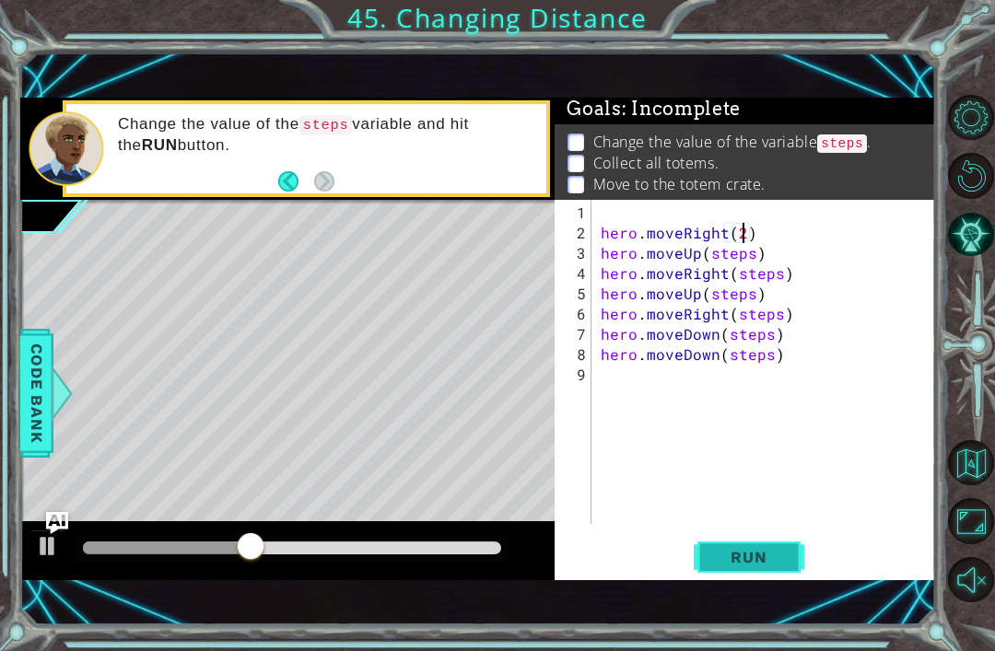
click at [791, 566] on button "Run" at bounding box center [749, 558] width 111 height 38
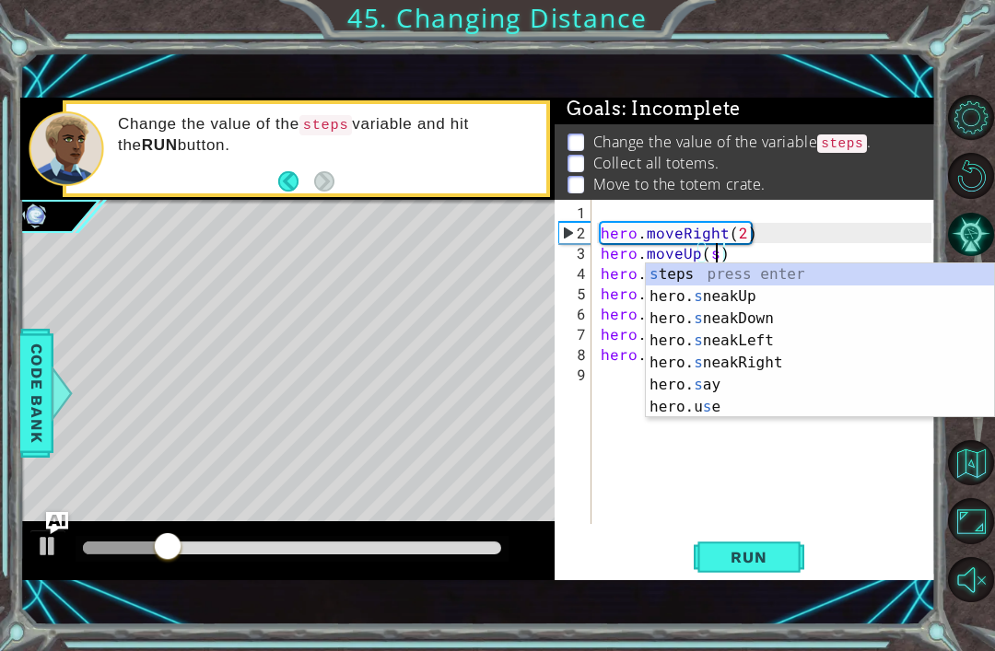
scroll to position [0, 6]
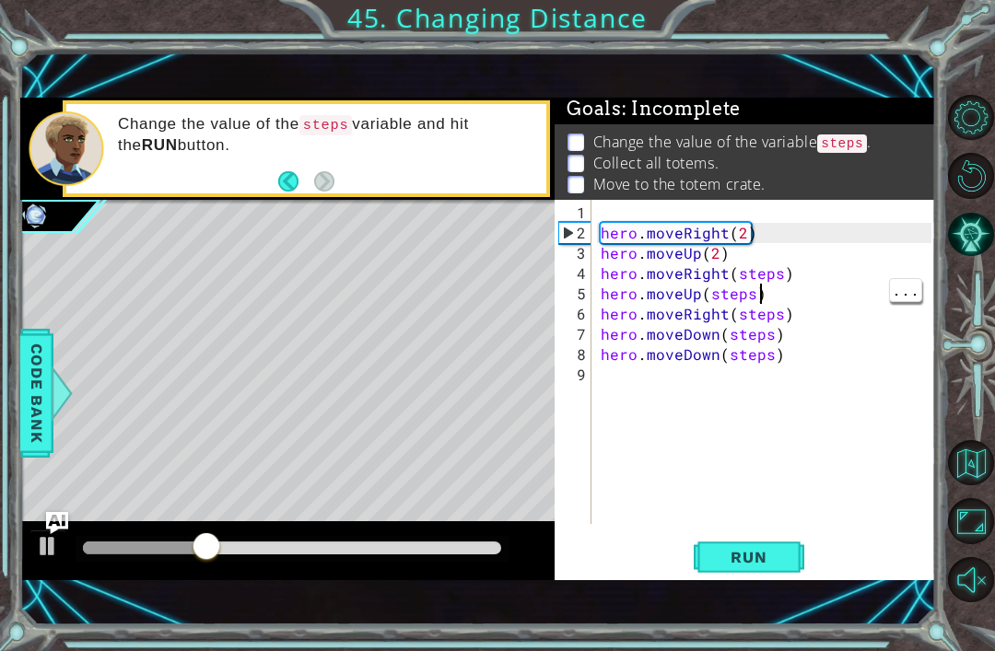
click at [778, 288] on div "hero . moveRight ( 2 ) hero . moveUp ( 2 ) hero . moveRight ( steps ) hero . mo…" at bounding box center [769, 385] width 344 height 365
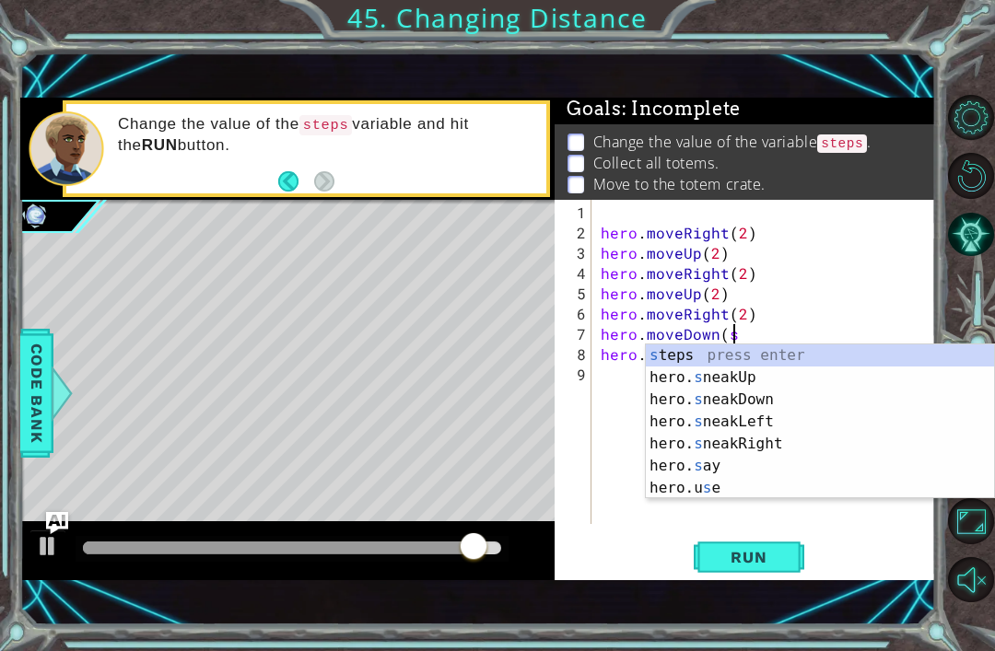
scroll to position [0, 8]
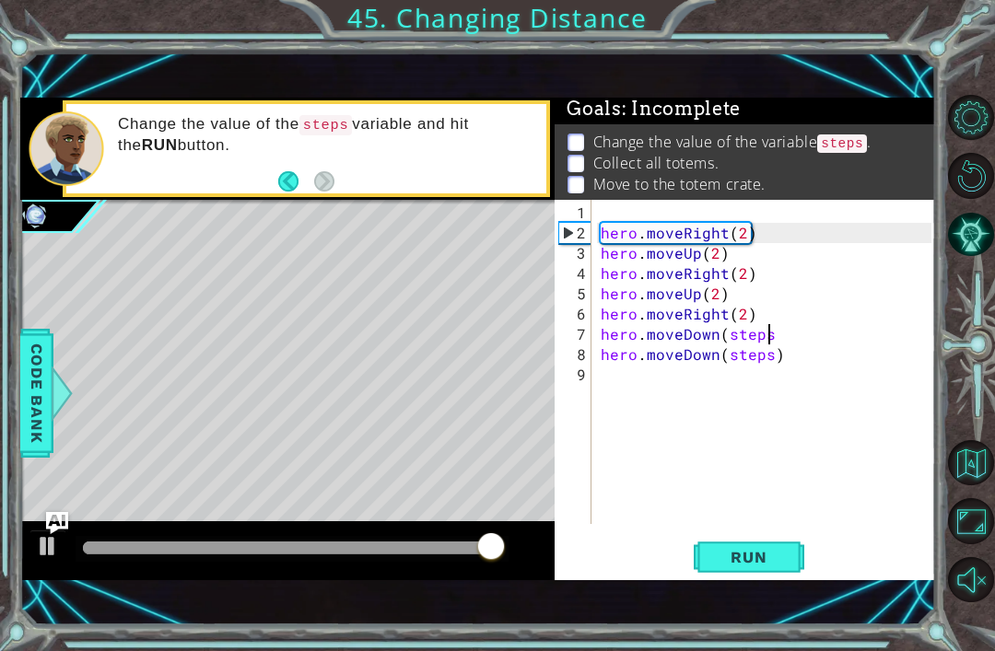
type textarea "hero.moveDown(steps)"
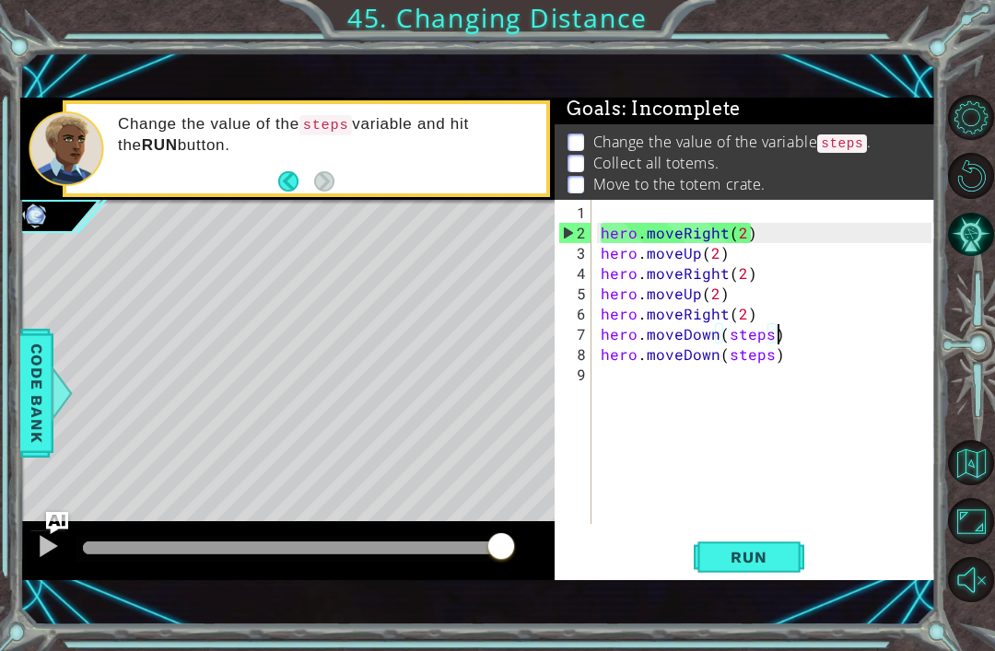
scroll to position [0, 0]
click at [787, 342] on div "hero . moveRight ( 2 ) hero . moveUp ( 2 ) hero . moveRight ( 2 ) hero . moveUp…" at bounding box center [769, 385] width 344 height 365
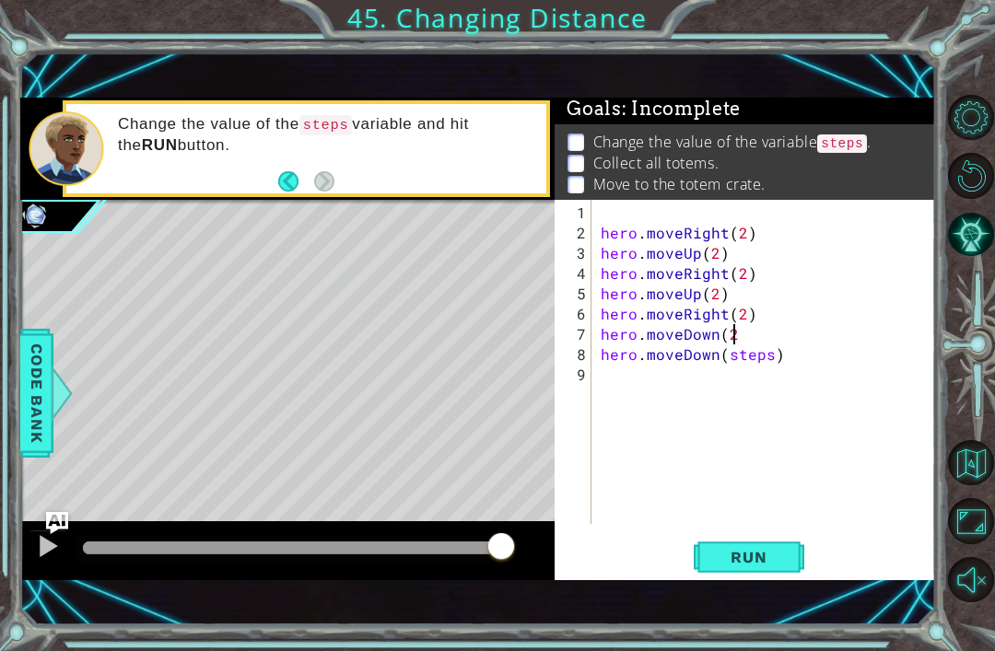
type textarea "hero.moveDown(2)"
click at [782, 363] on div "hero . moveRight ( 2 ) hero . moveUp ( 2 ) hero . moveRight ( 2 ) hero . moveUp…" at bounding box center [769, 385] width 344 height 365
type textarea "hero.moveDown(2)"
click at [777, 554] on span "Run" at bounding box center [748, 557] width 73 height 18
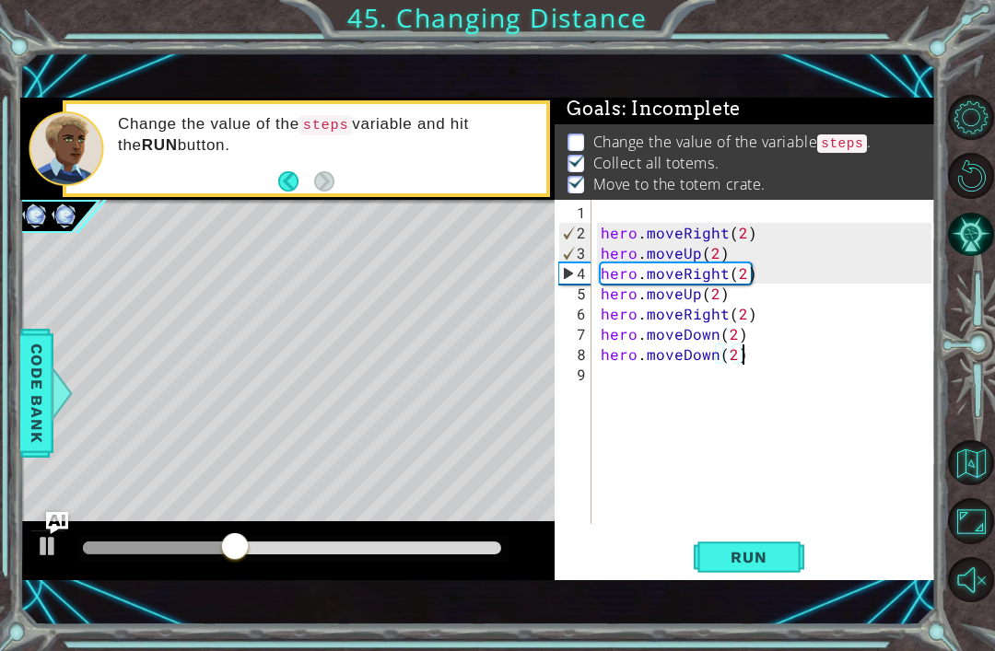
click at [861, 141] on code "steps" at bounding box center [842, 143] width 50 height 18
click at [867, 145] on code "steps" at bounding box center [842, 143] width 50 height 18
click at [867, 147] on code "steps" at bounding box center [842, 143] width 50 height 18
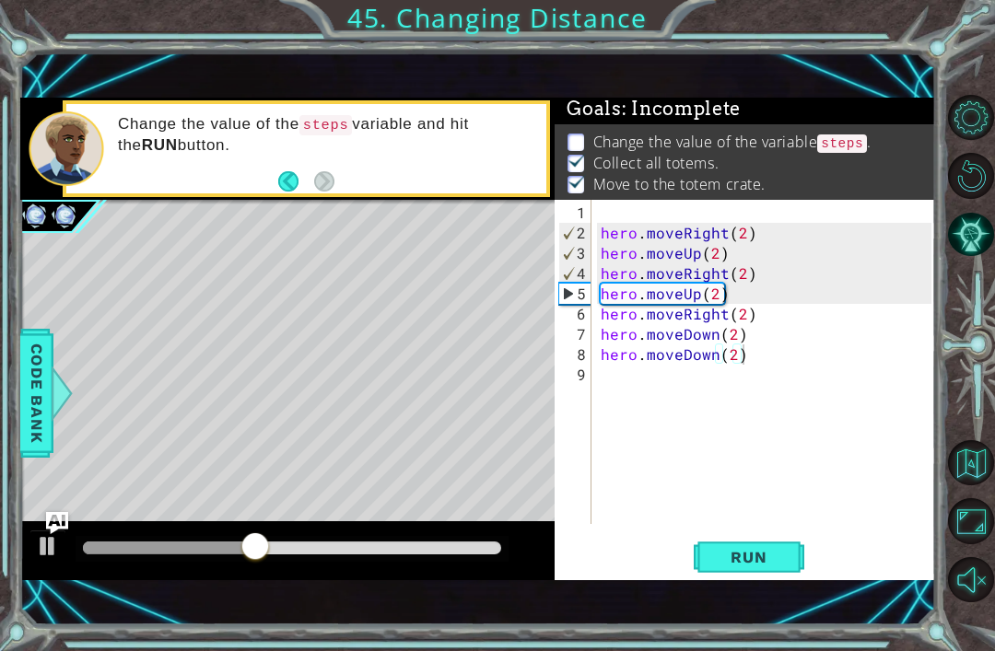
click at [867, 143] on code "steps" at bounding box center [842, 143] width 50 height 18
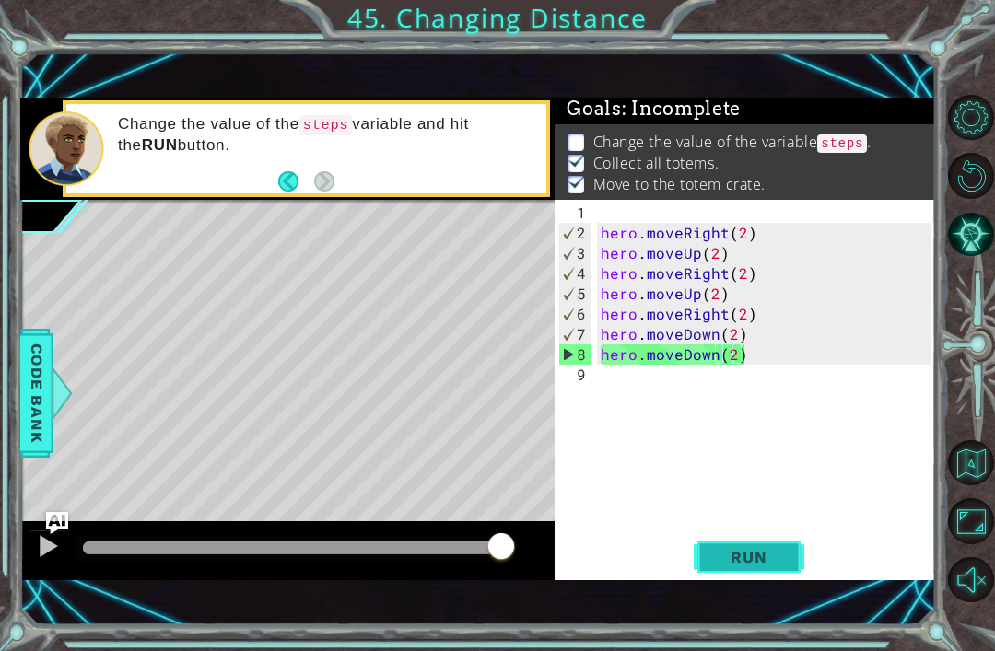
click at [796, 564] on button "Run" at bounding box center [749, 558] width 111 height 38
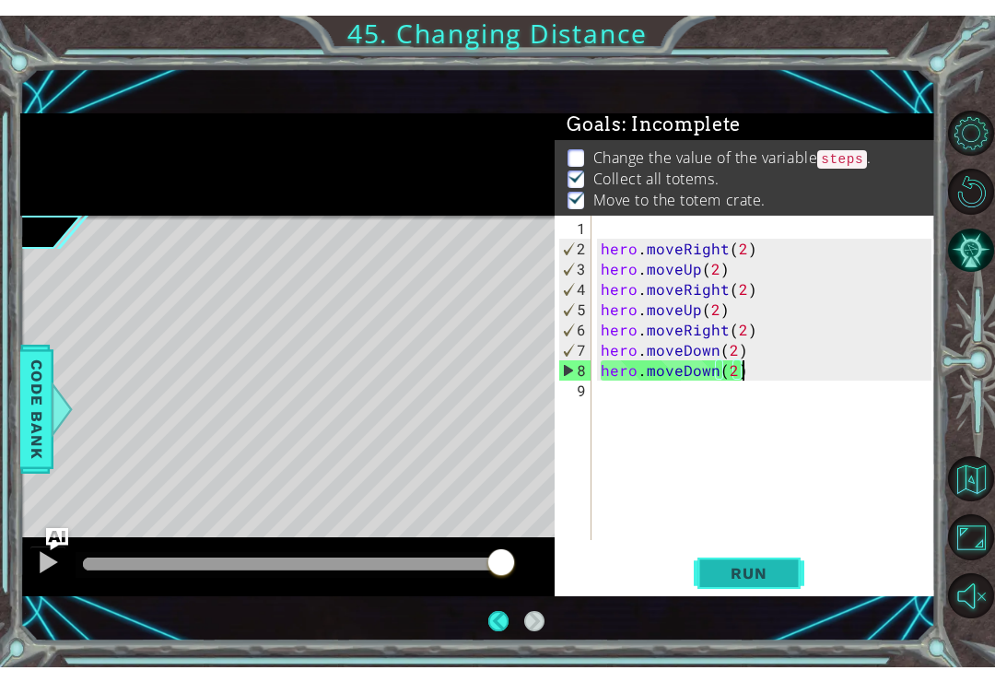
scroll to position [0, 0]
